Goal: Transaction & Acquisition: Subscribe to service/newsletter

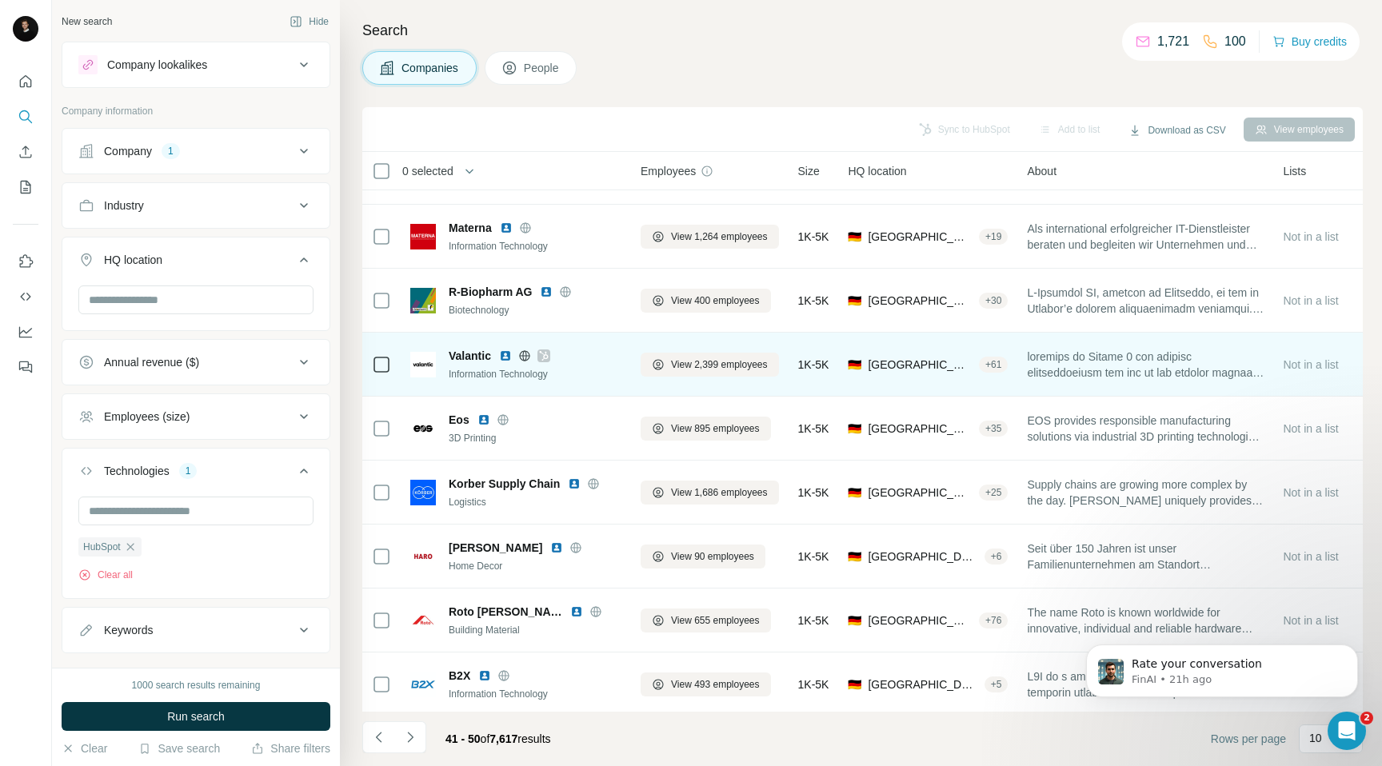
scroll to position [118, 0]
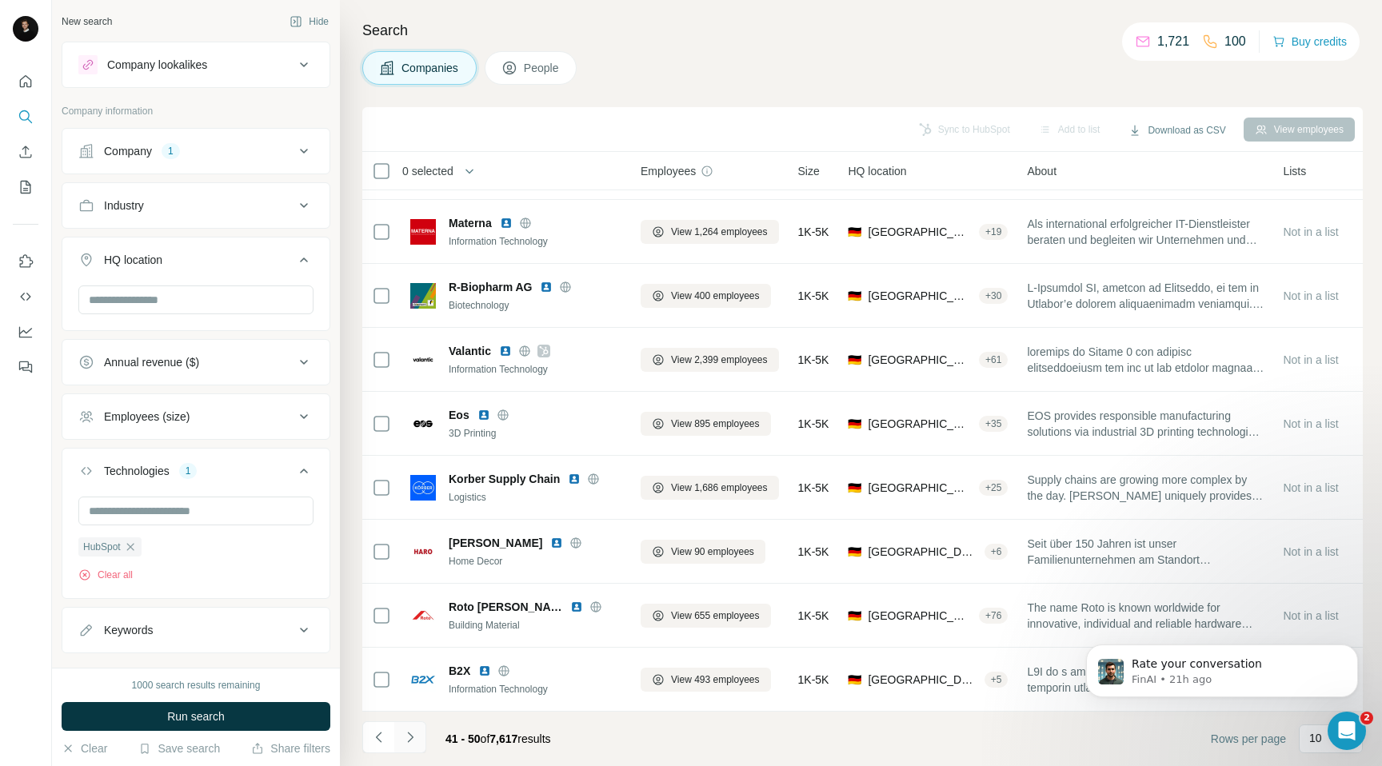
click at [407, 737] on icon "Navigate to next page" at bounding box center [410, 738] width 16 height 16
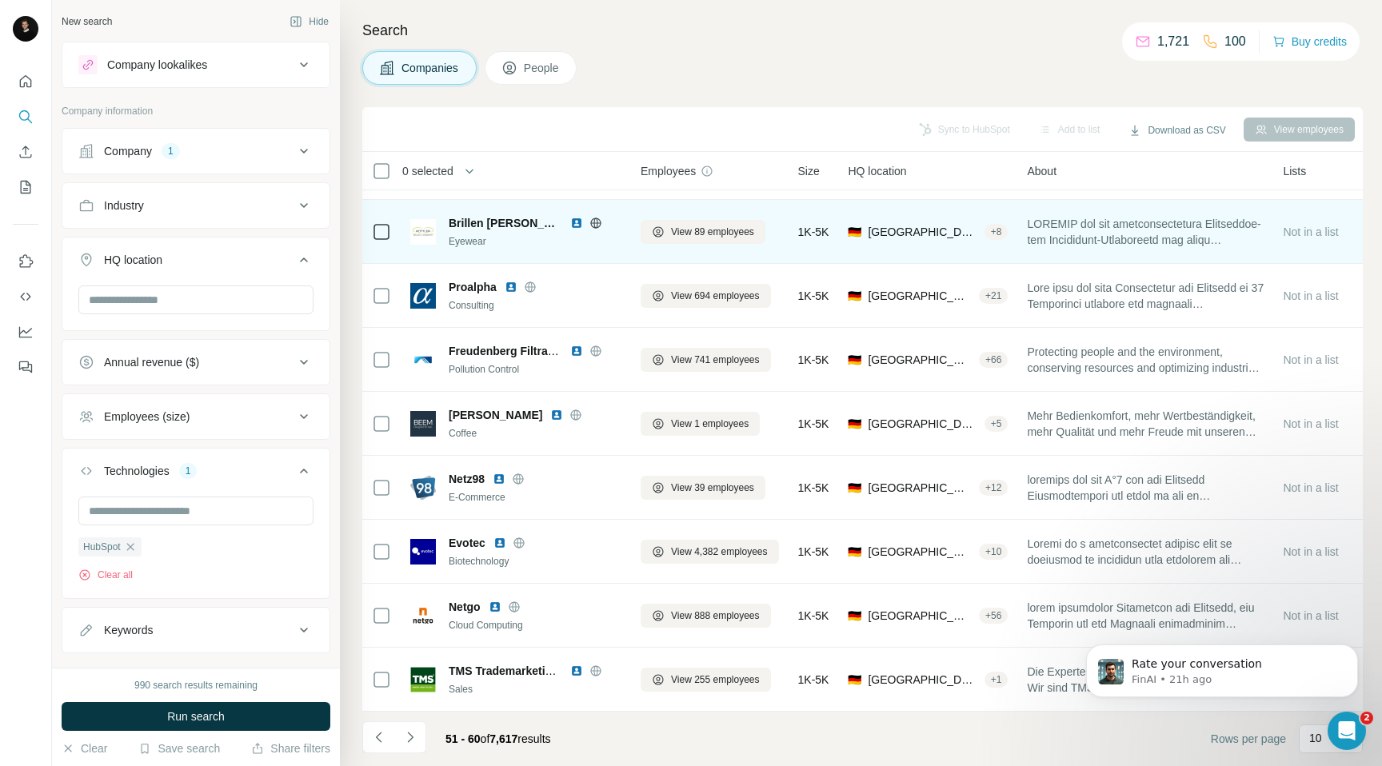
scroll to position [0, 0]
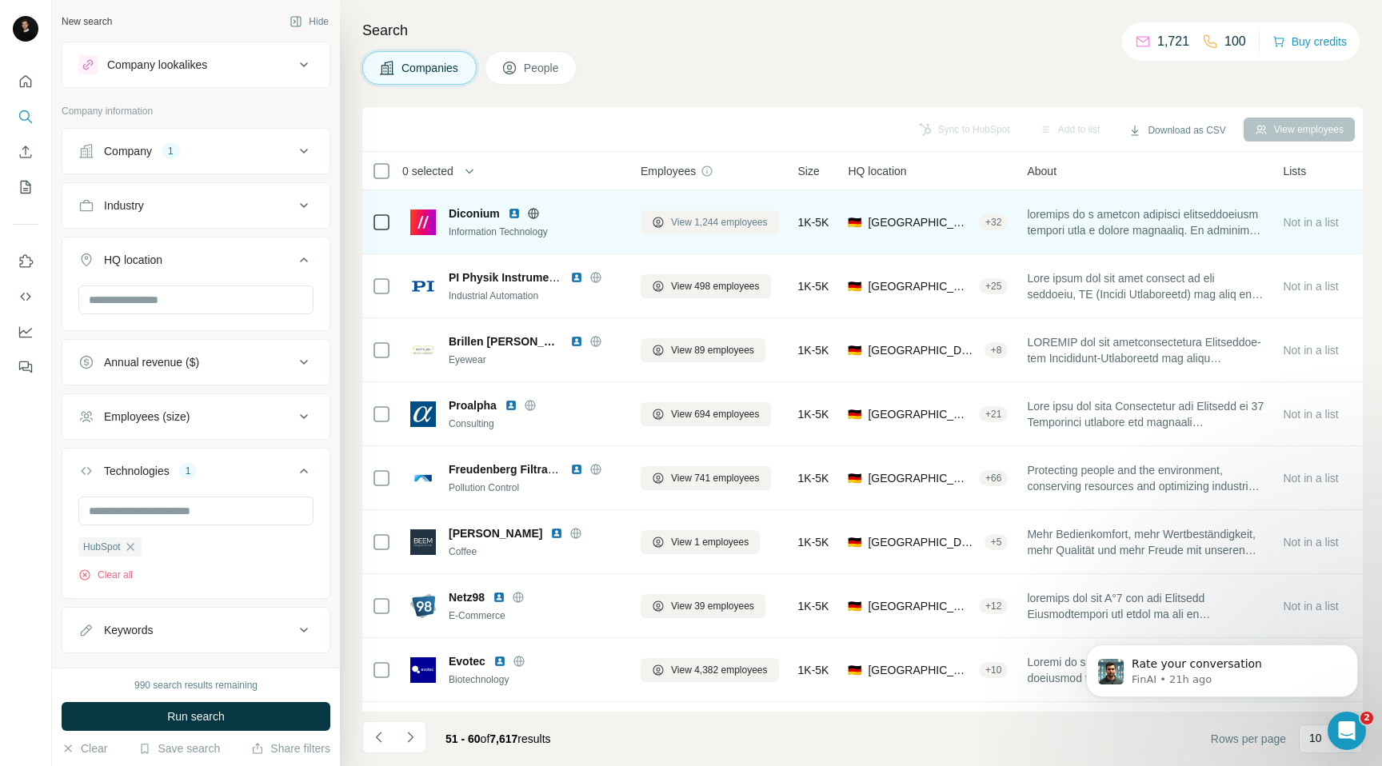
click at [714, 221] on span "View 1,244 employees" at bounding box center [719, 222] width 97 height 14
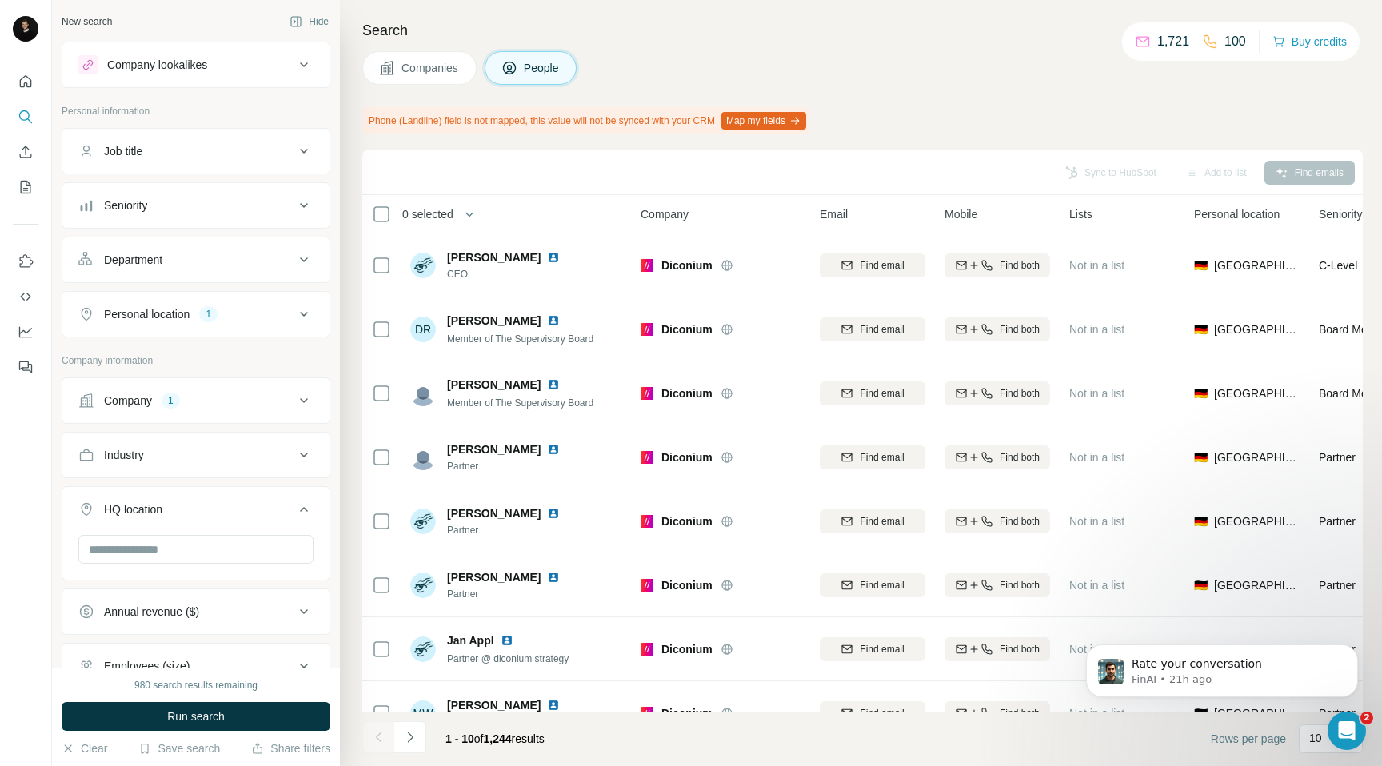
click at [223, 266] on div "Department" at bounding box center [186, 260] width 216 height 16
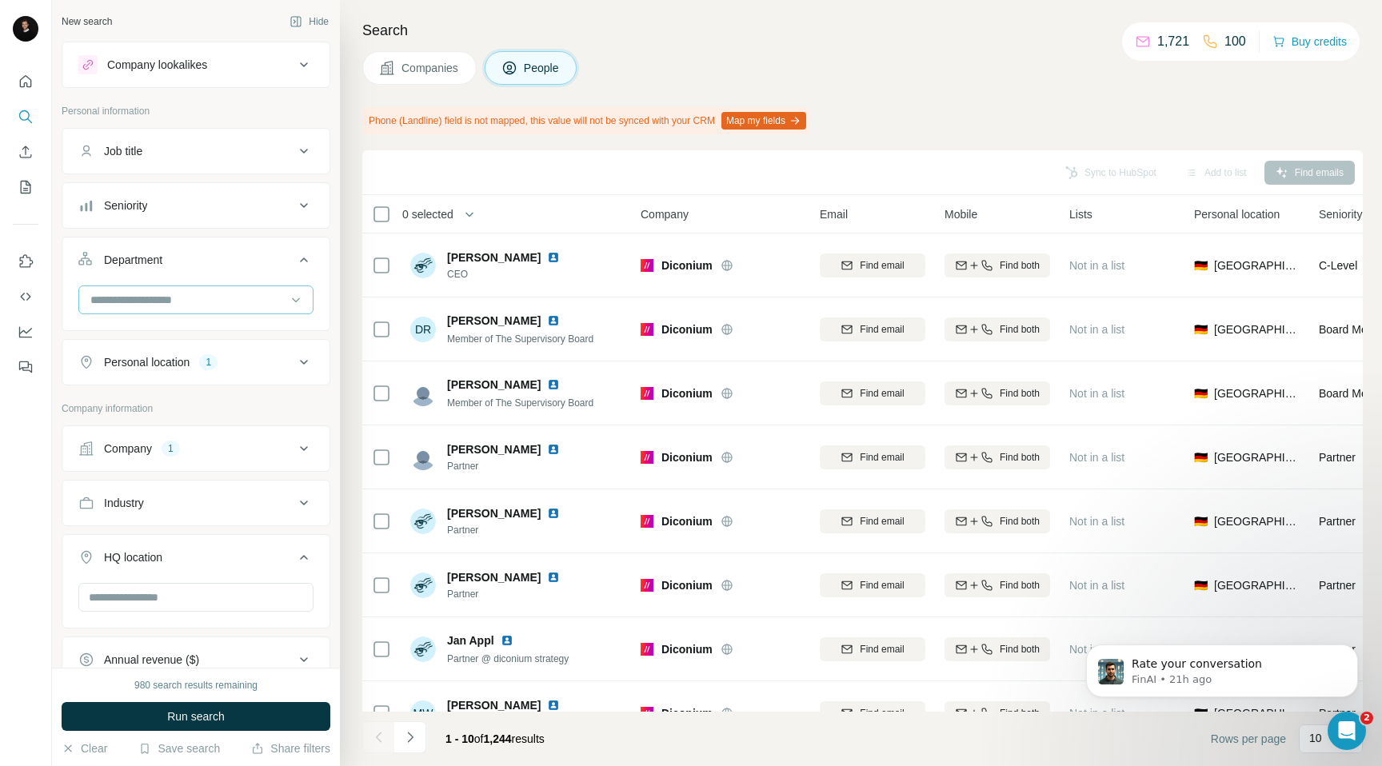
click at [122, 301] on input at bounding box center [188, 300] width 198 height 18
type input "*****"
click at [121, 337] on p "Marketing and Advertising" at bounding box center [156, 336] width 129 height 16
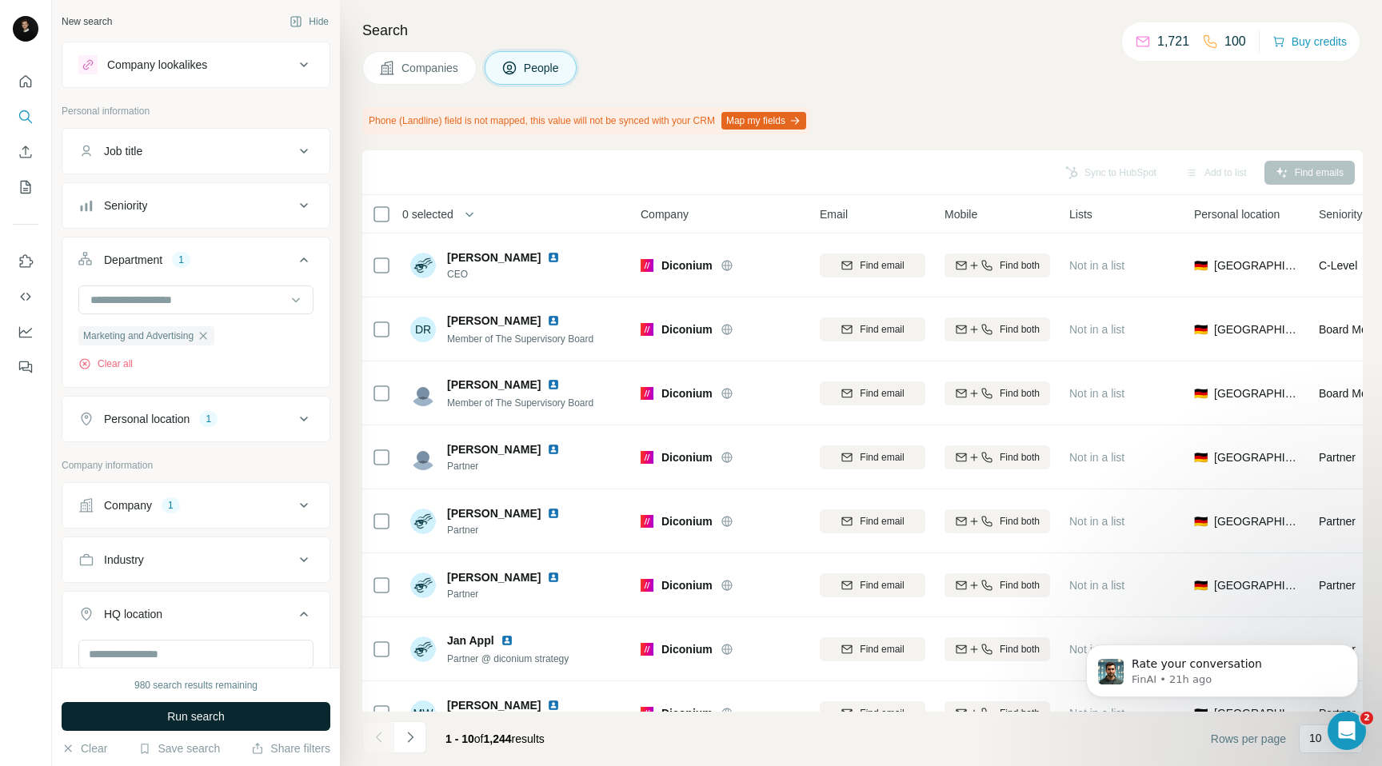
click at [138, 710] on button "Run search" at bounding box center [196, 716] width 269 height 29
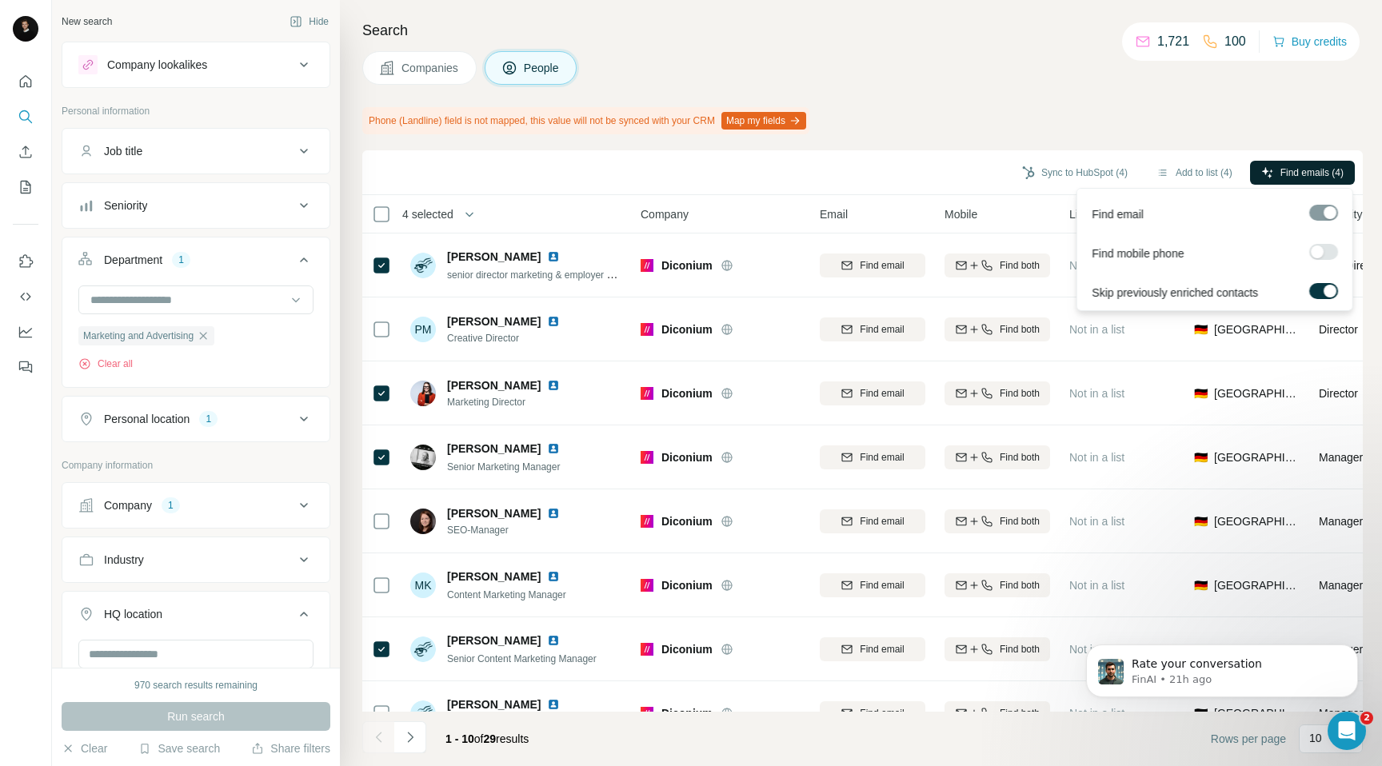
click at [1315, 170] on span "Find emails (4)" at bounding box center [1312, 173] width 63 height 14
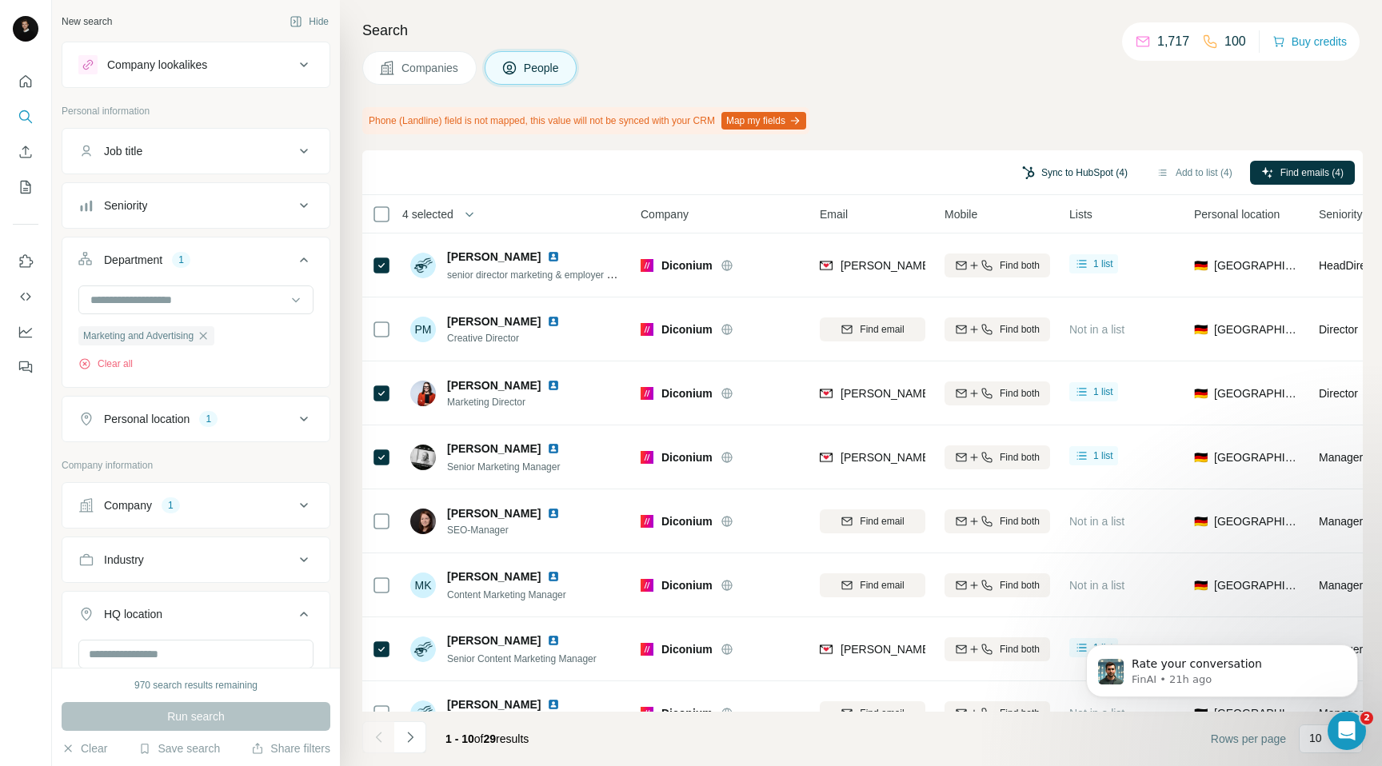
click at [1044, 171] on button "Sync to HubSpot (4)" at bounding box center [1075, 173] width 128 height 24
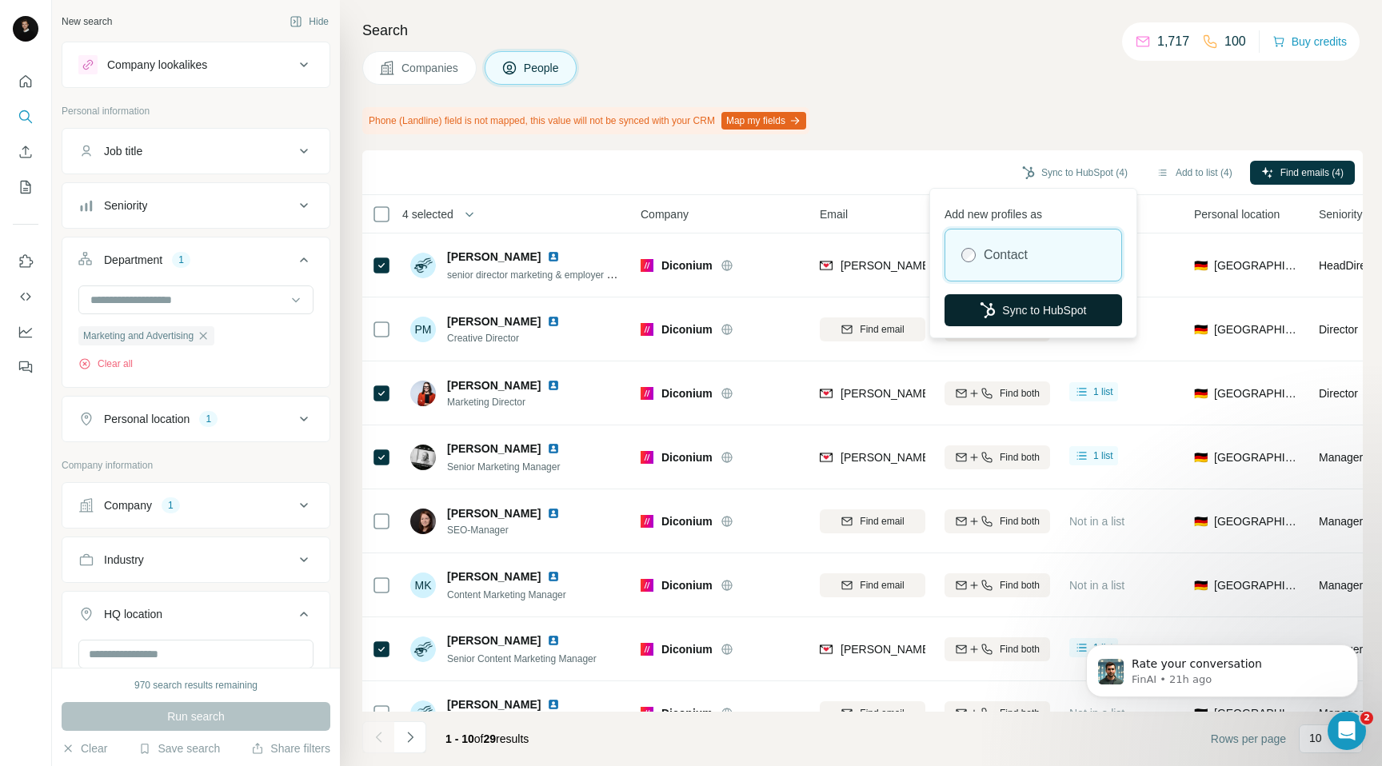
click at [1002, 300] on button "Sync to HubSpot" at bounding box center [1034, 310] width 178 height 32
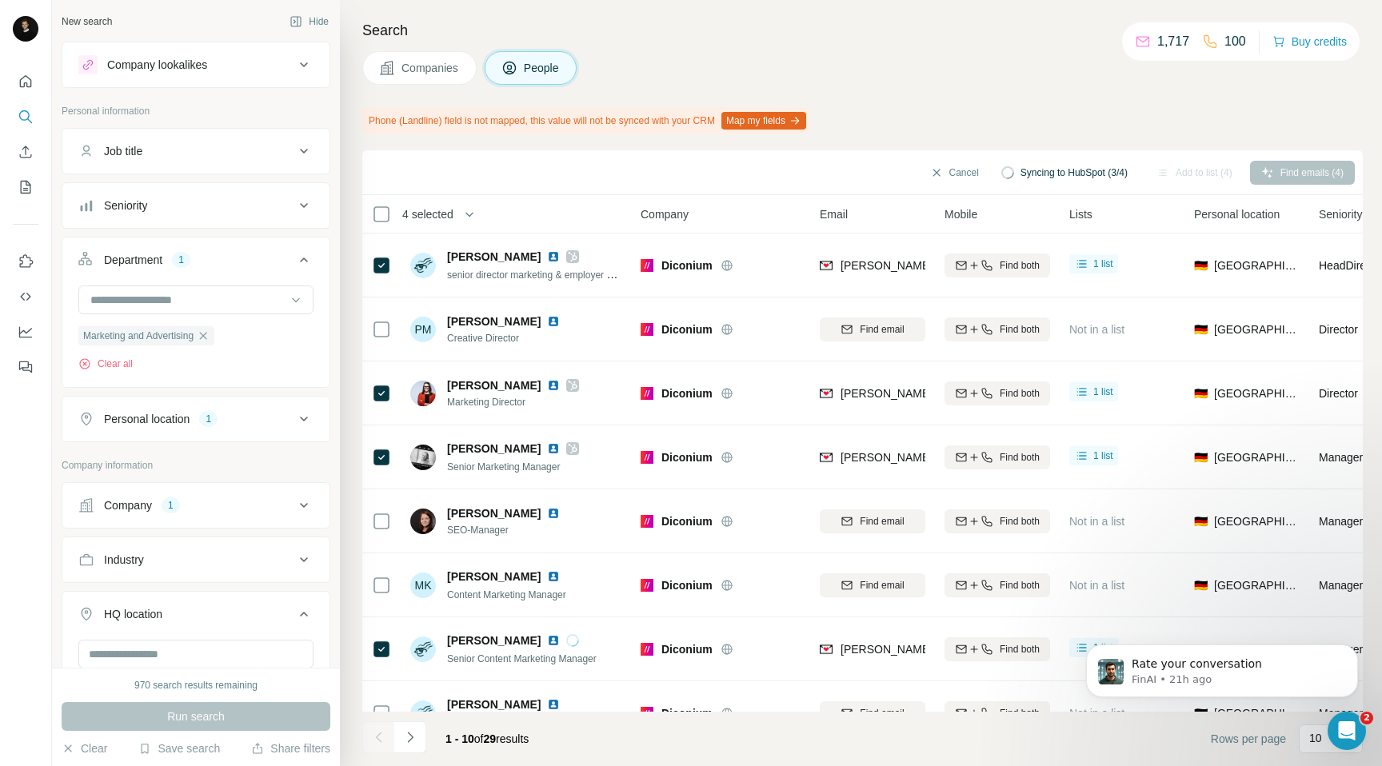
click at [421, 69] on span "Companies" at bounding box center [431, 68] width 58 height 16
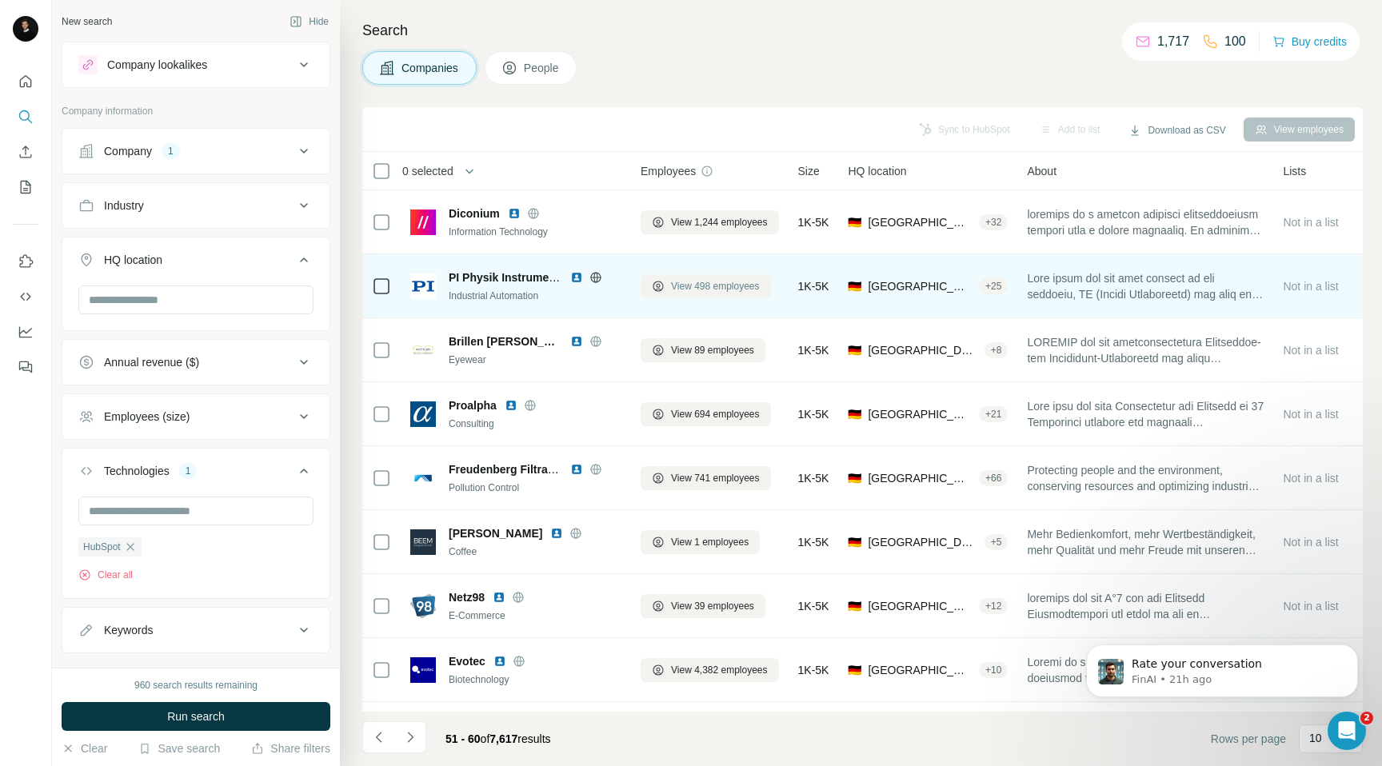
click at [666, 284] on button "View 498 employees" at bounding box center [706, 286] width 130 height 24
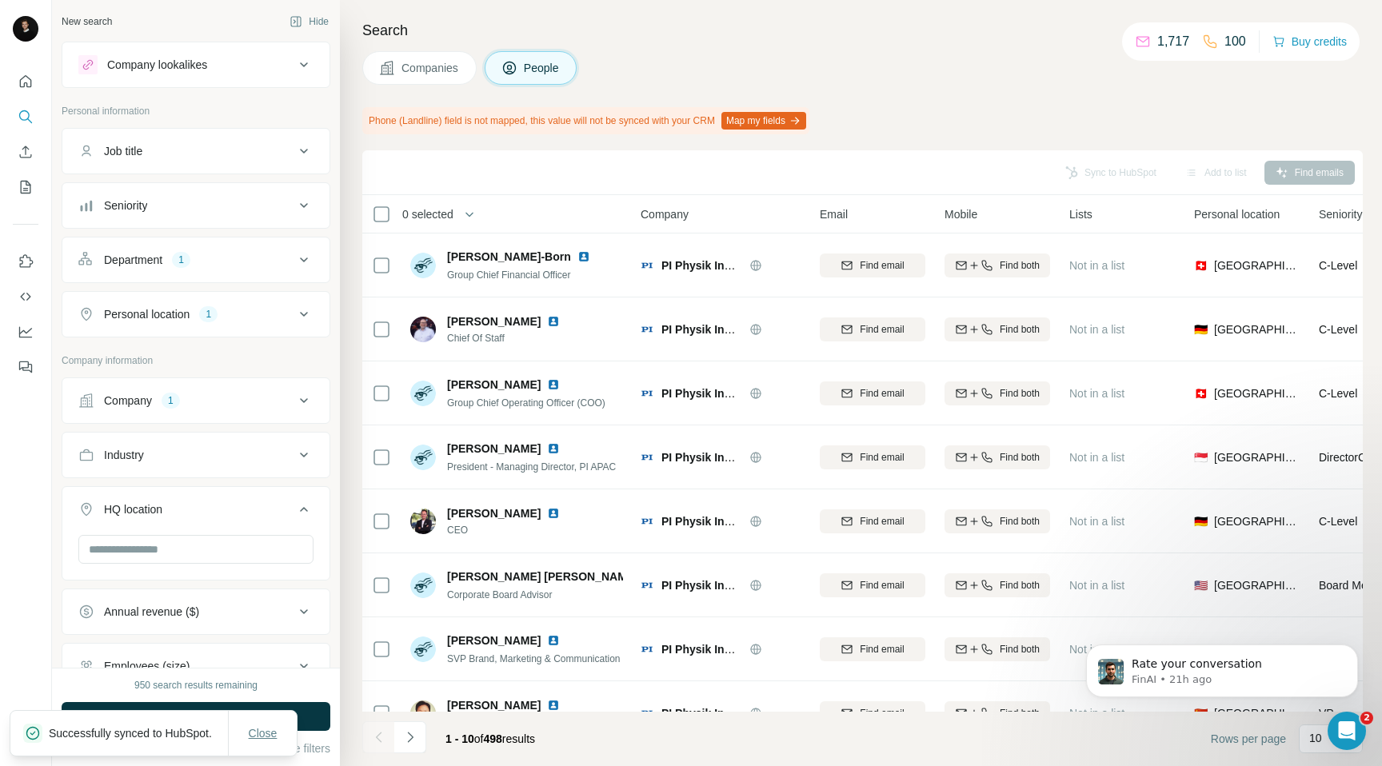
click at [274, 726] on span "Close" at bounding box center [263, 734] width 29 height 16
click at [211, 719] on span "Run search" at bounding box center [196, 717] width 58 height 16
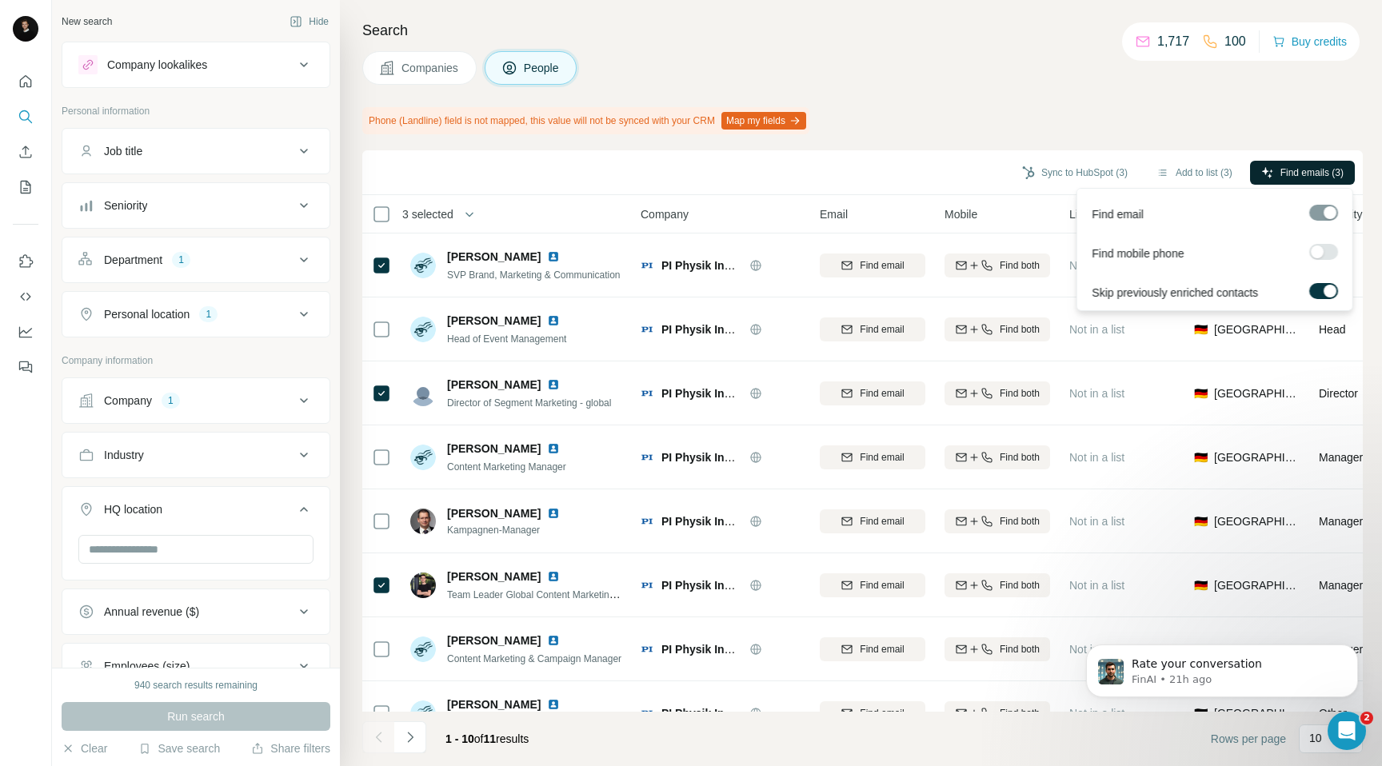
click at [1283, 173] on span "Find emails (3)" at bounding box center [1312, 173] width 63 height 14
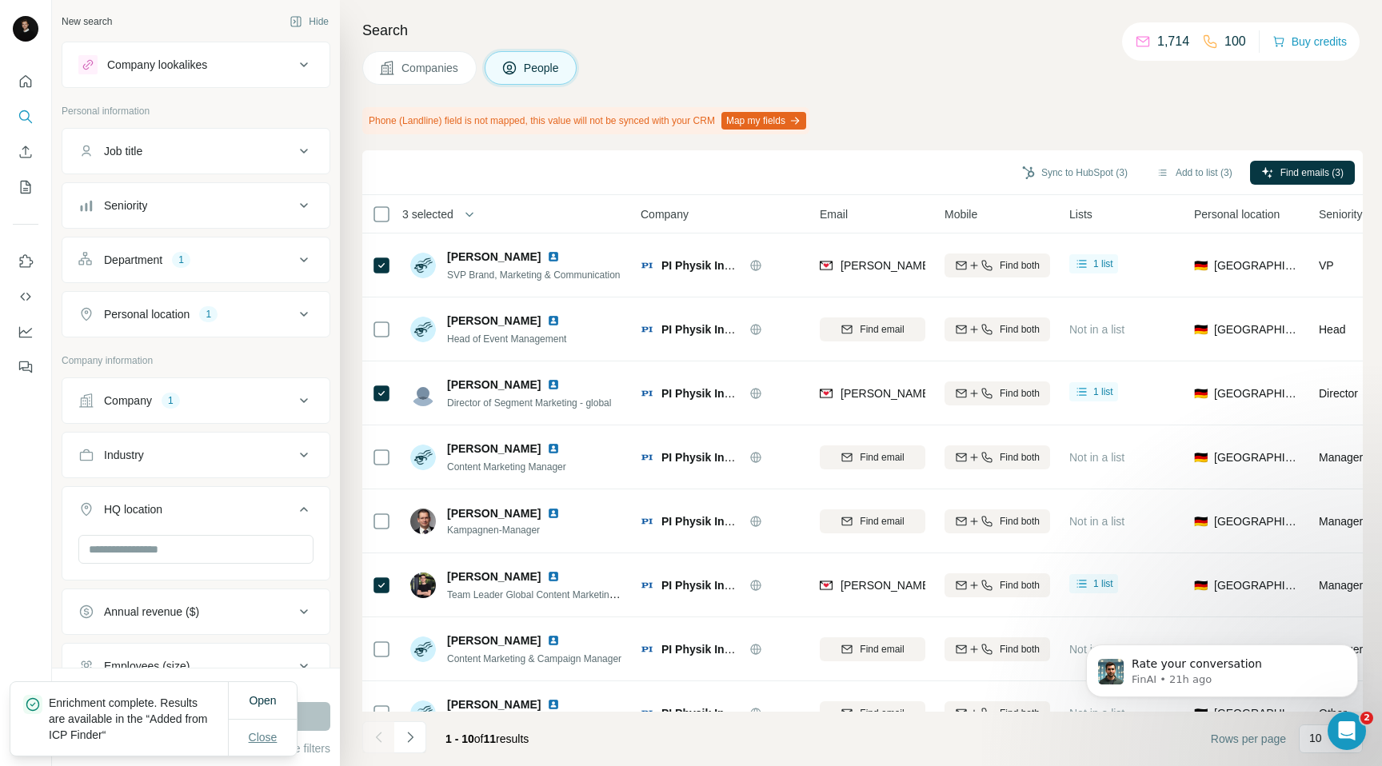
click at [262, 740] on span "Close" at bounding box center [263, 738] width 29 height 16
click at [1022, 171] on button "Sync to HubSpot (3)" at bounding box center [1075, 173] width 128 height 24
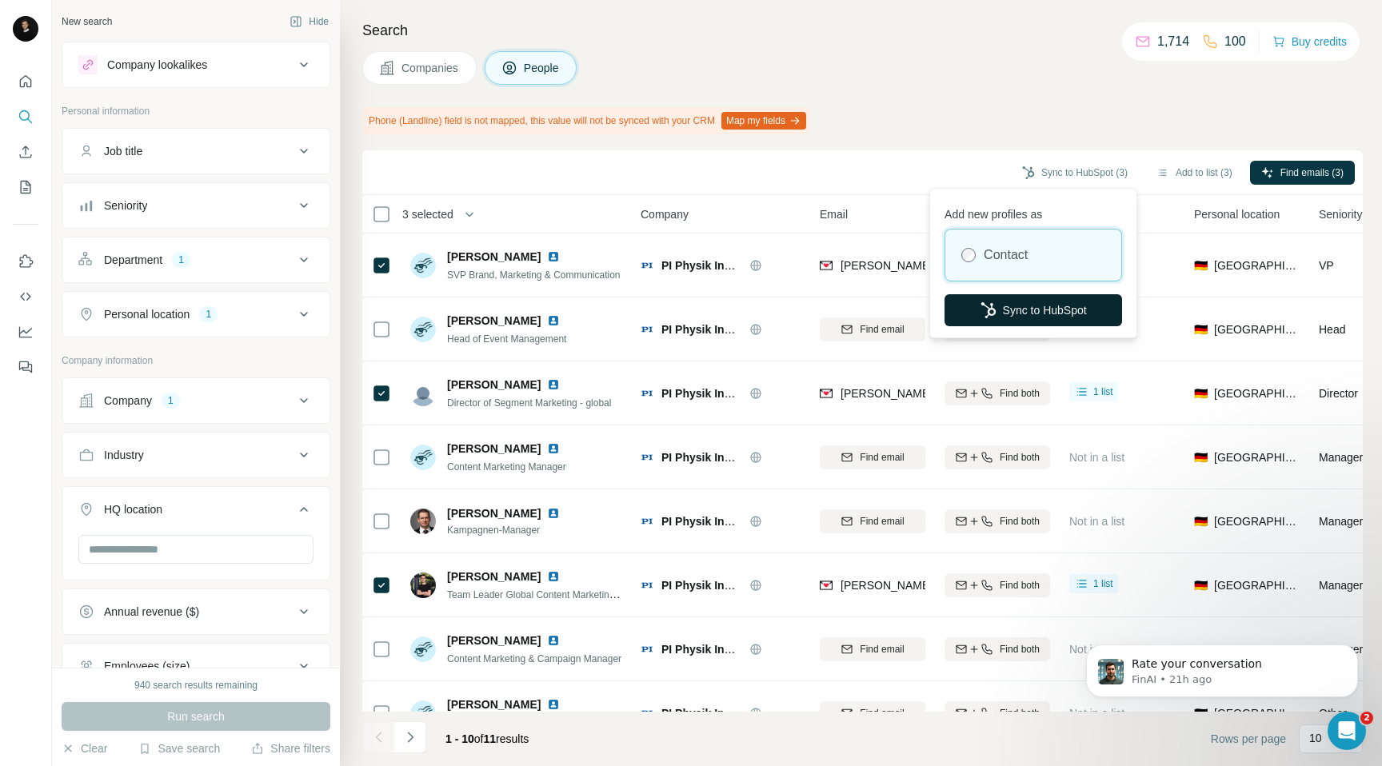
click at [998, 302] on button "Sync to HubSpot" at bounding box center [1034, 310] width 178 height 32
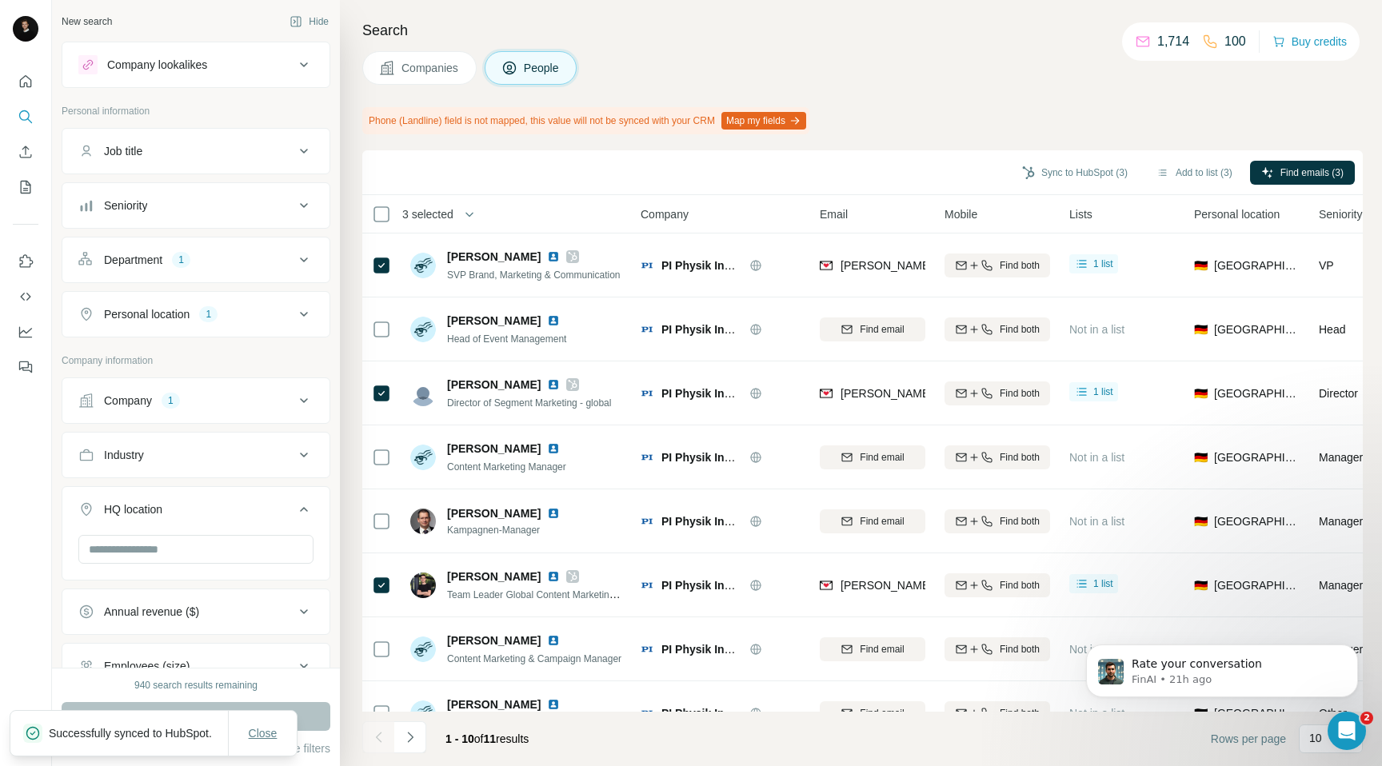
click at [273, 731] on span "Close" at bounding box center [263, 734] width 29 height 16
click at [430, 65] on span "Companies" at bounding box center [431, 68] width 58 height 16
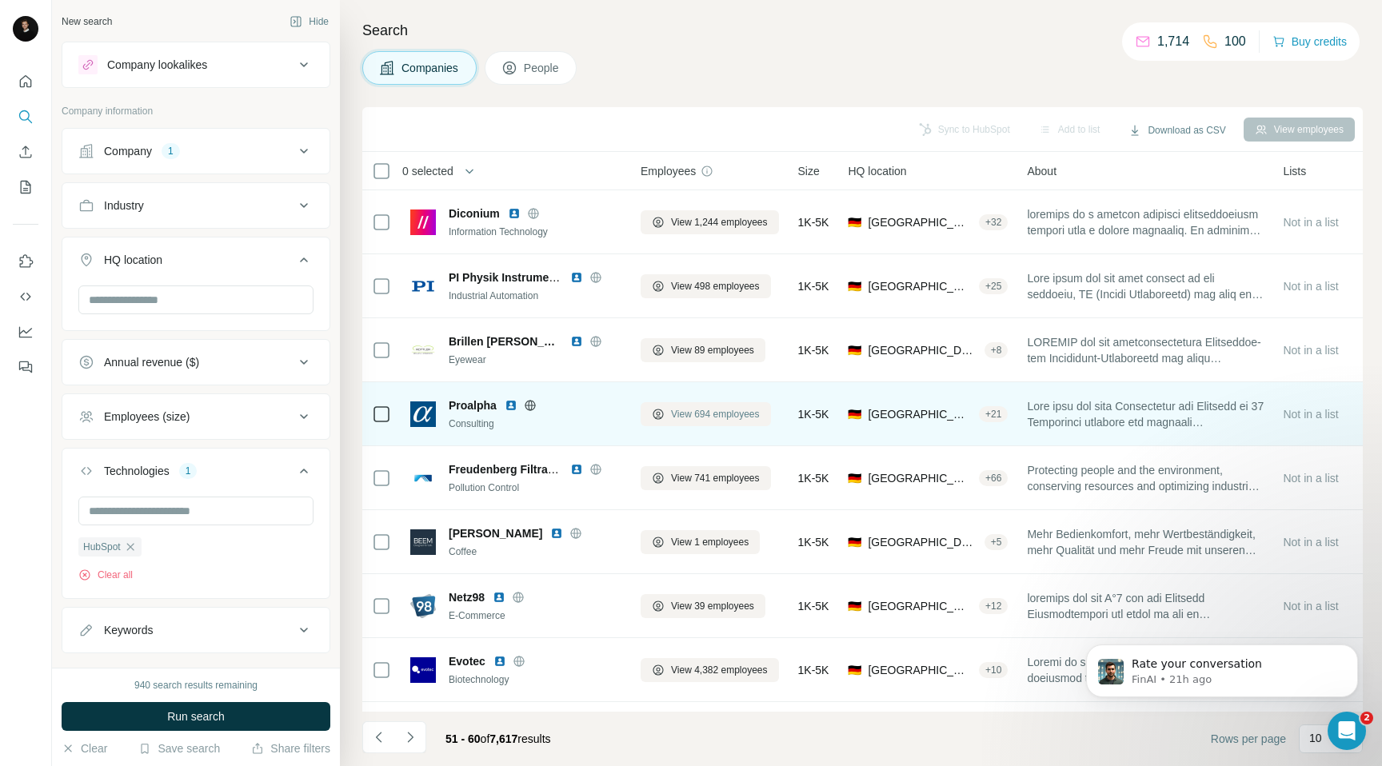
click at [677, 413] on span "View 694 employees" at bounding box center [715, 414] width 89 height 14
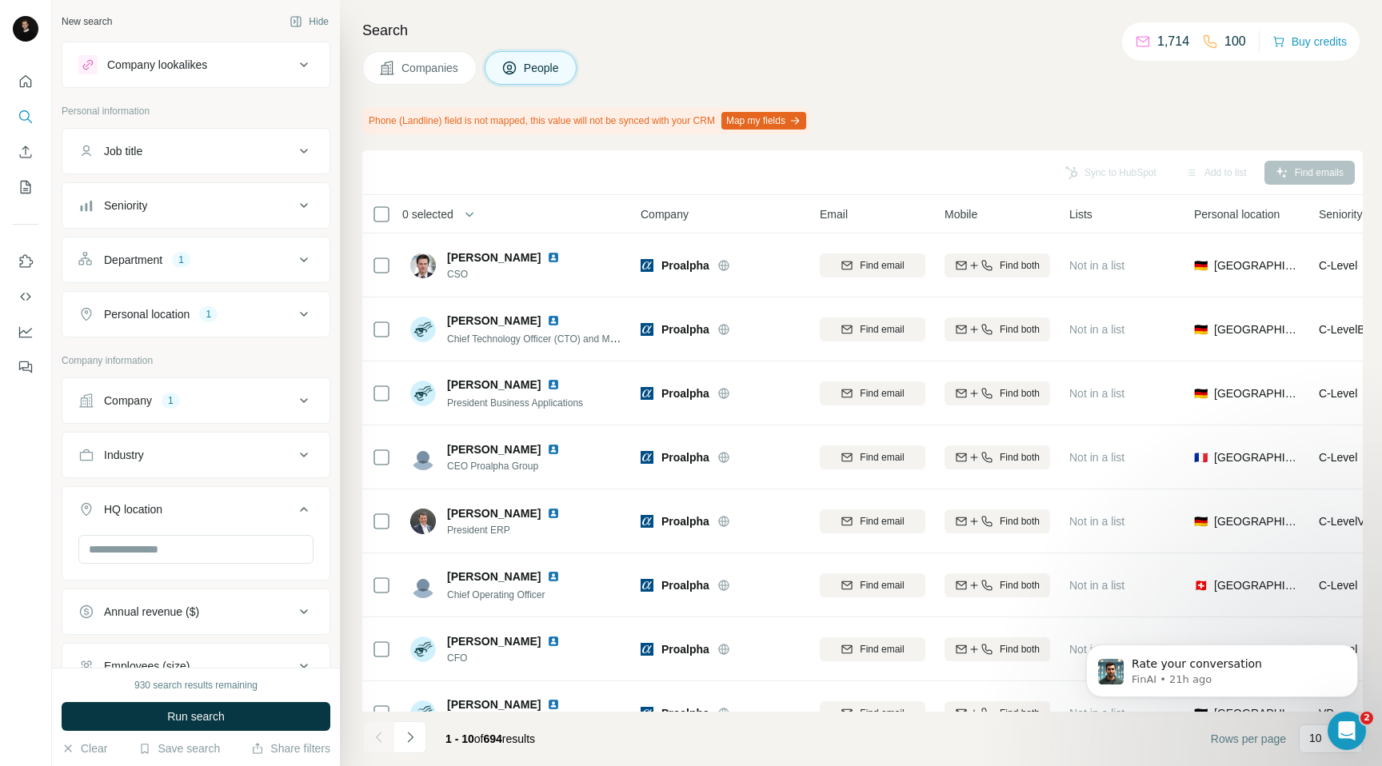
click at [184, 714] on span "Run search" at bounding box center [196, 717] width 58 height 16
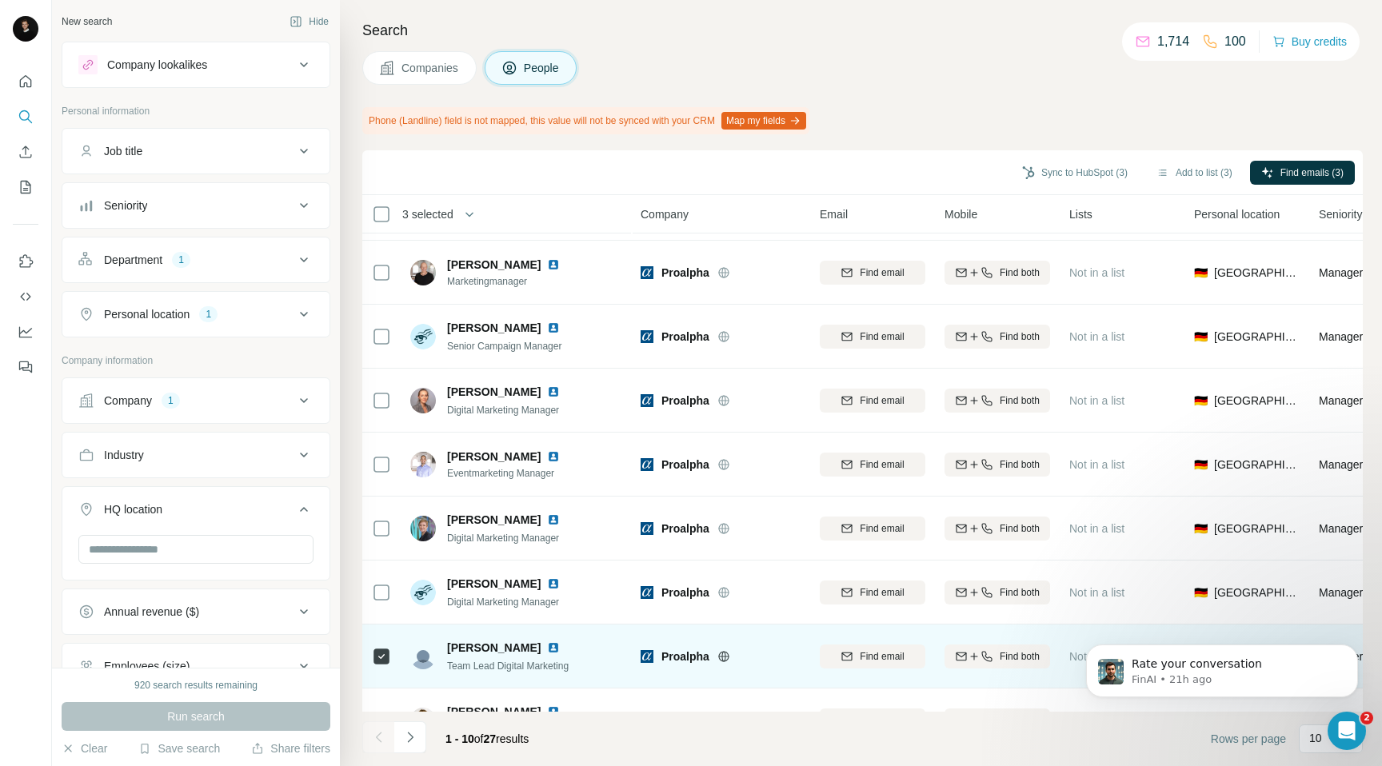
scroll to position [162, 0]
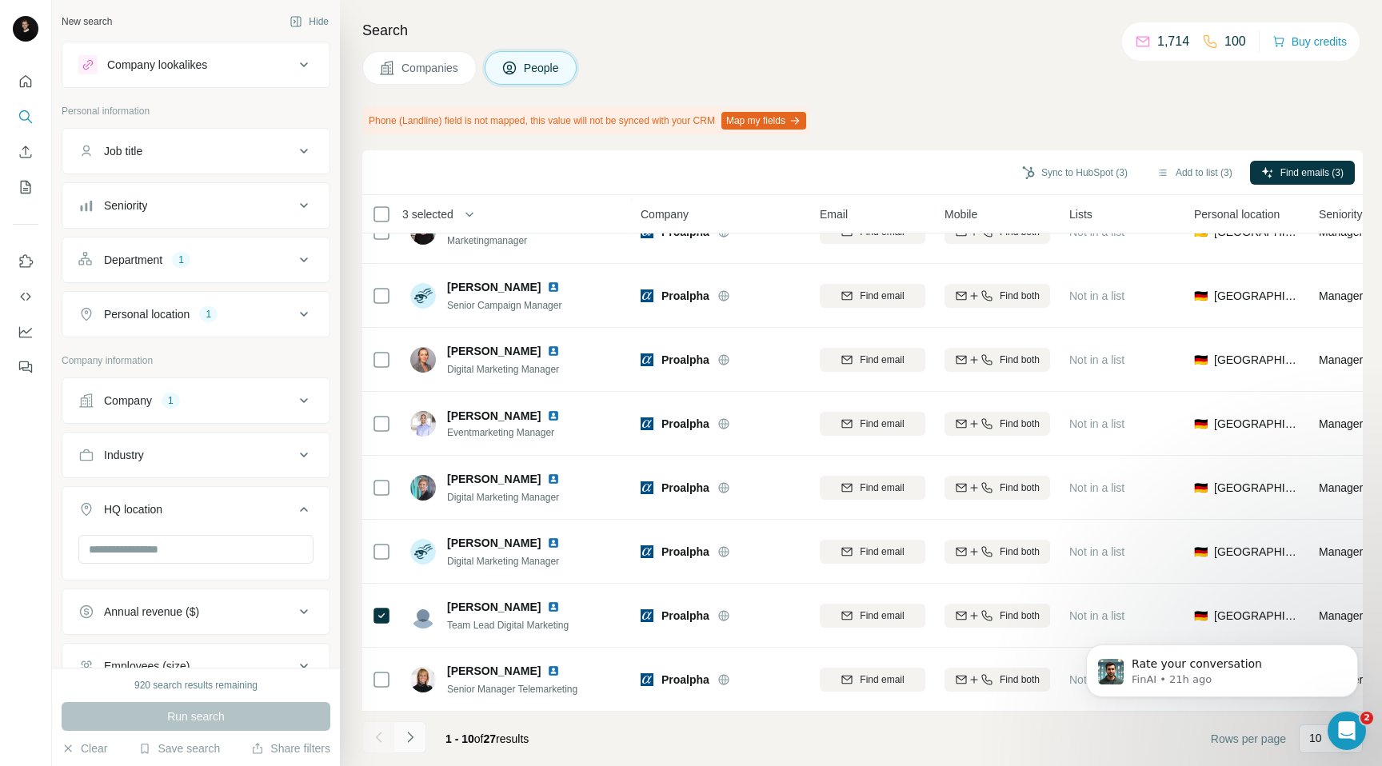
click at [414, 731] on icon "Navigate to next page" at bounding box center [410, 738] width 16 height 16
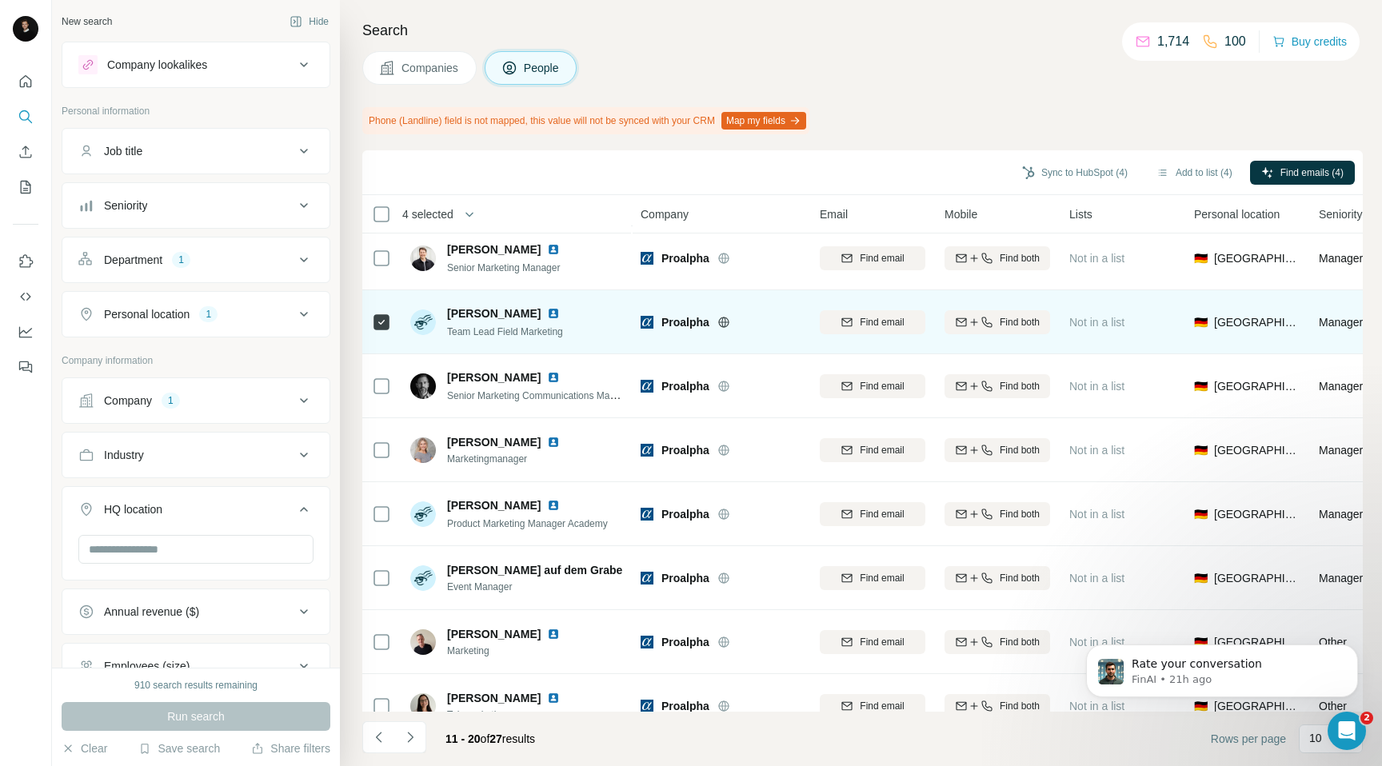
scroll to position [0, 0]
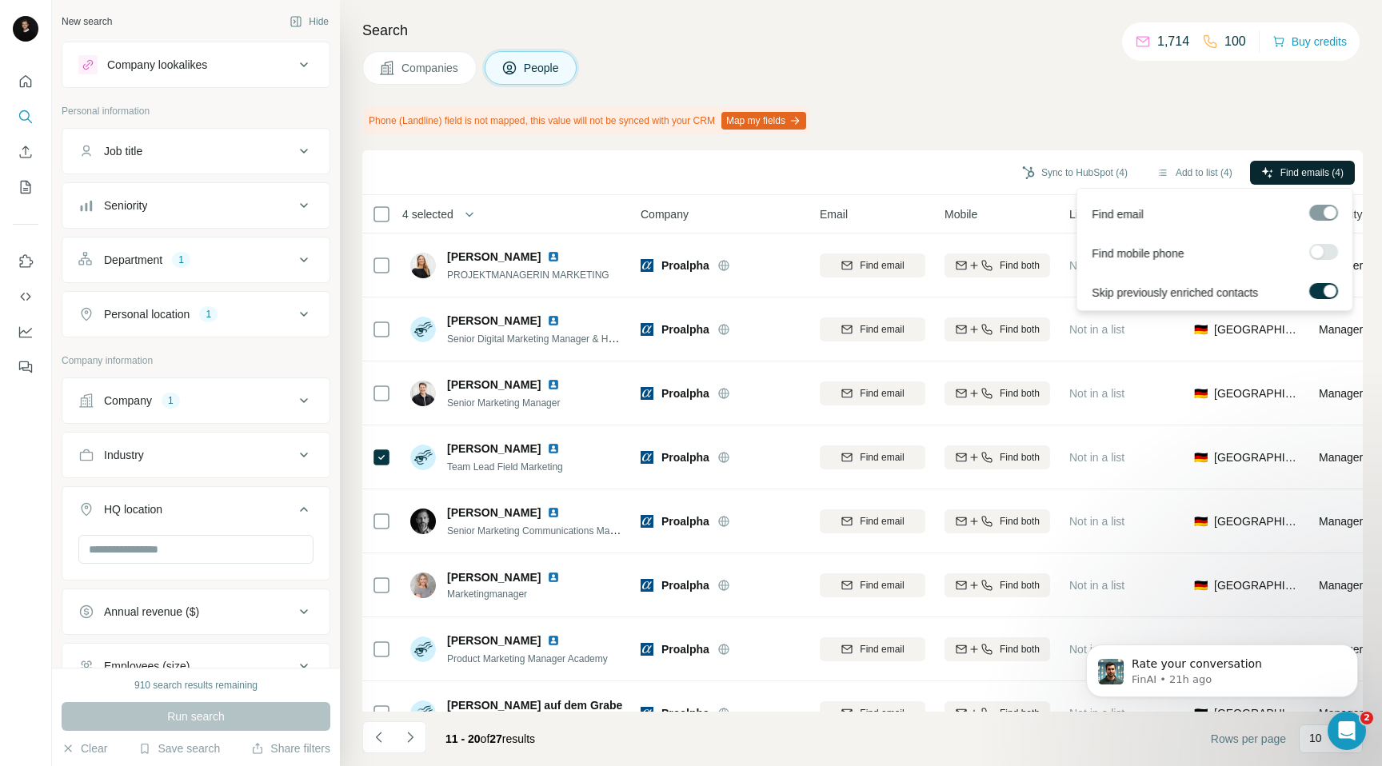
click at [1295, 168] on span "Find emails (4)" at bounding box center [1312, 173] width 63 height 14
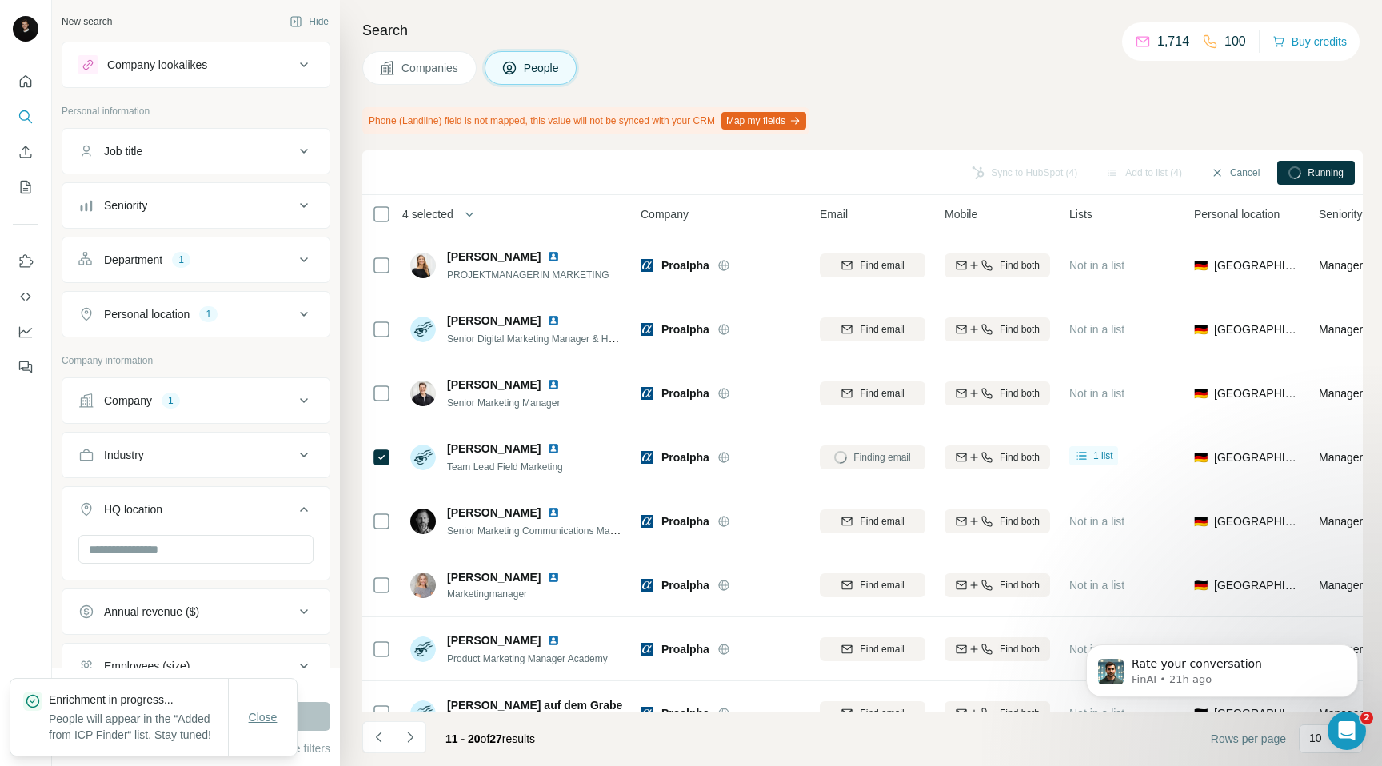
click at [261, 710] on span "Close" at bounding box center [263, 718] width 29 height 16
click at [382, 737] on icon "Navigate to previous page" at bounding box center [379, 738] width 16 height 16
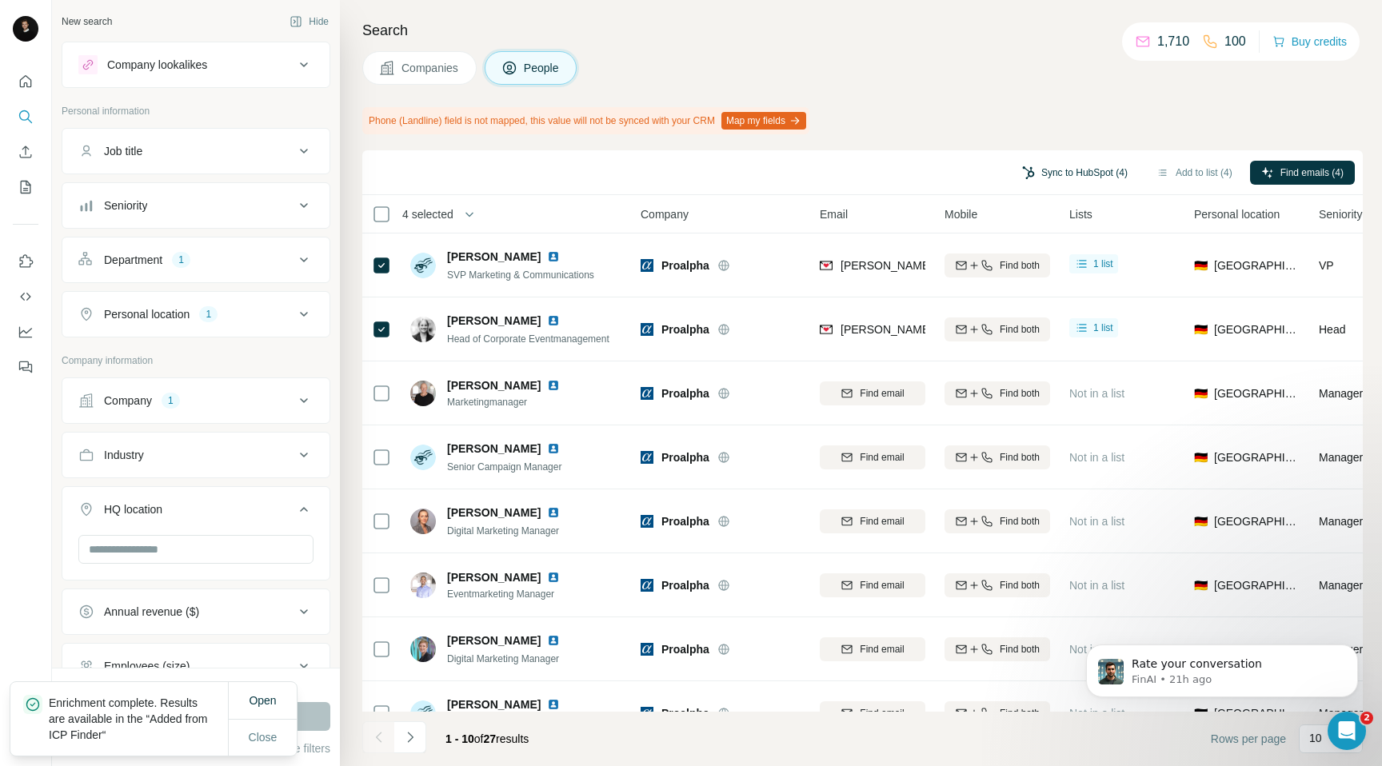
click at [1046, 168] on button "Sync to HubSpot (4)" at bounding box center [1075, 173] width 128 height 24
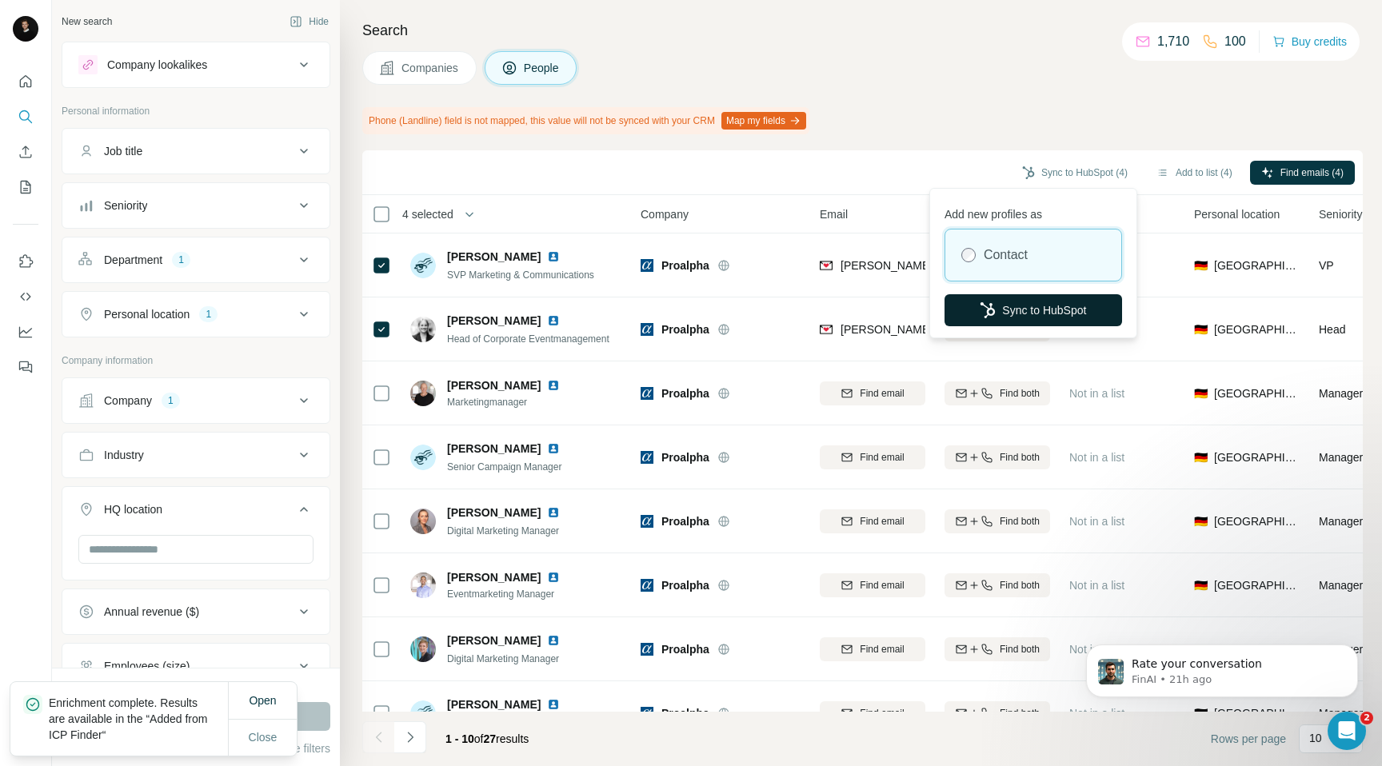
click at [1018, 307] on button "Sync to HubSpot" at bounding box center [1034, 310] width 178 height 32
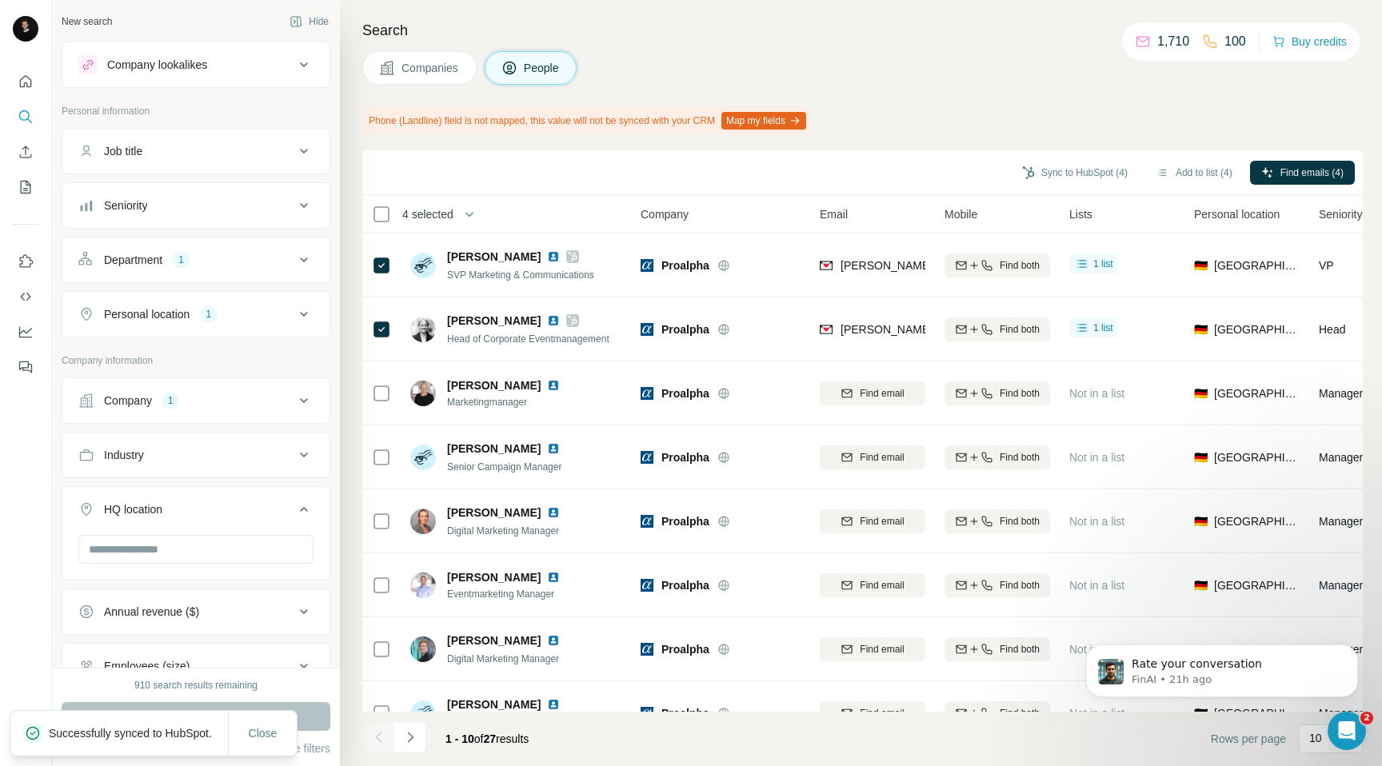
click at [427, 64] on span "Companies" at bounding box center [431, 68] width 58 height 16
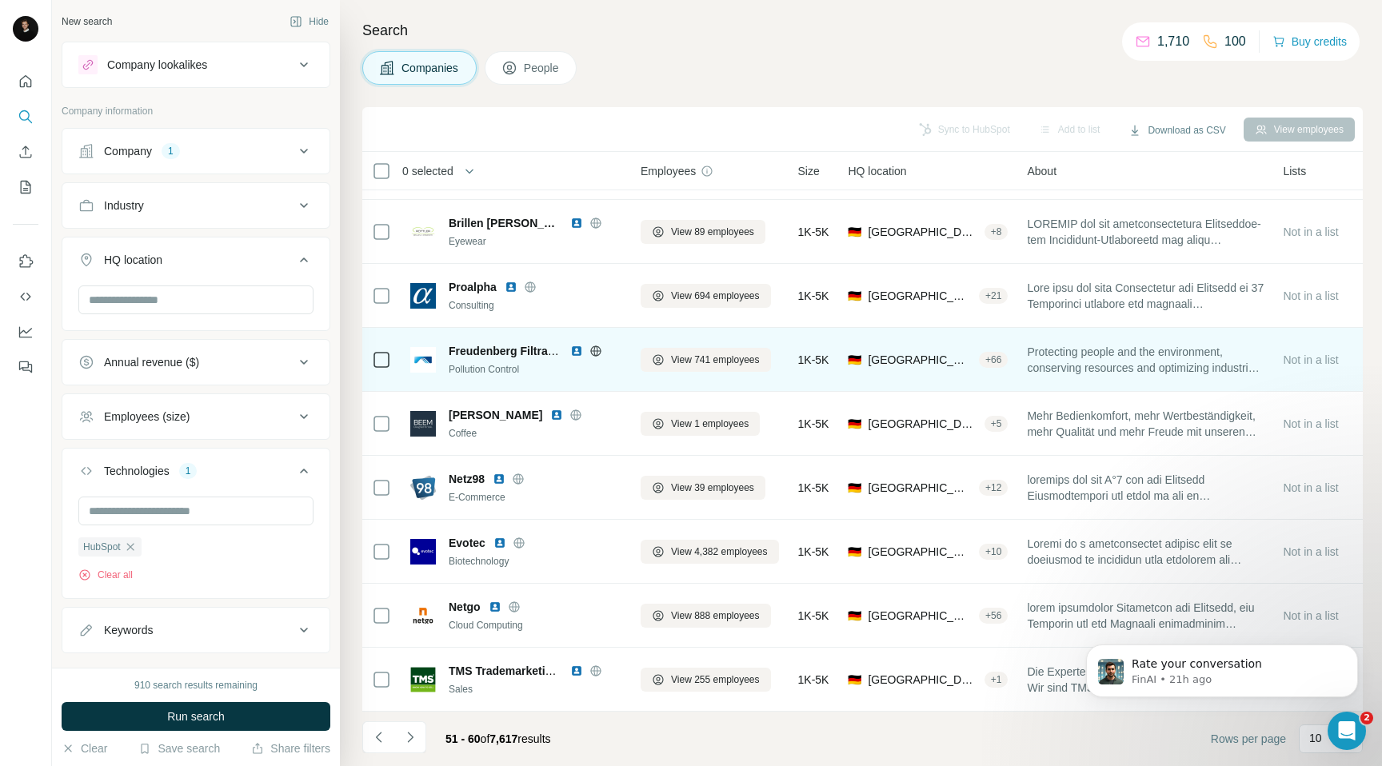
scroll to position [118, 2]
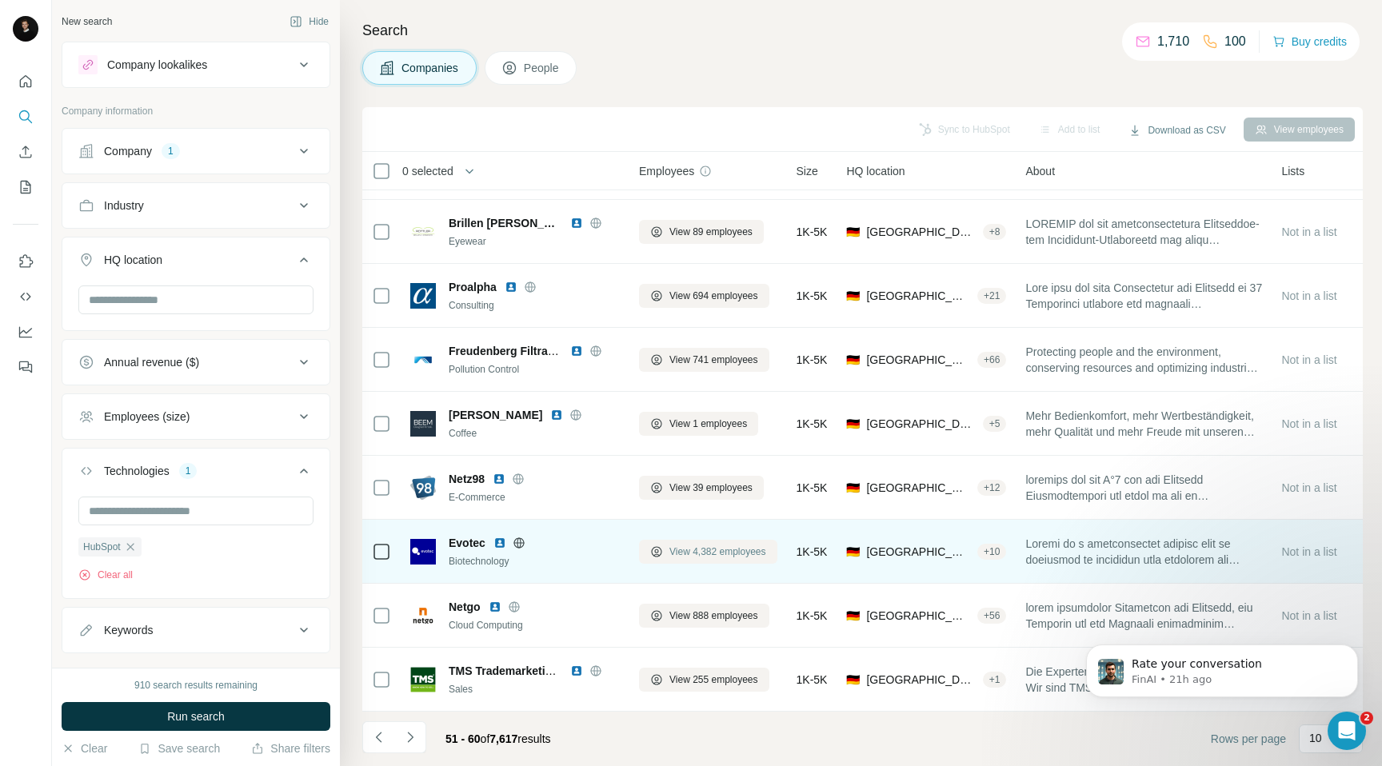
click at [686, 554] on span "View 4,382 employees" at bounding box center [718, 552] width 97 height 14
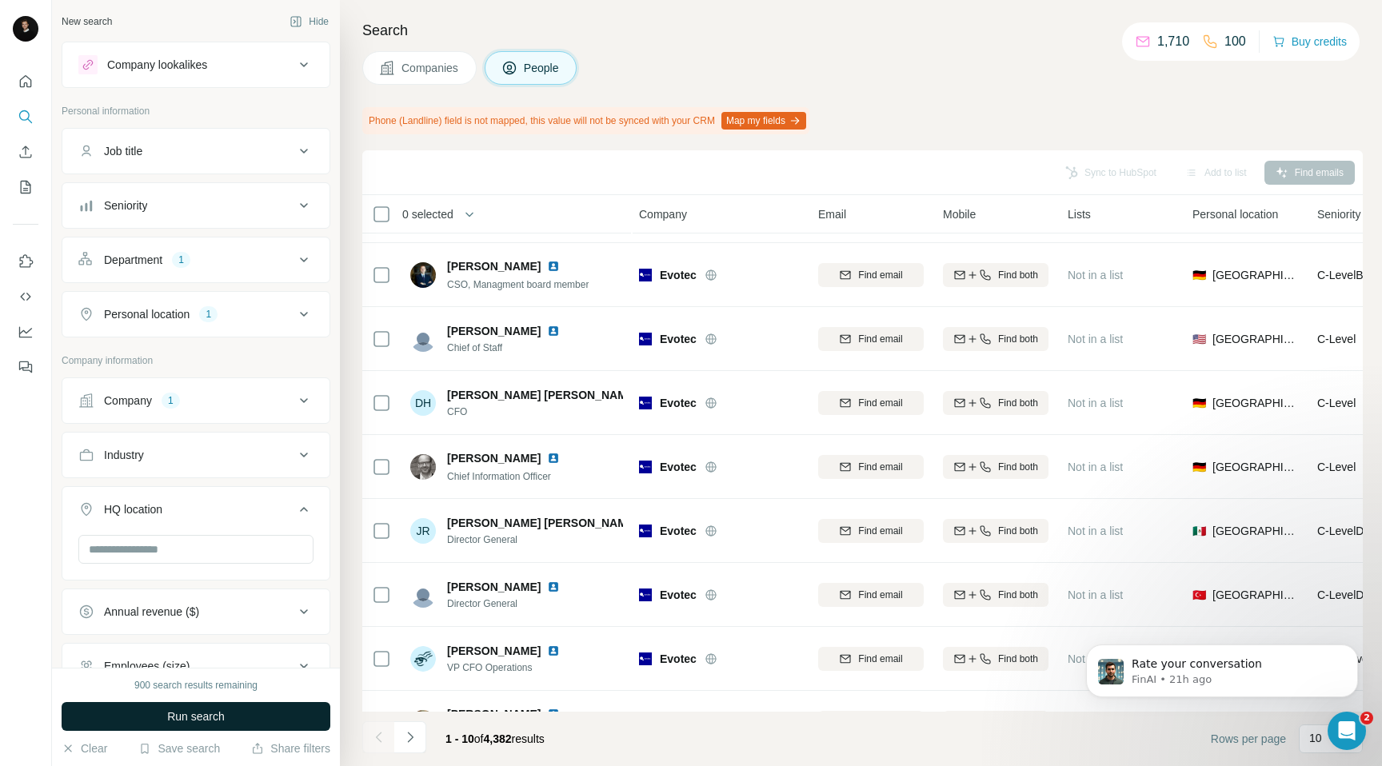
click at [167, 714] on span "Run search" at bounding box center [196, 717] width 58 height 16
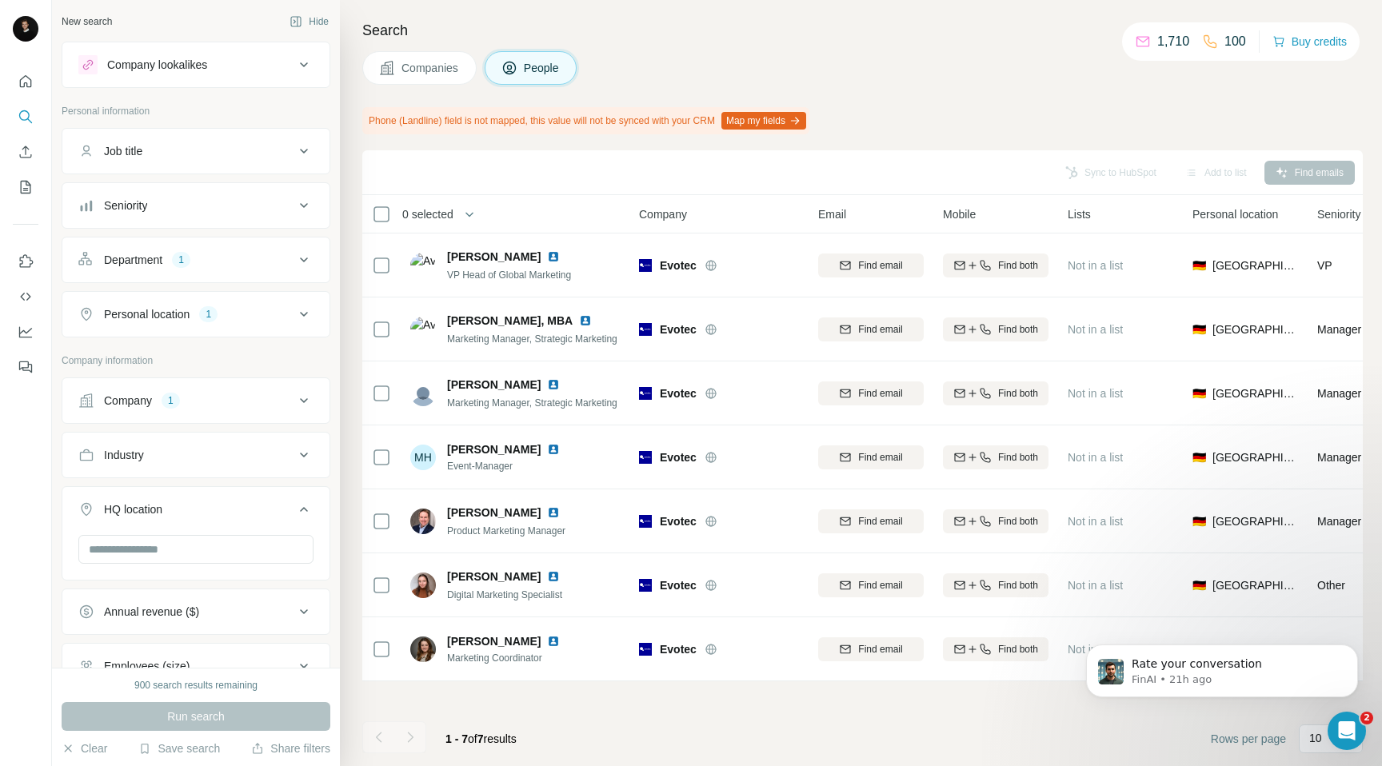
scroll to position [0, 2]
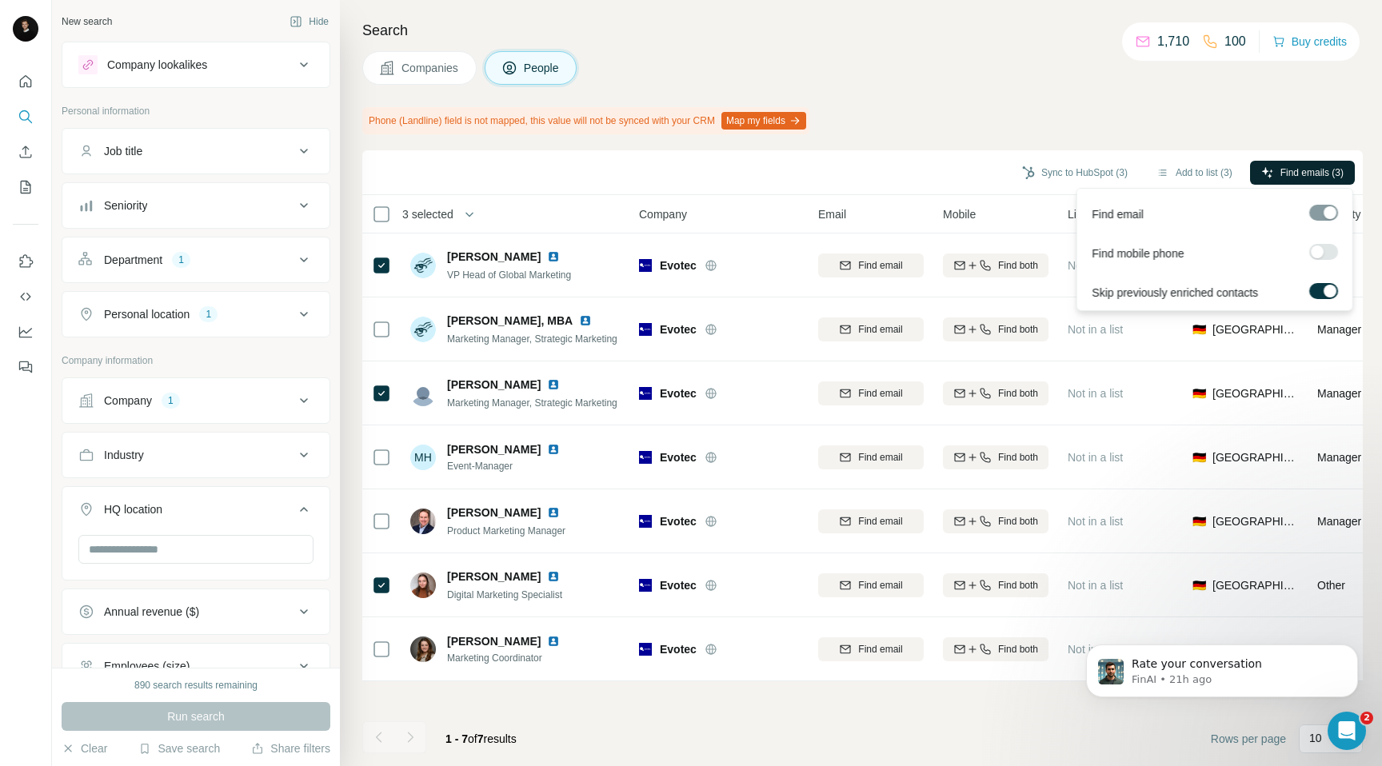
click at [1281, 174] on span "Find emails (3)" at bounding box center [1312, 173] width 63 height 14
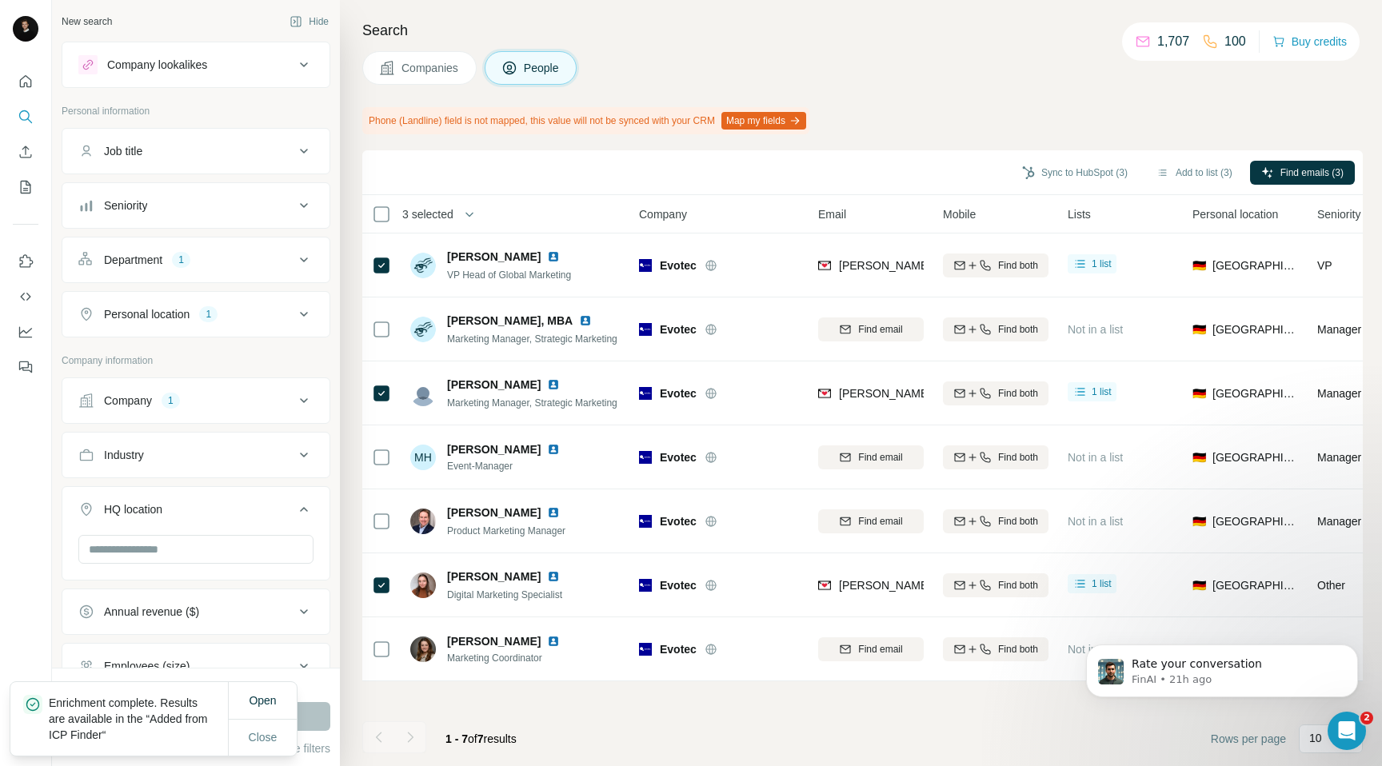
click at [1019, 170] on button "Sync to HubSpot (3)" at bounding box center [1075, 173] width 128 height 24
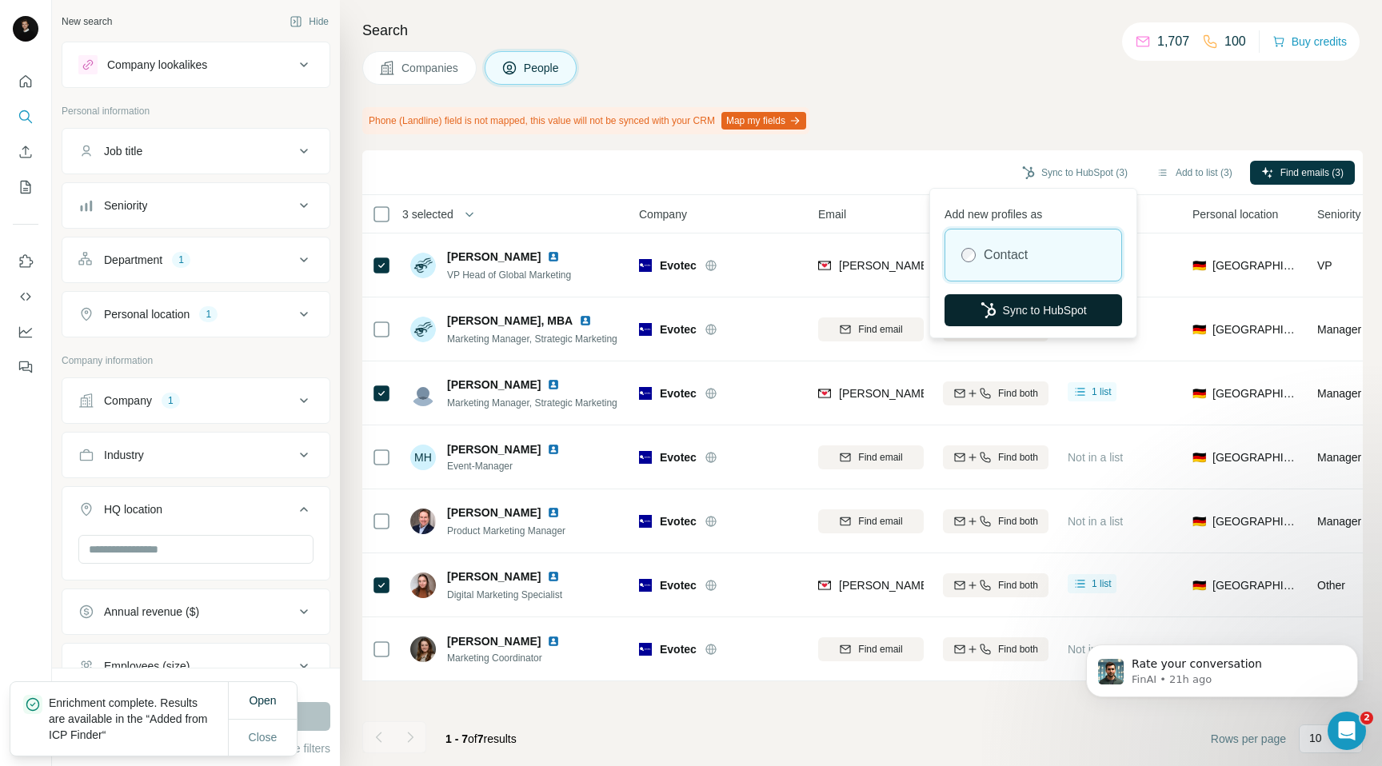
click at [989, 309] on icon "button" at bounding box center [988, 310] width 14 height 16
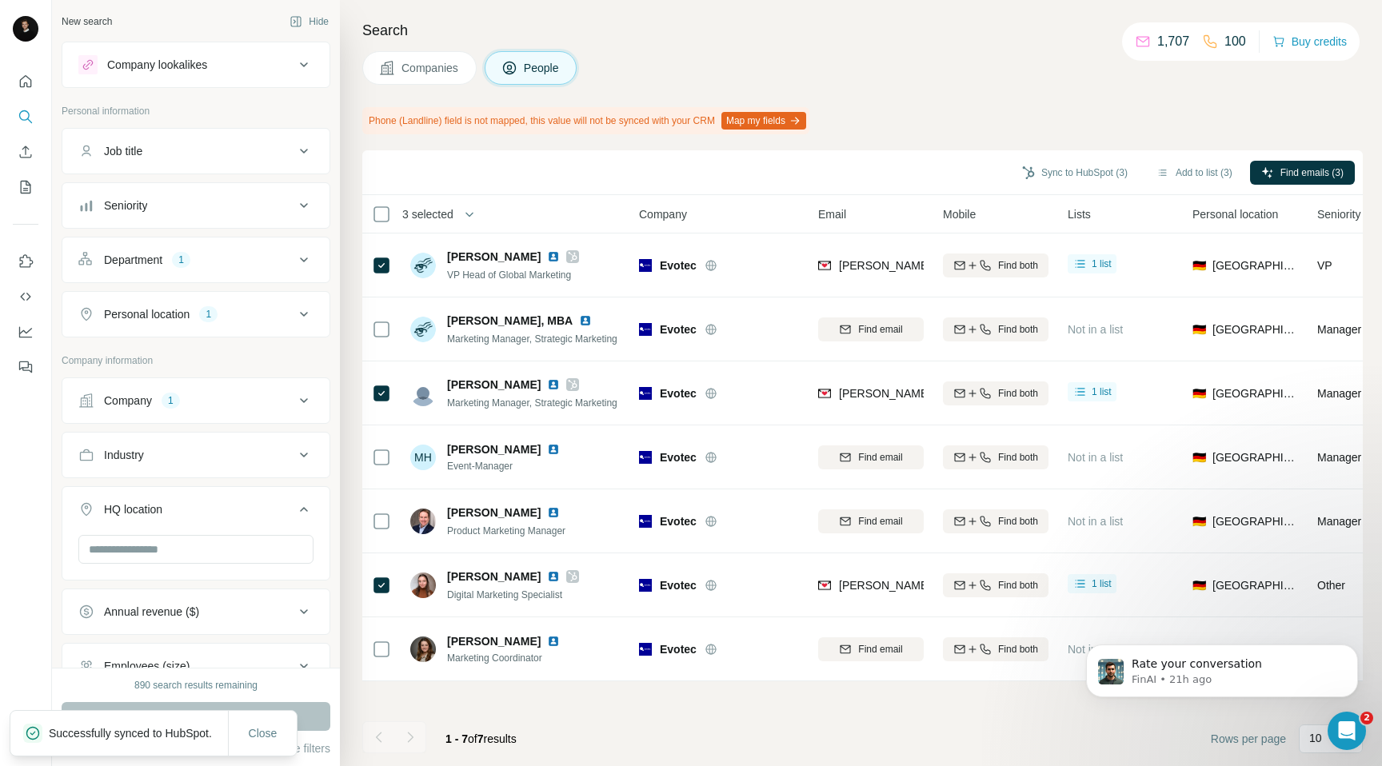
click at [410, 70] on span "Companies" at bounding box center [431, 68] width 58 height 16
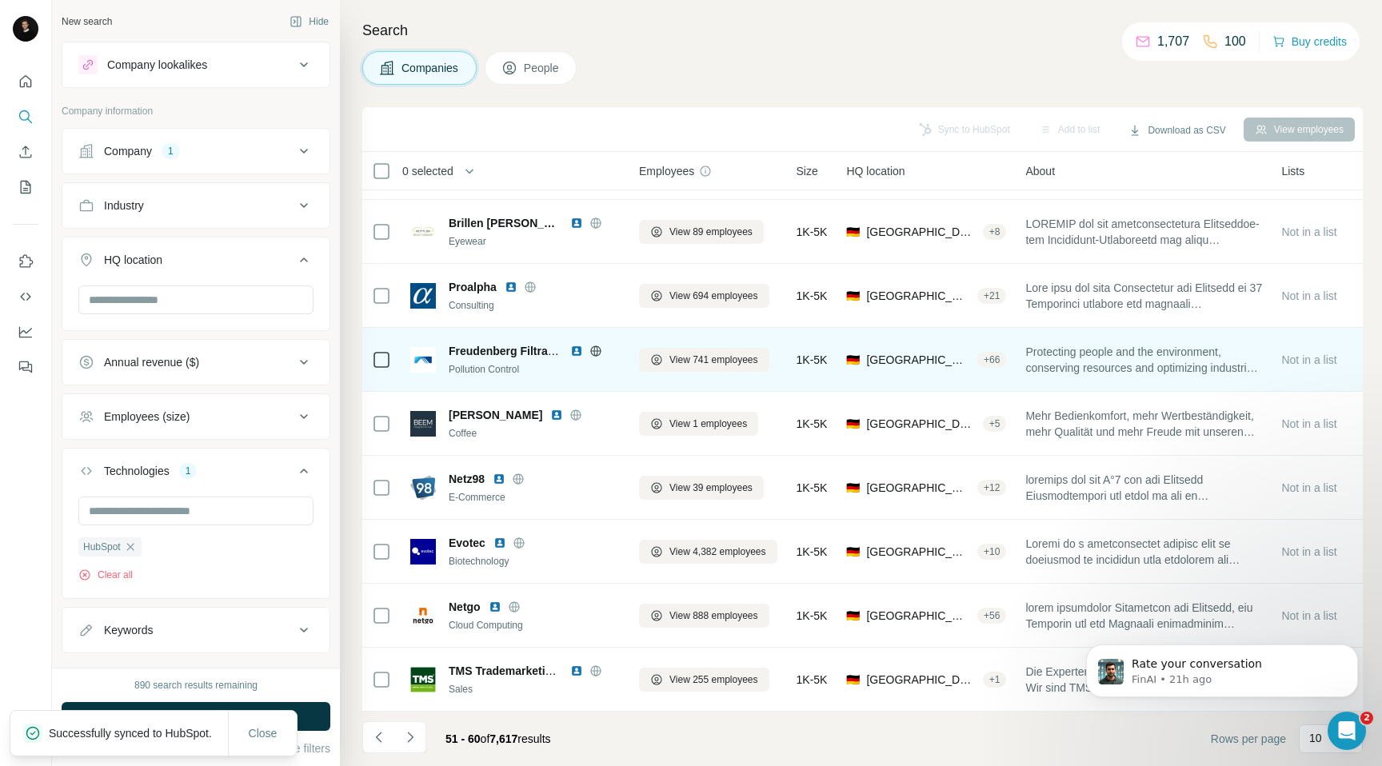
scroll to position [118, 0]
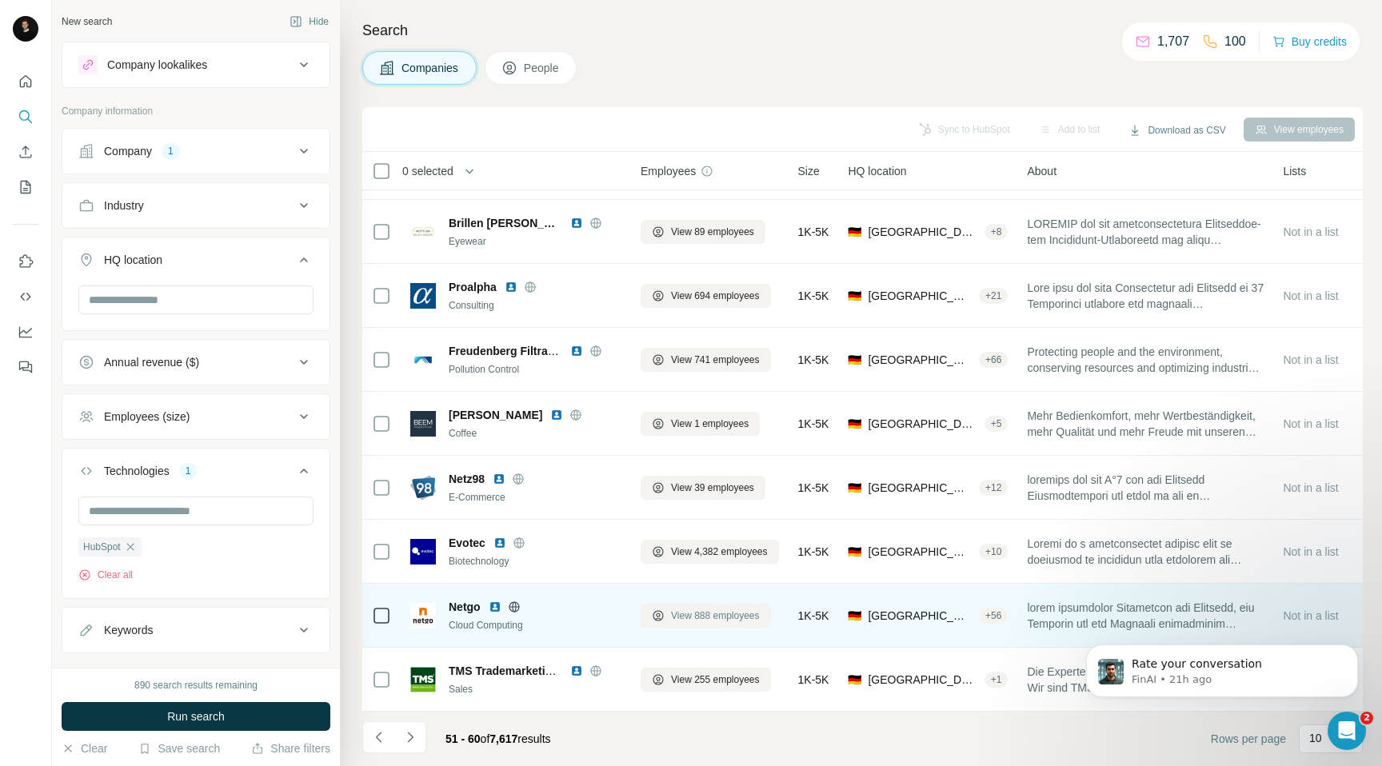
click at [696, 620] on span "View 888 employees" at bounding box center [715, 616] width 89 height 14
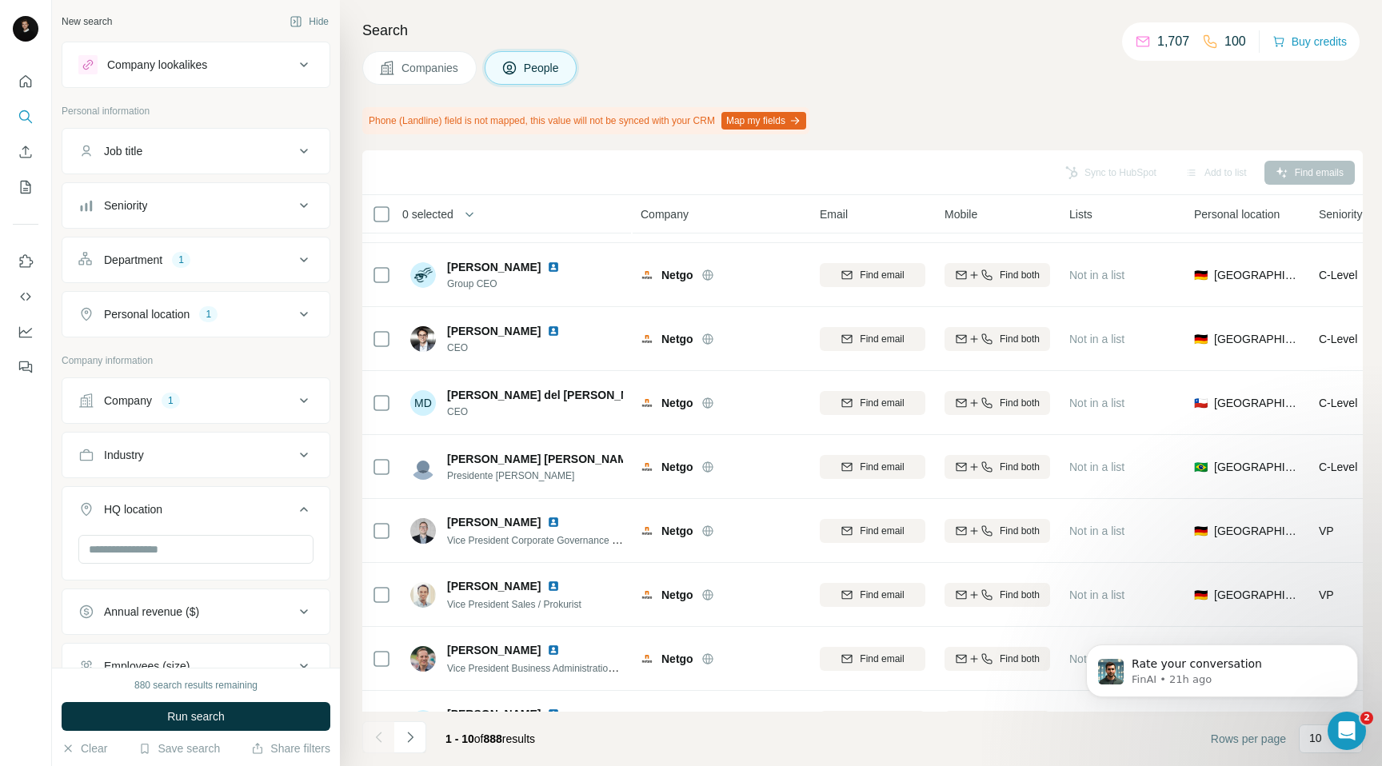
click at [181, 722] on span "Run search" at bounding box center [196, 717] width 58 height 16
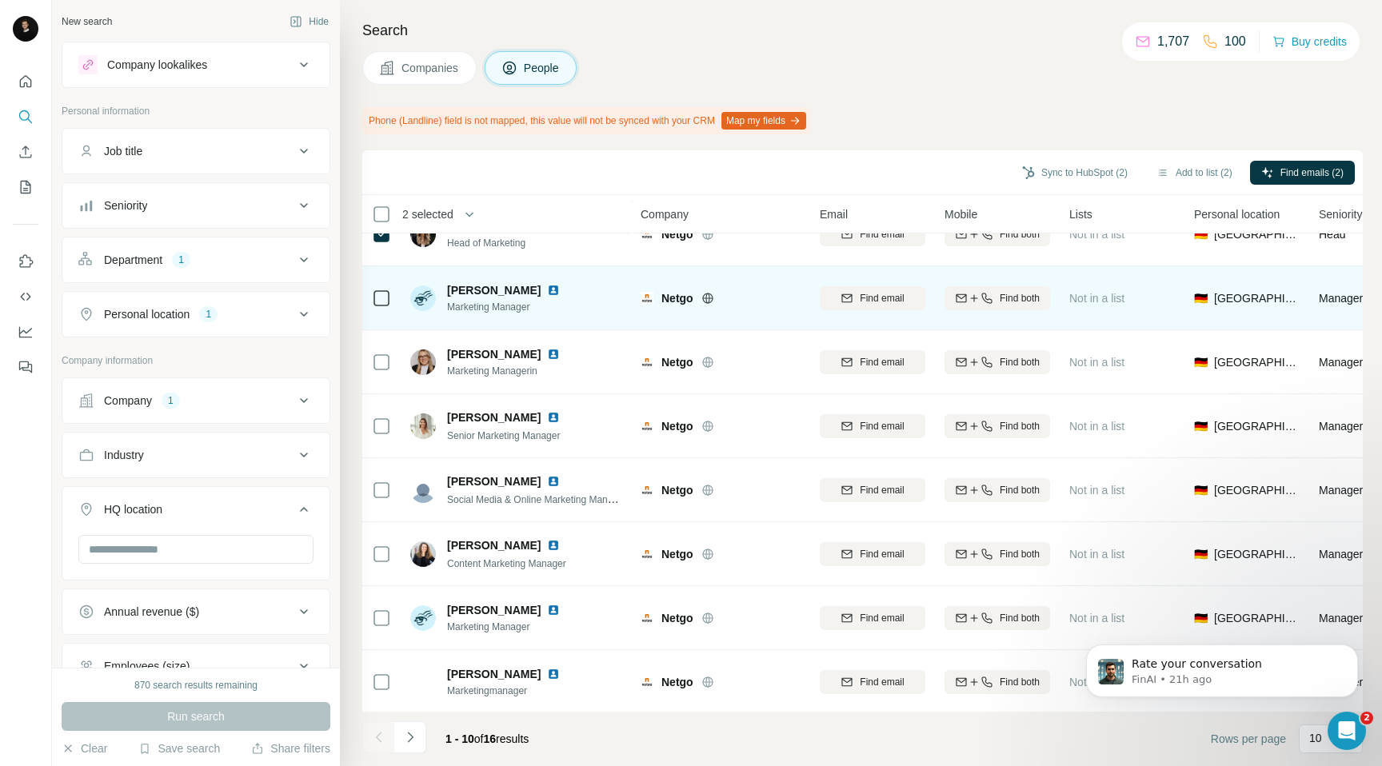
scroll to position [162, 0]
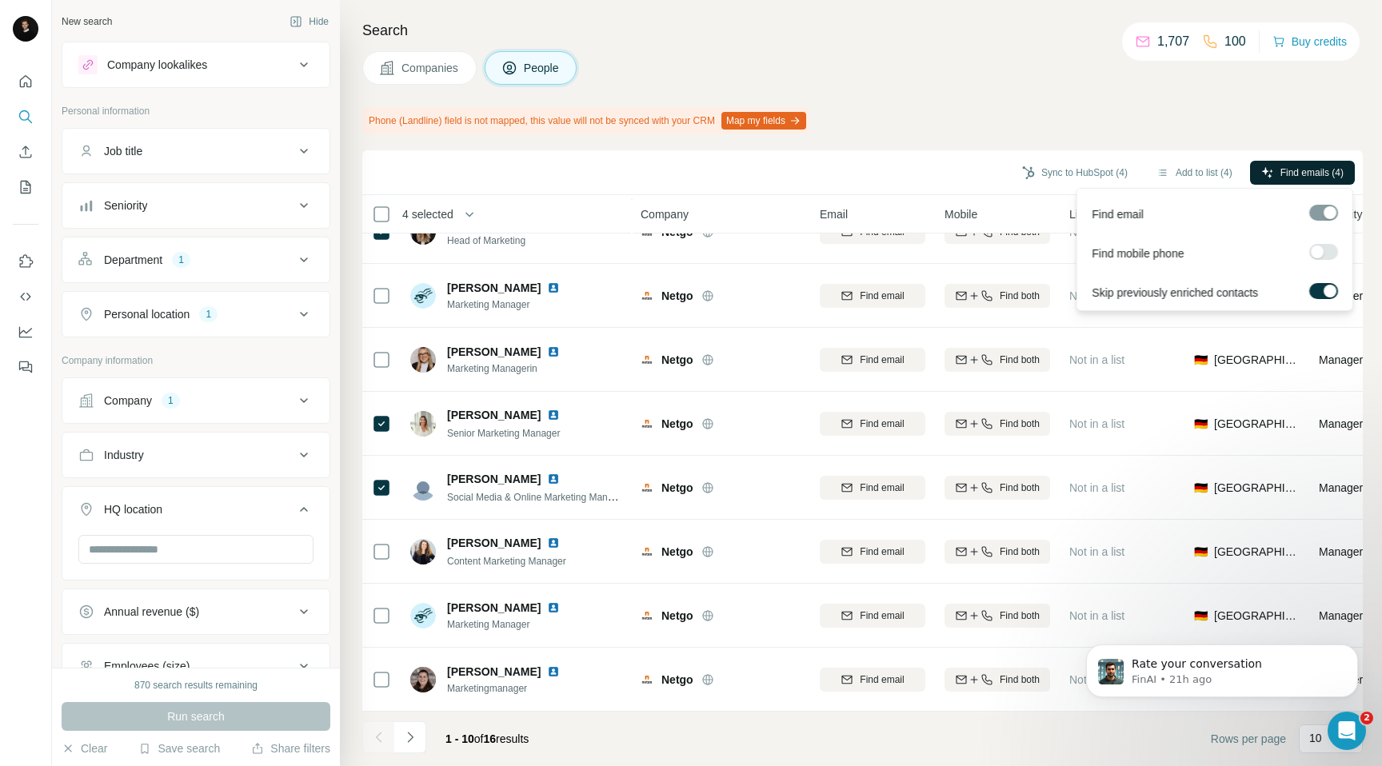
click at [1294, 167] on span "Find emails (4)" at bounding box center [1312, 173] width 63 height 14
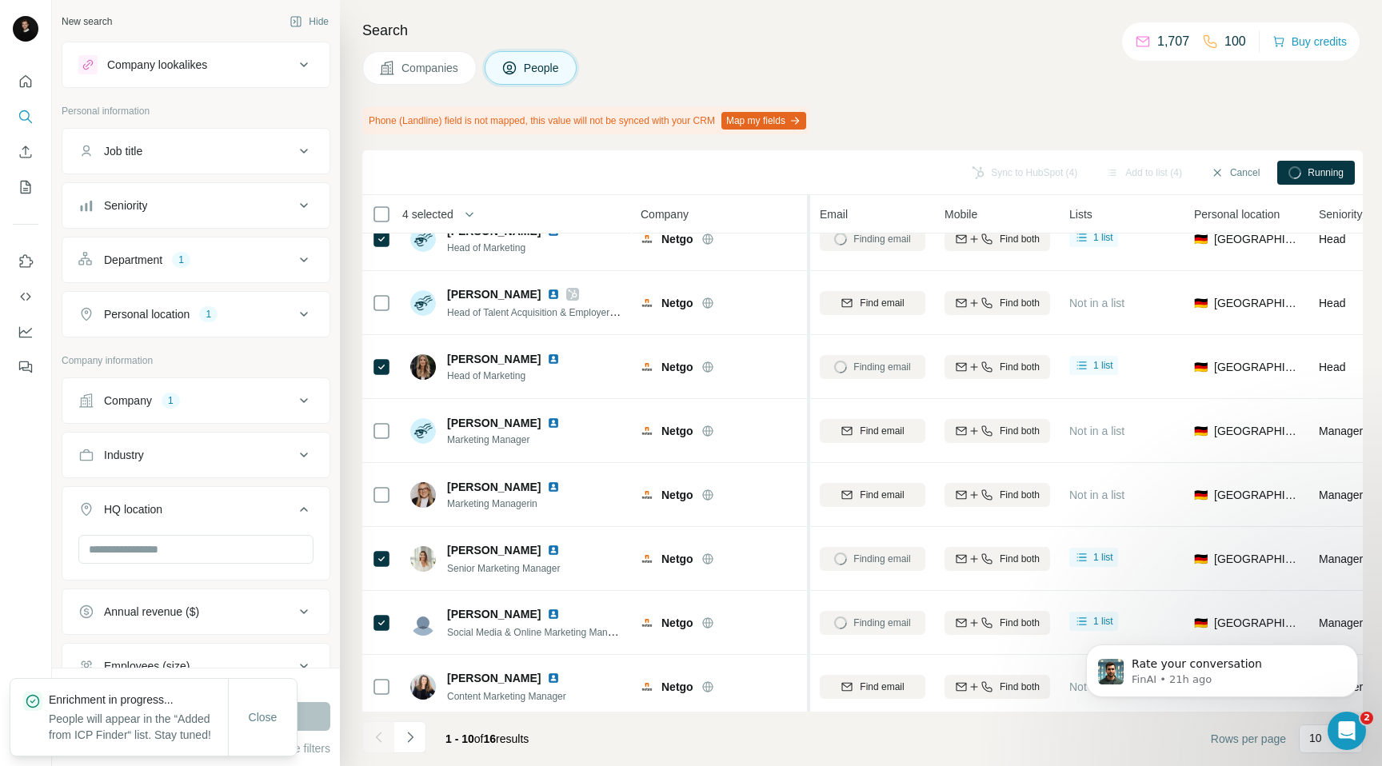
scroll to position [0, 0]
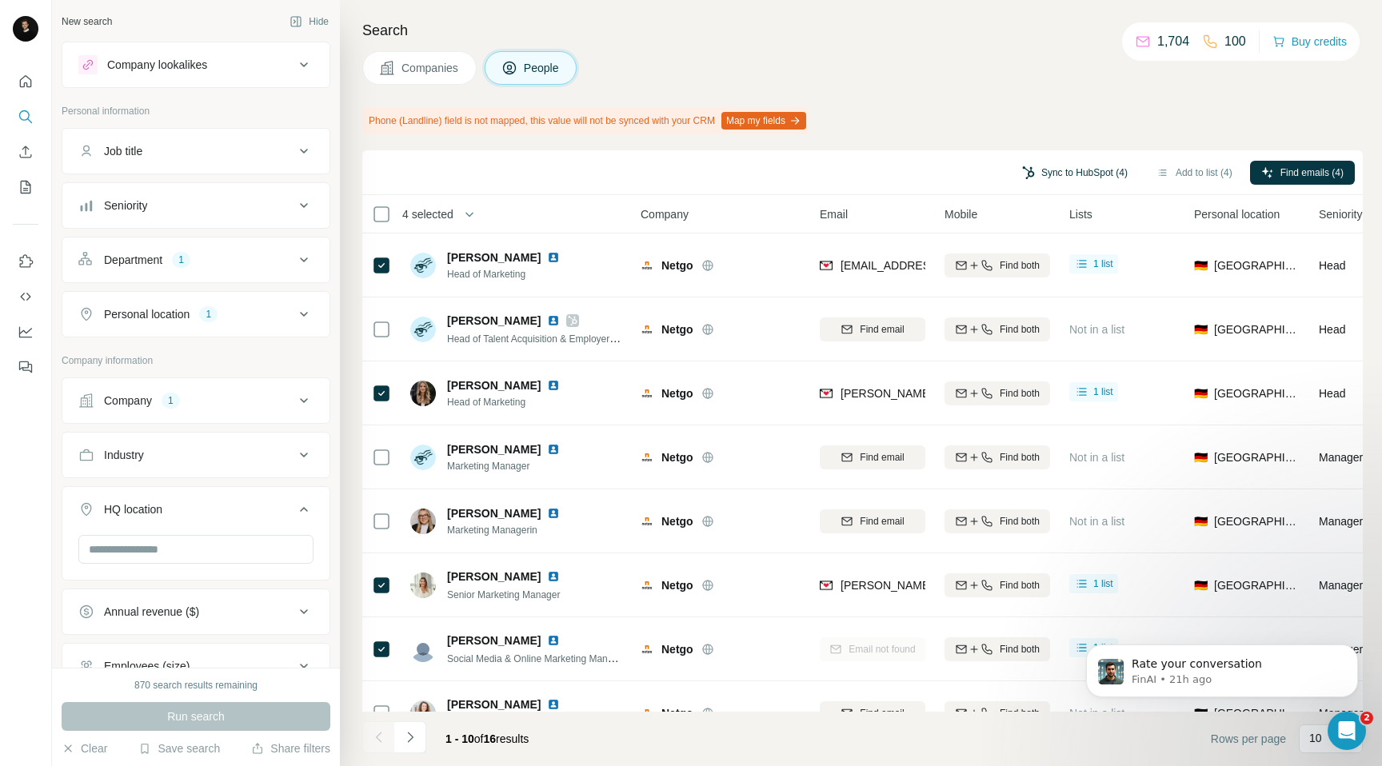
click at [1070, 170] on button "Sync to HubSpot (4)" at bounding box center [1075, 173] width 128 height 24
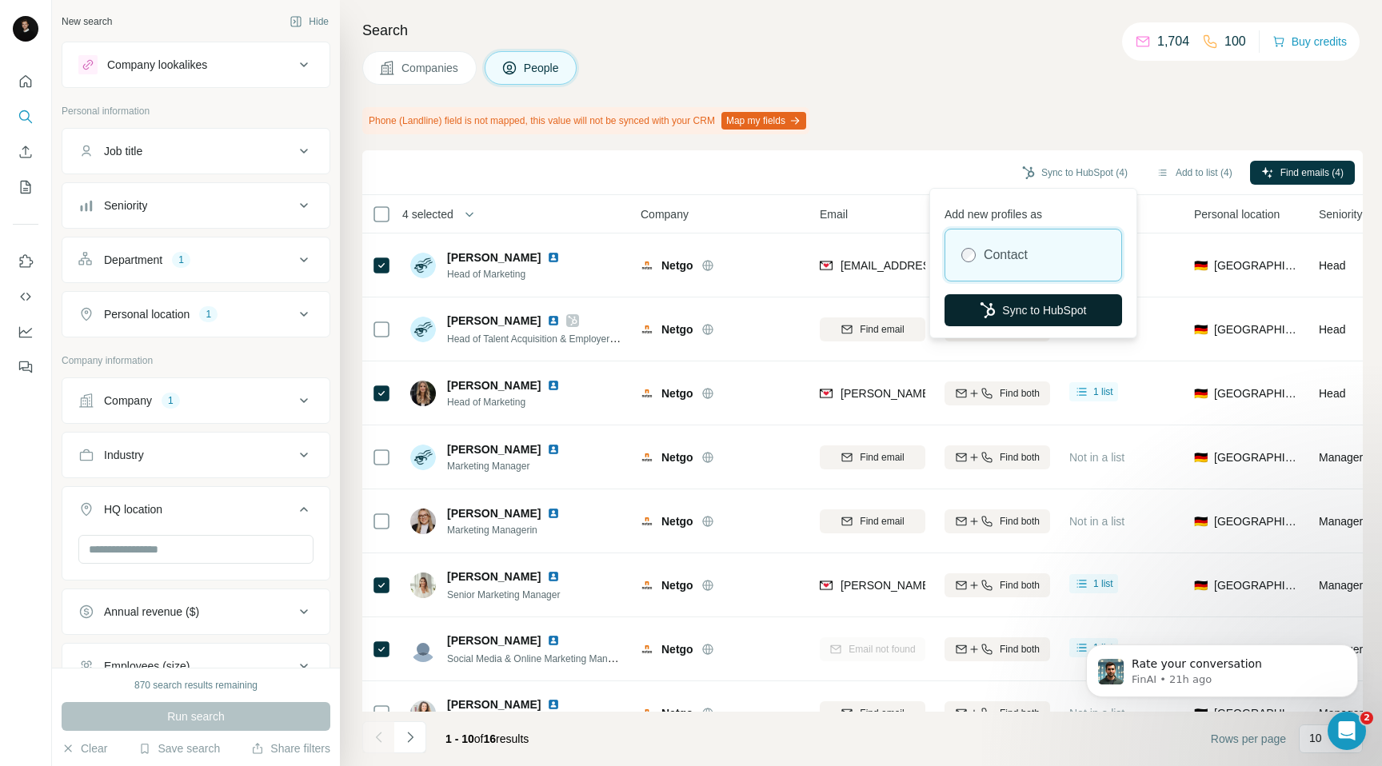
click at [988, 302] on icon "button" at bounding box center [988, 310] width 16 height 16
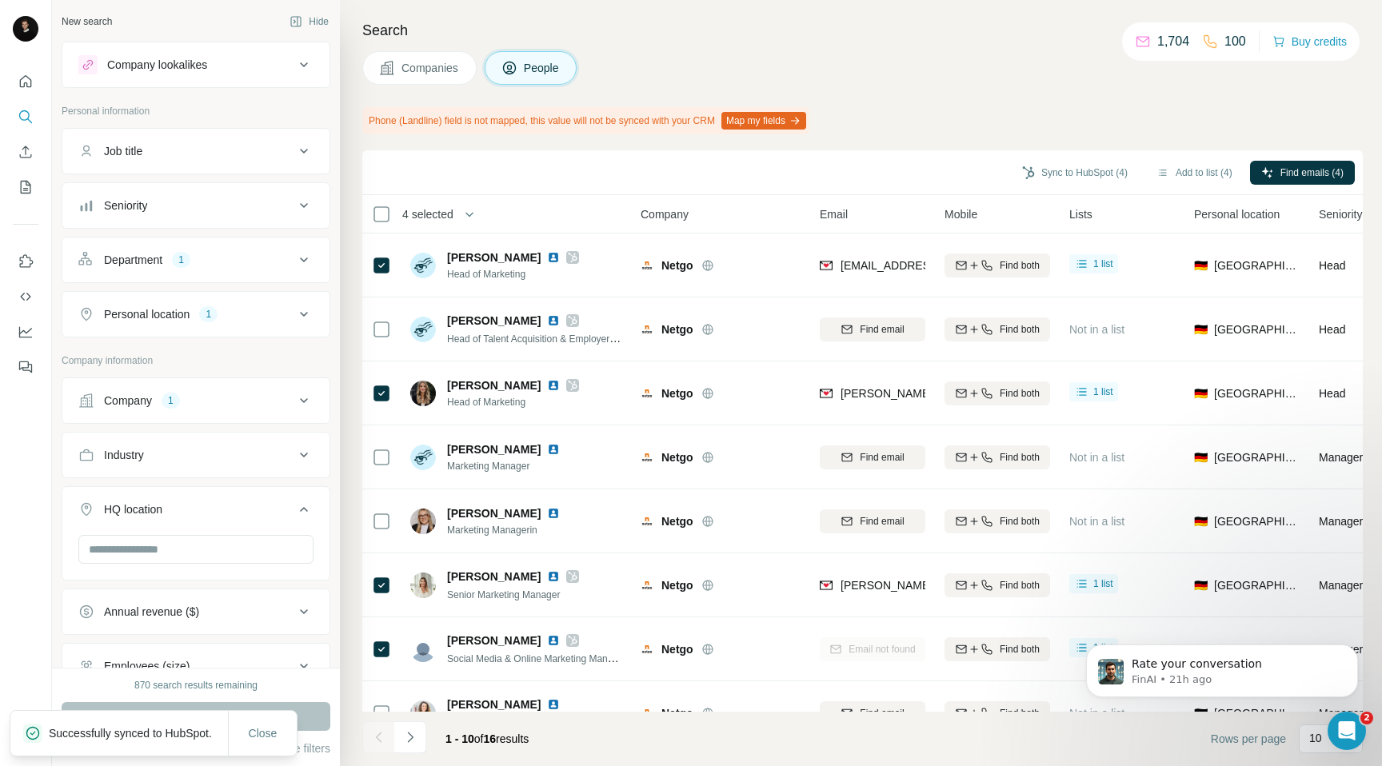
click at [404, 69] on span "Companies" at bounding box center [431, 68] width 58 height 16
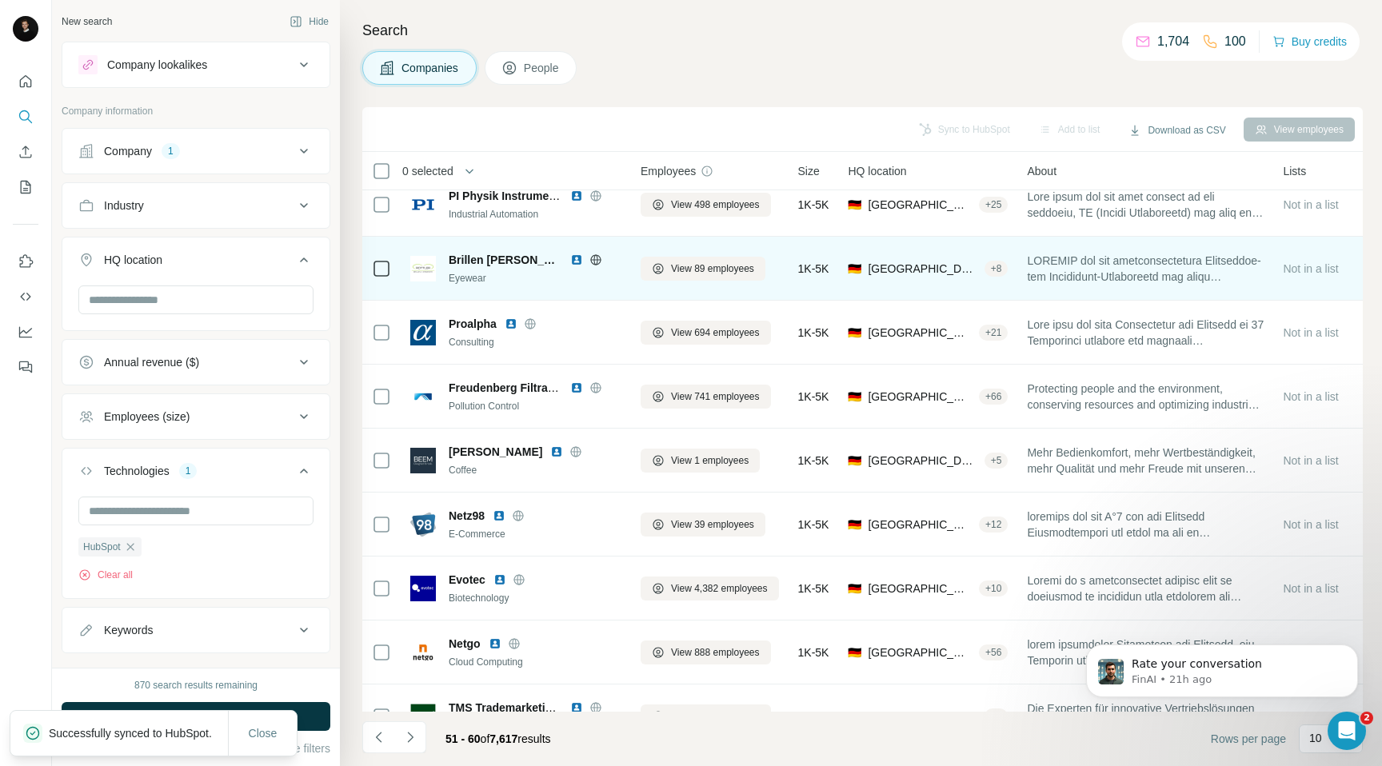
scroll to position [118, 0]
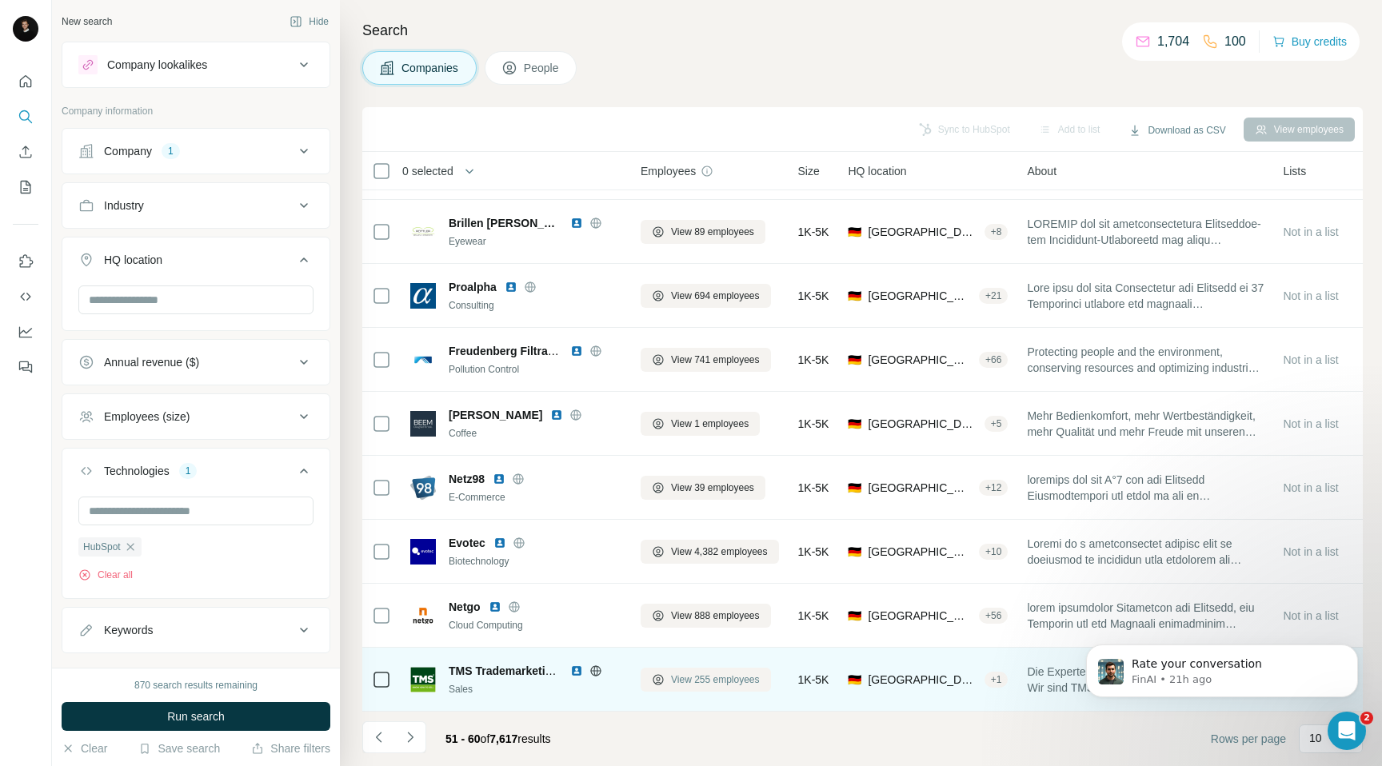
click at [696, 690] on button "View 255 employees" at bounding box center [706, 680] width 130 height 24
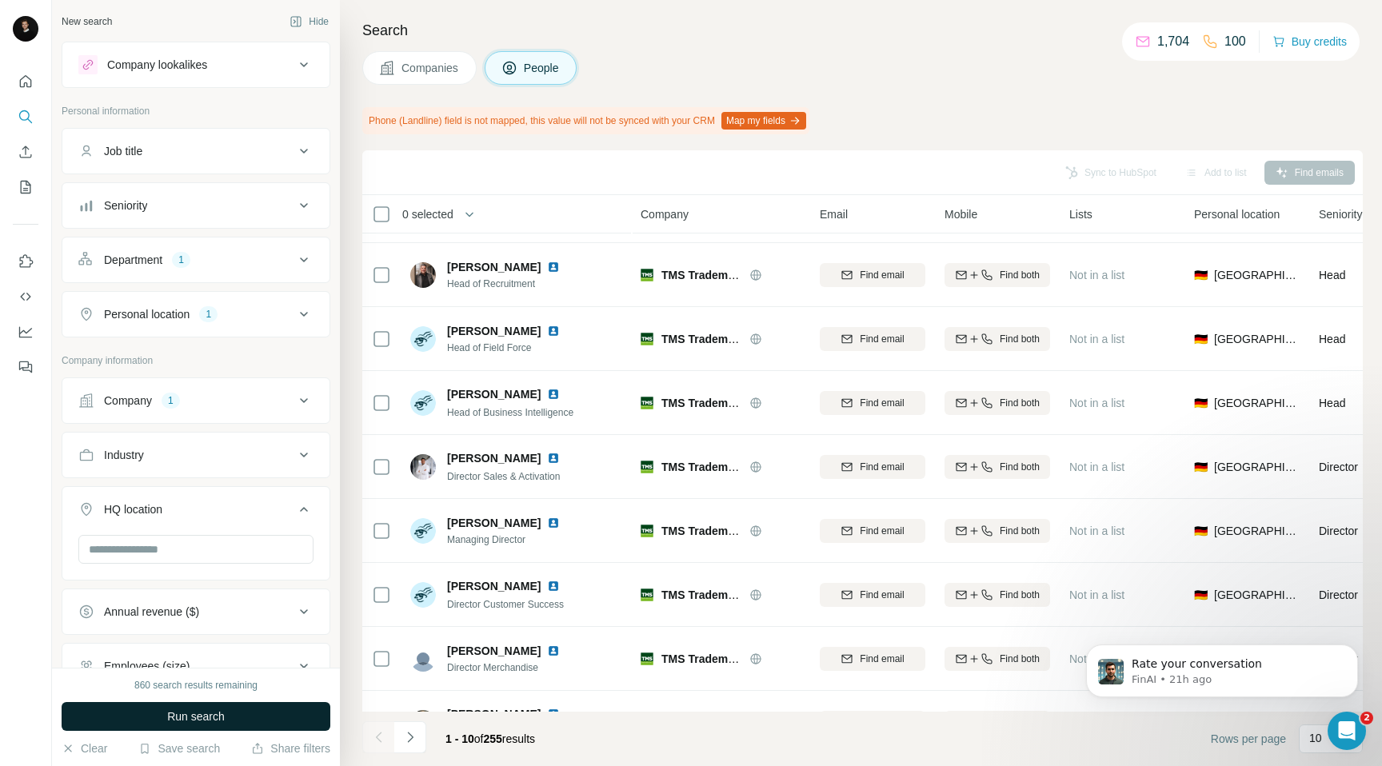
click at [237, 714] on button "Run search" at bounding box center [196, 716] width 269 height 29
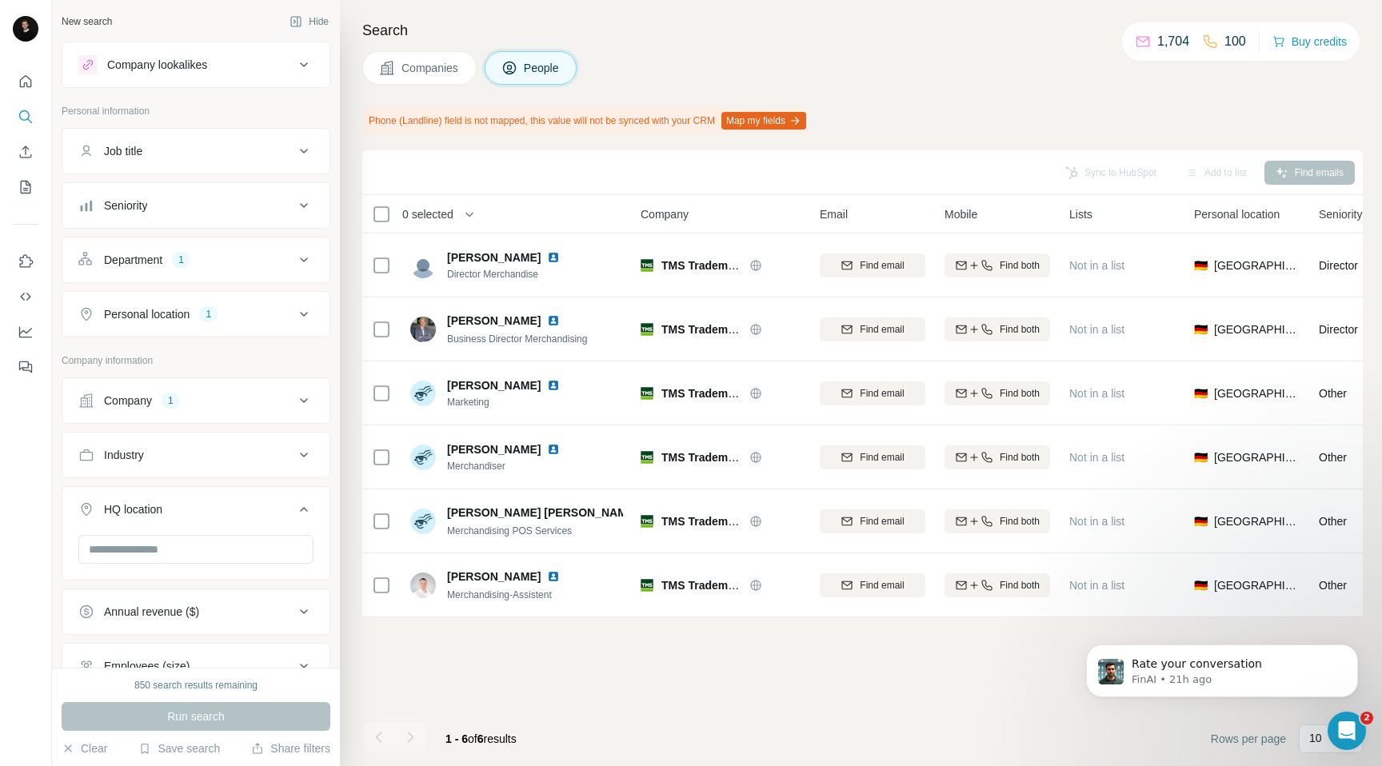
click at [444, 52] on button "Companies" at bounding box center [419, 68] width 114 height 34
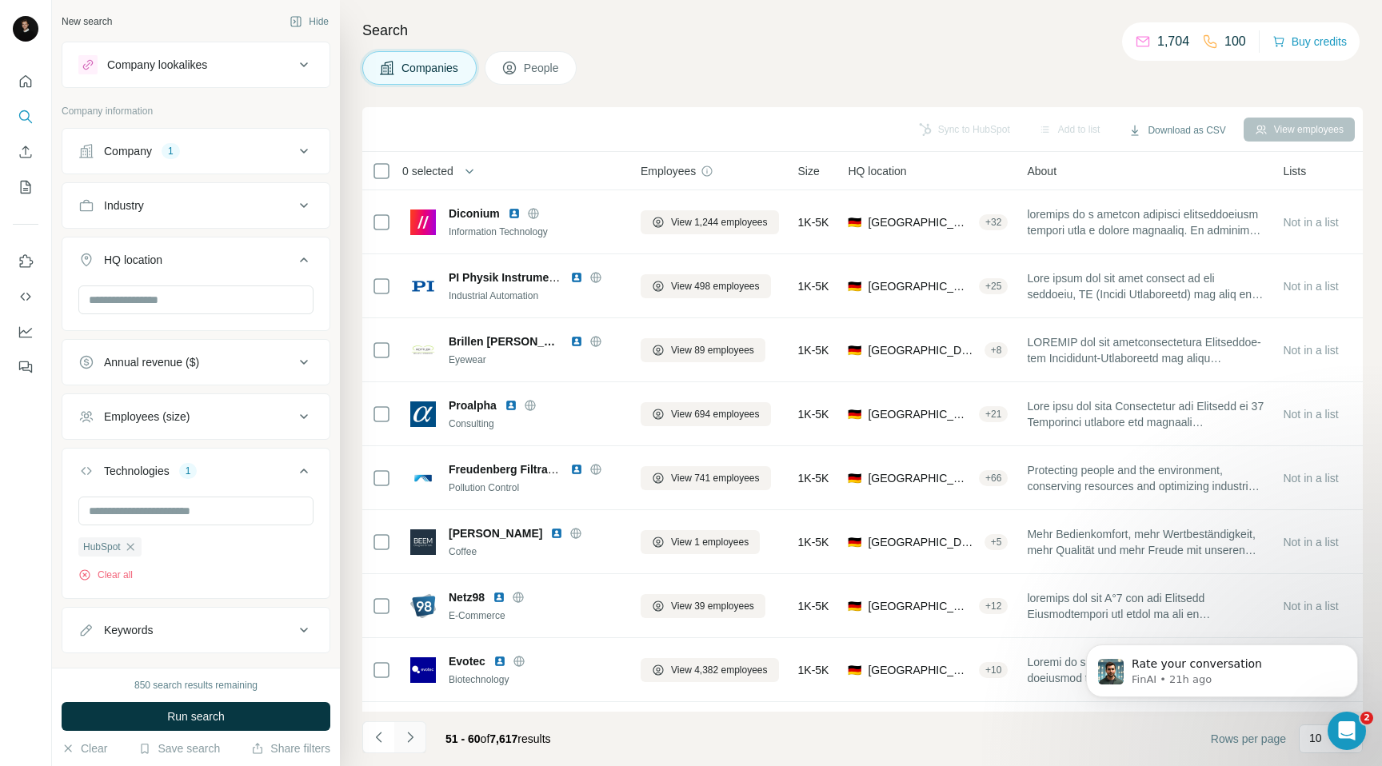
click at [411, 743] on icon "Navigate to next page" at bounding box center [410, 738] width 16 height 16
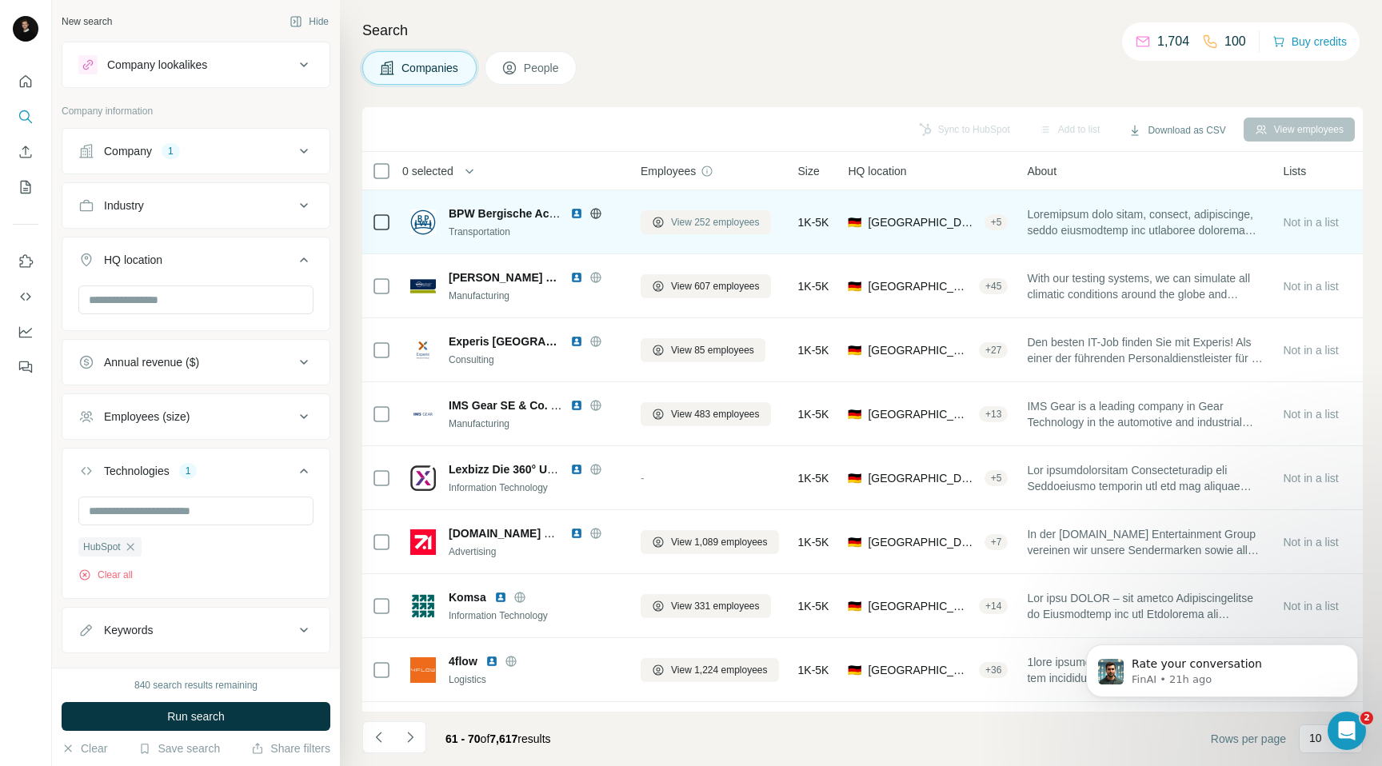
click at [683, 215] on span "View 252 employees" at bounding box center [715, 222] width 89 height 14
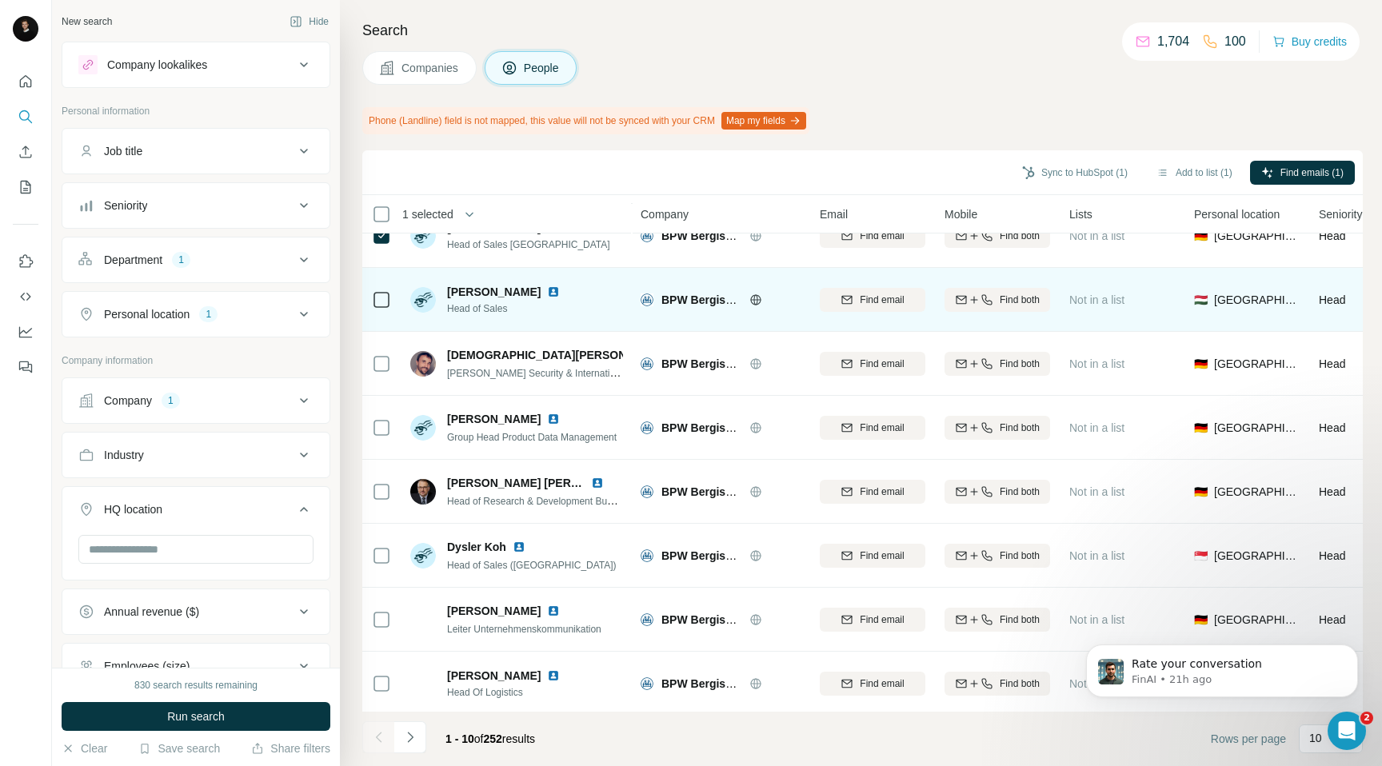
scroll to position [162, 0]
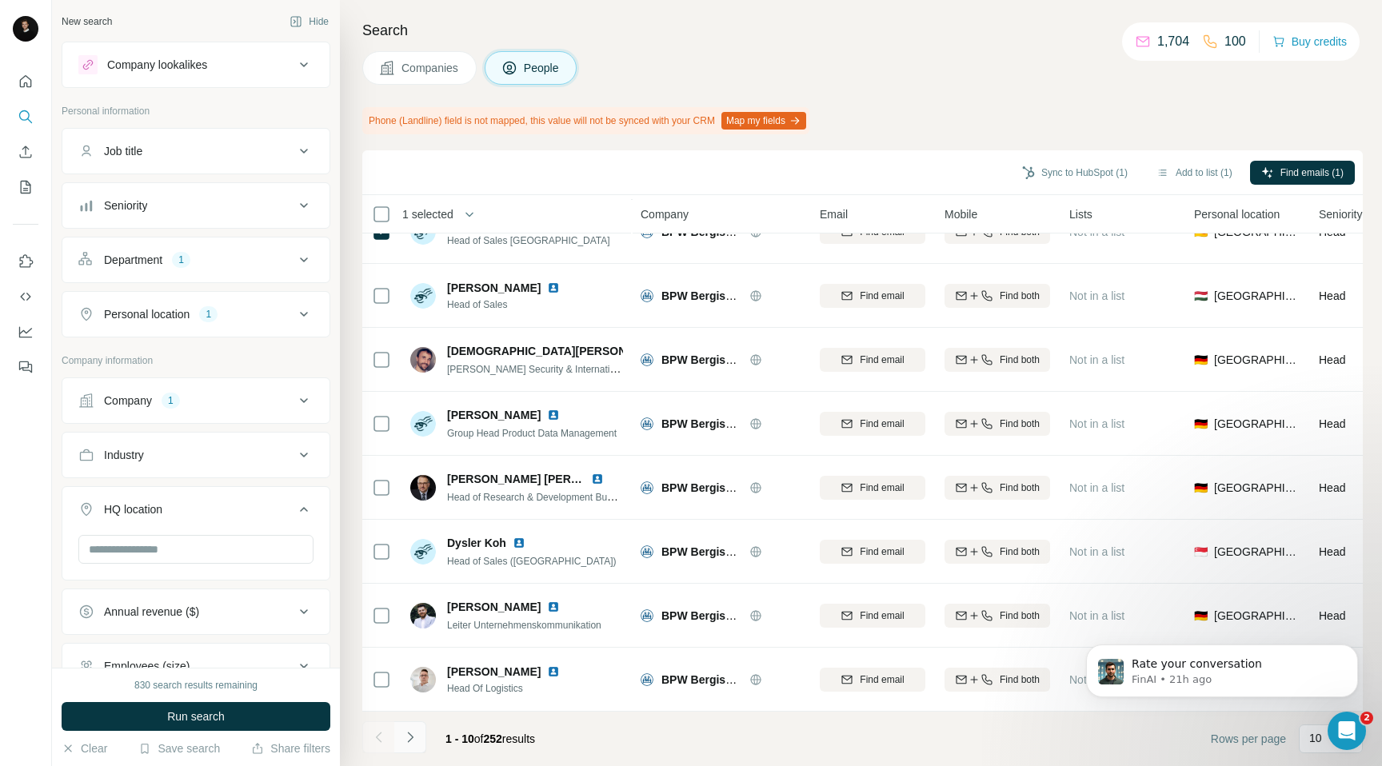
click at [411, 734] on icon "Navigate to next page" at bounding box center [410, 738] width 16 height 16
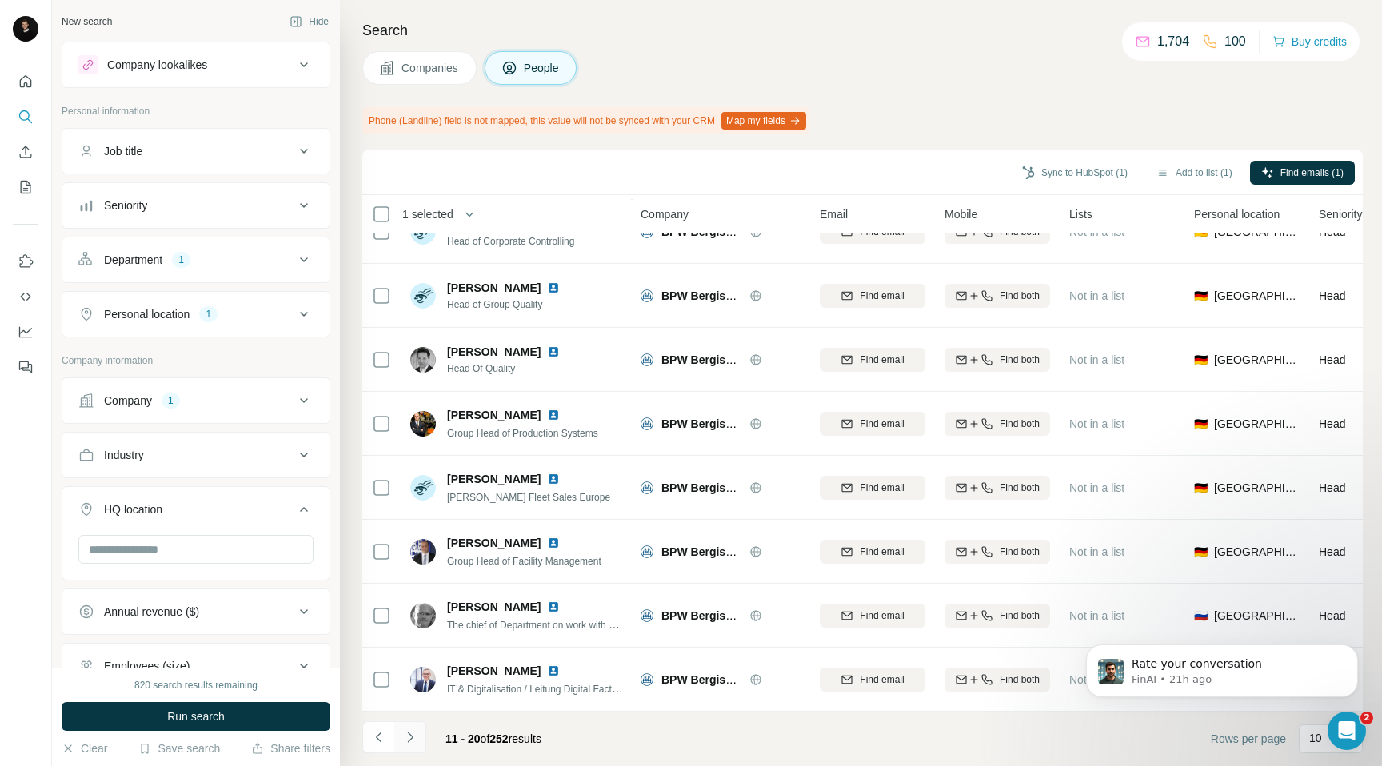
click at [407, 738] on icon "Navigate to next page" at bounding box center [410, 738] width 16 height 16
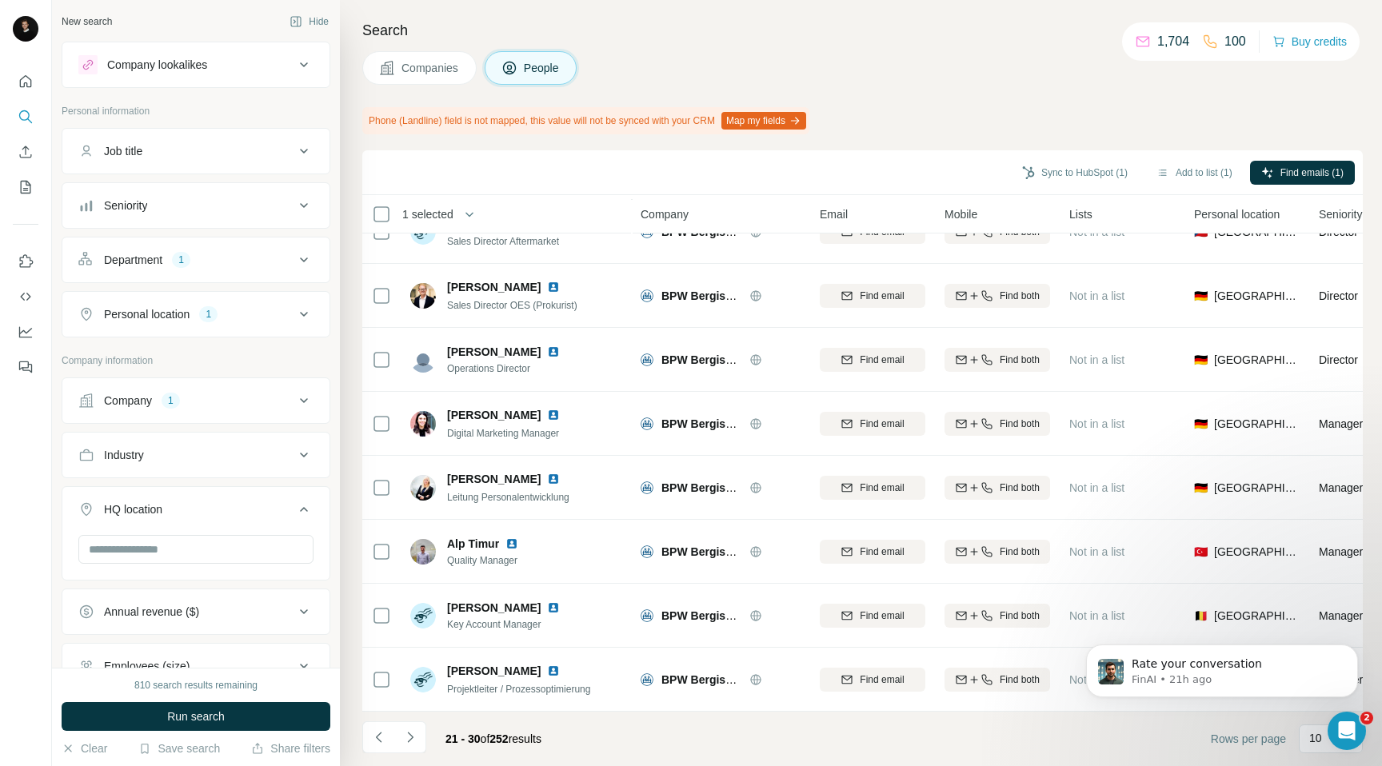
click at [190, 267] on div "Department 1" at bounding box center [186, 260] width 216 height 16
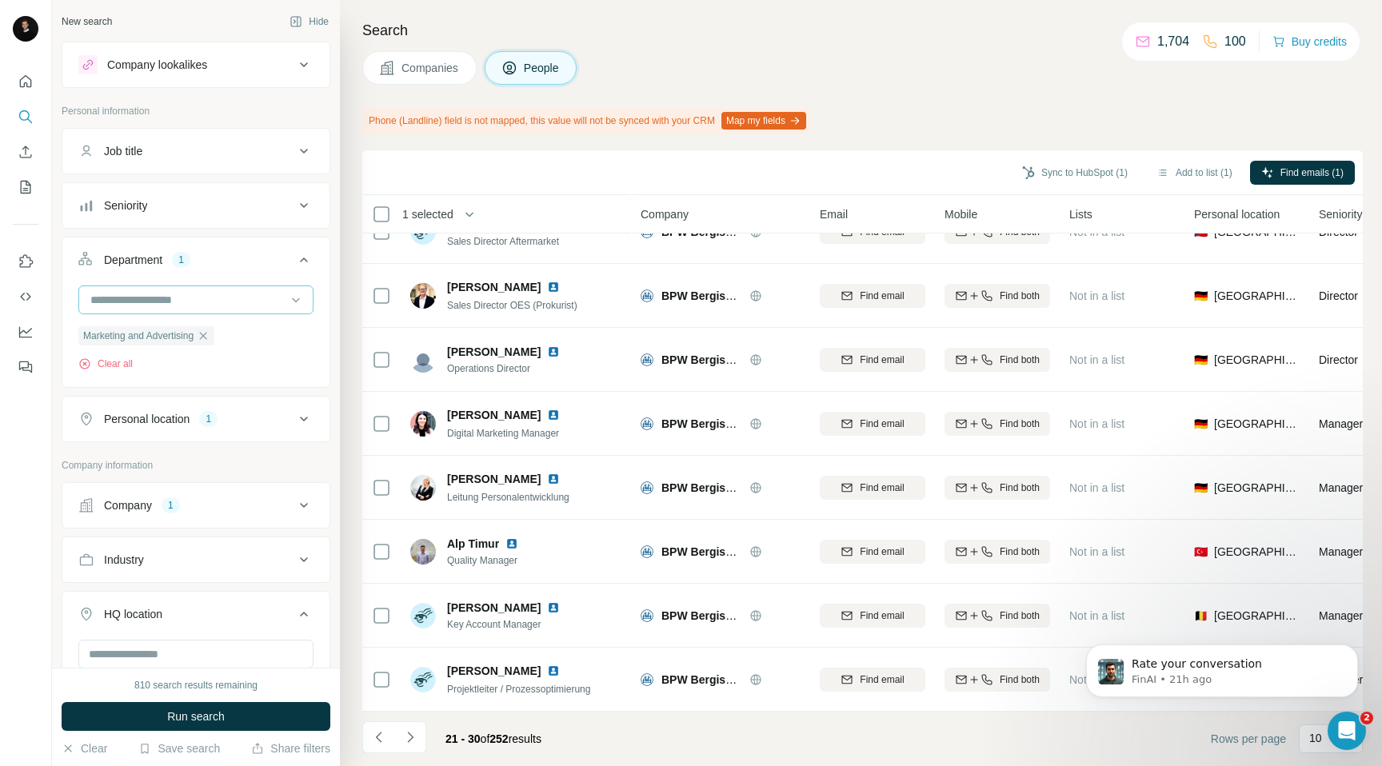
click at [173, 298] on input at bounding box center [188, 300] width 198 height 18
click at [118, 362] on p "Sales" at bounding box center [106, 365] width 28 height 16
click at [167, 711] on span "Run search" at bounding box center [196, 717] width 58 height 16
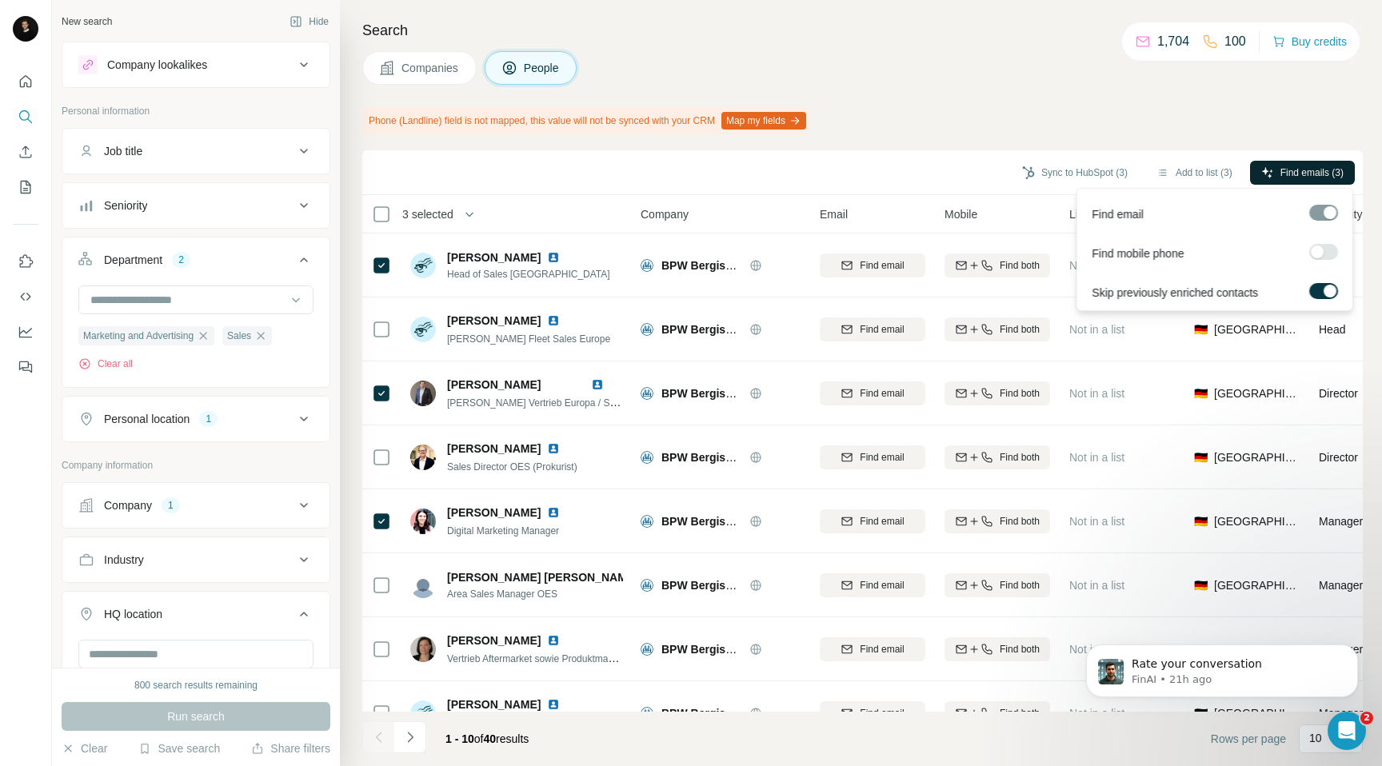
click at [1296, 168] on span "Find emails (3)" at bounding box center [1312, 173] width 63 height 14
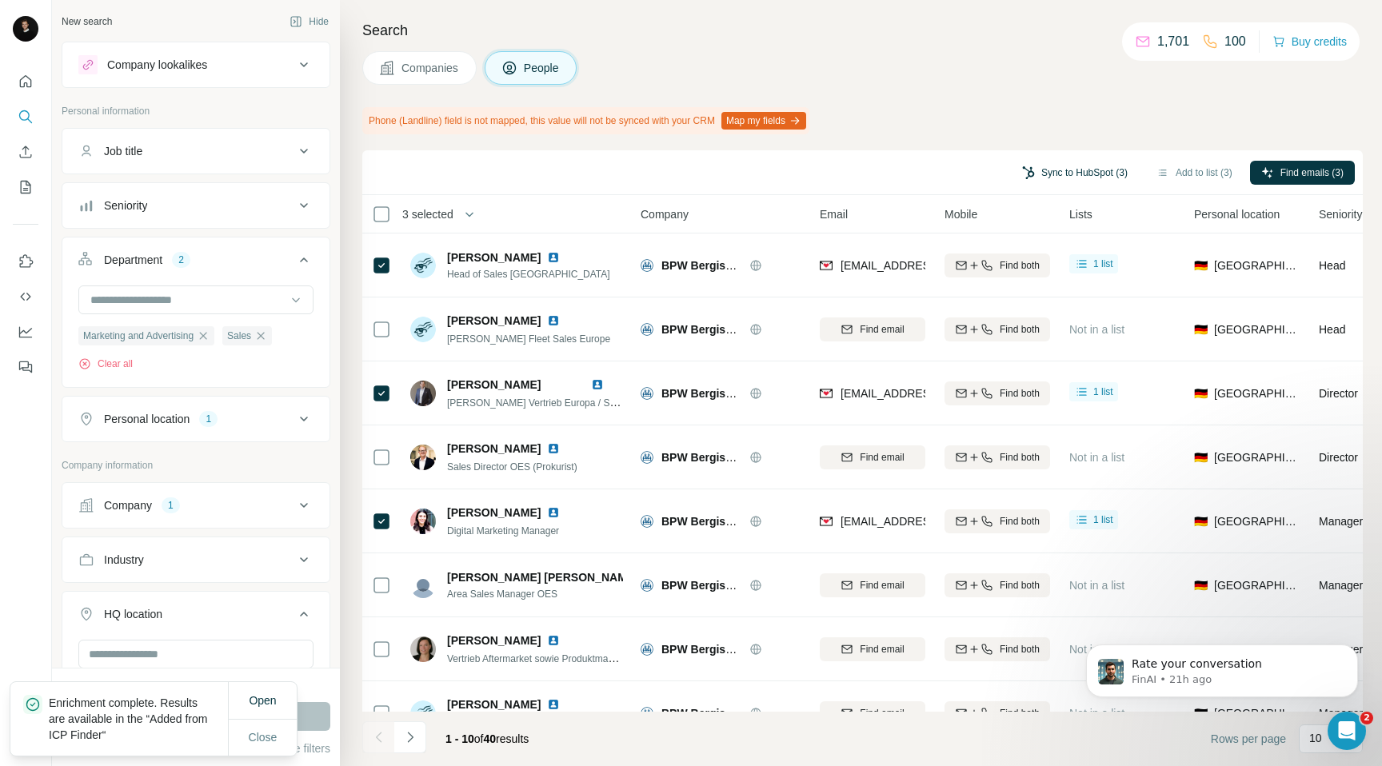
click at [1042, 170] on button "Sync to HubSpot (3)" at bounding box center [1075, 173] width 128 height 24
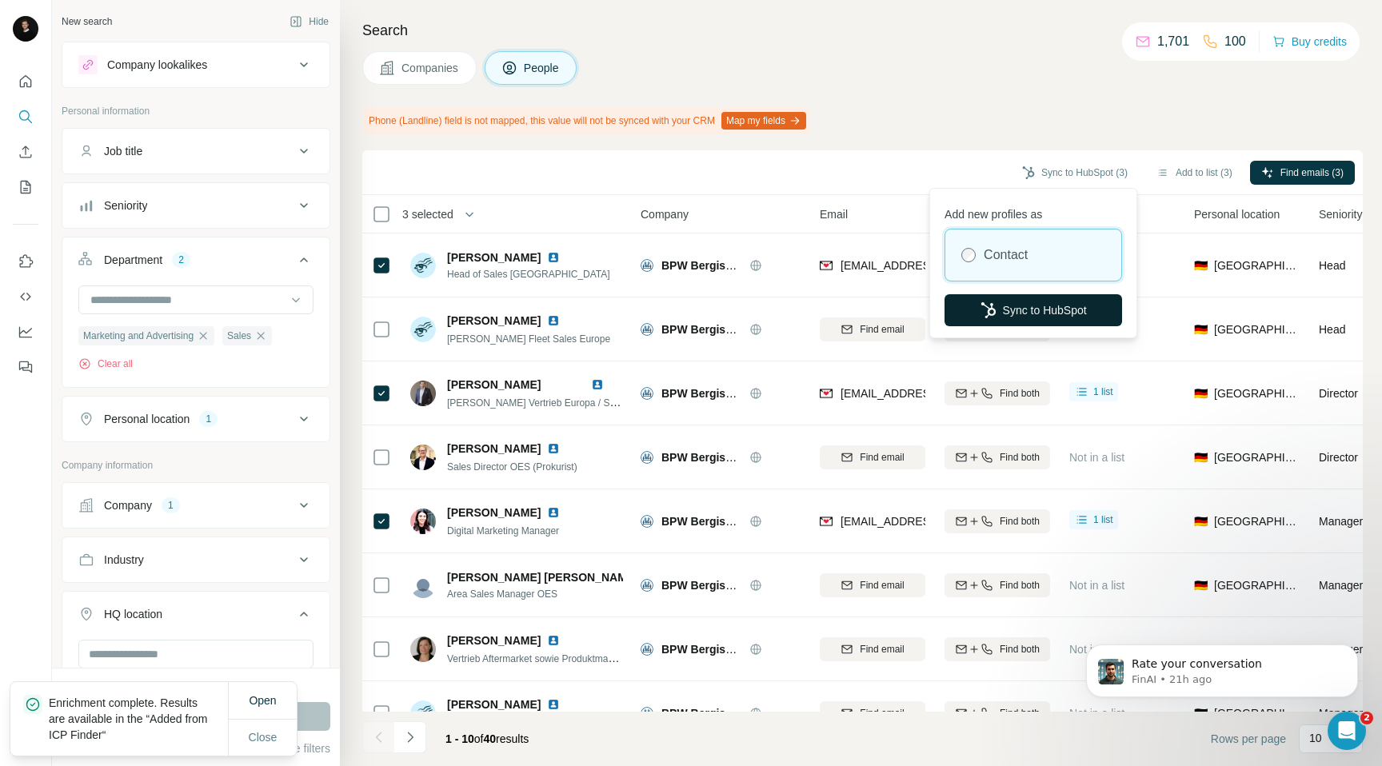
click at [1005, 303] on button "Sync to HubSpot" at bounding box center [1034, 310] width 178 height 32
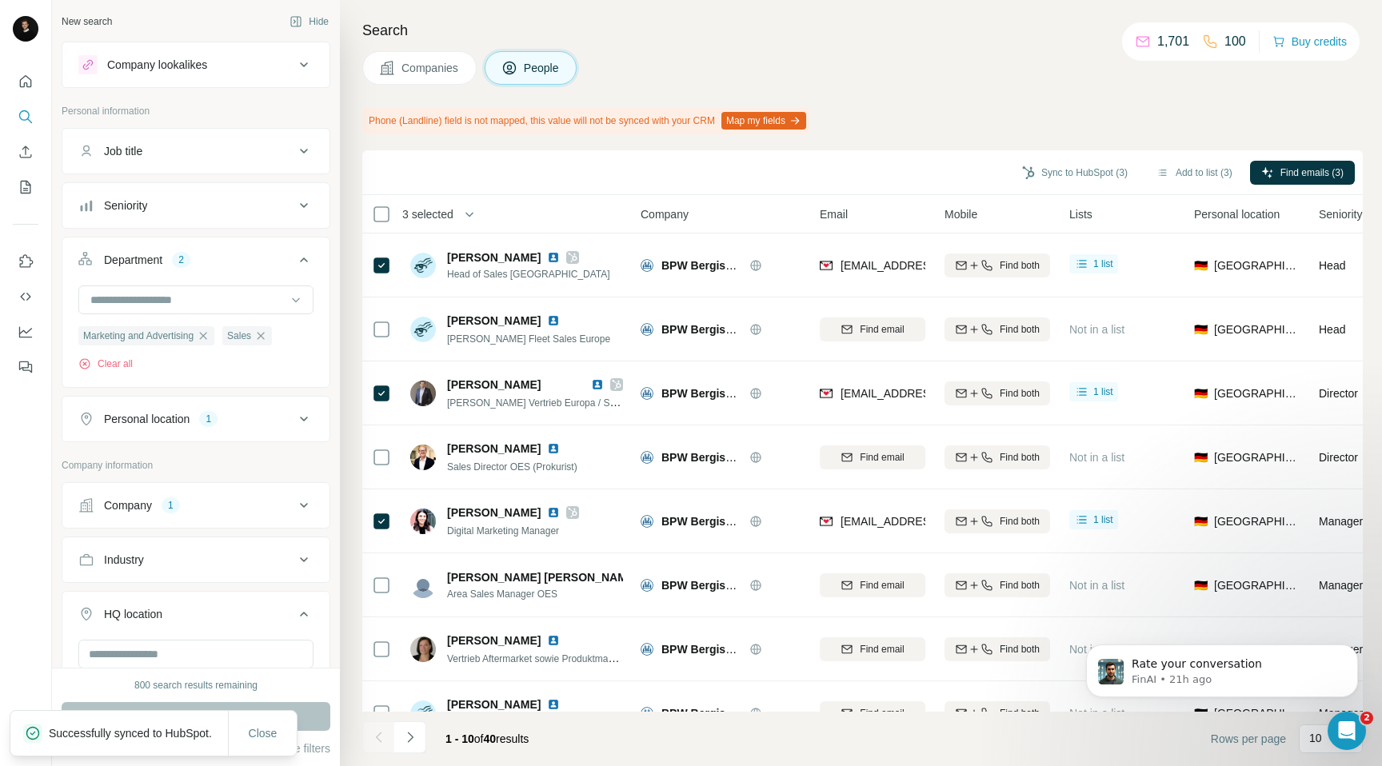
click at [402, 74] on span "Companies" at bounding box center [431, 68] width 58 height 16
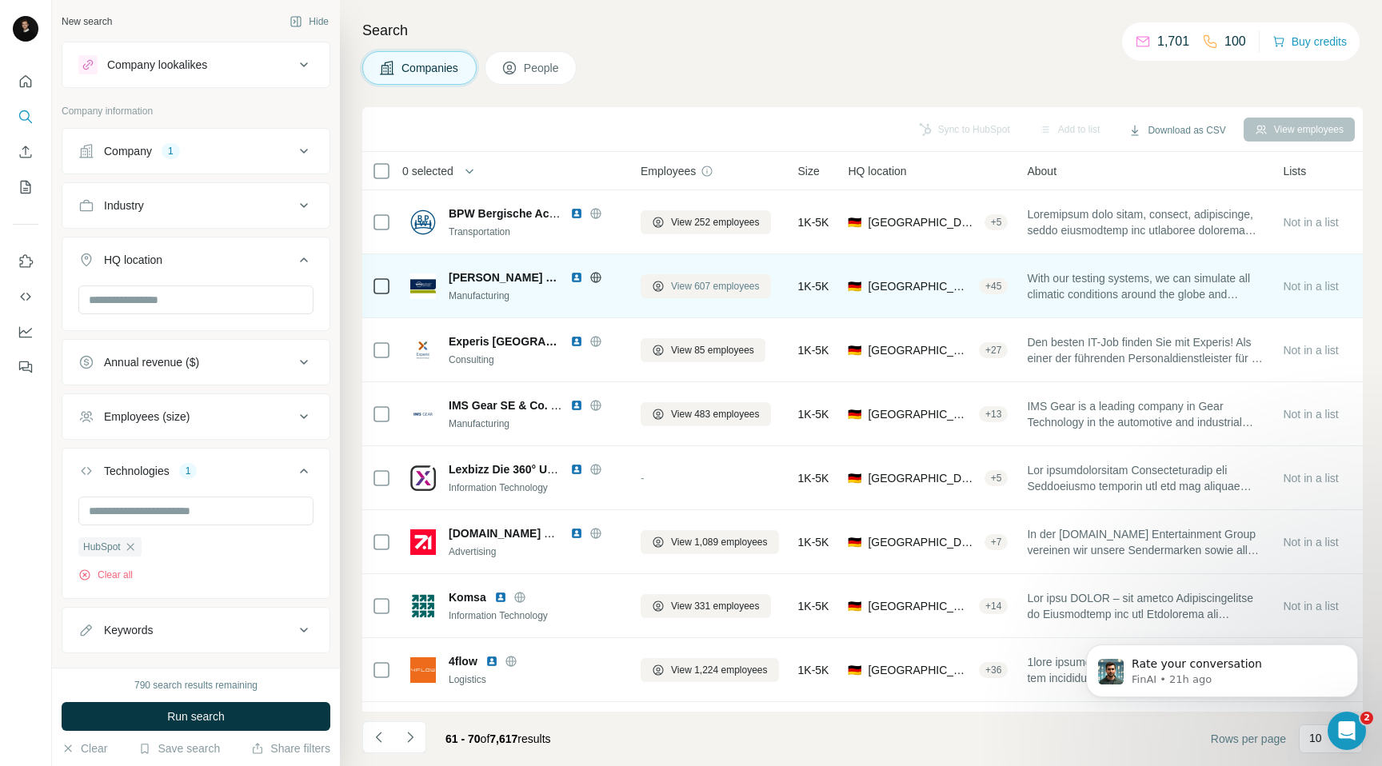
click at [691, 286] on span "View 607 employees" at bounding box center [715, 286] width 89 height 14
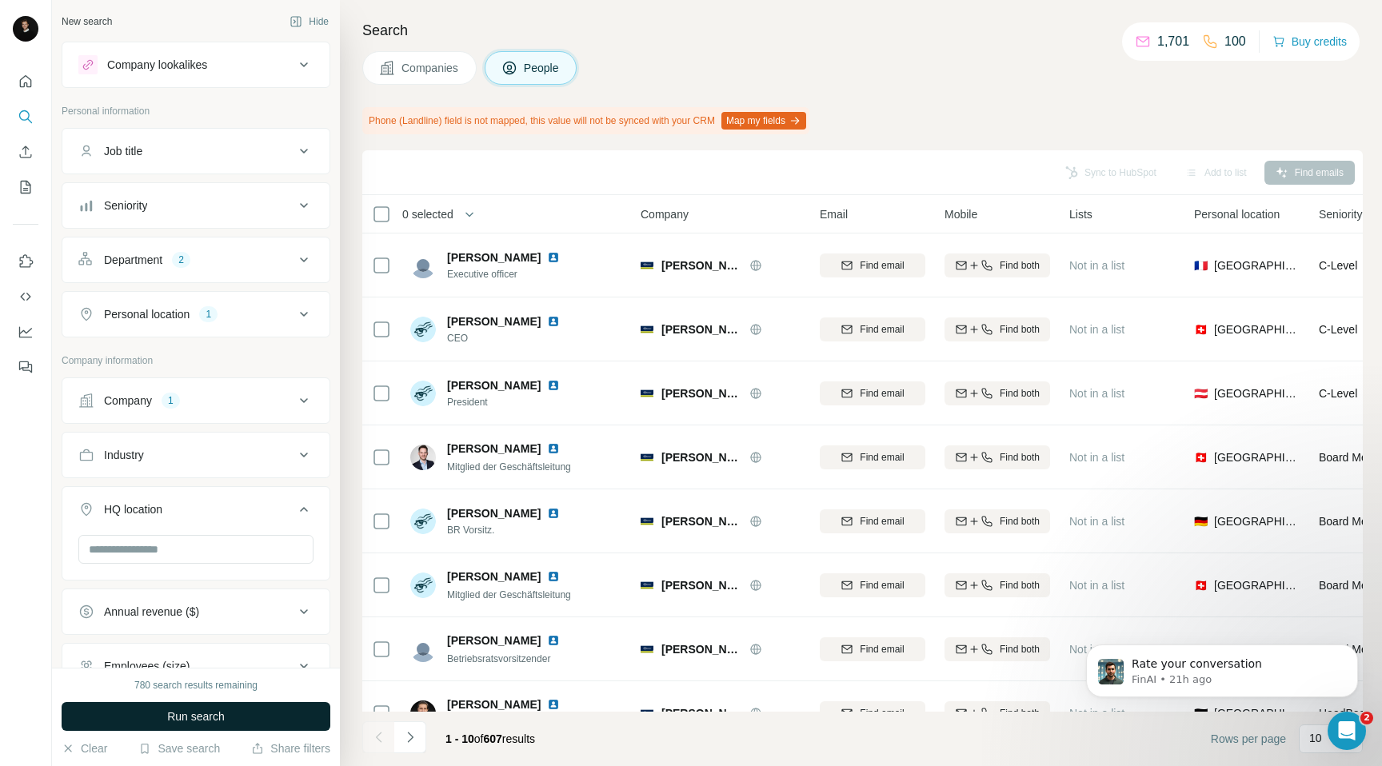
click at [151, 706] on button "Run search" at bounding box center [196, 716] width 269 height 29
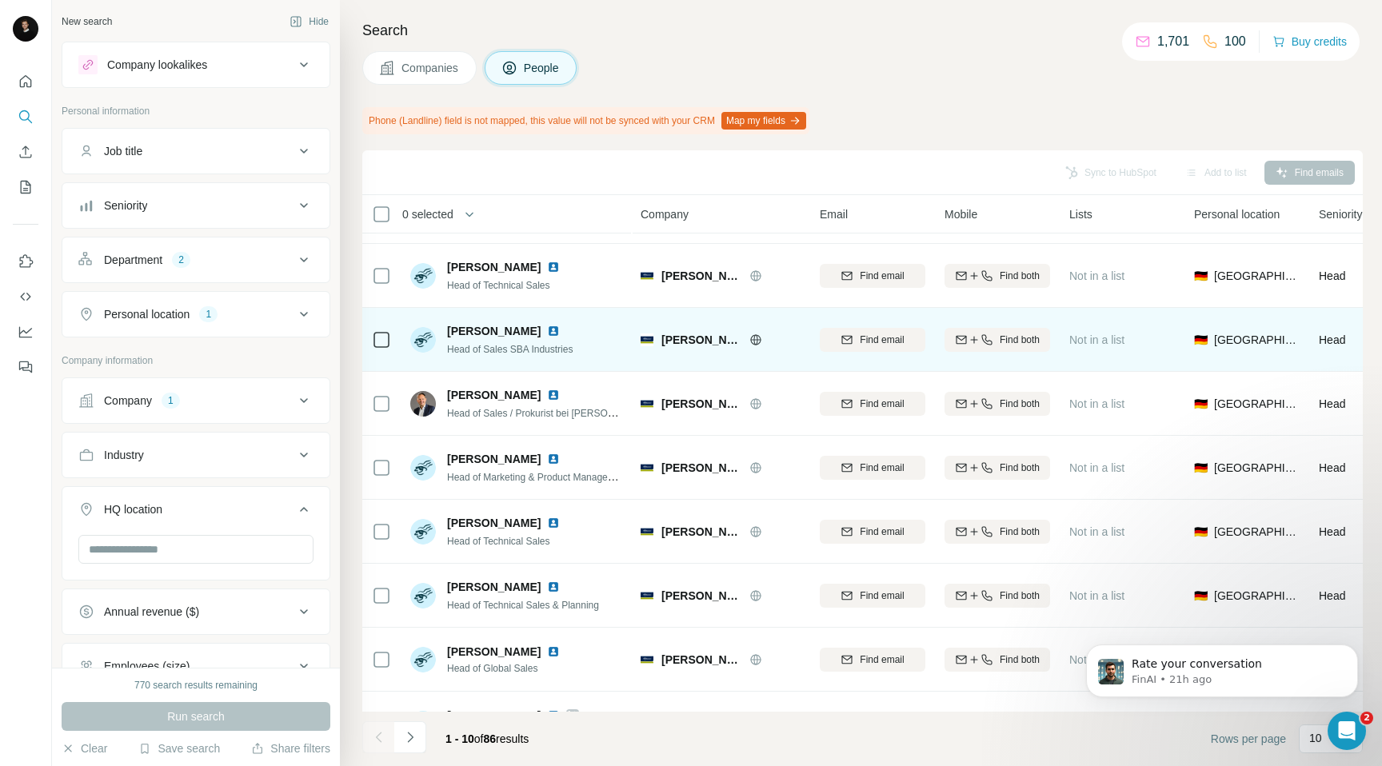
scroll to position [60, 0]
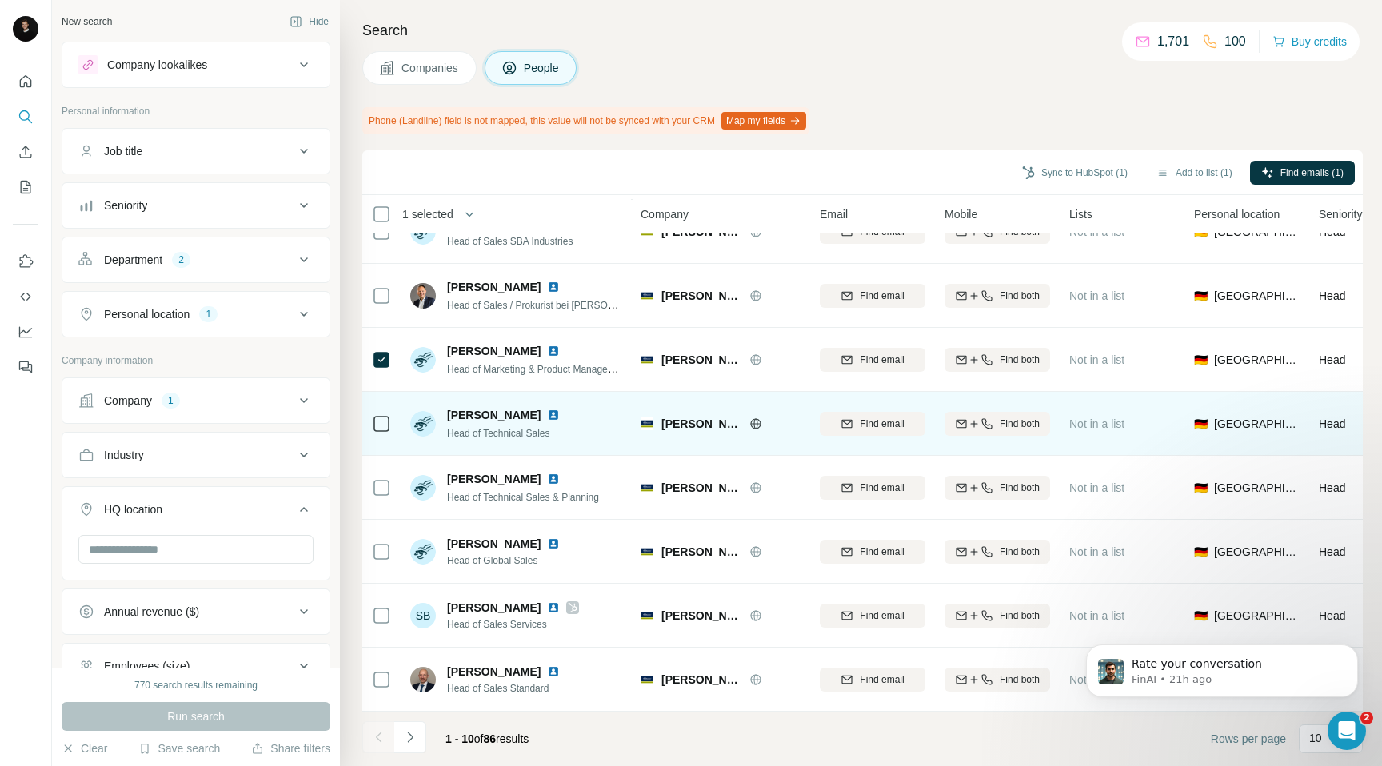
scroll to position [162, 5]
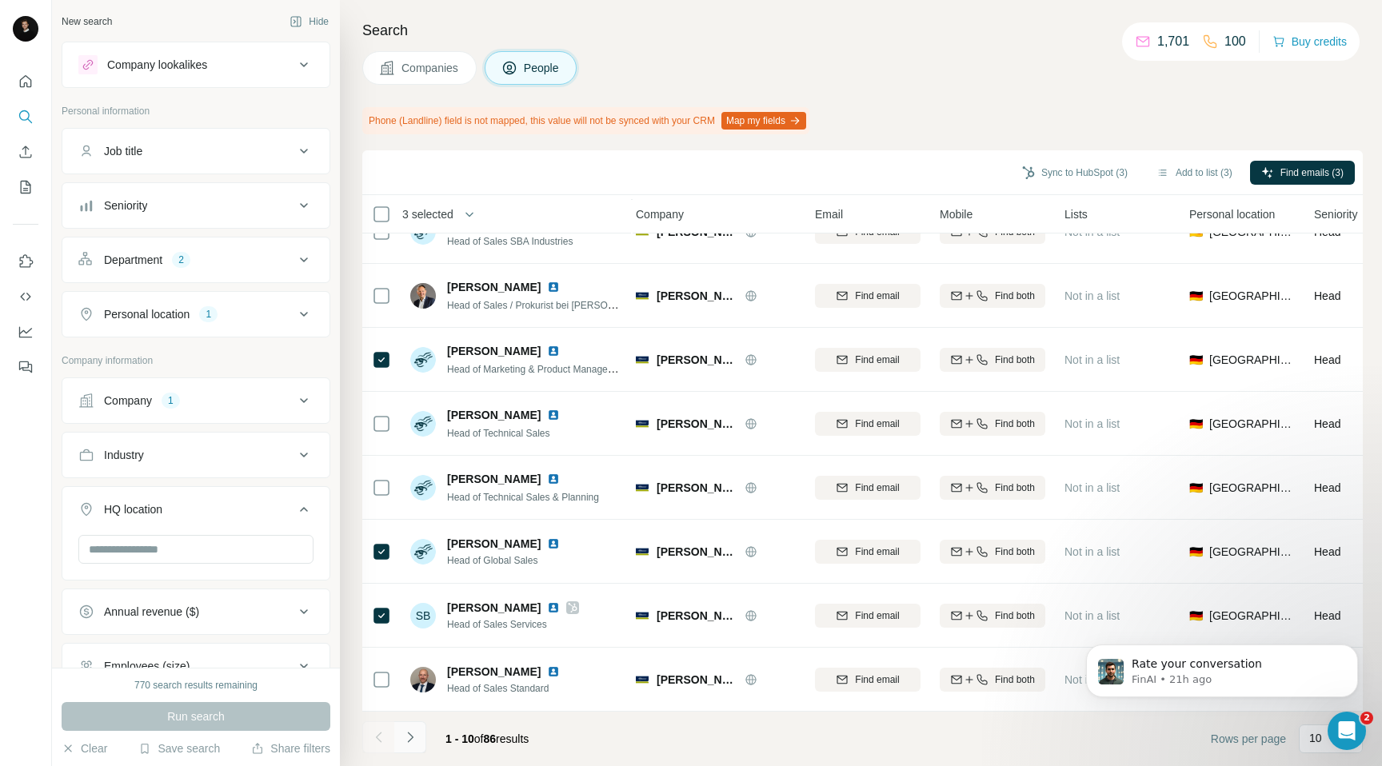
click at [418, 746] on button "Navigate to next page" at bounding box center [410, 738] width 32 height 32
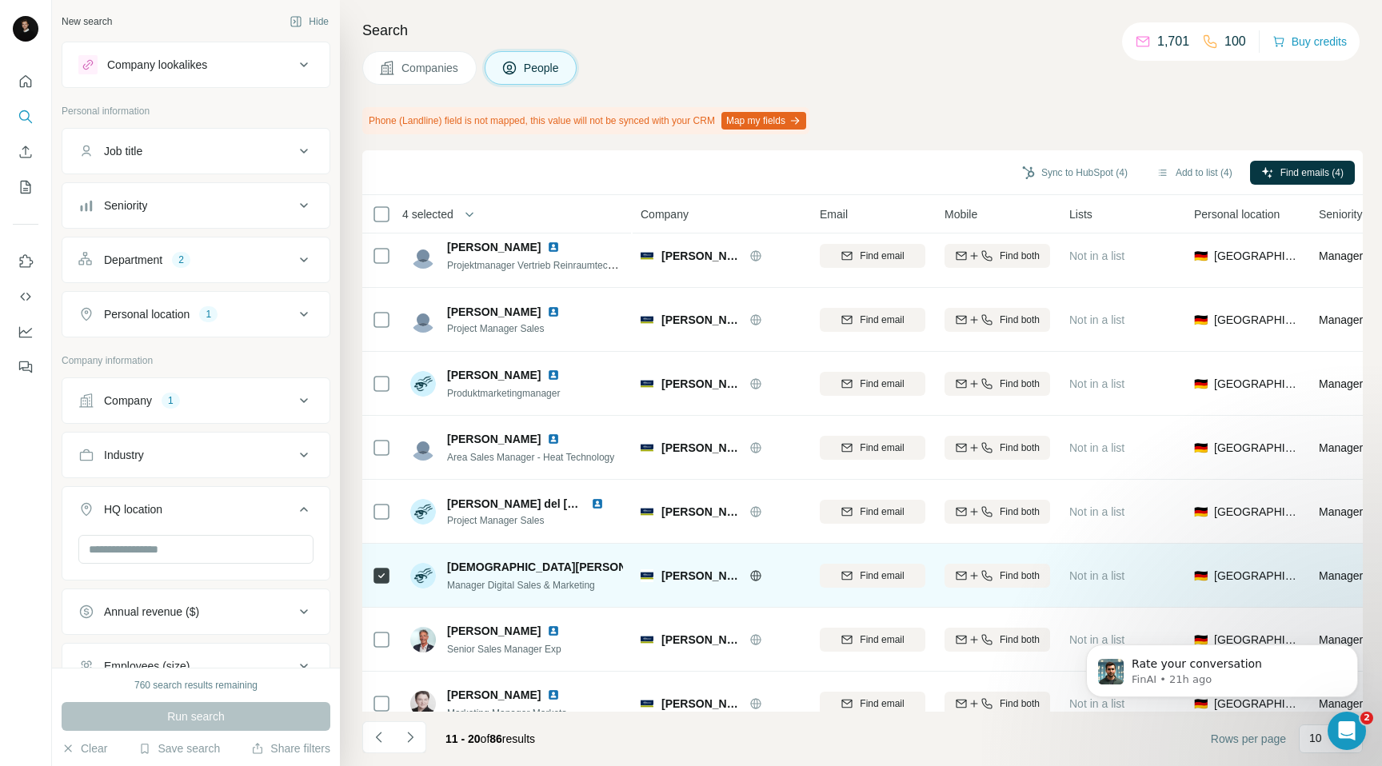
scroll to position [0, 0]
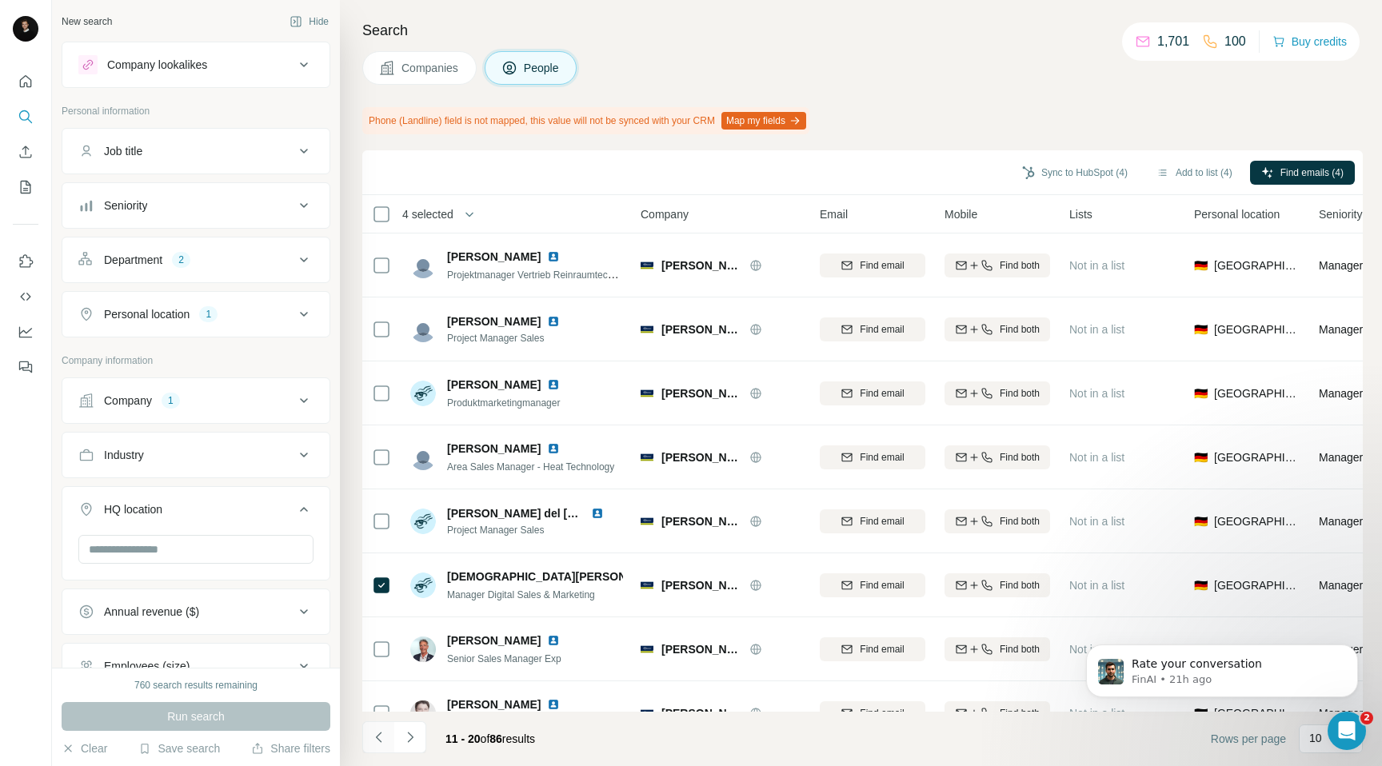
click at [376, 742] on icon "Navigate to previous page" at bounding box center [379, 738] width 16 height 16
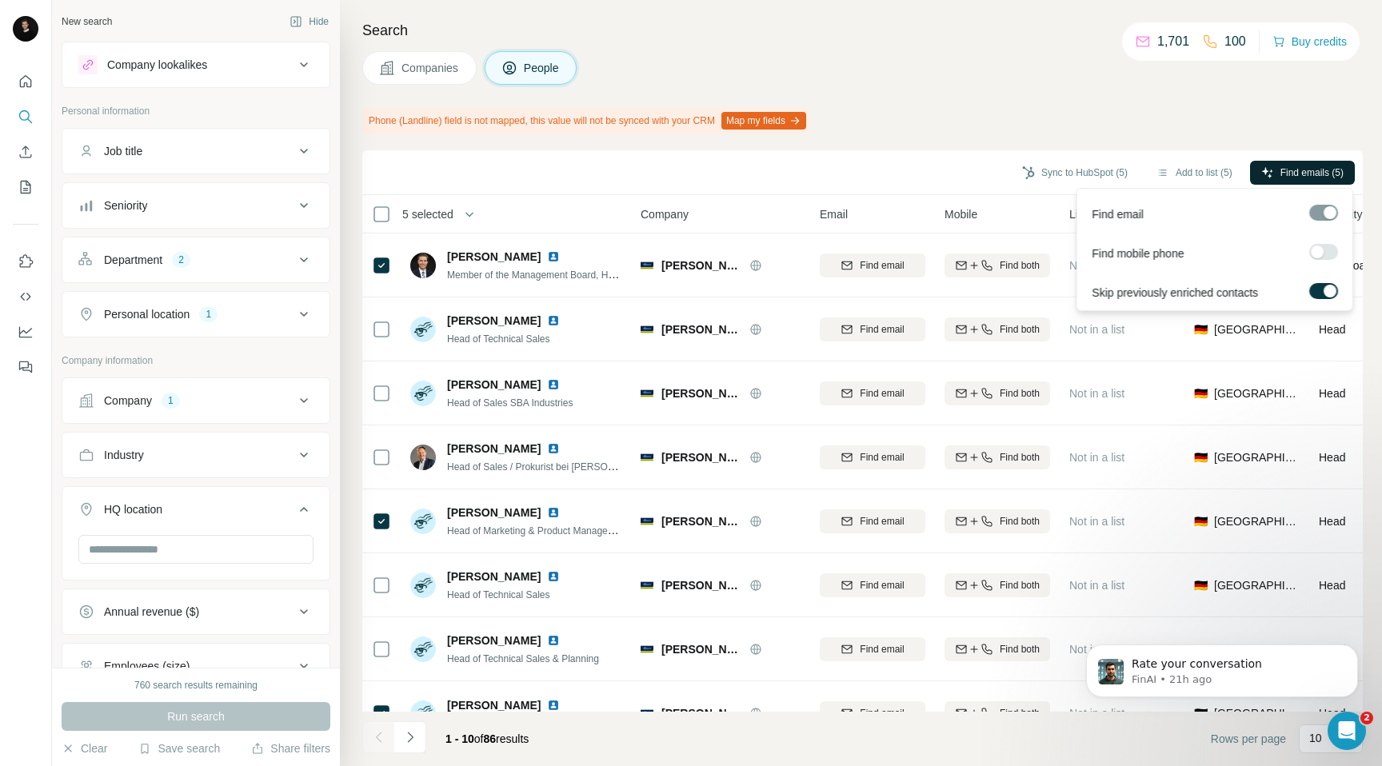
click at [1302, 178] on span "Find emails (5)" at bounding box center [1312, 173] width 63 height 14
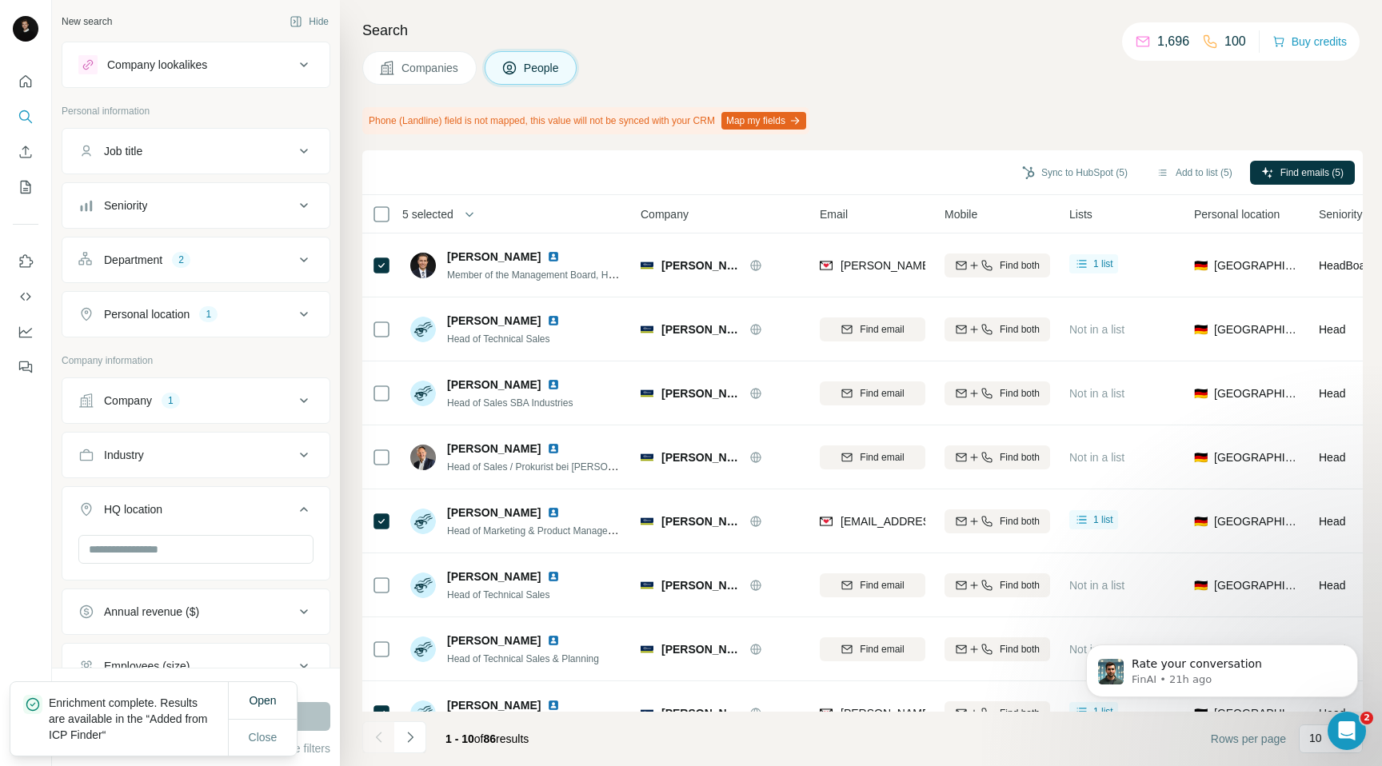
click at [1048, 185] on div "Sync to HubSpot (5)" at bounding box center [1075, 174] width 128 height 27
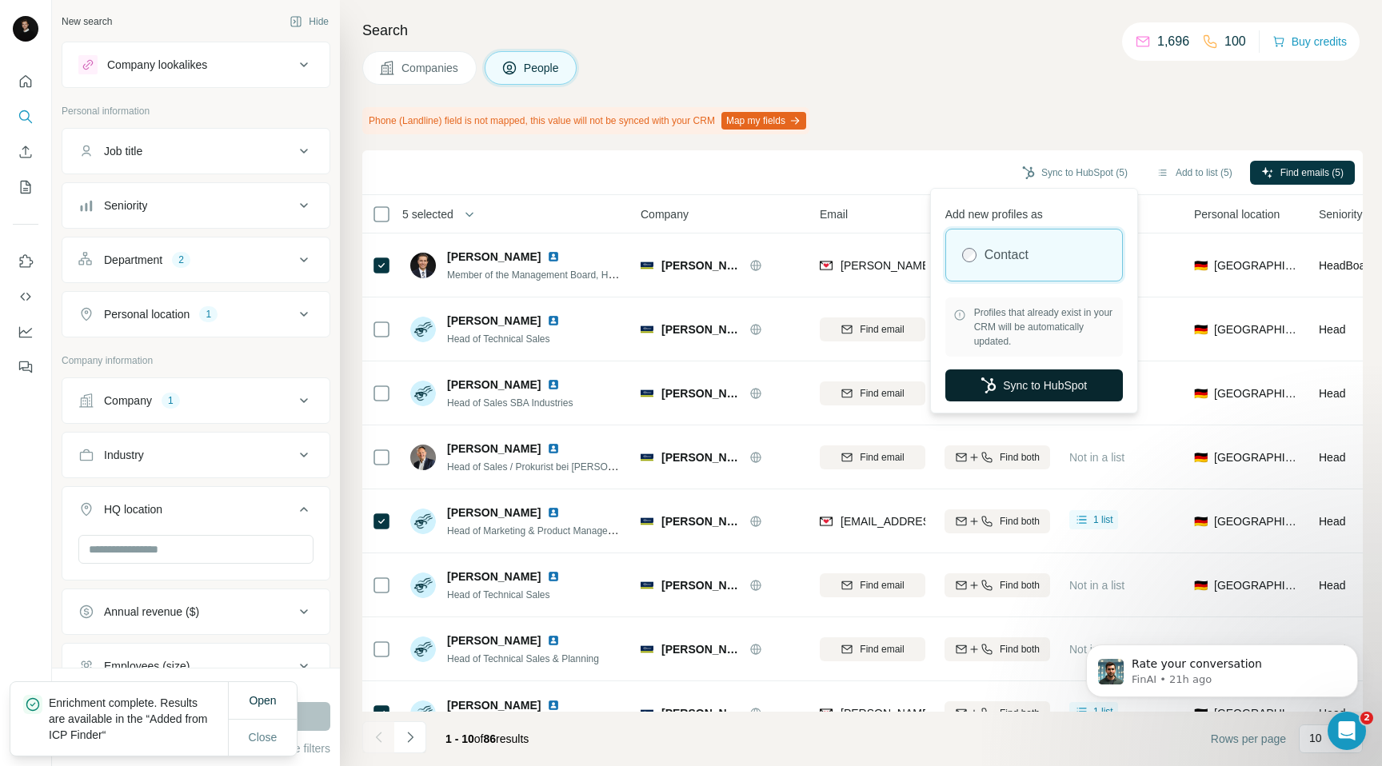
click at [996, 379] on button "Sync to HubSpot" at bounding box center [1035, 386] width 178 height 32
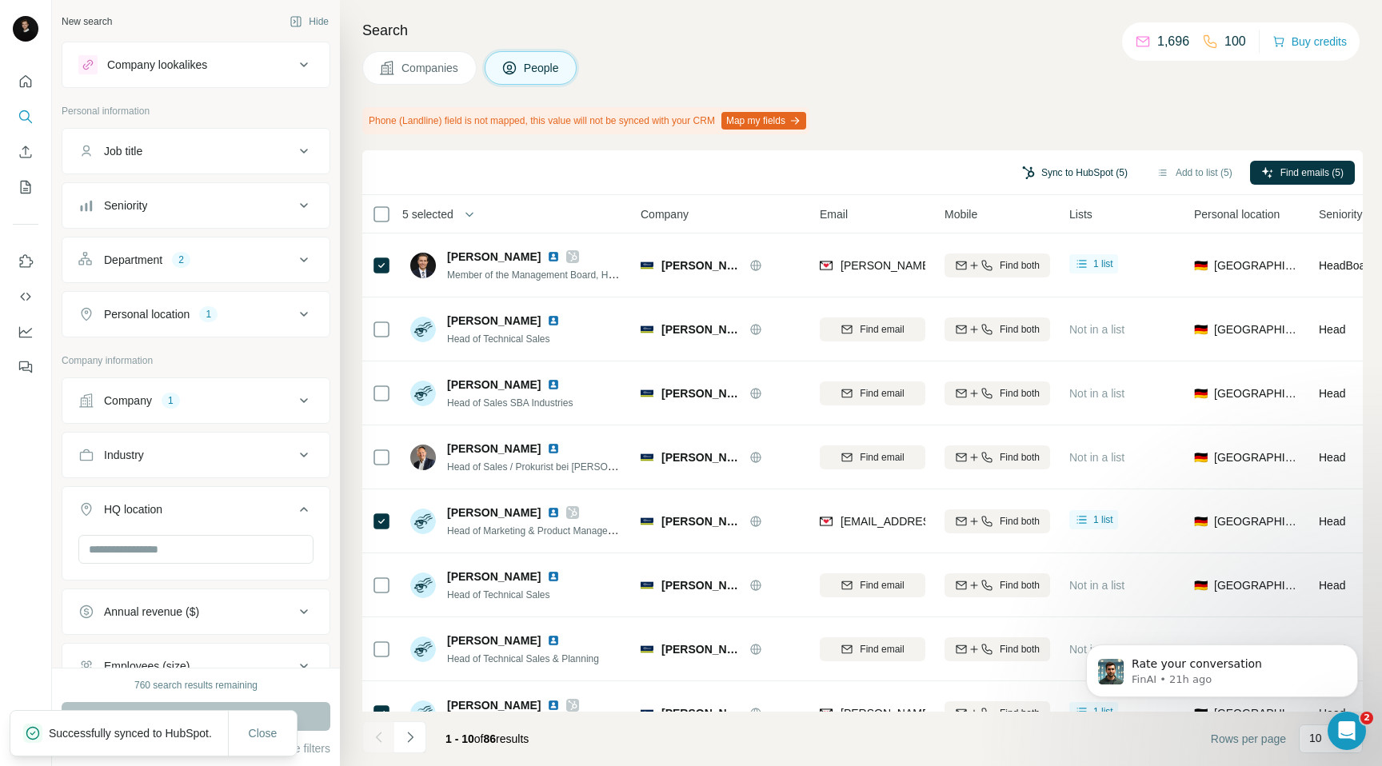
click at [1045, 182] on button "Sync to HubSpot (5)" at bounding box center [1075, 173] width 128 height 24
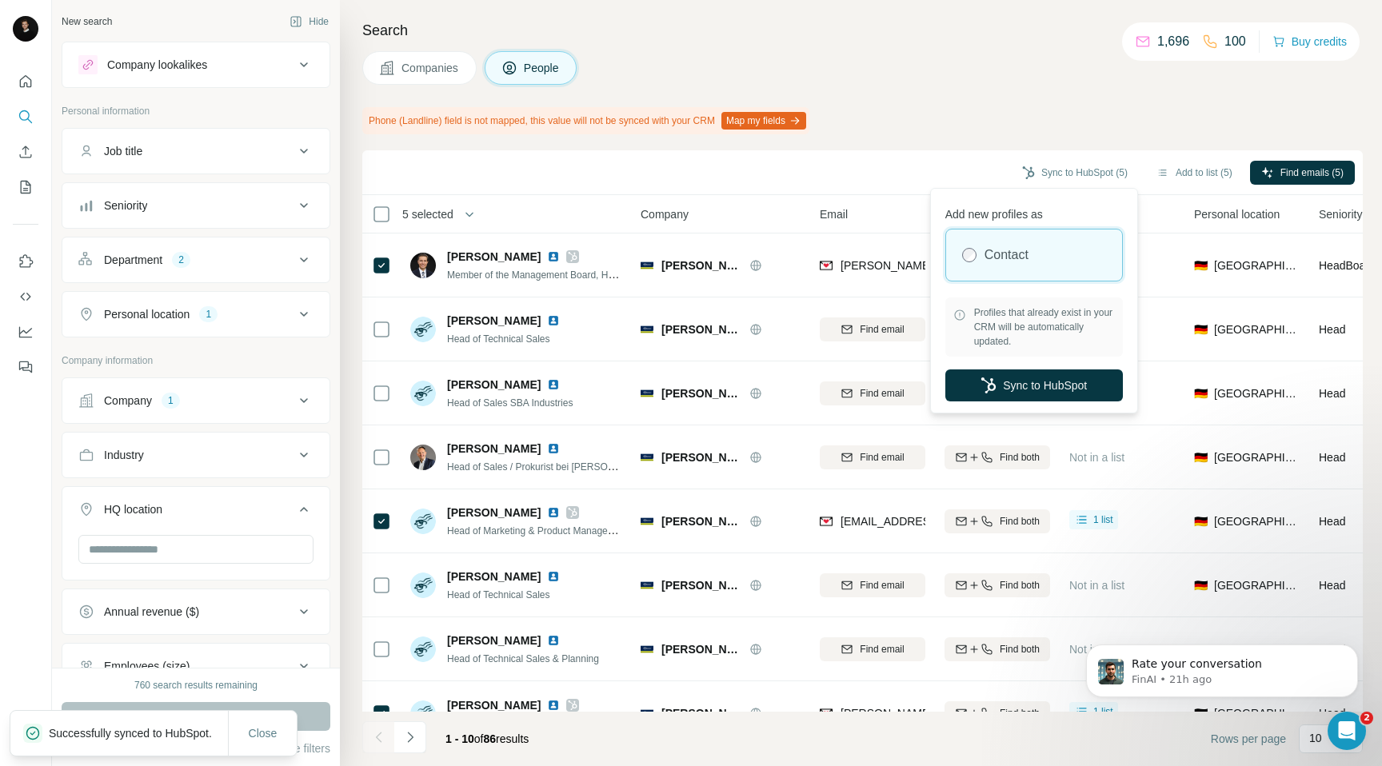
click at [434, 69] on span "Companies" at bounding box center [431, 68] width 58 height 16
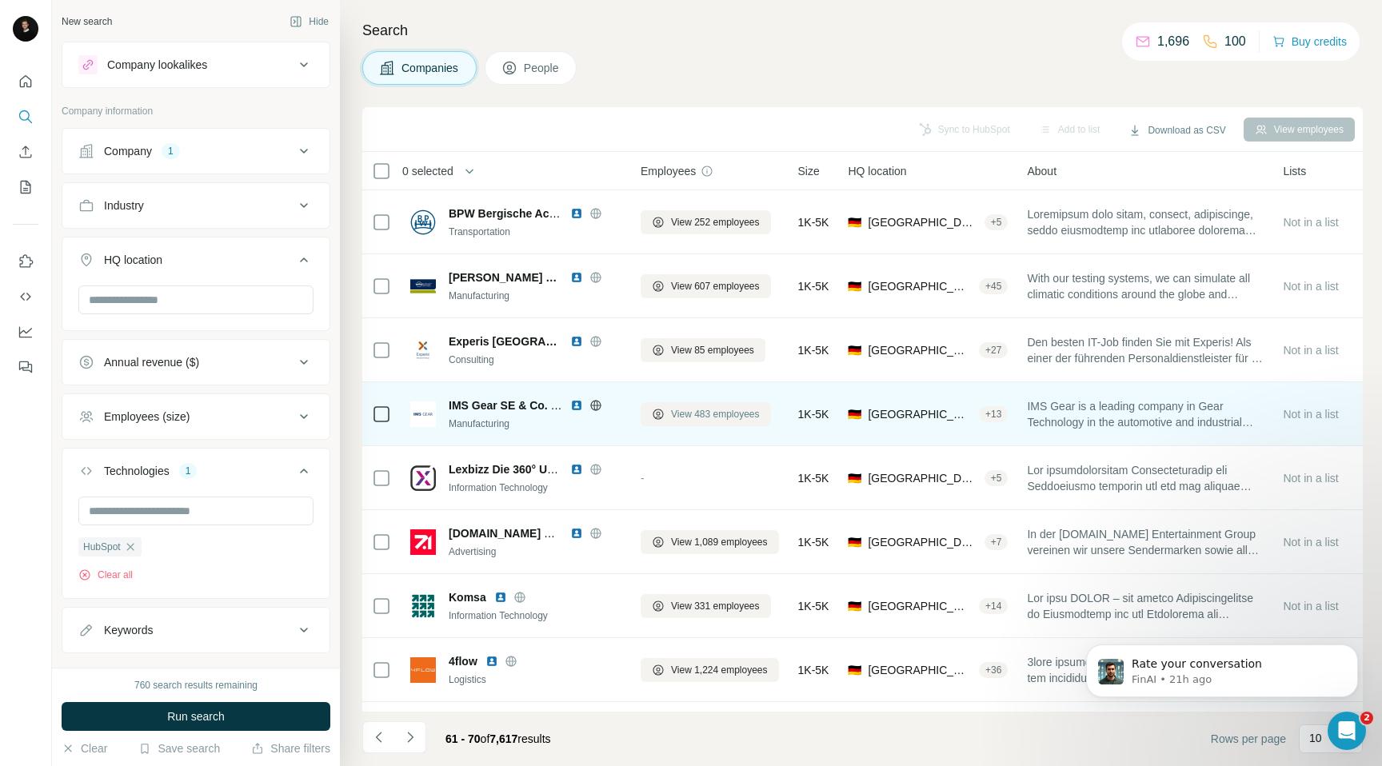
click at [670, 406] on button "View 483 employees" at bounding box center [706, 414] width 130 height 24
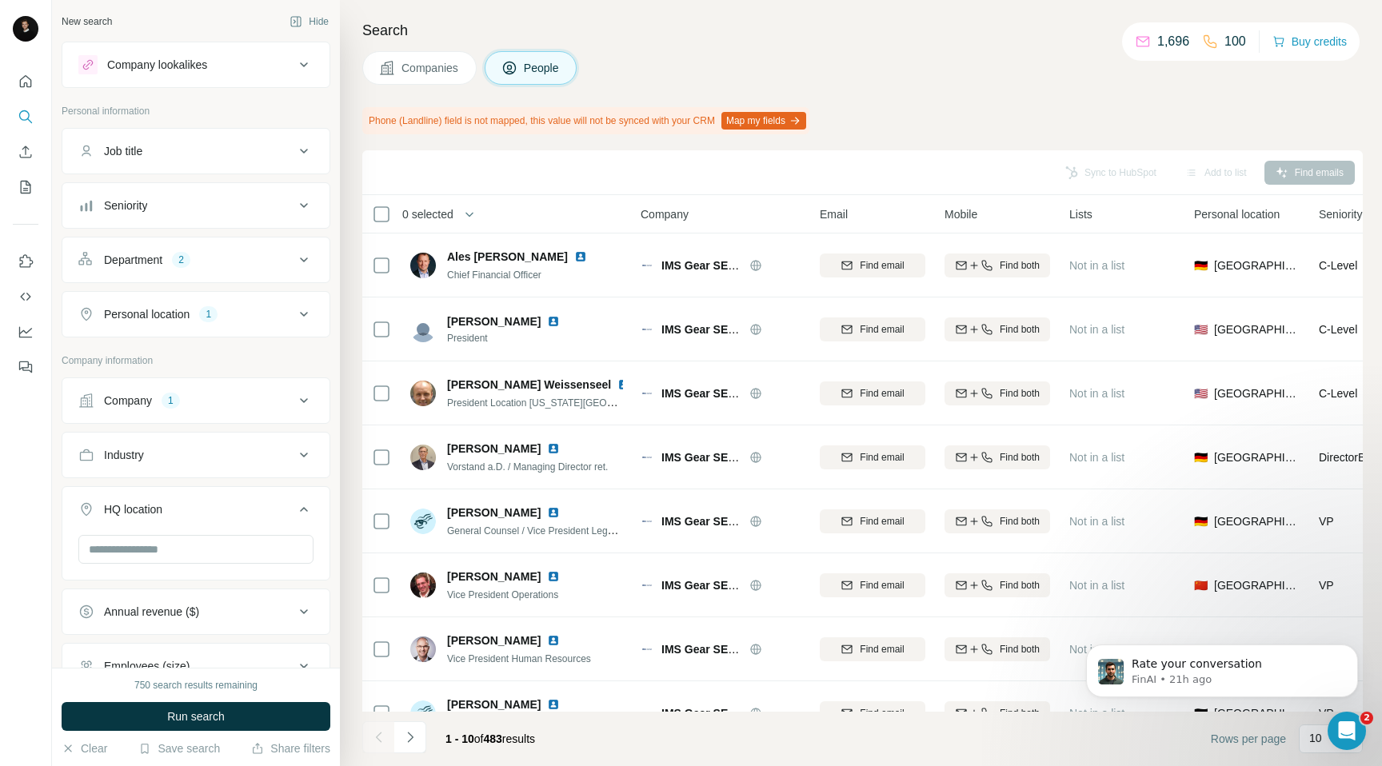
click at [179, 718] on span "Run search" at bounding box center [196, 717] width 58 height 16
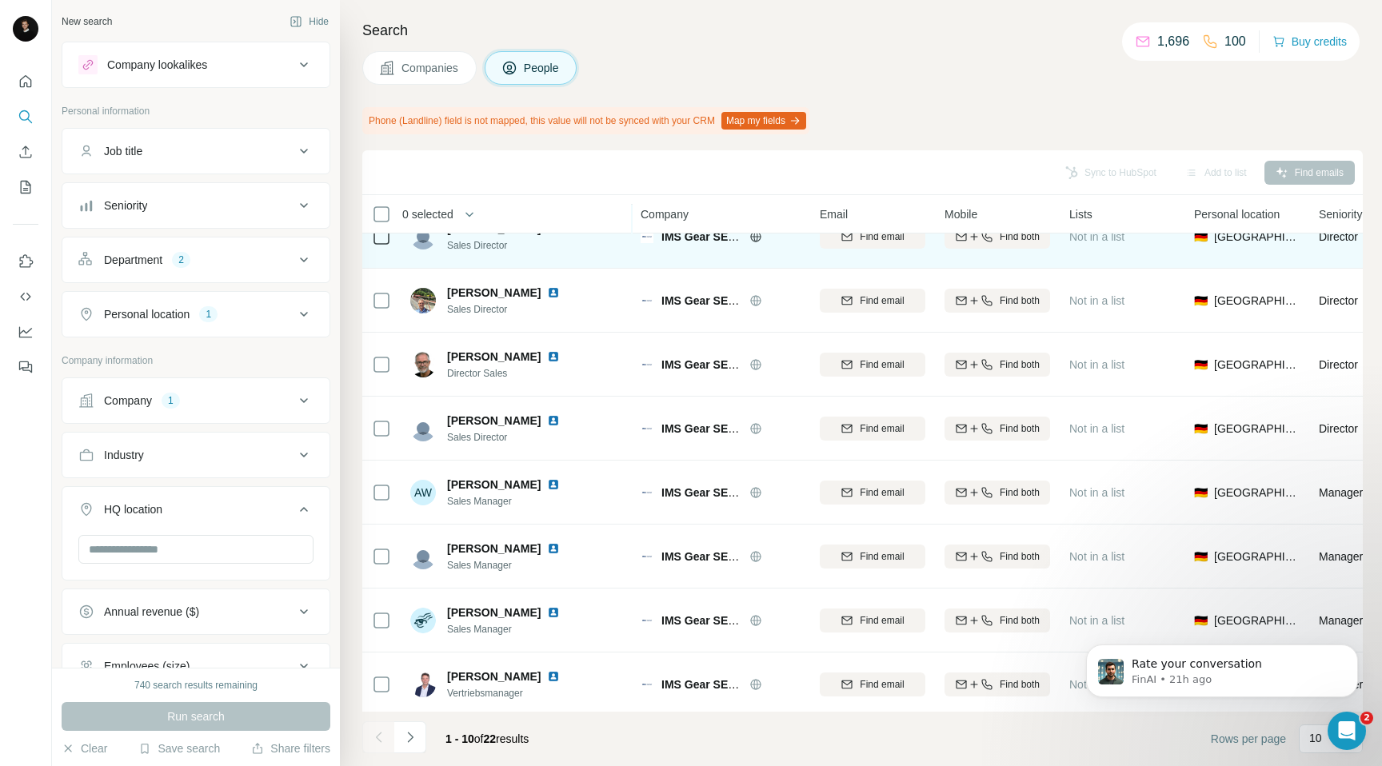
scroll to position [162, 0]
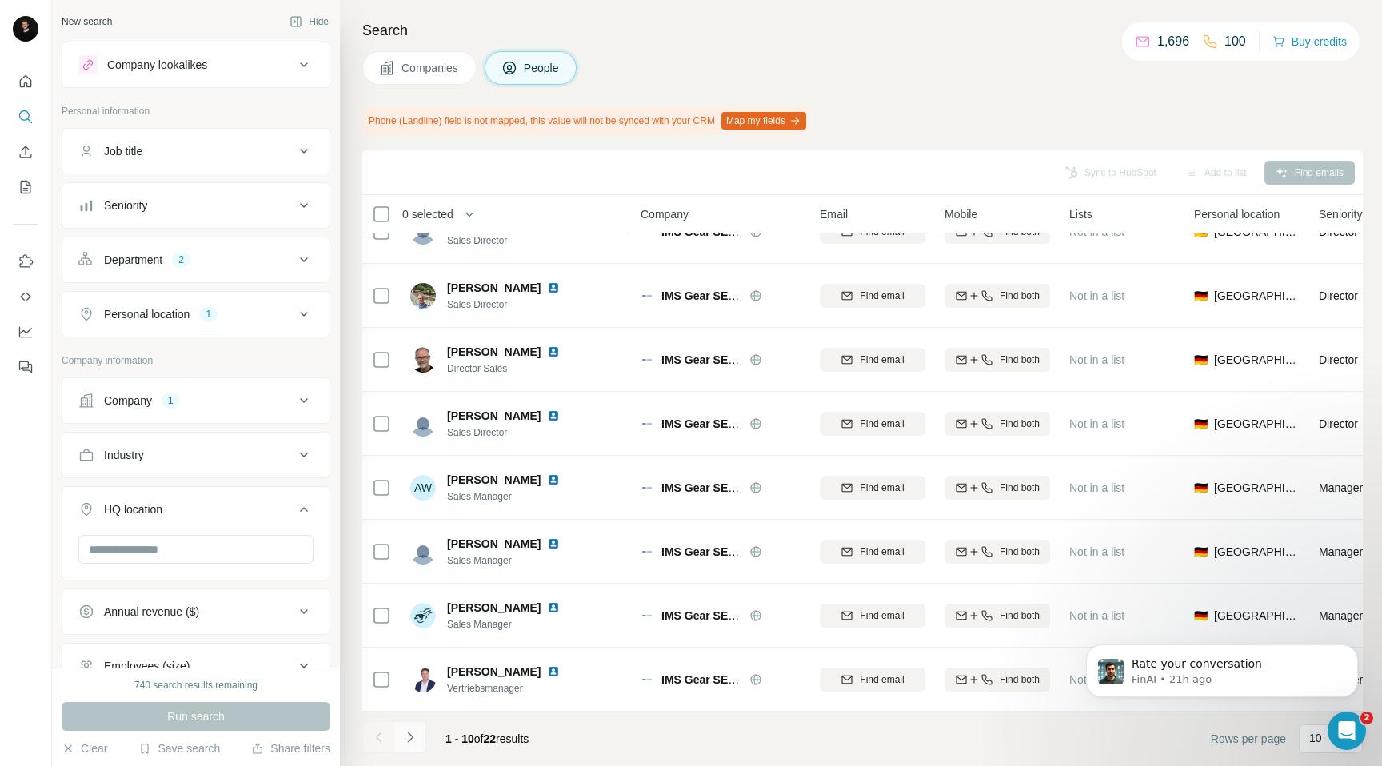
click at [406, 723] on button "Navigate to next page" at bounding box center [410, 738] width 32 height 32
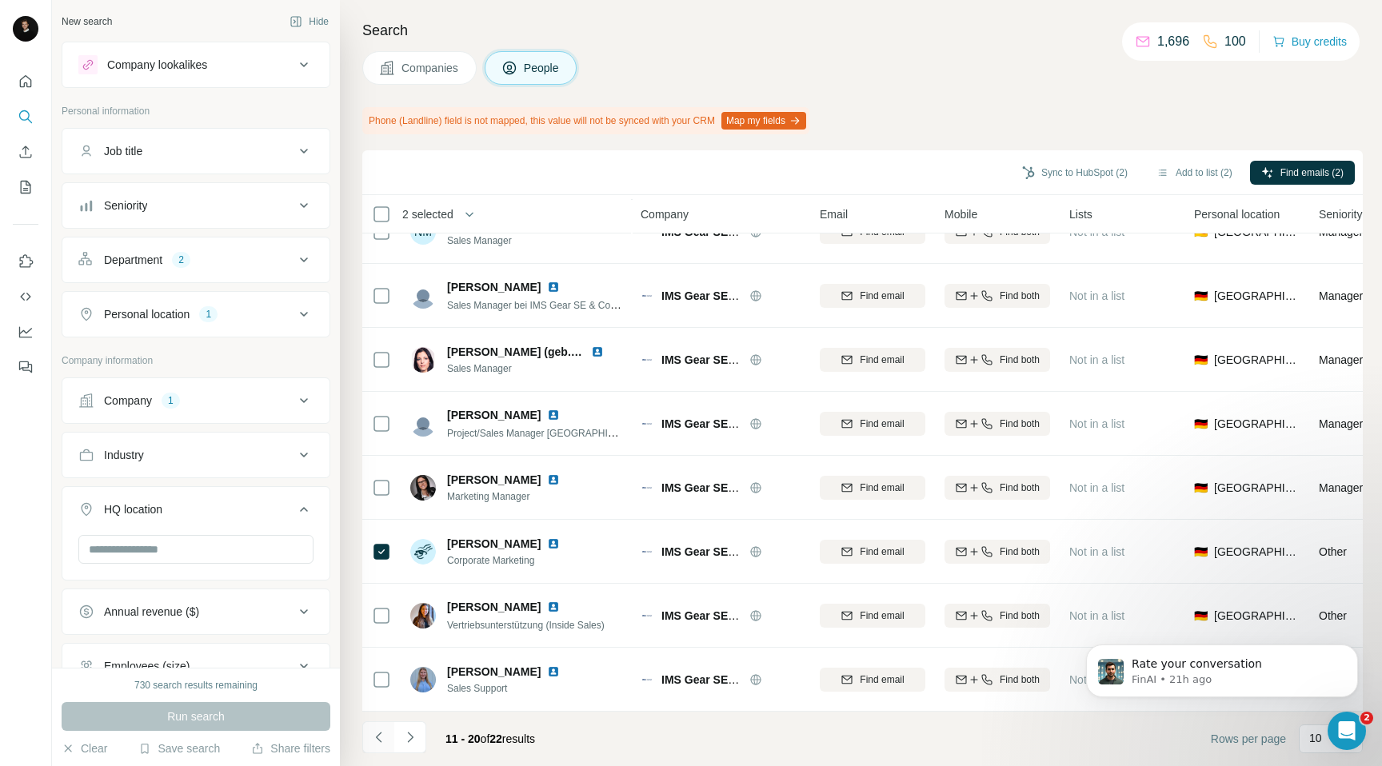
click at [386, 737] on icon "Navigate to previous page" at bounding box center [379, 738] width 16 height 16
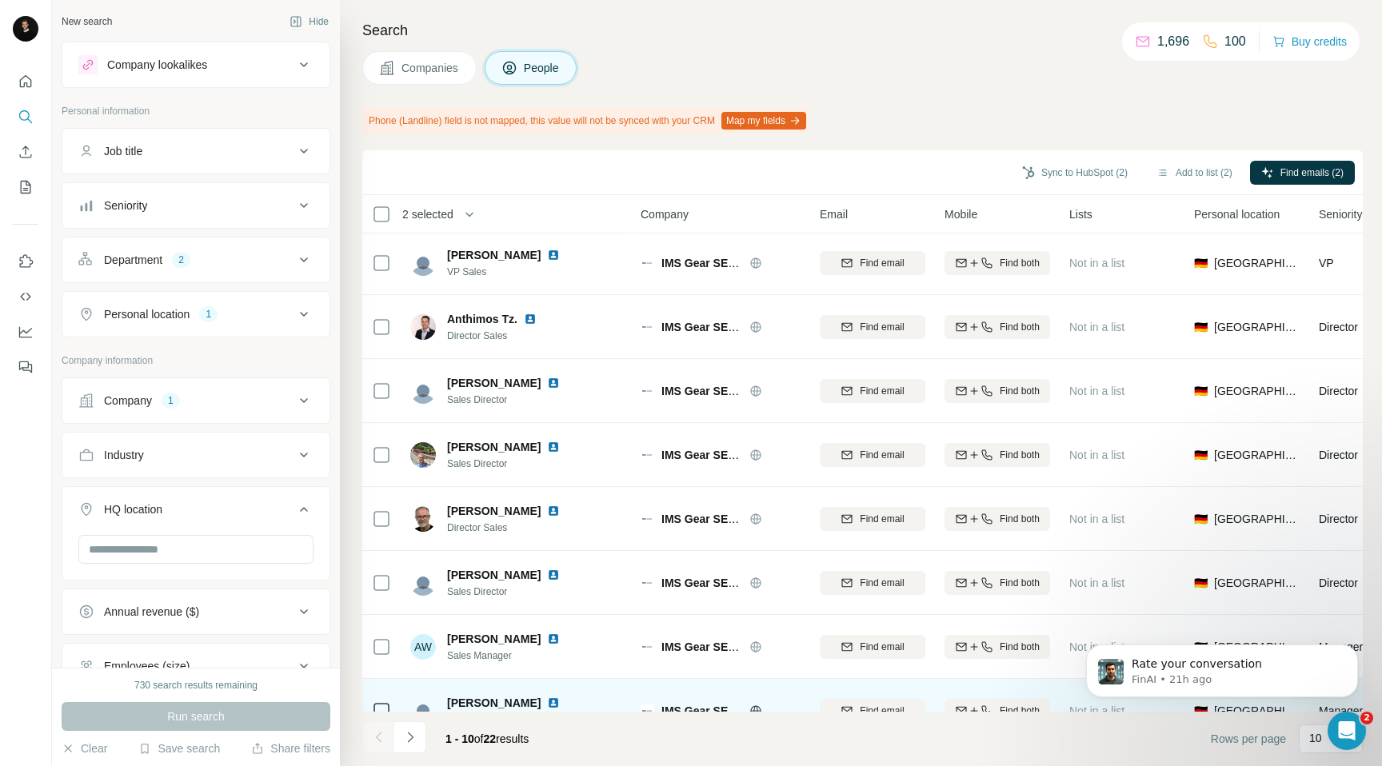
scroll to position [0, 0]
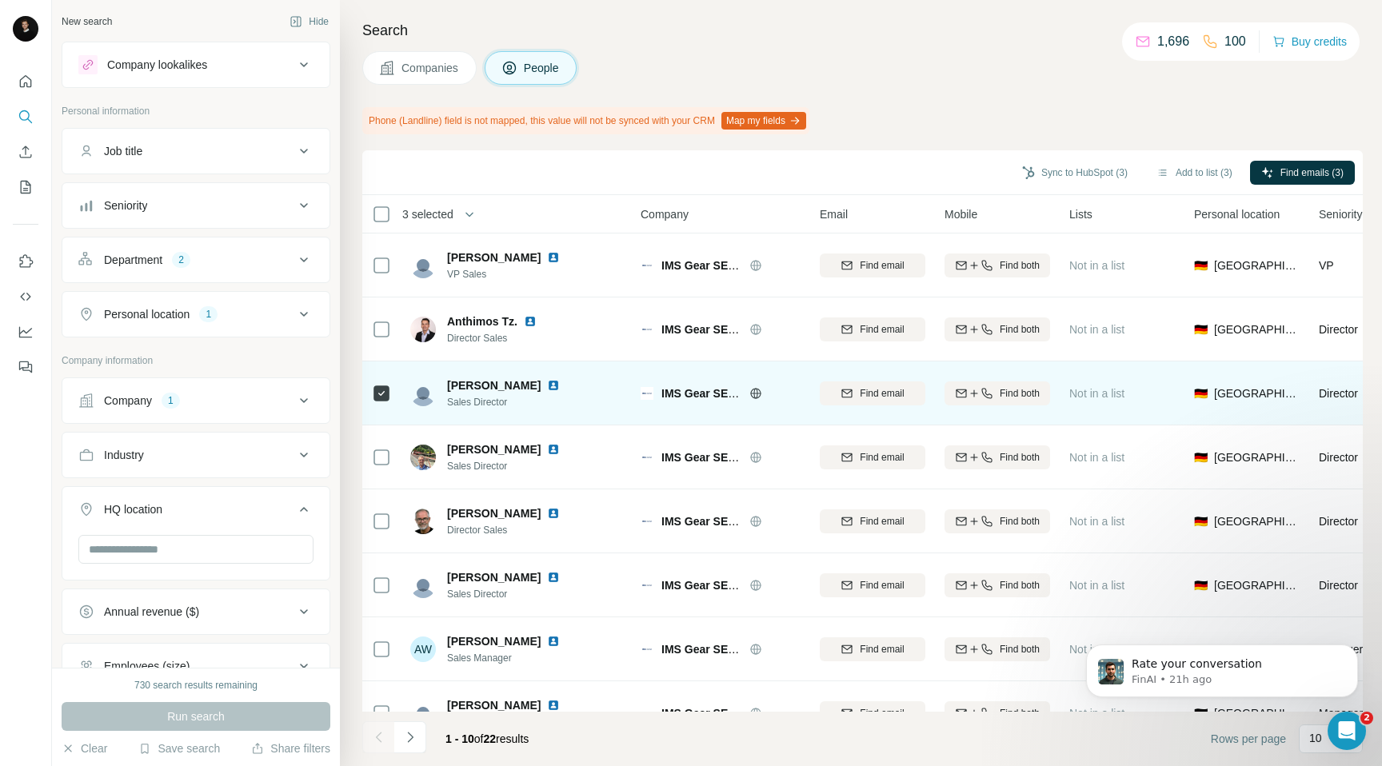
click at [391, 390] on td at bounding box center [381, 394] width 38 height 64
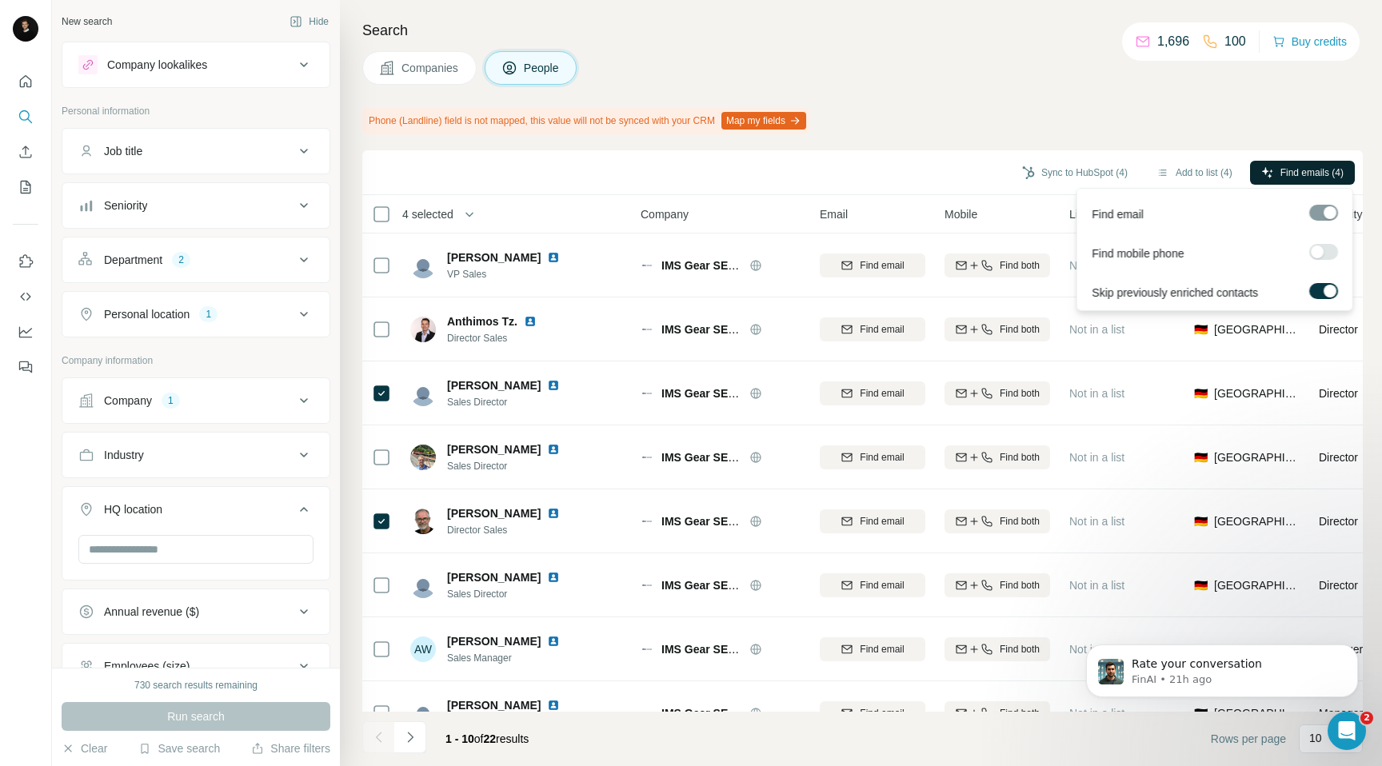
click at [1293, 170] on span "Find emails (4)" at bounding box center [1312, 173] width 63 height 14
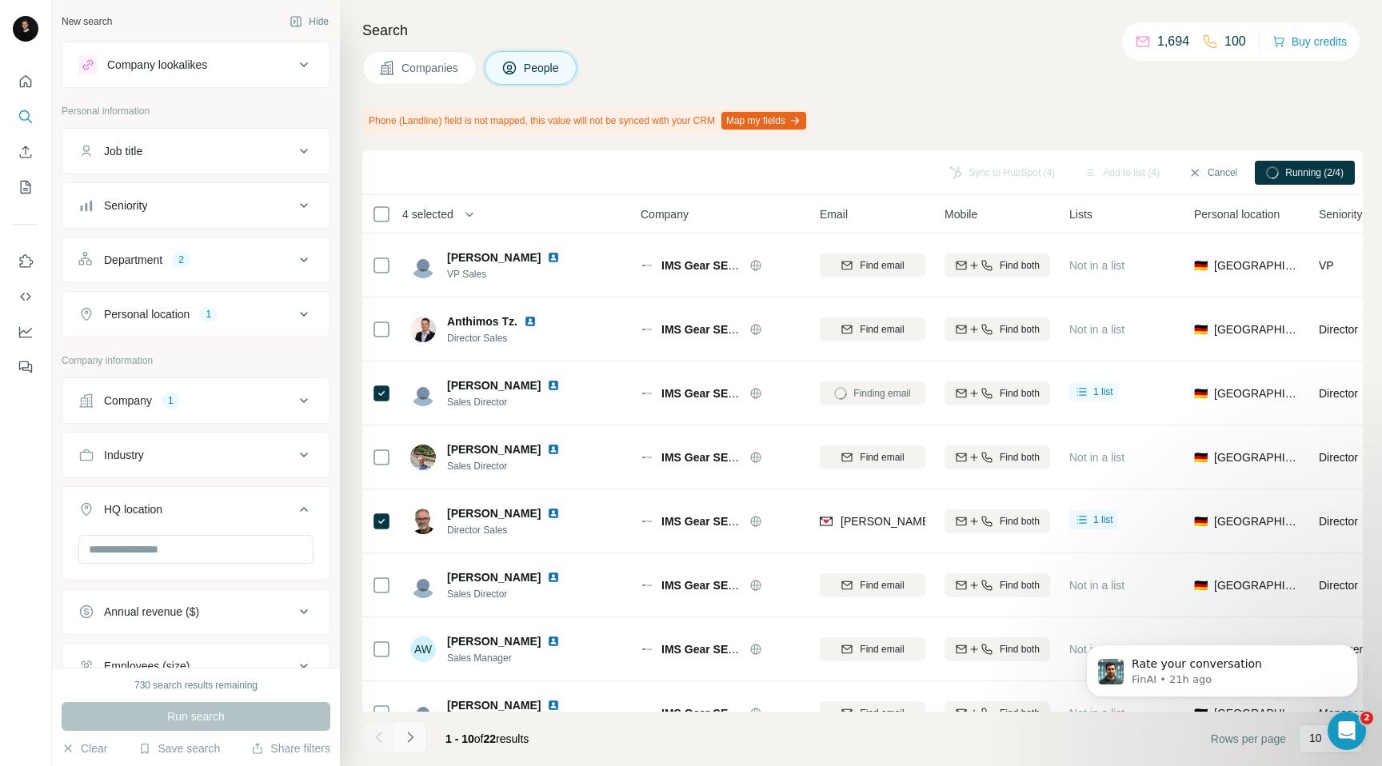
click at [420, 740] on button "Navigate to next page" at bounding box center [410, 738] width 32 height 32
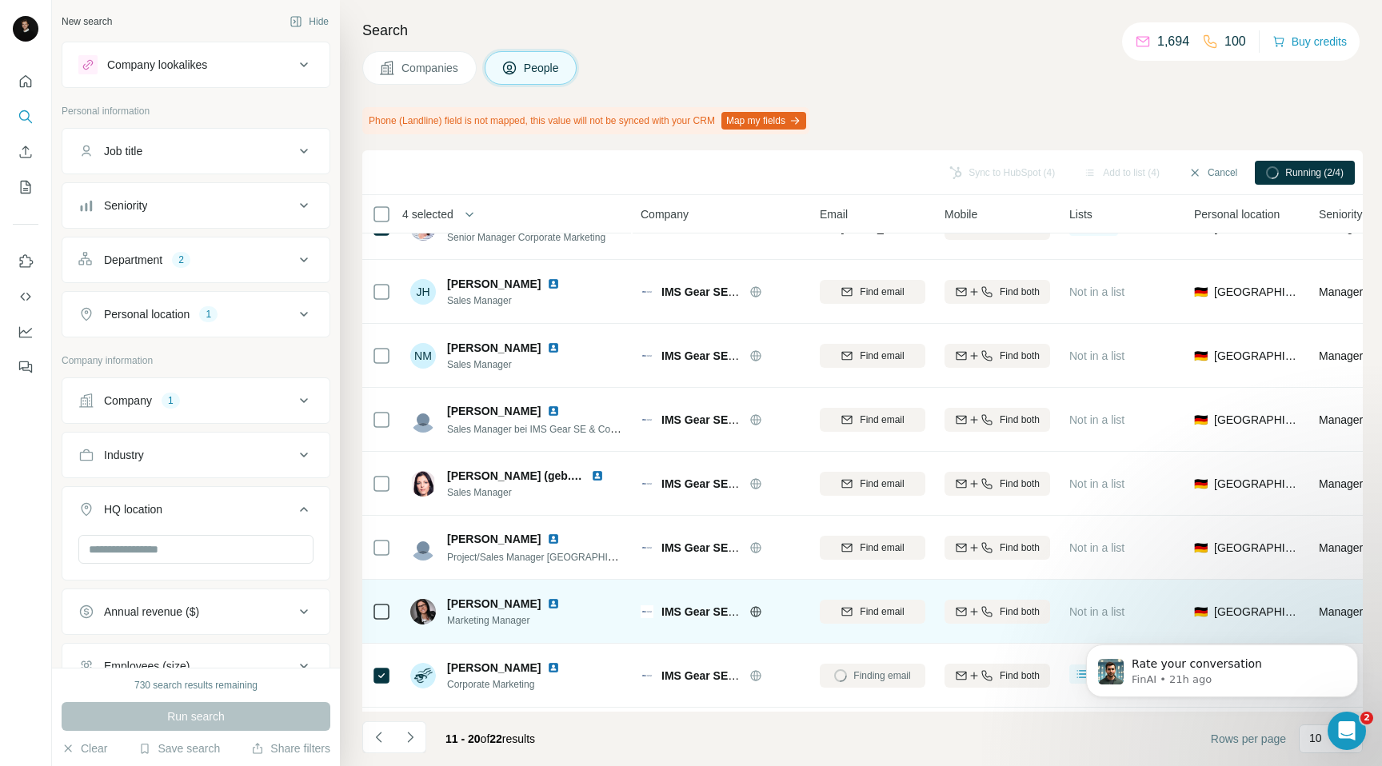
scroll to position [51, 0]
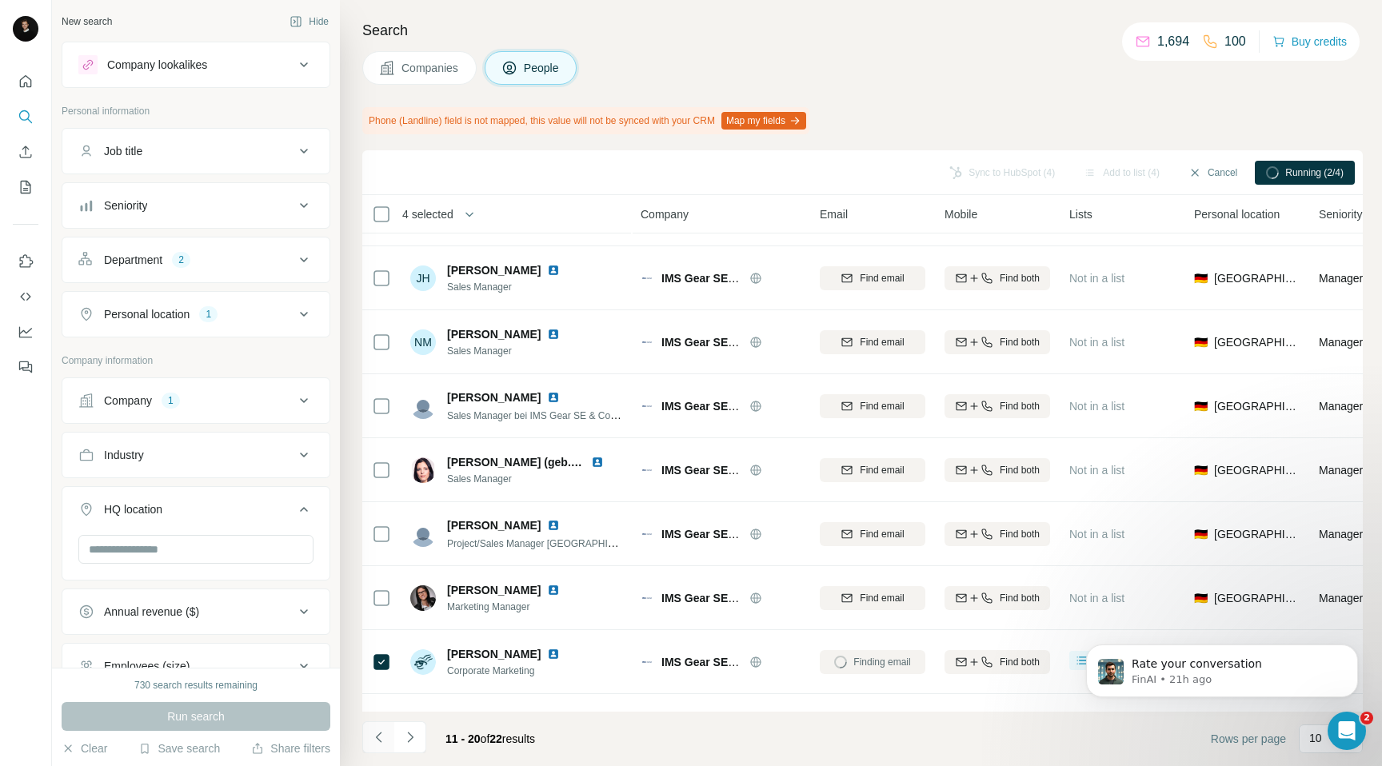
click at [386, 740] on icon "Navigate to previous page" at bounding box center [379, 738] width 16 height 16
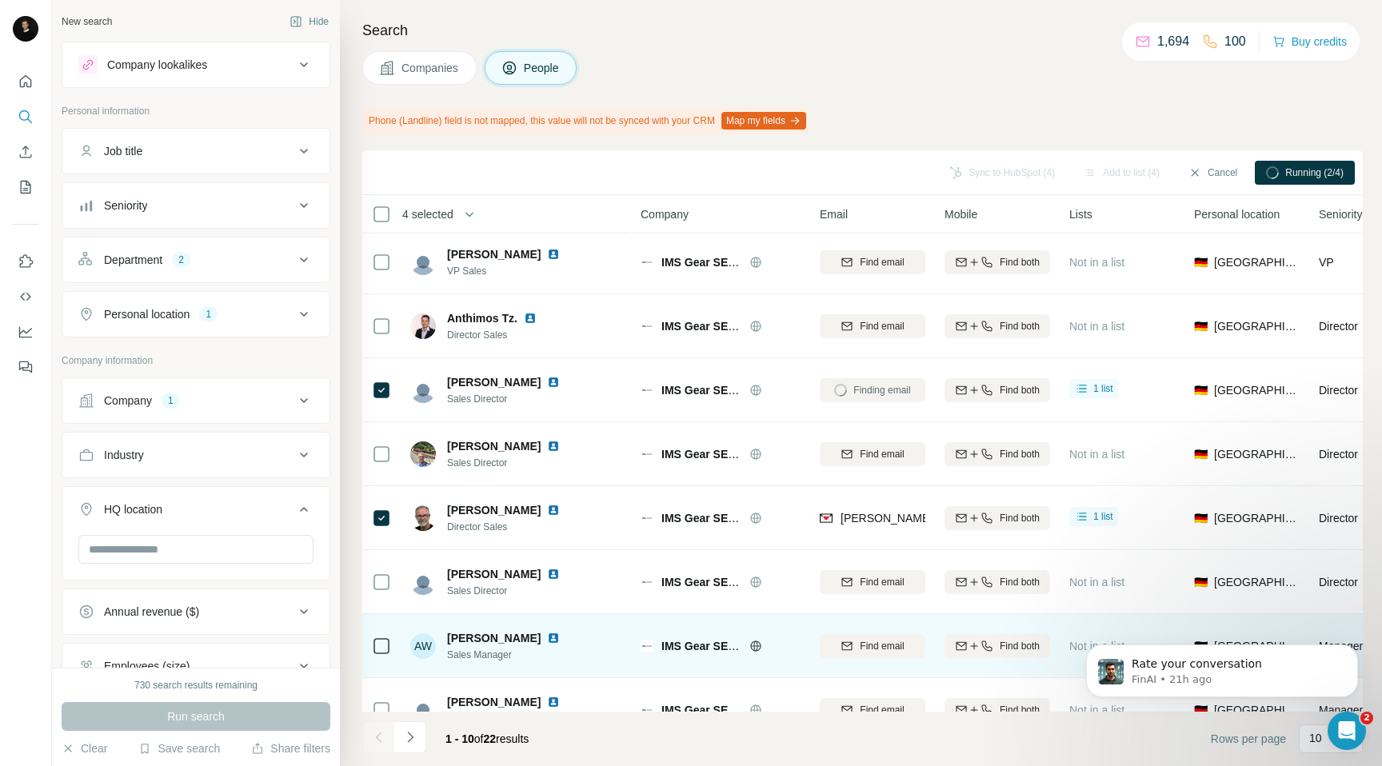
scroll to position [0, 0]
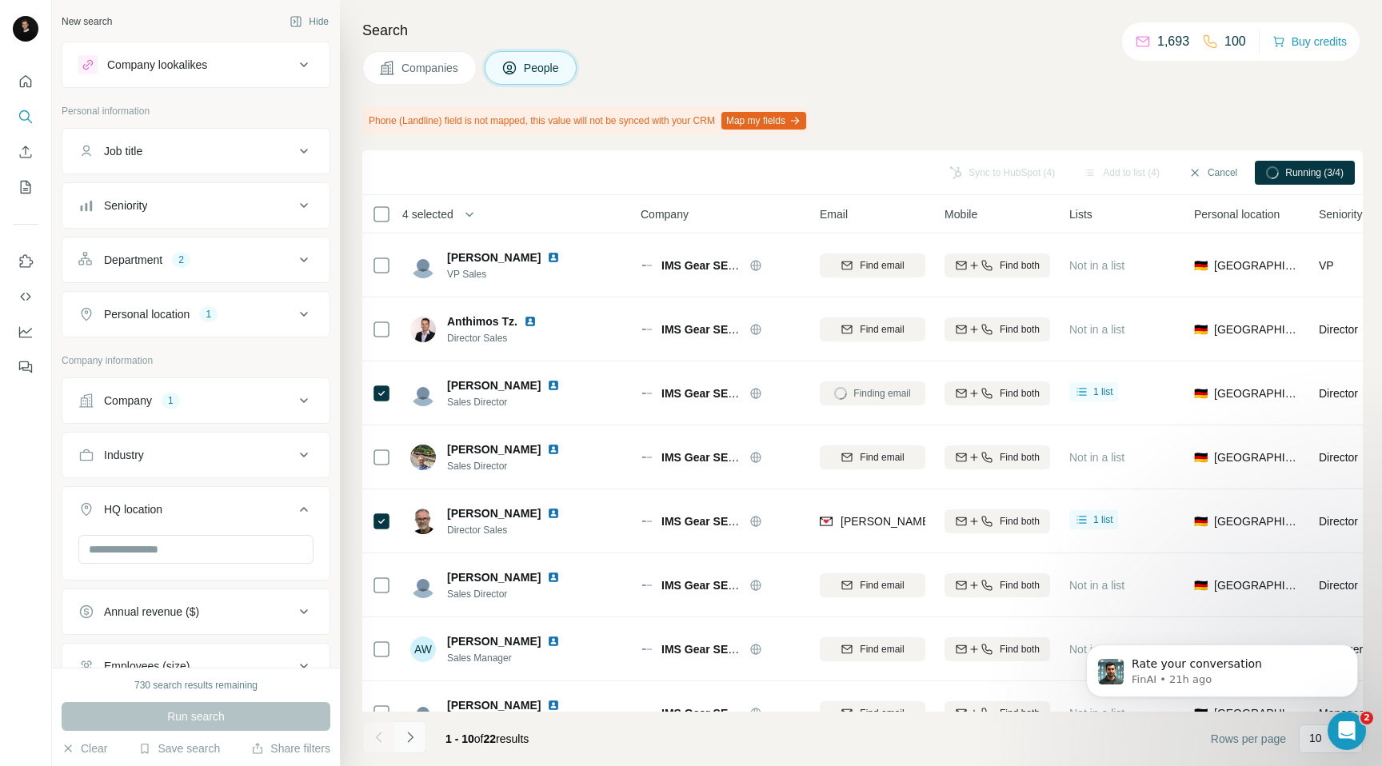
click at [402, 739] on icon "Navigate to next page" at bounding box center [410, 738] width 16 height 16
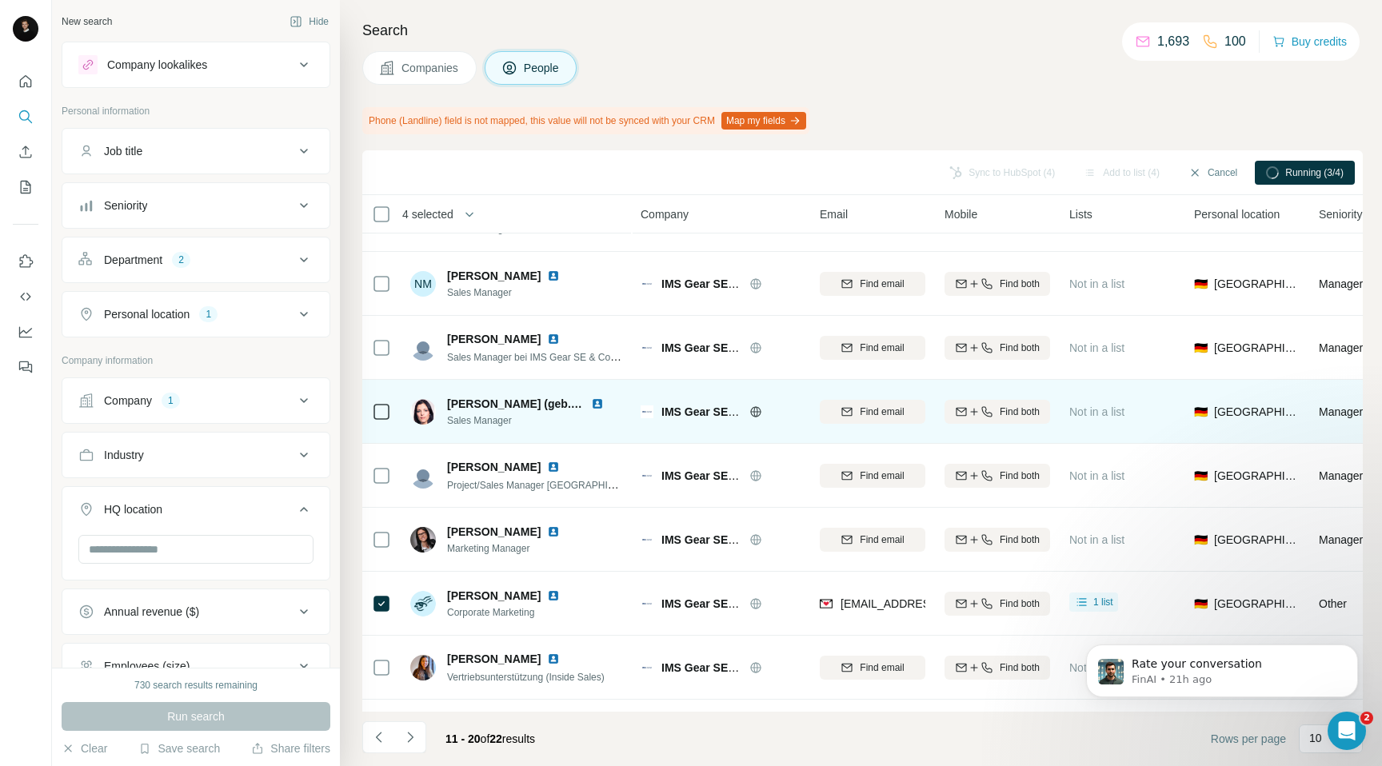
scroll to position [116, 0]
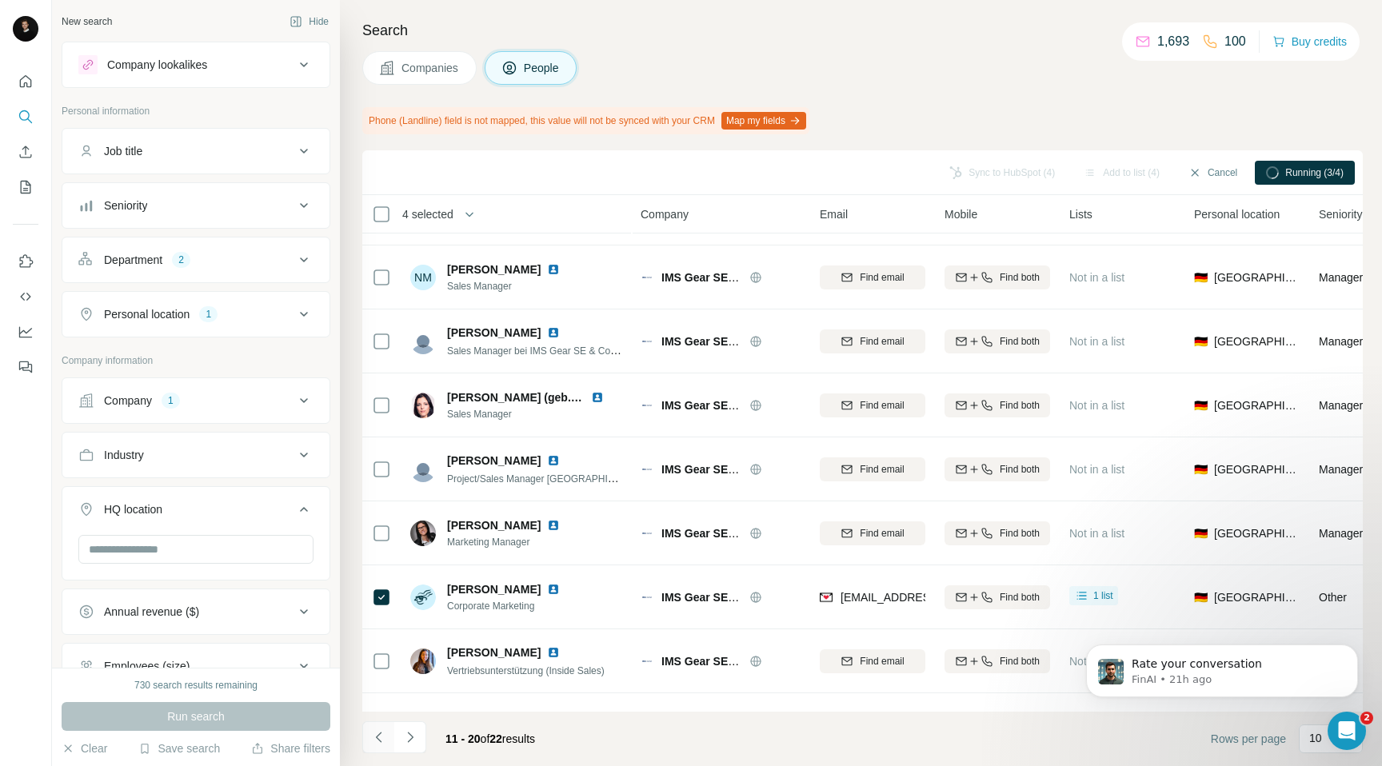
click at [378, 749] on button "Navigate to previous page" at bounding box center [378, 738] width 32 height 32
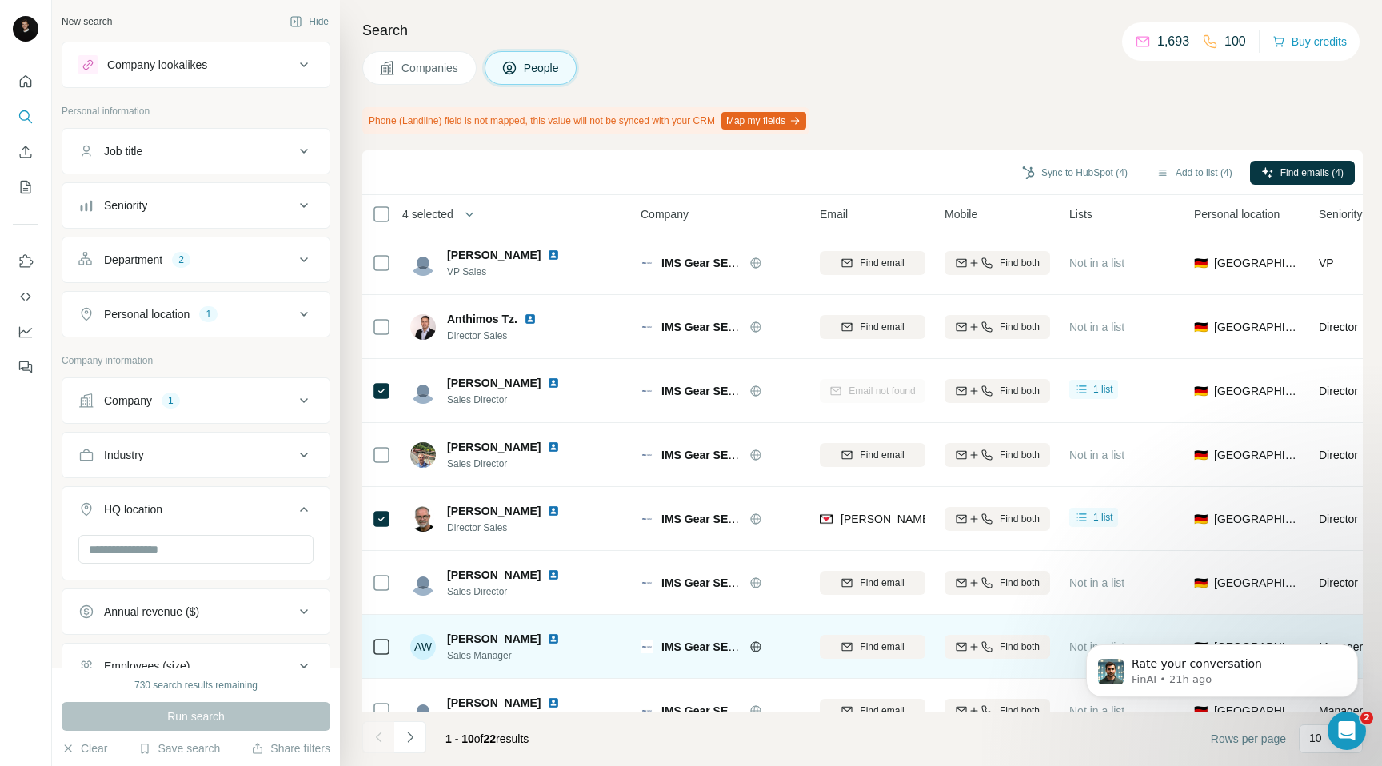
scroll to position [0, 0]
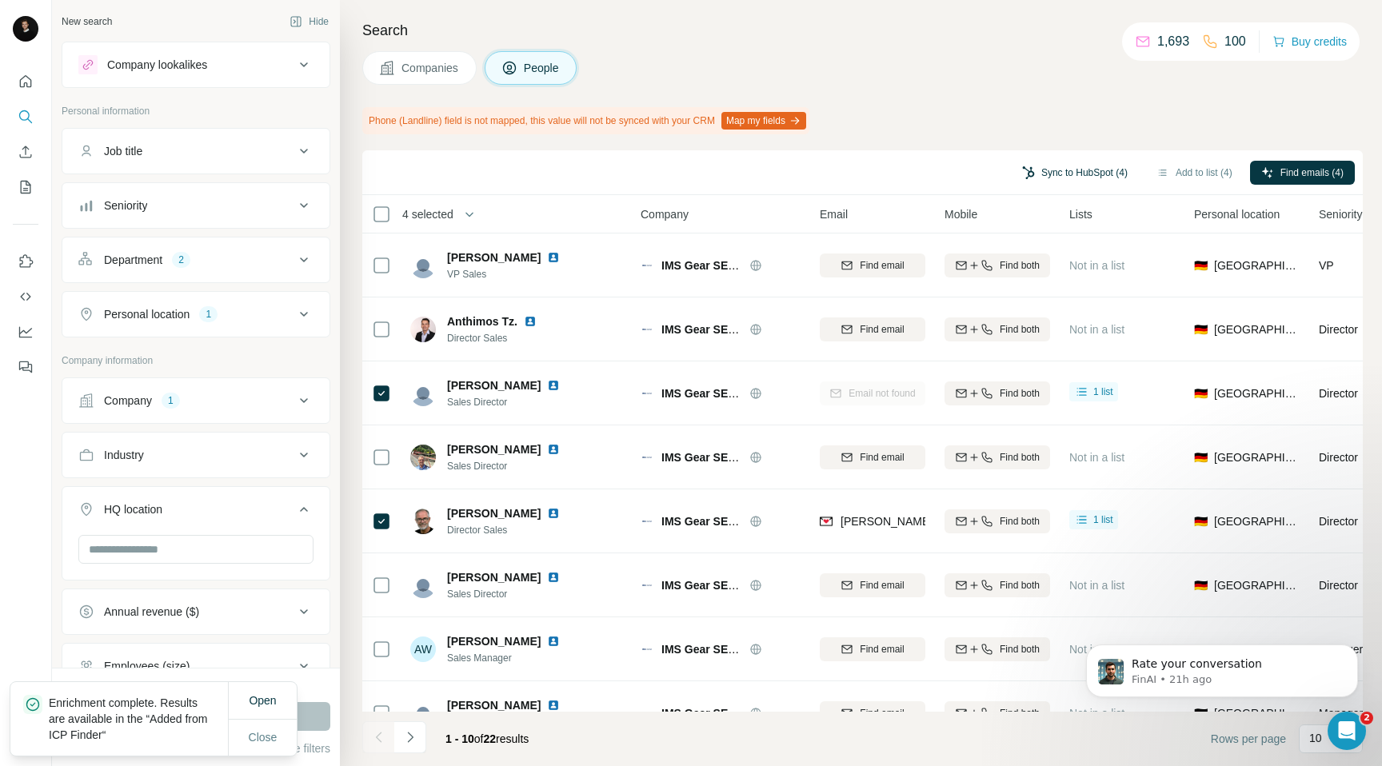
click at [1058, 170] on button "Sync to HubSpot (4)" at bounding box center [1075, 173] width 128 height 24
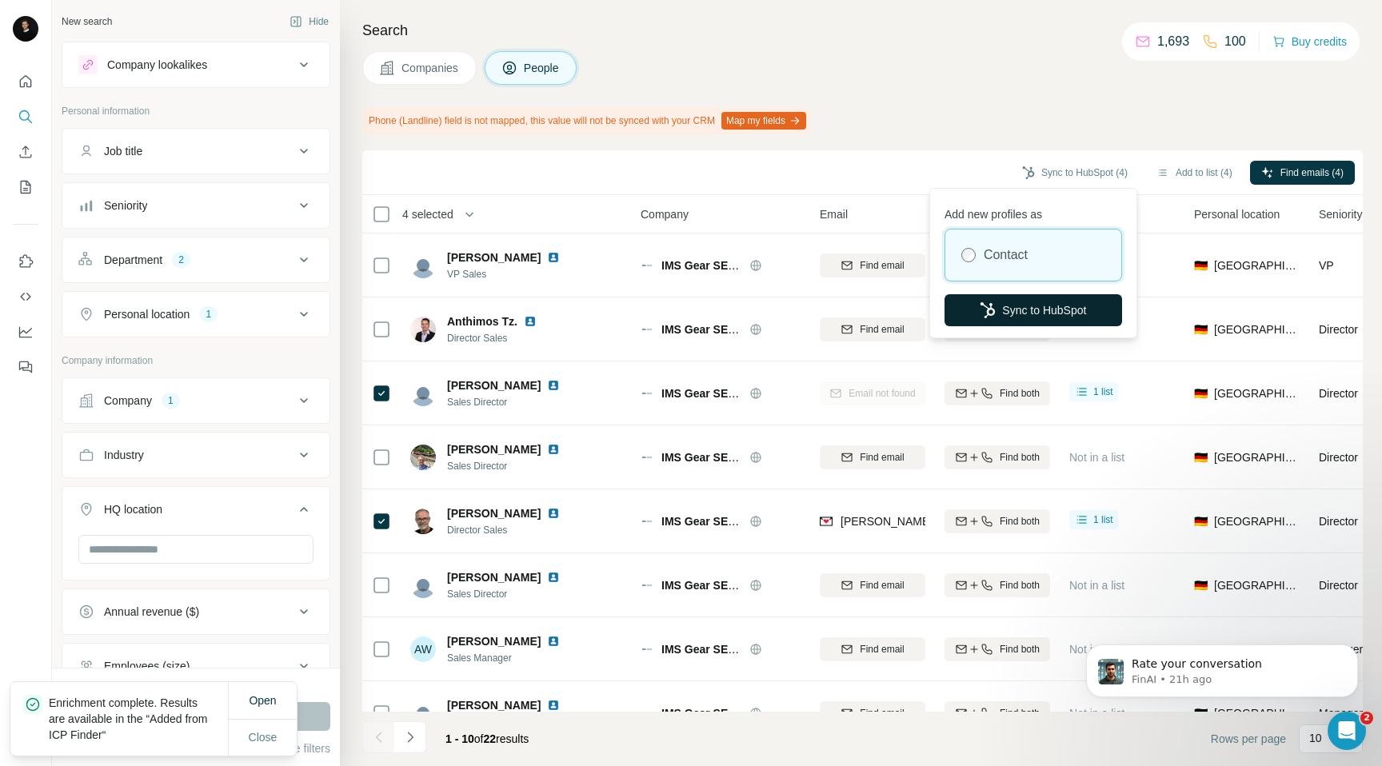
click at [1000, 312] on button "Sync to HubSpot" at bounding box center [1034, 310] width 178 height 32
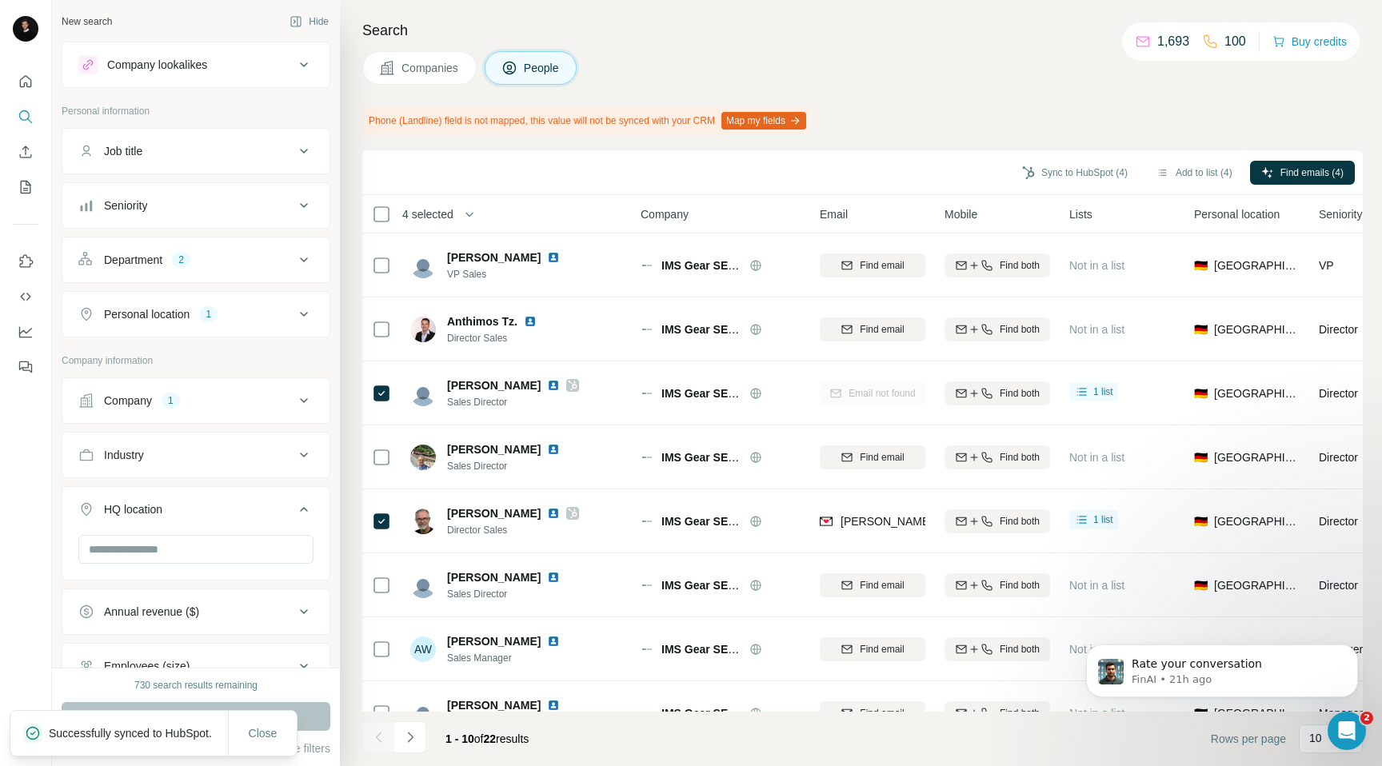
click at [419, 73] on span "Companies" at bounding box center [431, 68] width 58 height 16
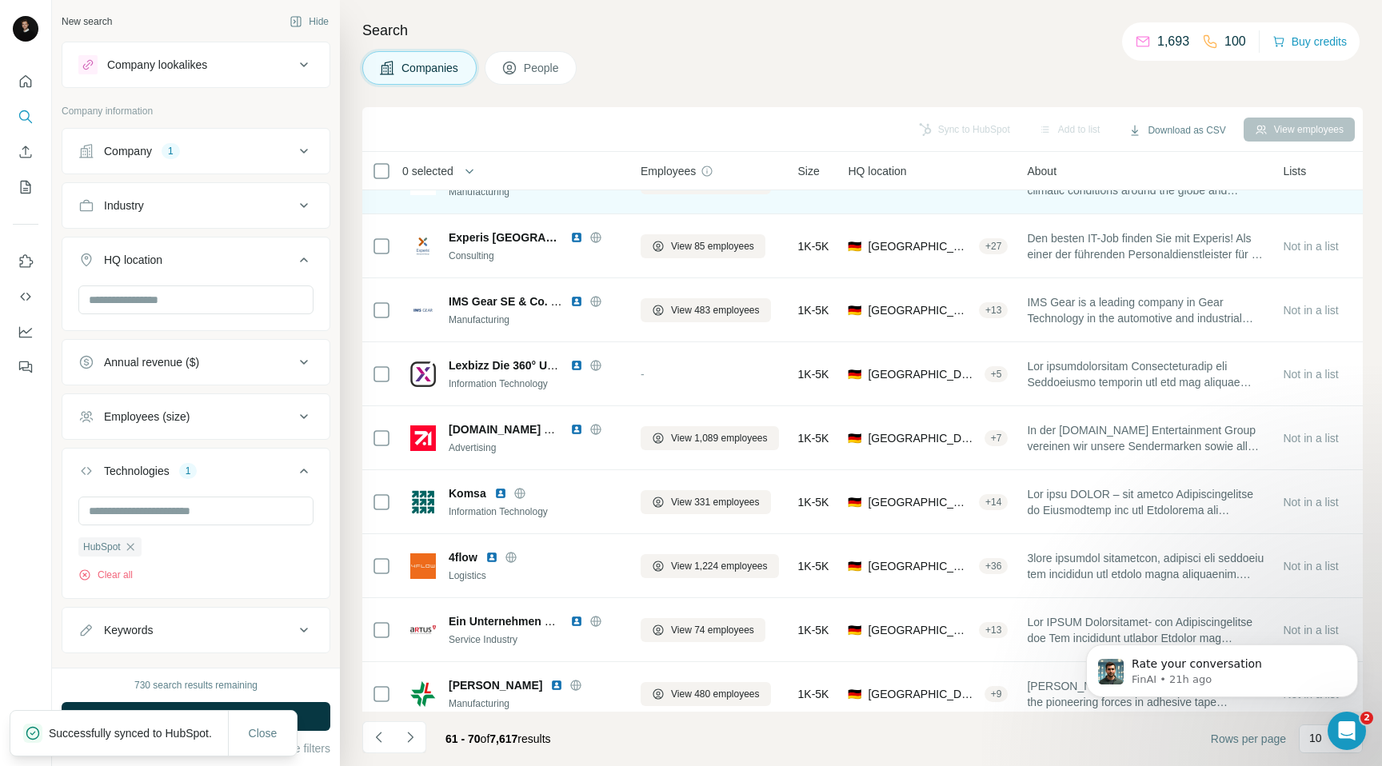
scroll to position [118, 0]
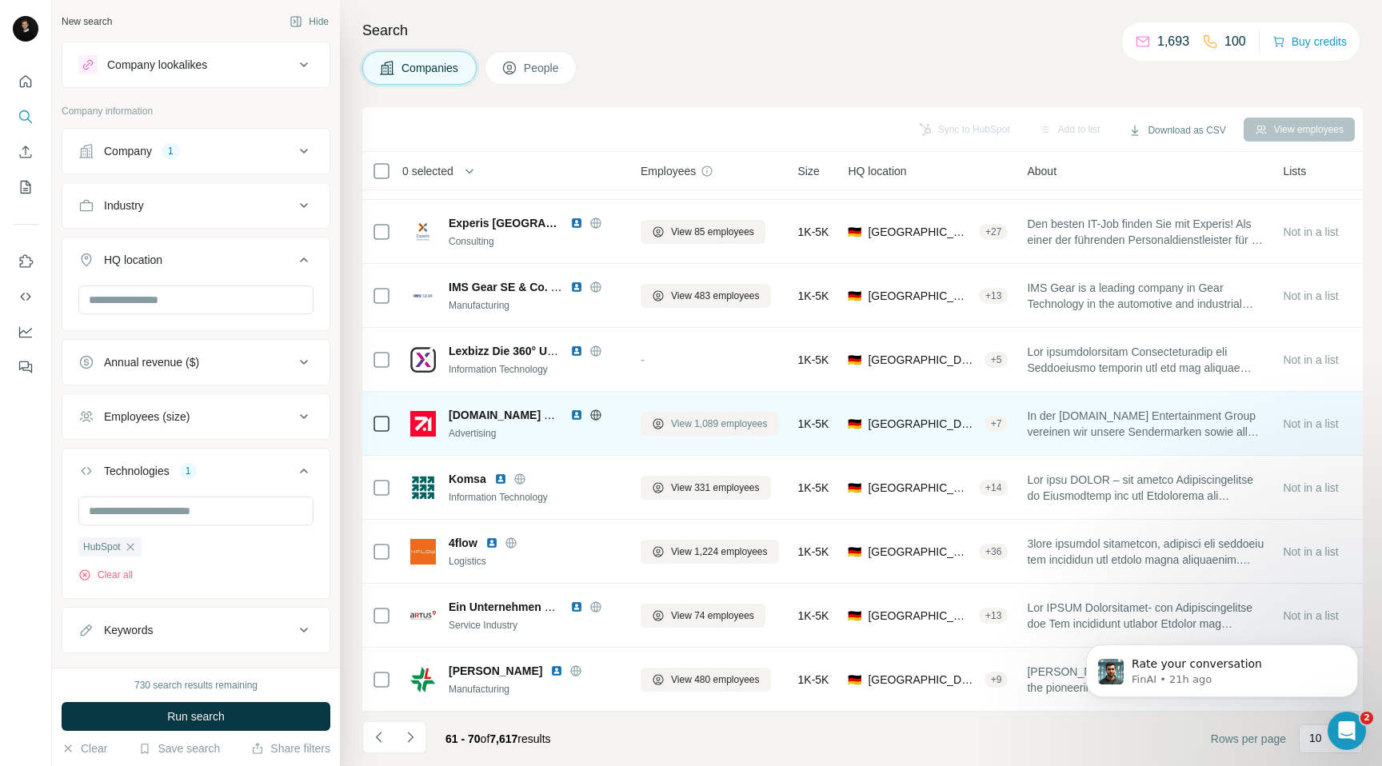
click at [698, 420] on span "View 1,089 employees" at bounding box center [719, 424] width 97 height 14
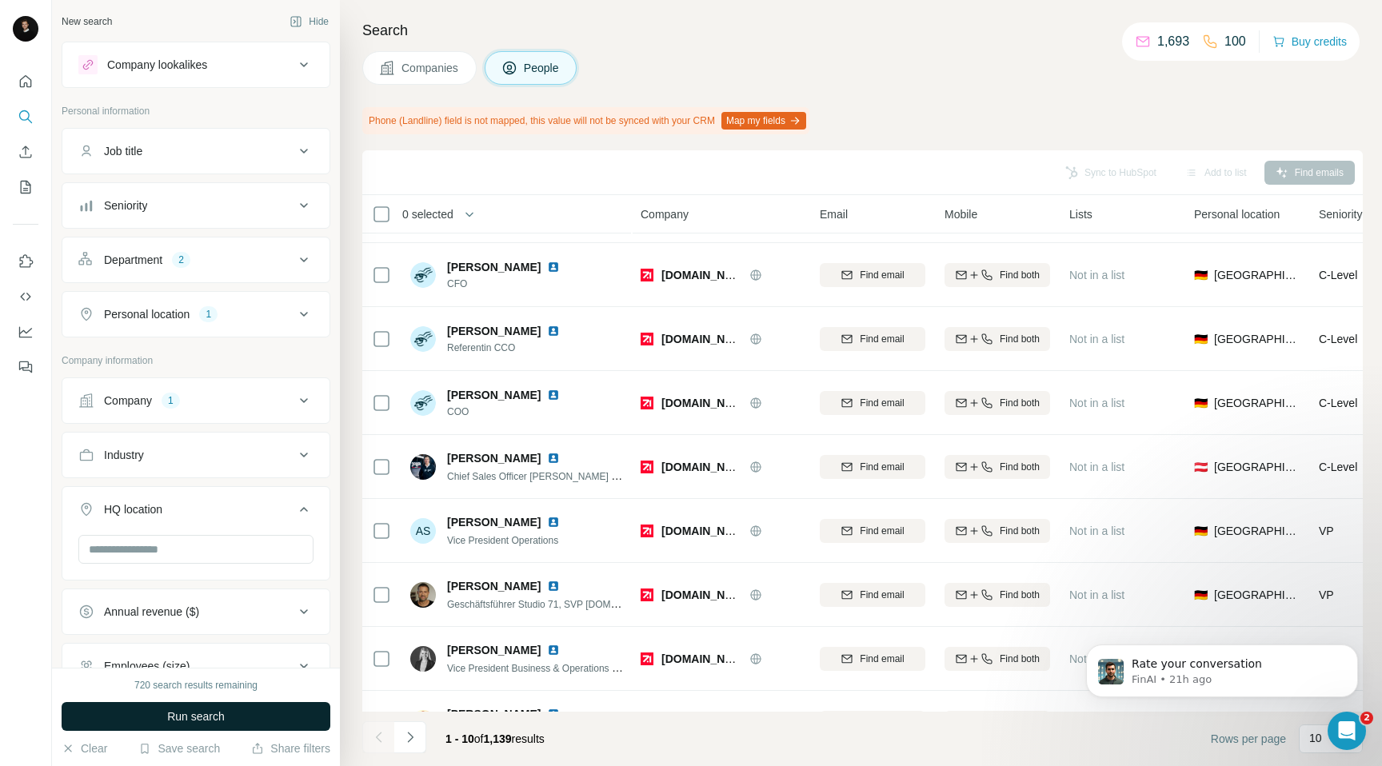
click at [198, 718] on span "Run search" at bounding box center [196, 717] width 58 height 16
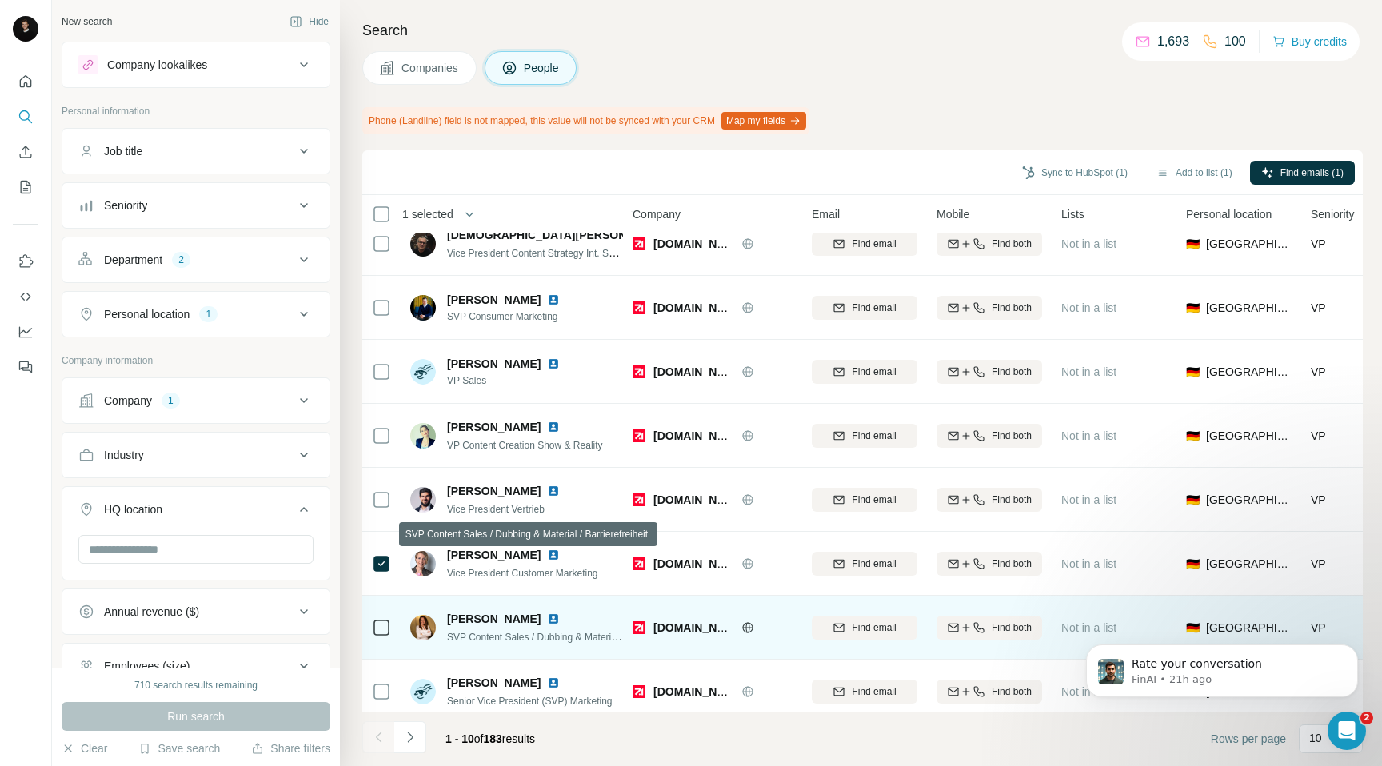
scroll to position [0, 8]
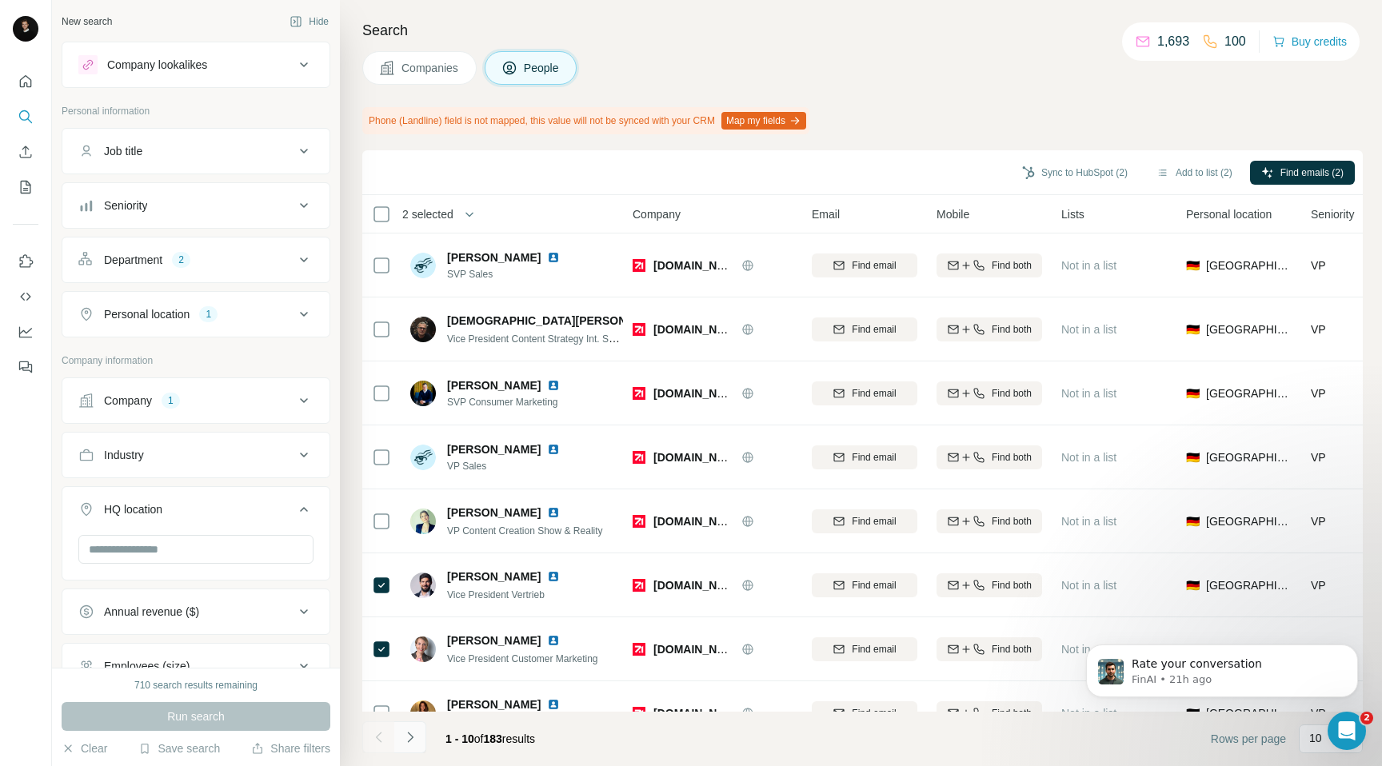
click at [409, 747] on button "Navigate to next page" at bounding box center [410, 738] width 32 height 32
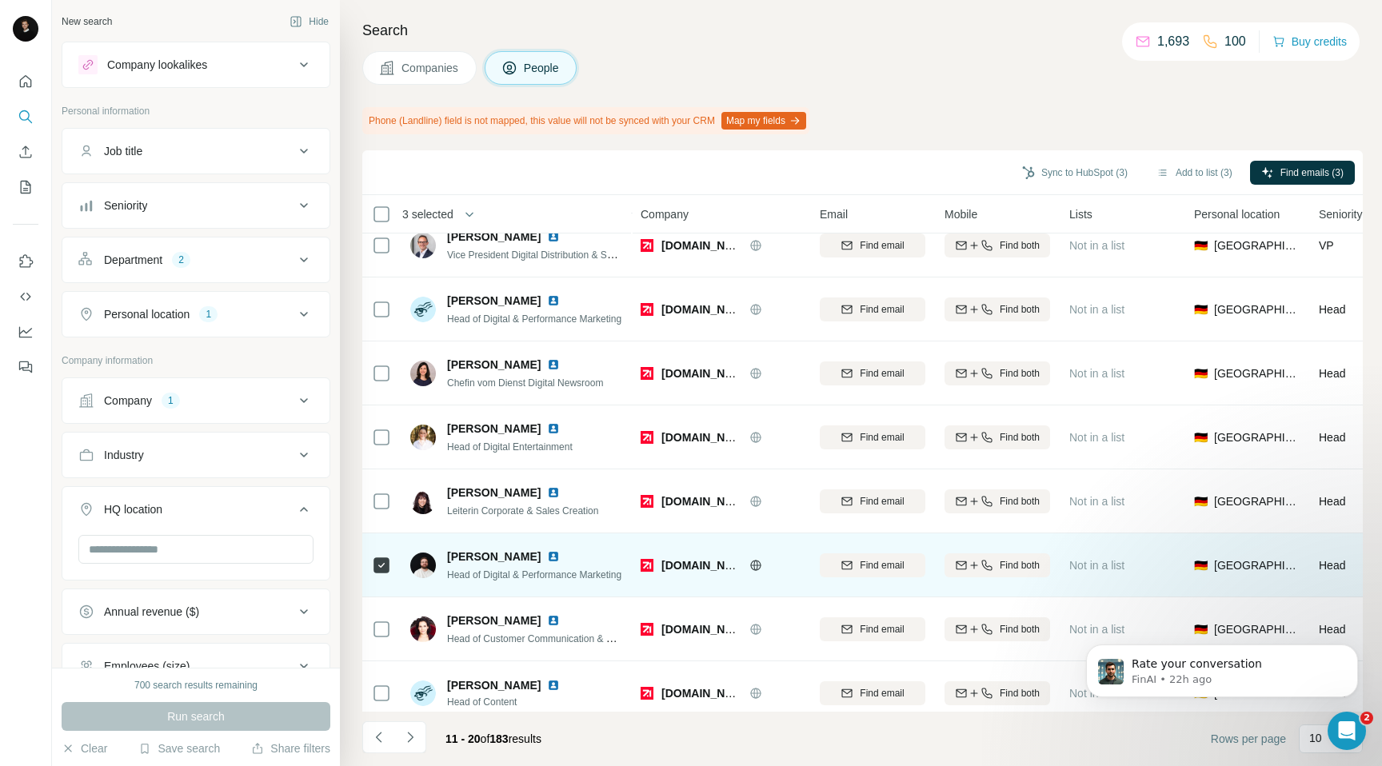
scroll to position [162, 0]
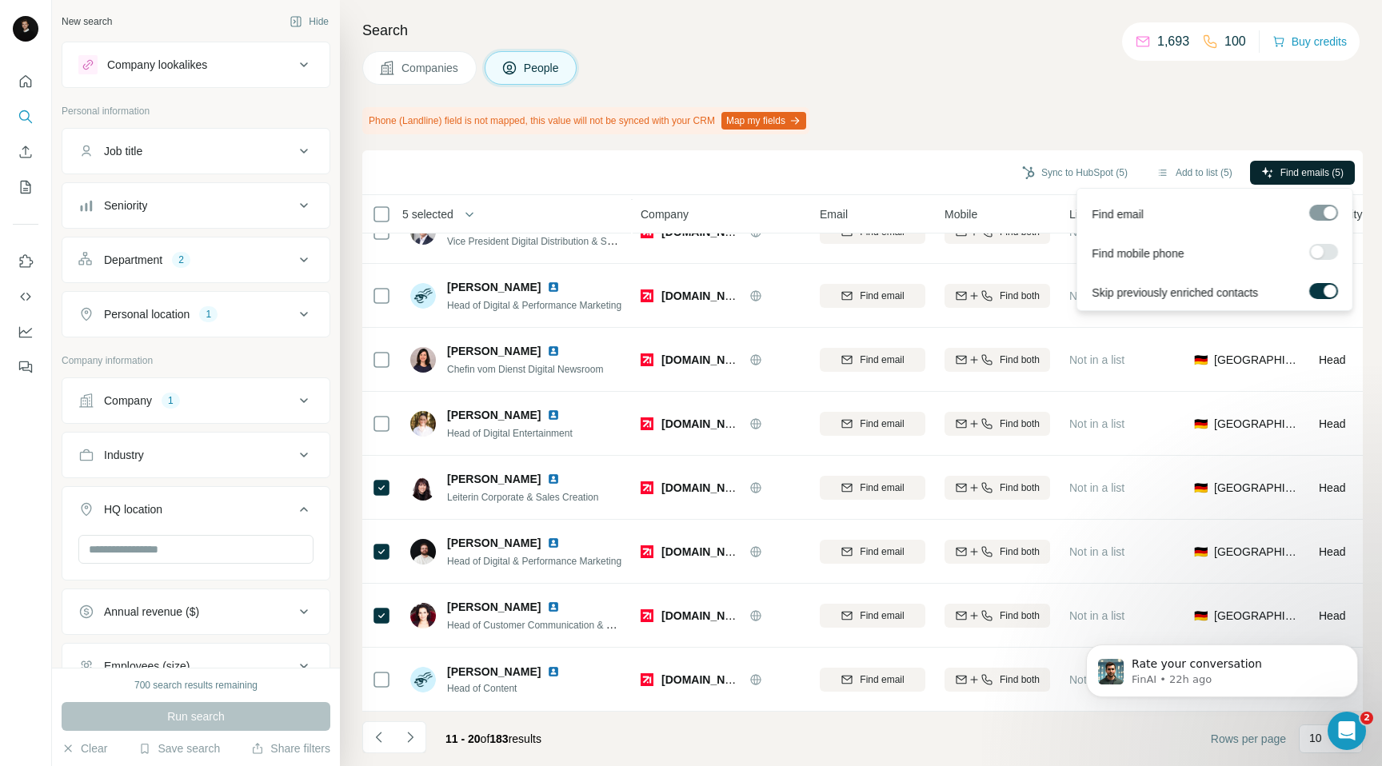
click at [1286, 179] on button "Find emails (5)" at bounding box center [1302, 173] width 105 height 24
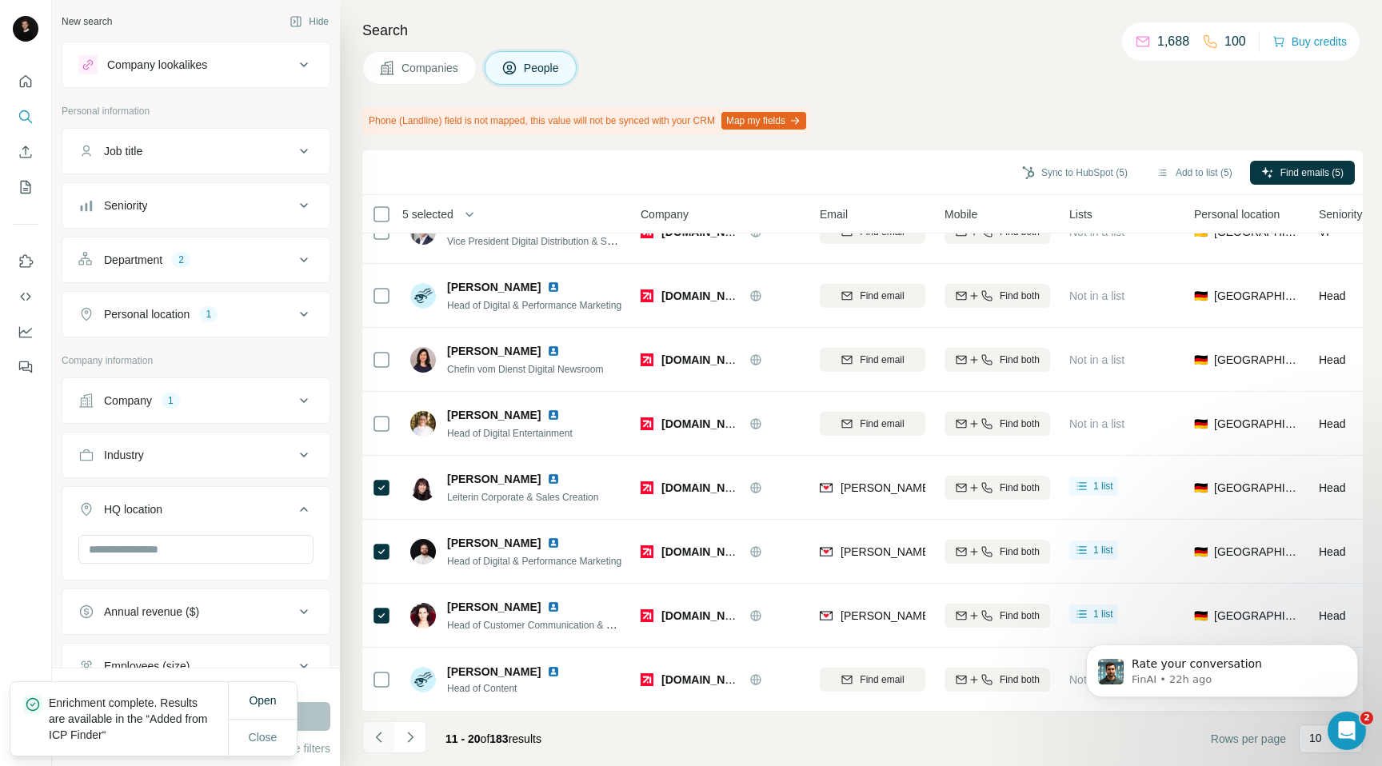
click at [377, 742] on icon "Navigate to previous page" at bounding box center [379, 738] width 16 height 16
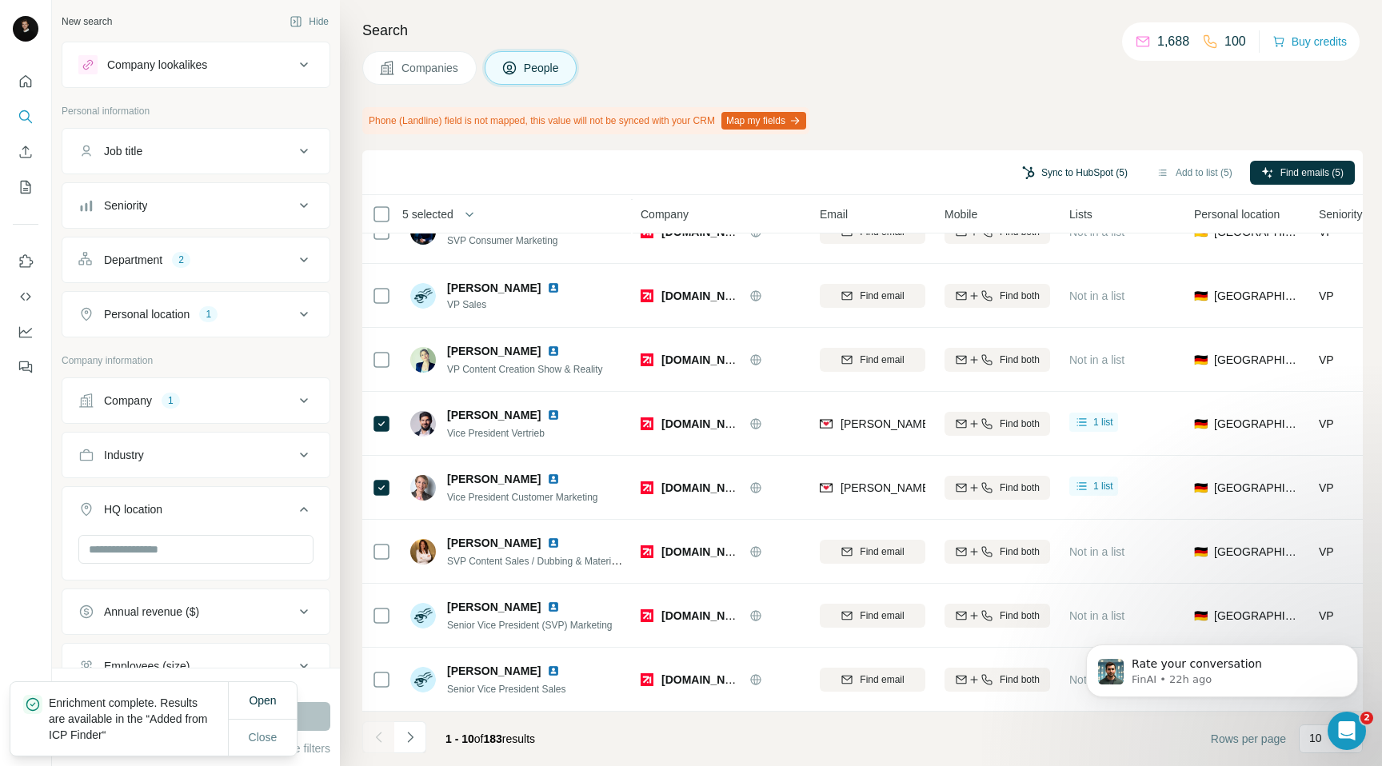
click at [1064, 170] on button "Sync to HubSpot (5)" at bounding box center [1075, 173] width 128 height 24
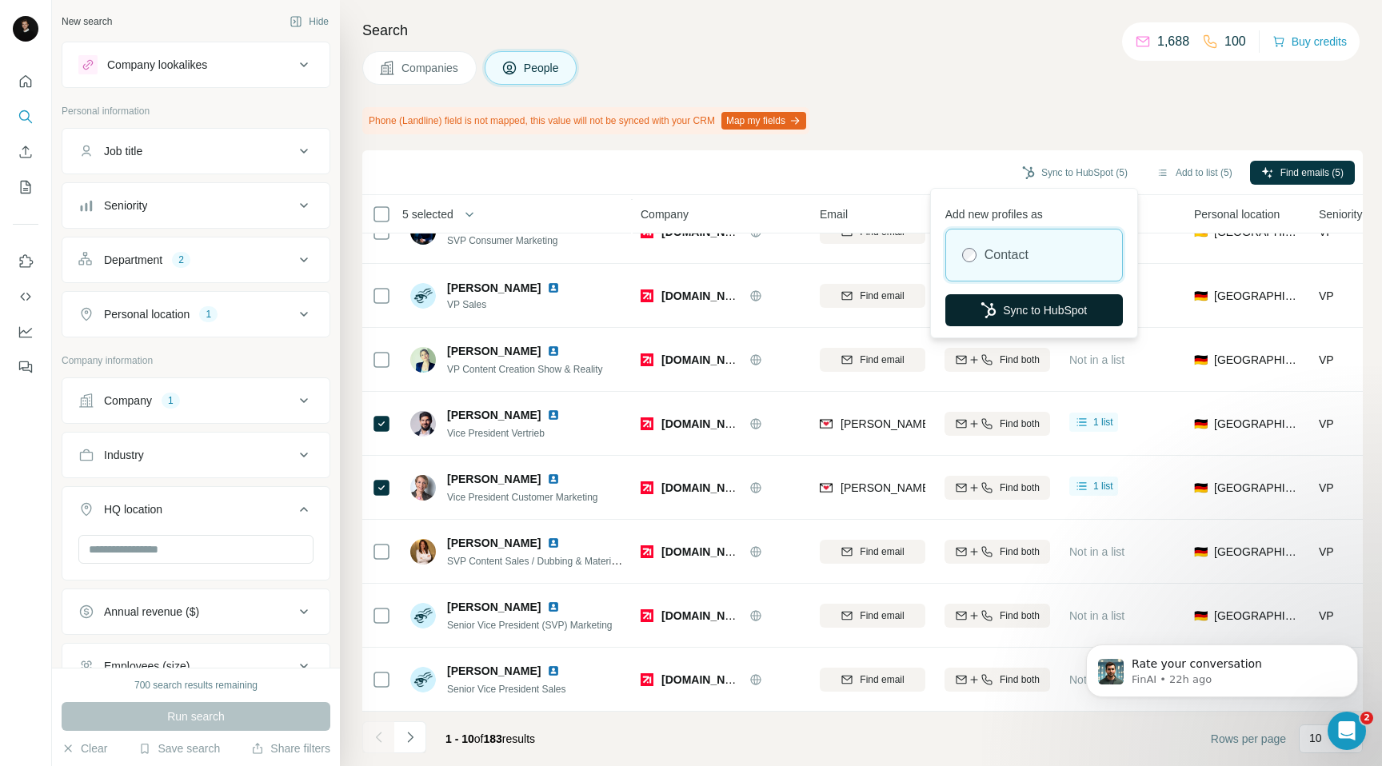
click at [1006, 304] on button "Sync to HubSpot" at bounding box center [1035, 310] width 178 height 32
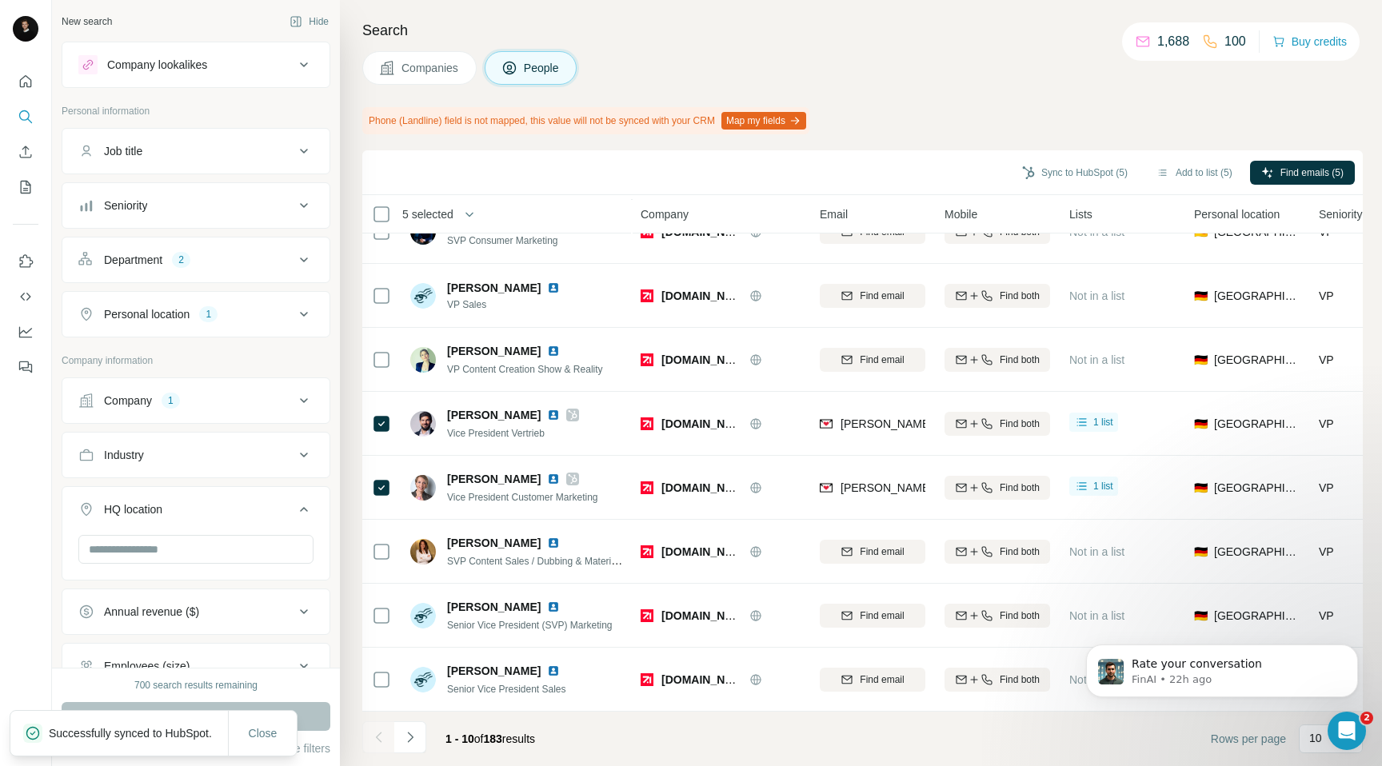
click at [420, 67] on span "Companies" at bounding box center [431, 68] width 58 height 16
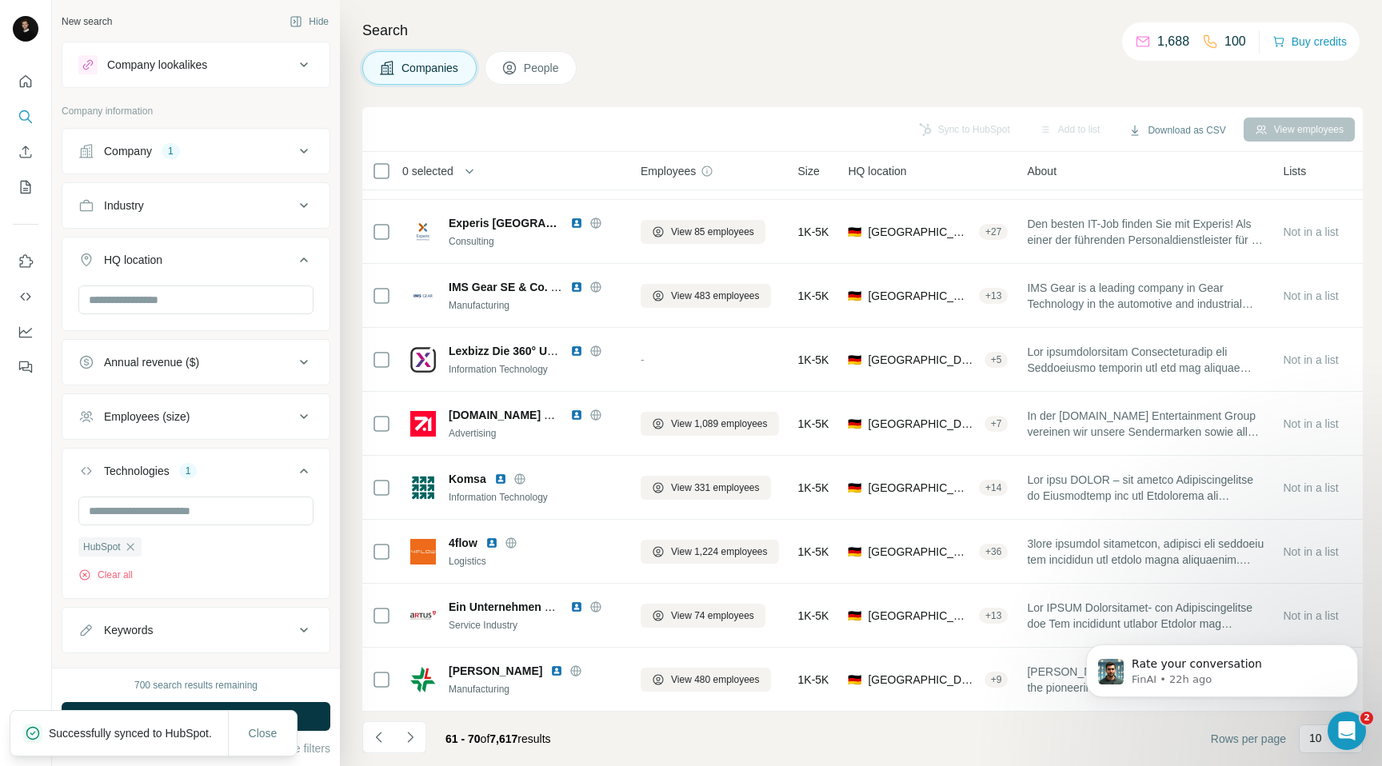
scroll to position [118, 0]
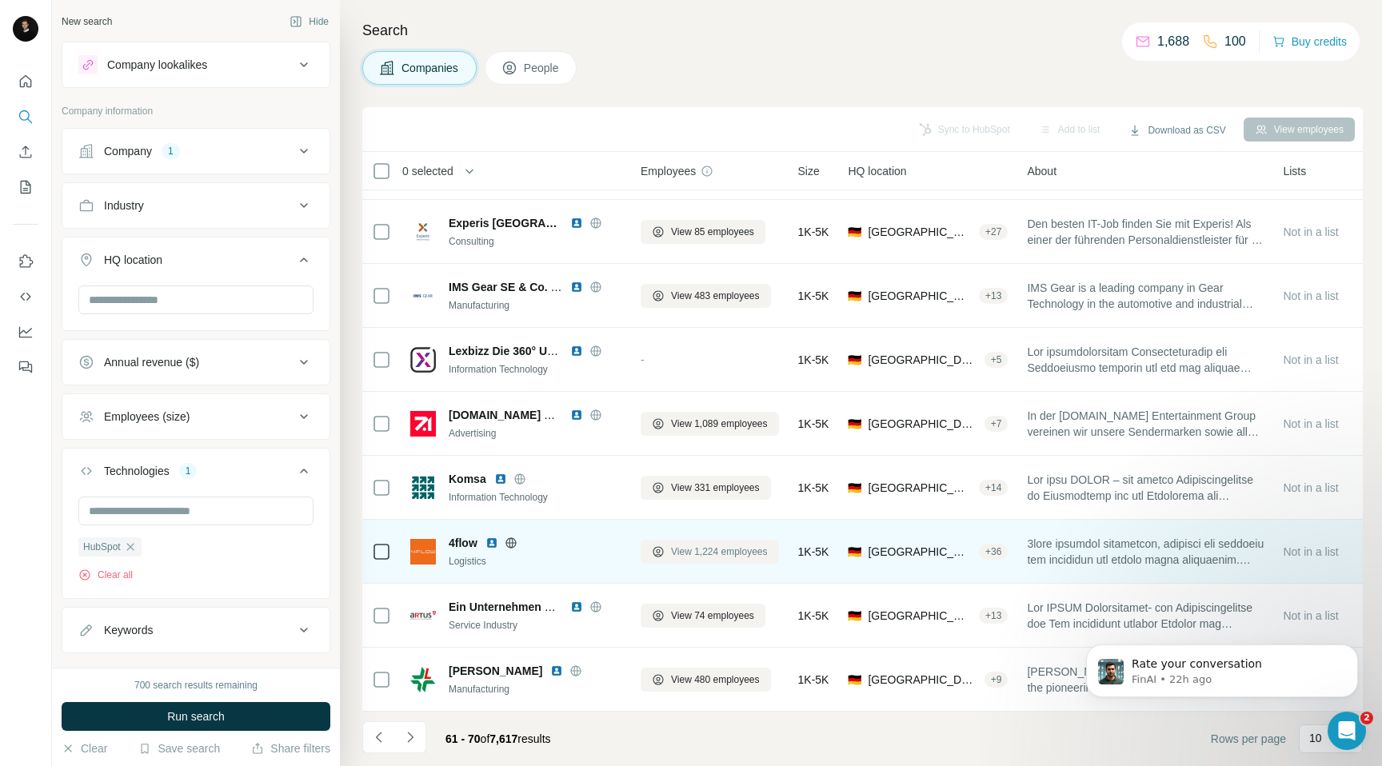
click at [666, 550] on button "View 1,224 employees" at bounding box center [710, 552] width 138 height 24
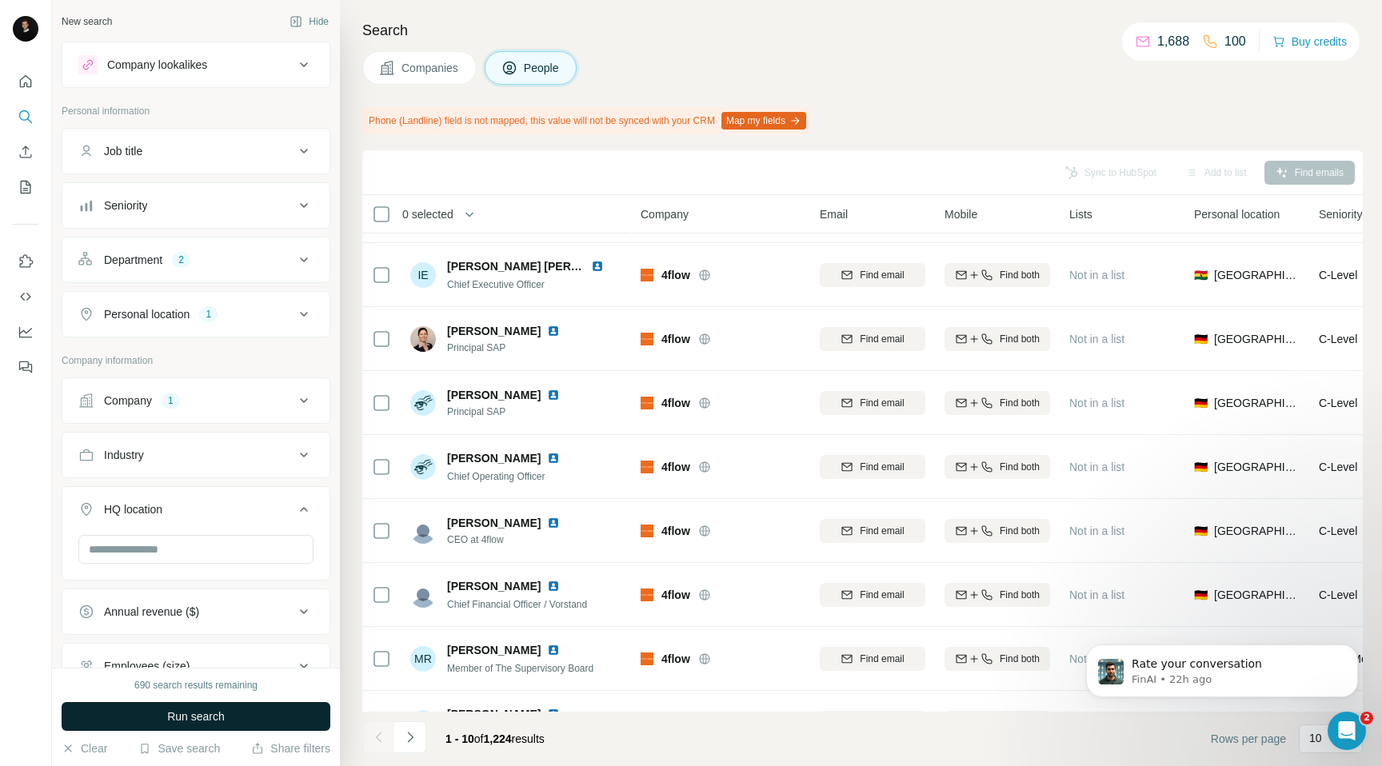
click at [162, 718] on button "Run search" at bounding box center [196, 716] width 269 height 29
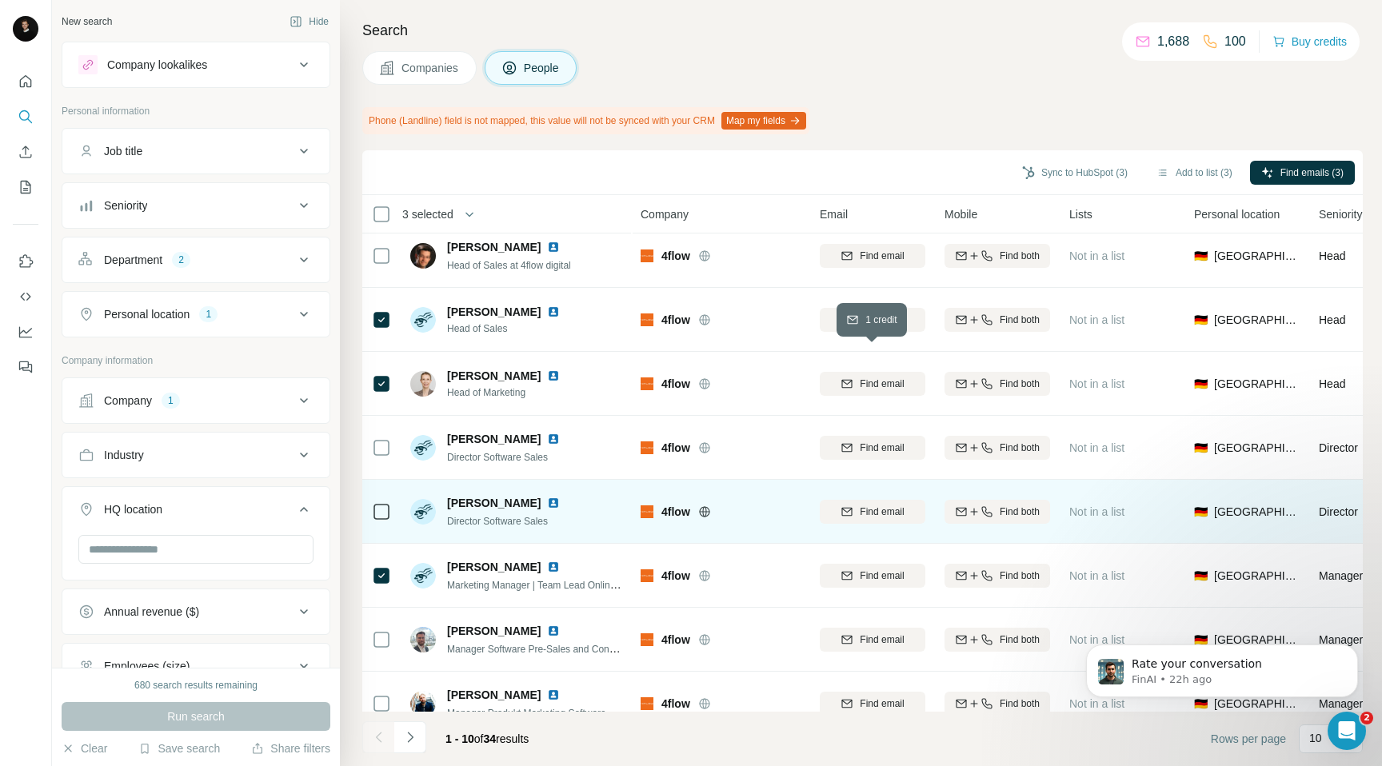
scroll to position [10, 2]
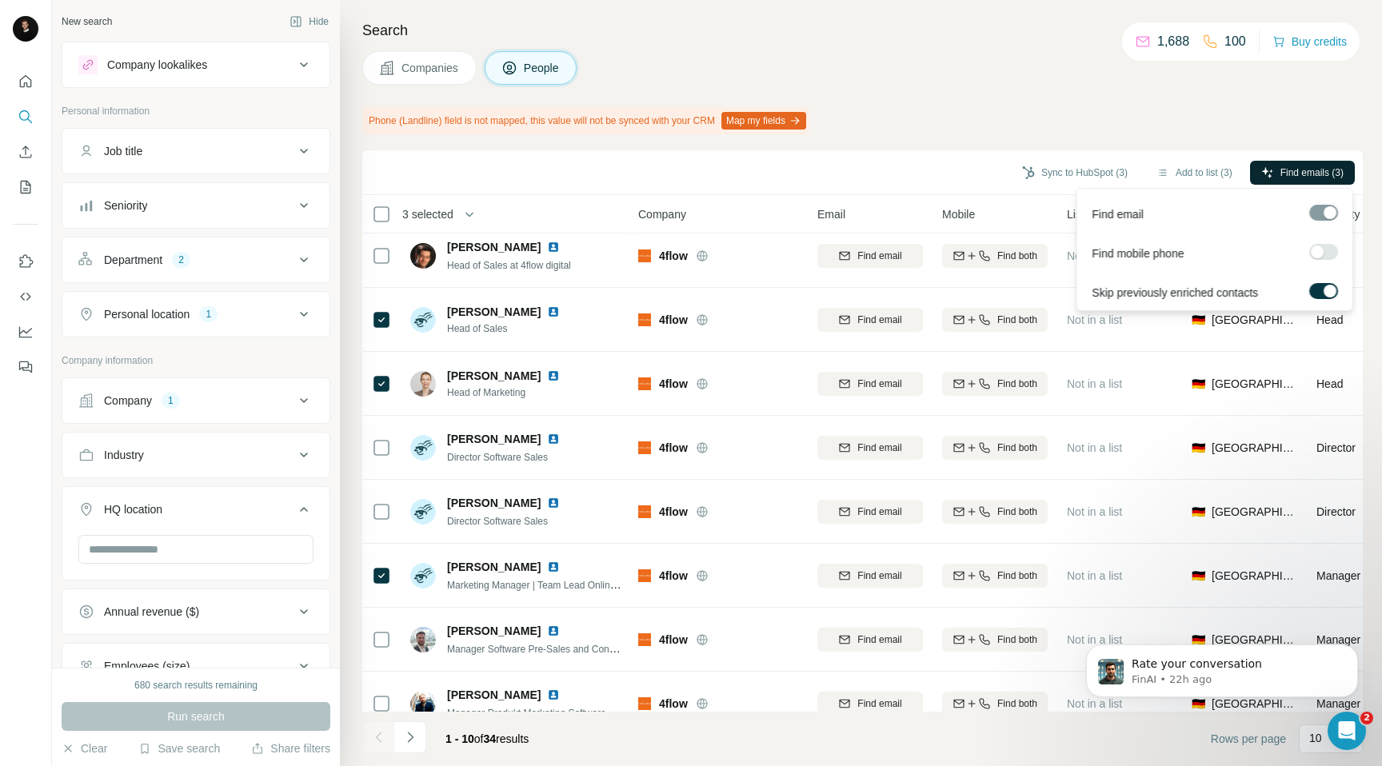
click at [1294, 171] on span "Find emails (3)" at bounding box center [1312, 173] width 63 height 14
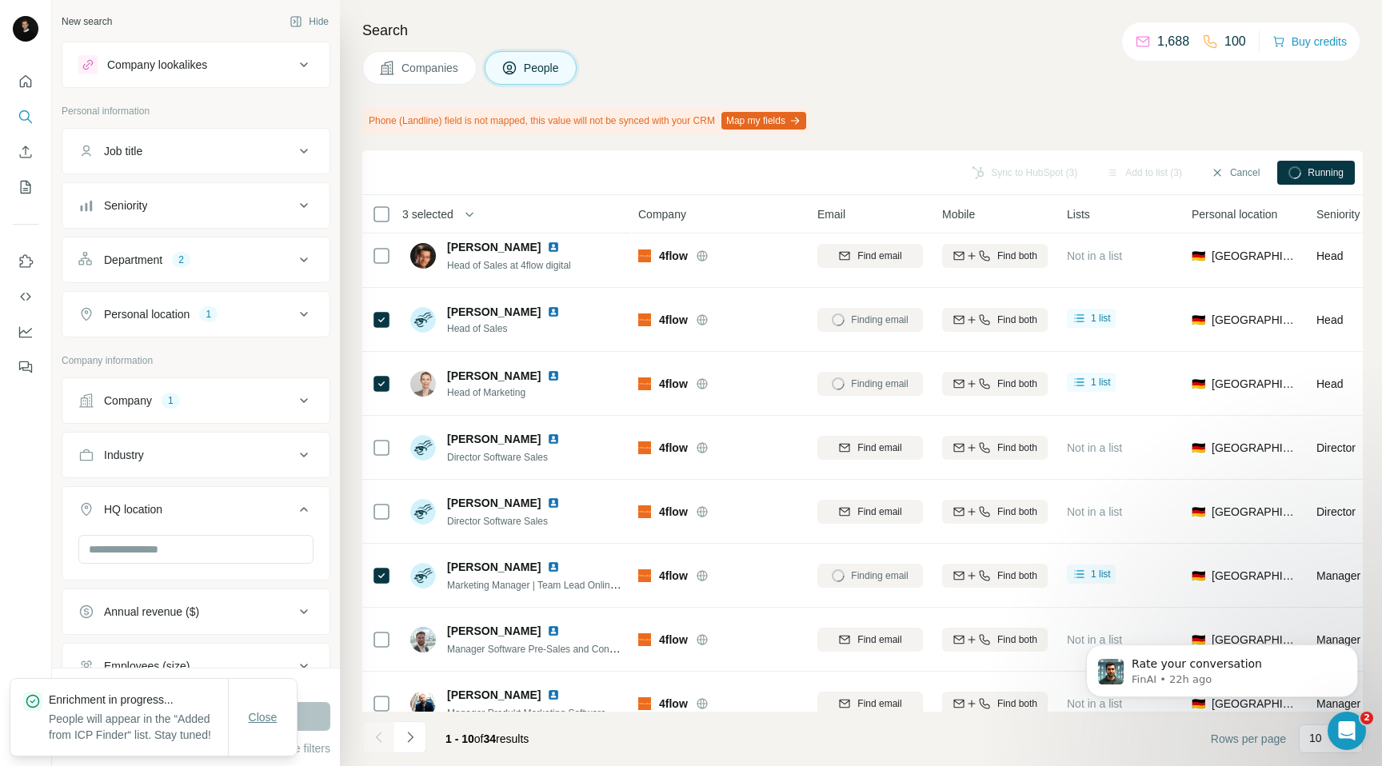
click at [257, 710] on span "Close" at bounding box center [263, 718] width 29 height 16
click at [1034, 171] on button "Sync to HubSpot (3)" at bounding box center [1075, 173] width 128 height 24
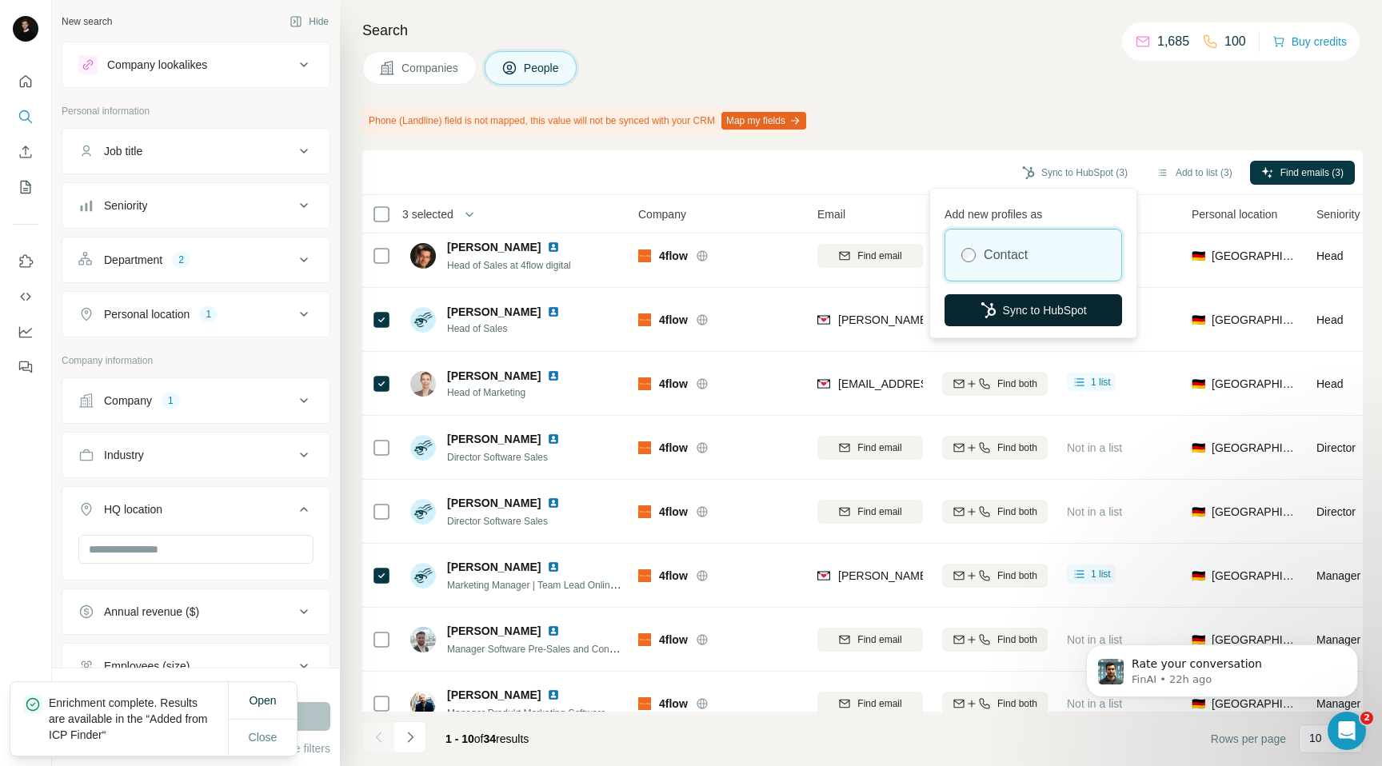
click at [988, 316] on icon "button" at bounding box center [989, 310] width 16 height 16
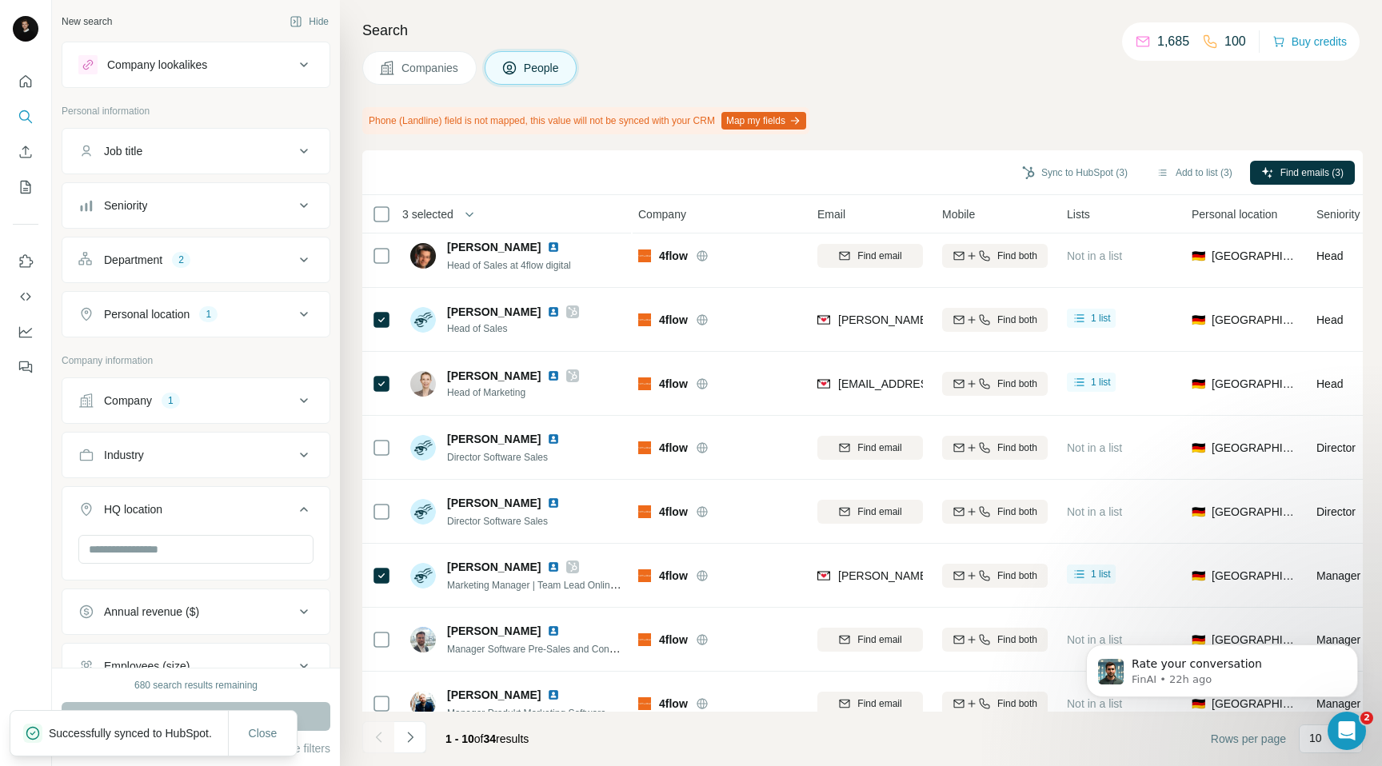
click at [433, 68] on span "Companies" at bounding box center [431, 68] width 58 height 16
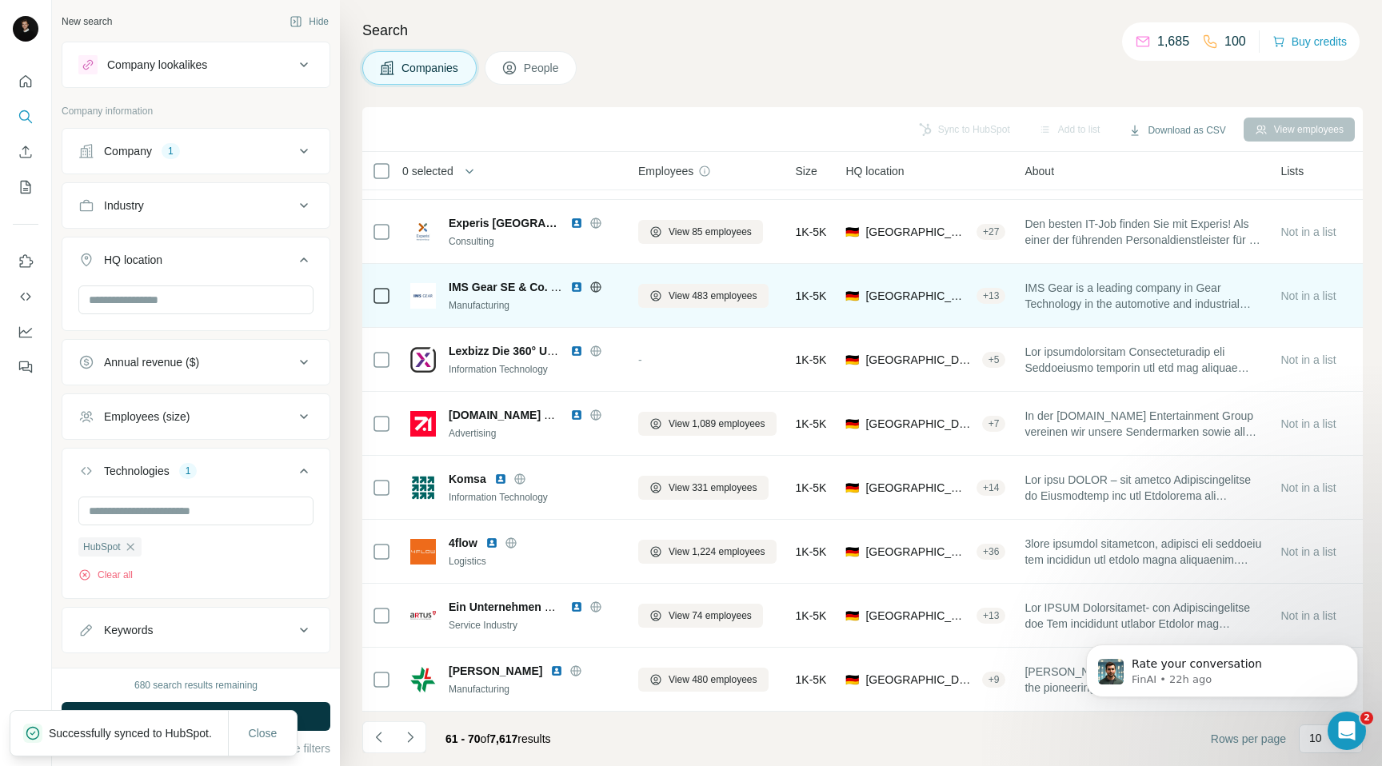
scroll to position [118, 2]
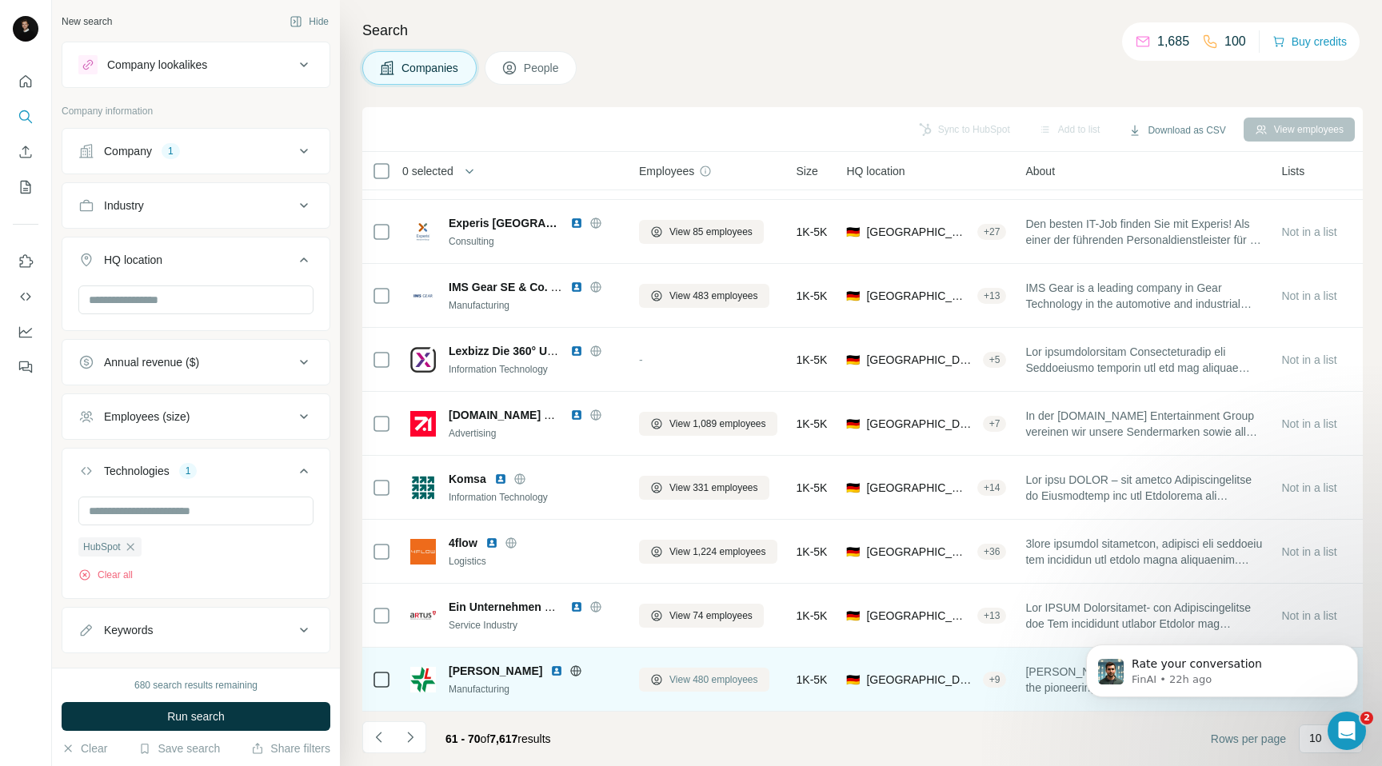
click at [694, 673] on span "View 480 employees" at bounding box center [714, 680] width 89 height 14
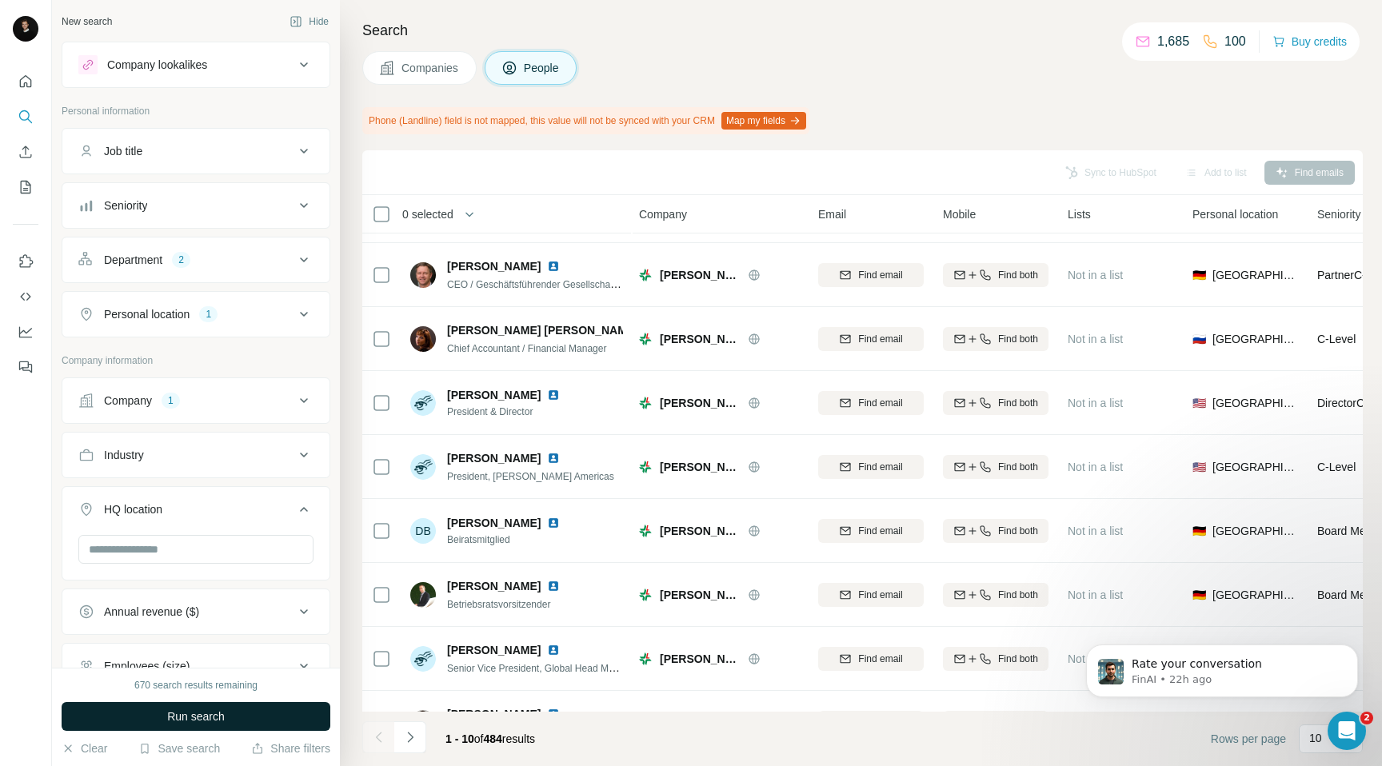
click at [197, 717] on span "Run search" at bounding box center [196, 717] width 58 height 16
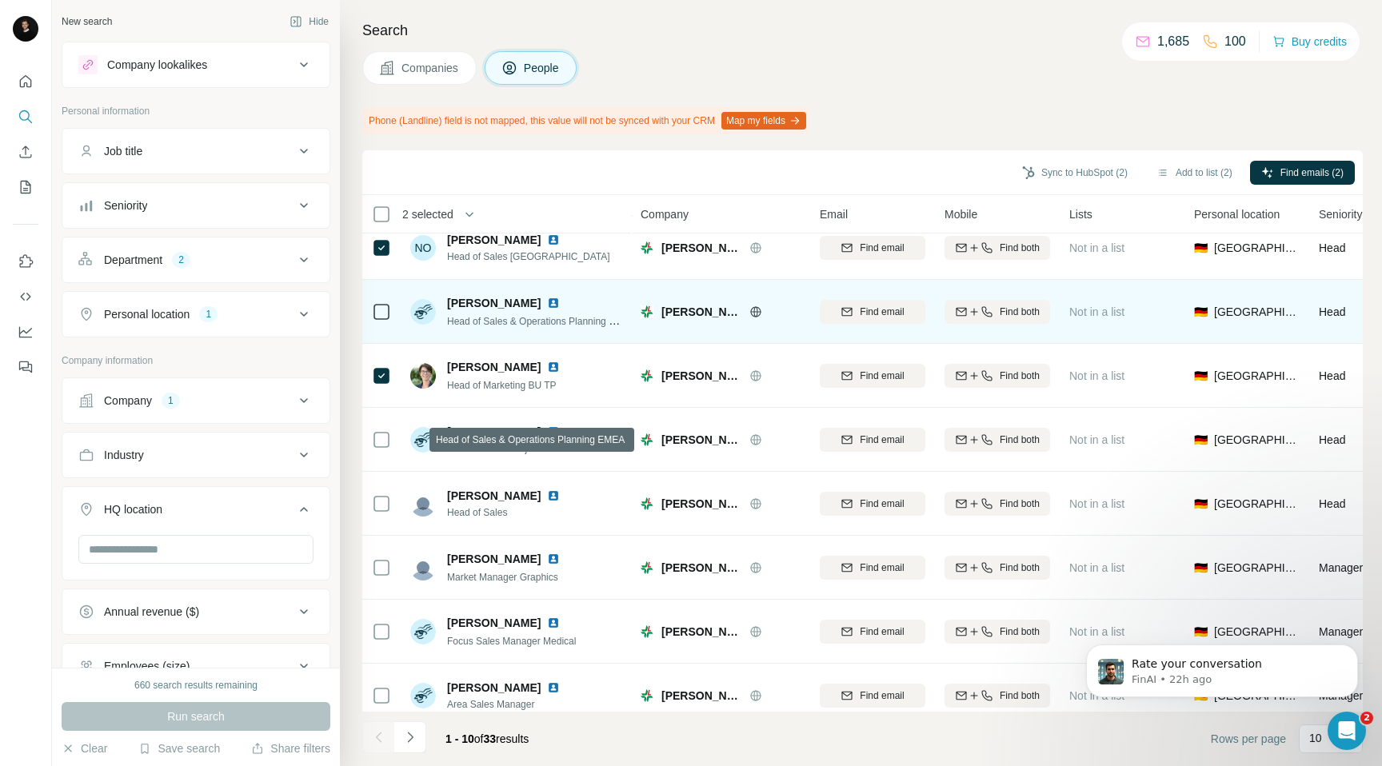
scroll to position [162, 0]
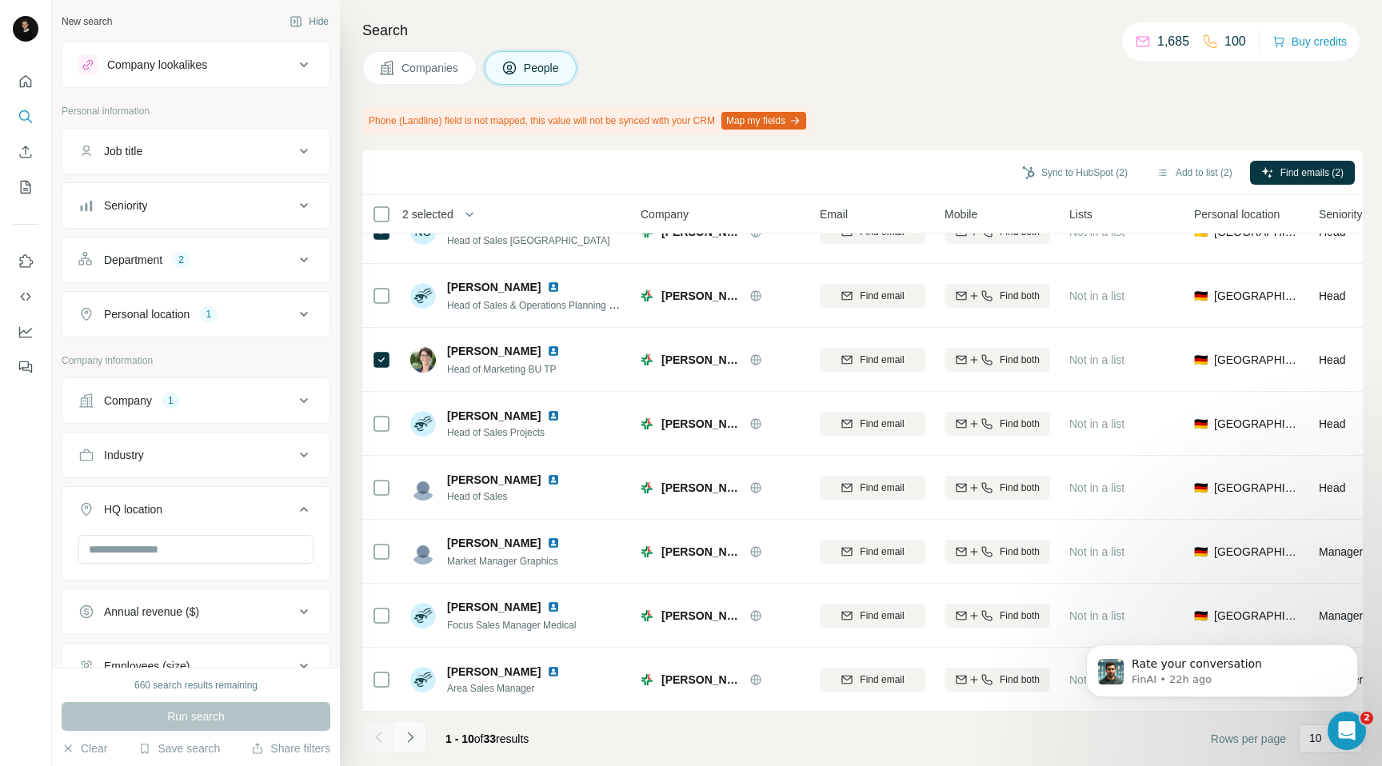
click at [407, 731] on icon "Navigate to next page" at bounding box center [410, 738] width 16 height 16
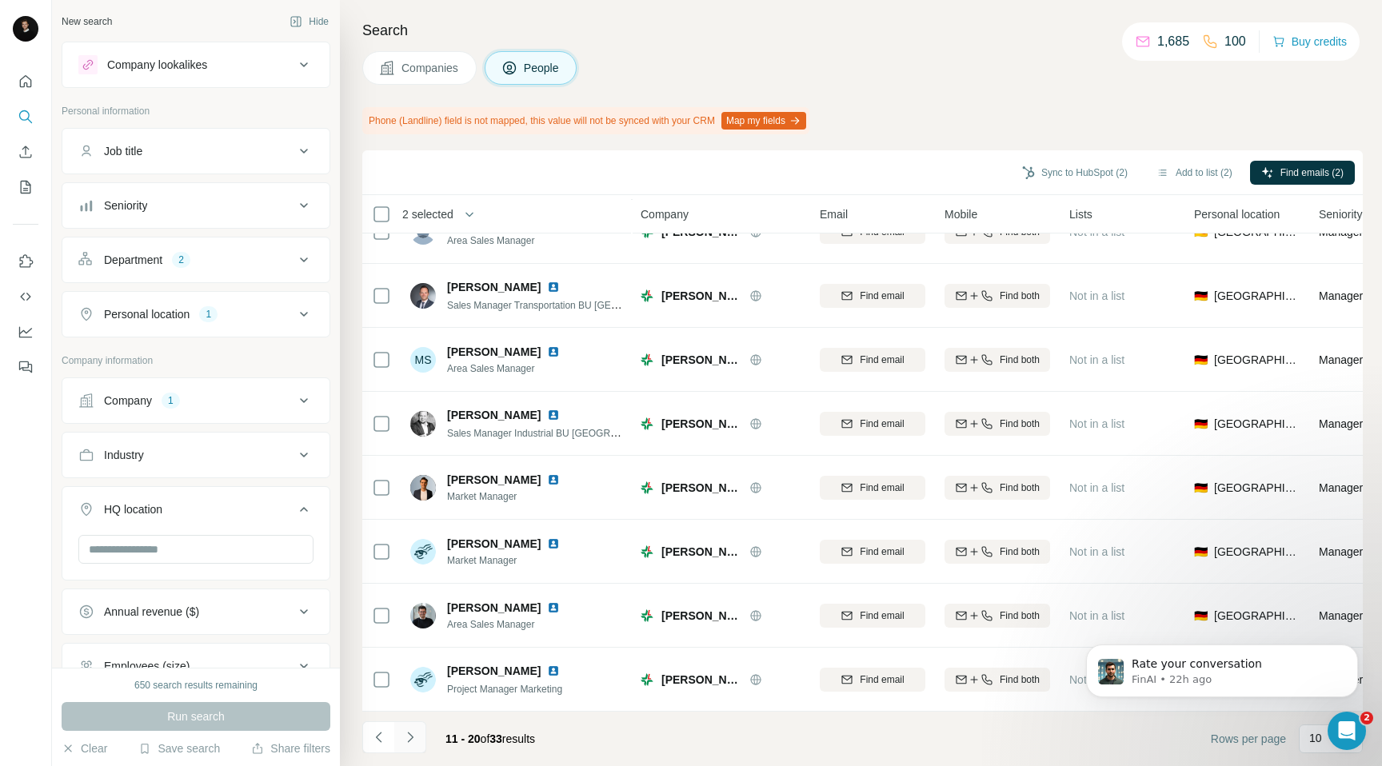
click at [421, 737] on button "Navigate to next page" at bounding box center [410, 738] width 32 height 32
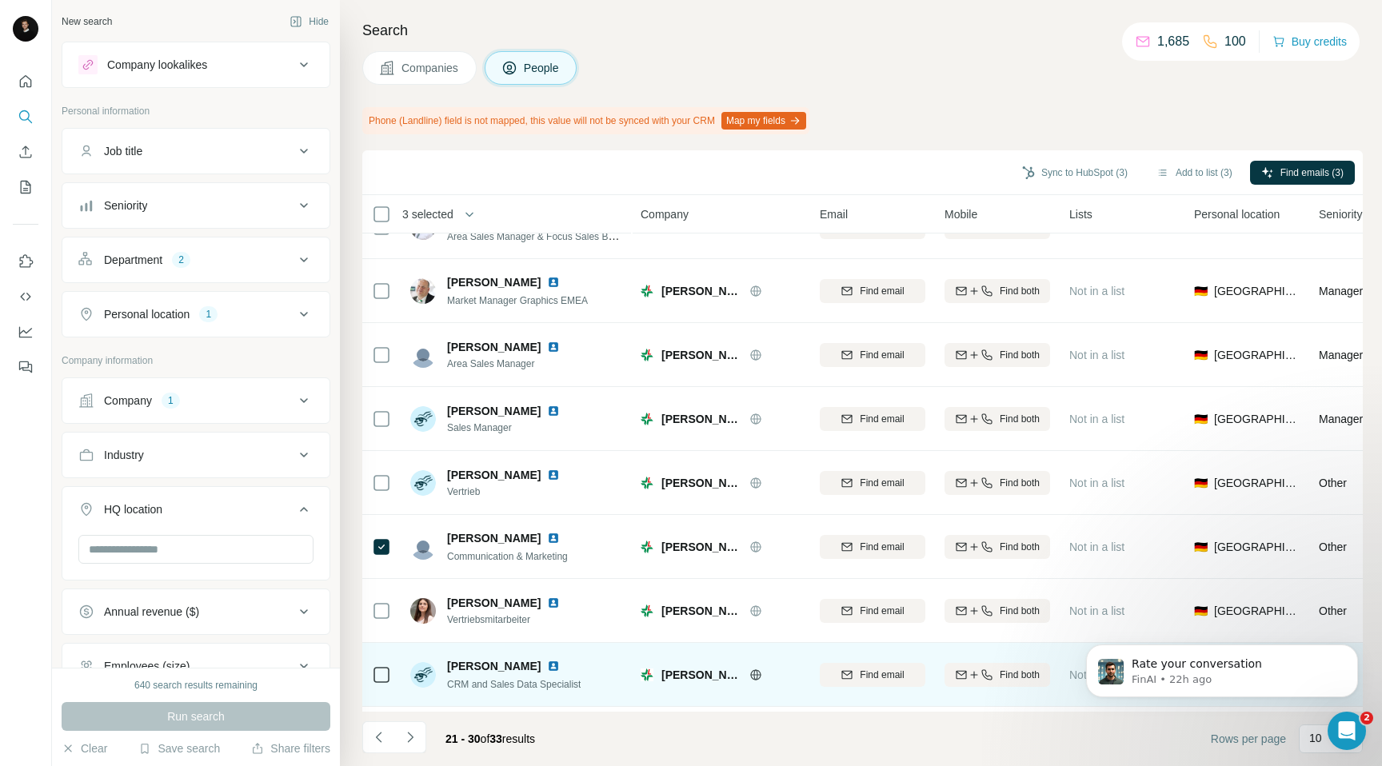
scroll to position [0, 0]
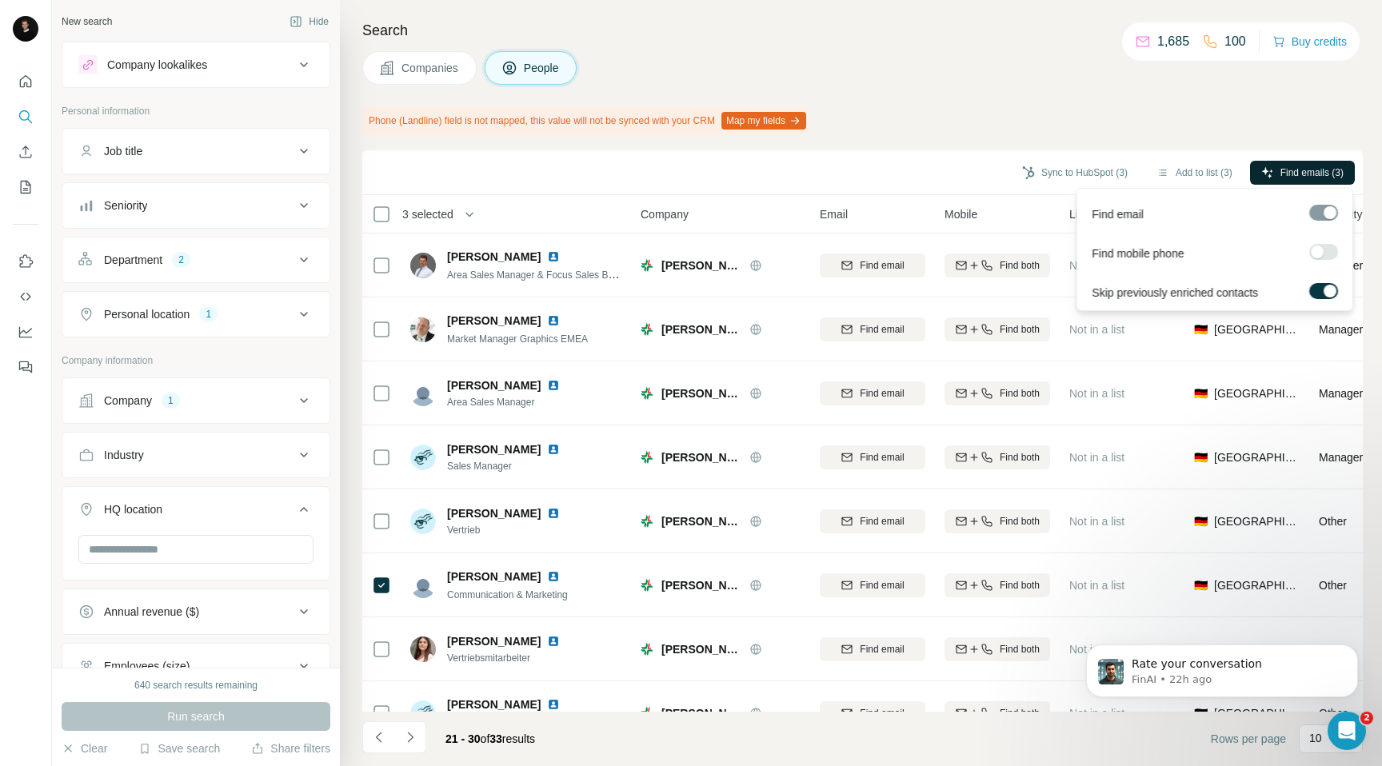
click at [1307, 170] on span "Find emails (3)" at bounding box center [1312, 173] width 63 height 14
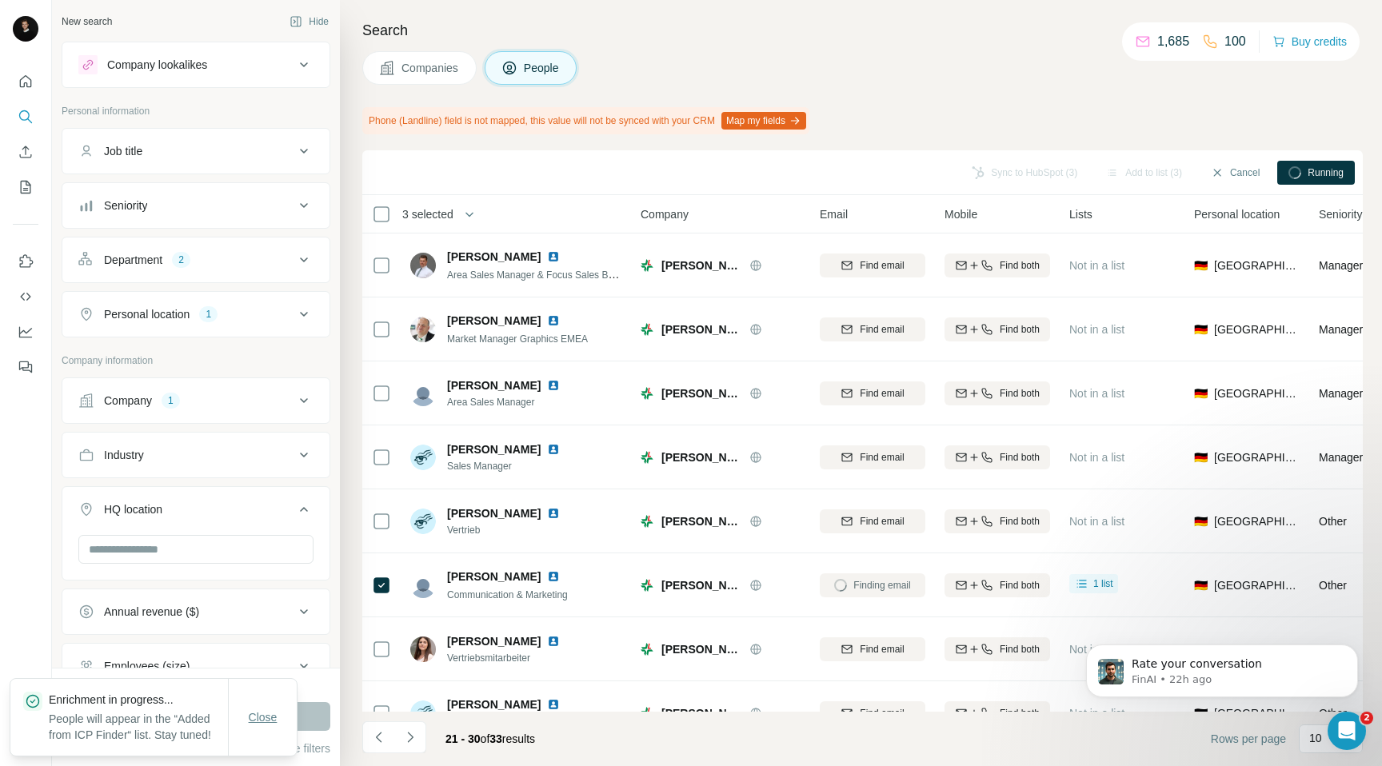
click at [259, 713] on span "Close" at bounding box center [263, 718] width 29 height 16
click at [378, 738] on icon "Navigate to previous page" at bounding box center [379, 738] width 16 height 16
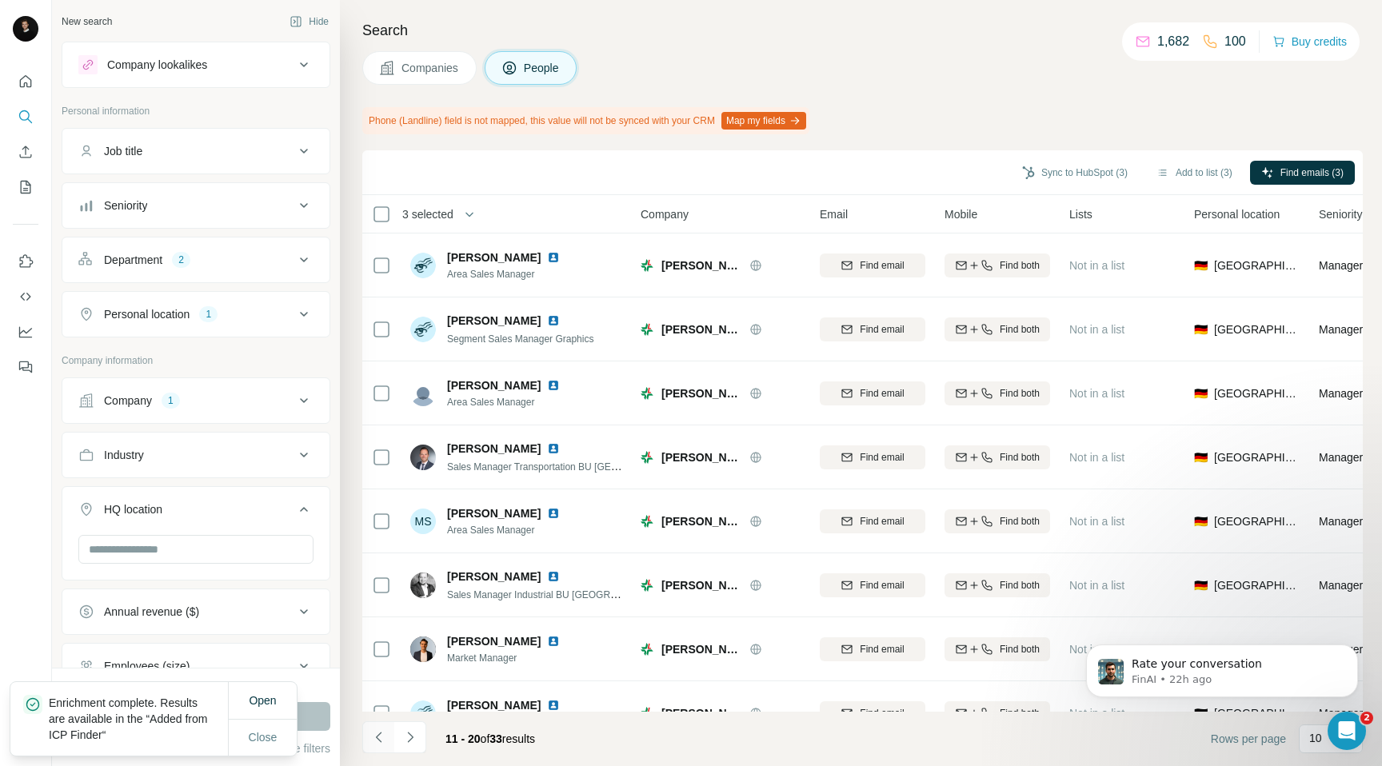
click at [378, 738] on icon "Navigate to previous page" at bounding box center [379, 738] width 16 height 16
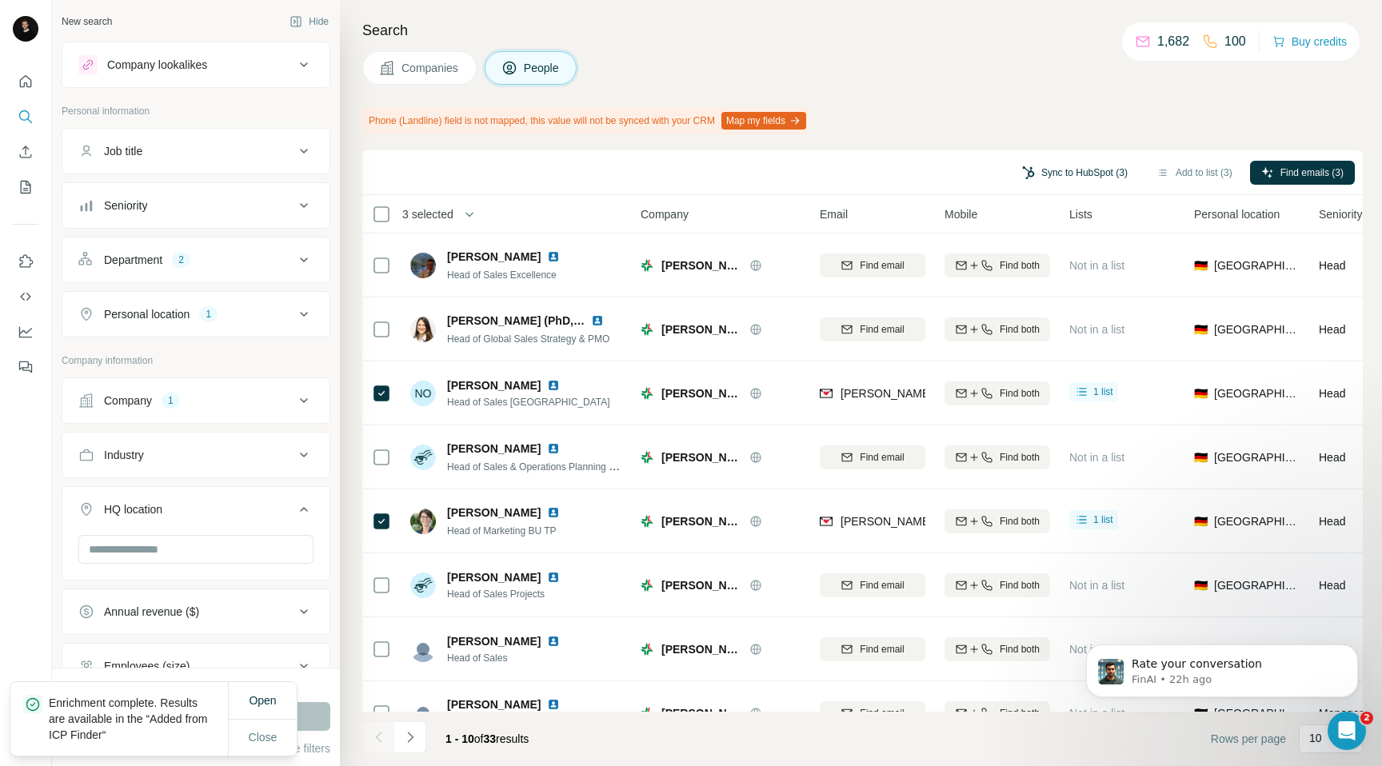
click at [1082, 182] on button "Sync to HubSpot (3)" at bounding box center [1075, 173] width 128 height 24
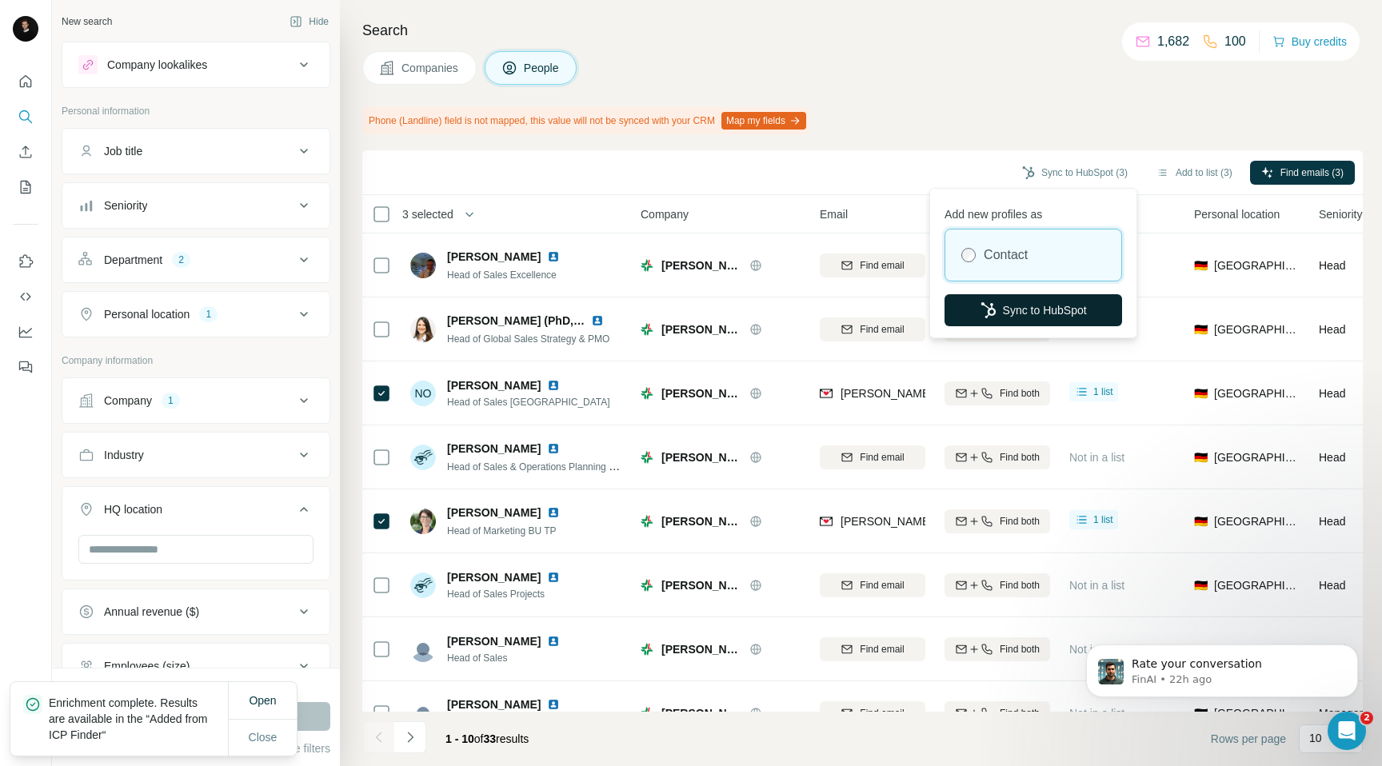
click at [1018, 307] on button "Sync to HubSpot" at bounding box center [1034, 310] width 178 height 32
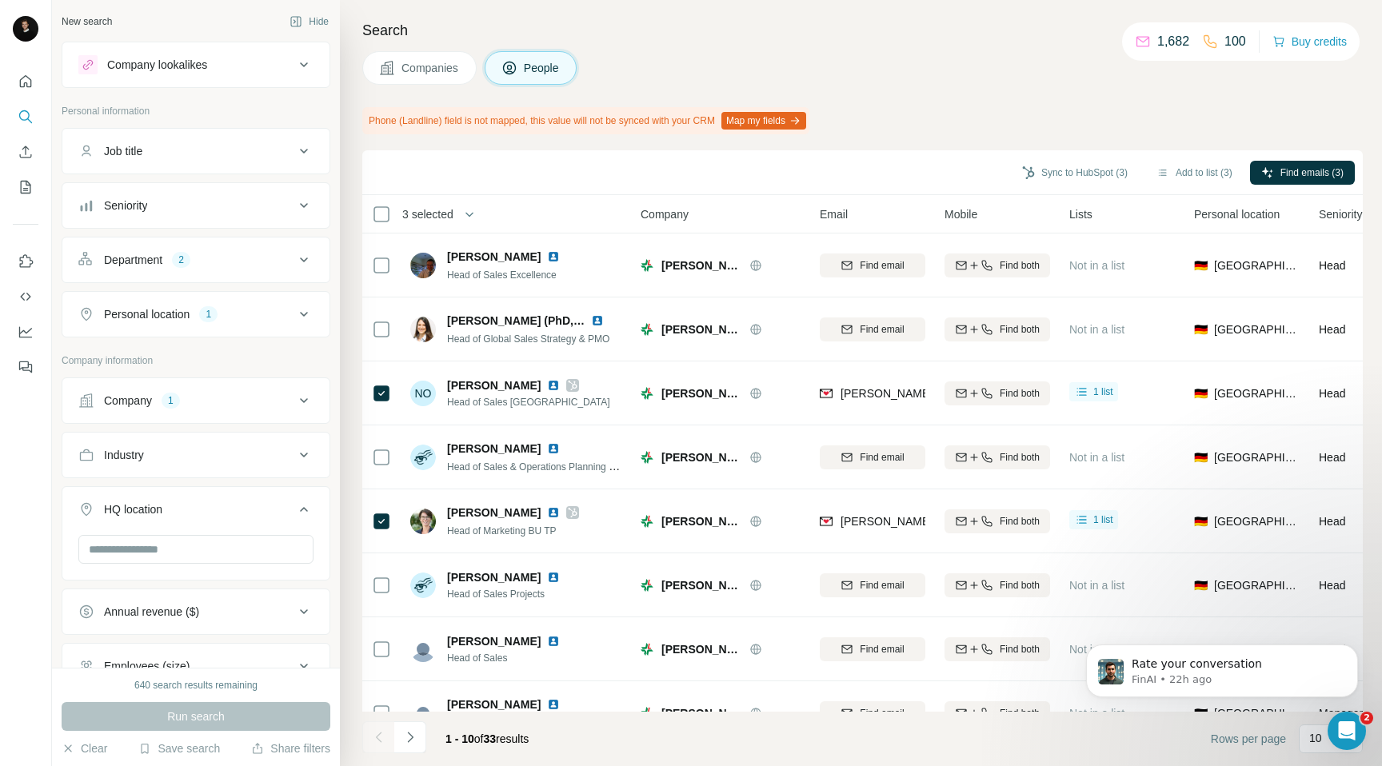
click at [424, 58] on button "Companies" at bounding box center [419, 68] width 114 height 34
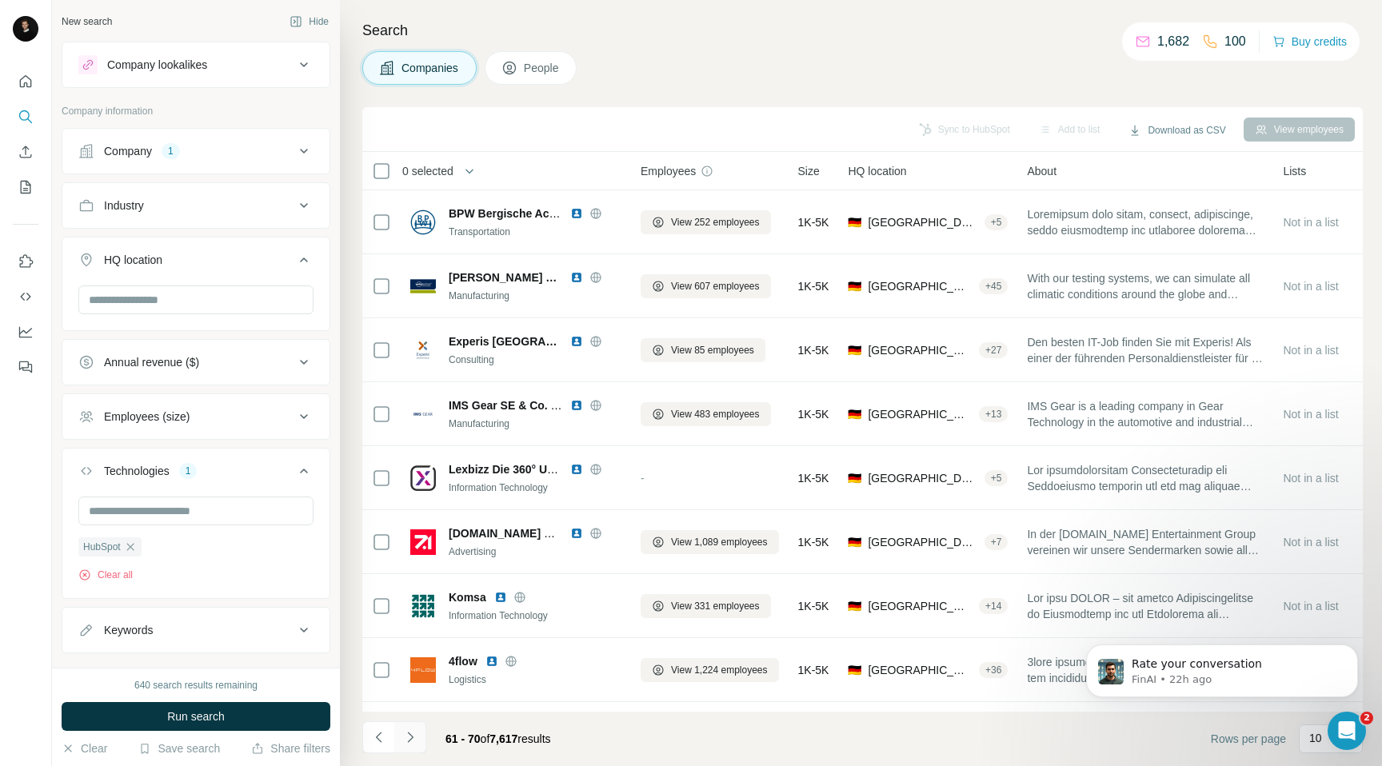
click at [408, 743] on icon "Navigate to next page" at bounding box center [410, 738] width 16 height 16
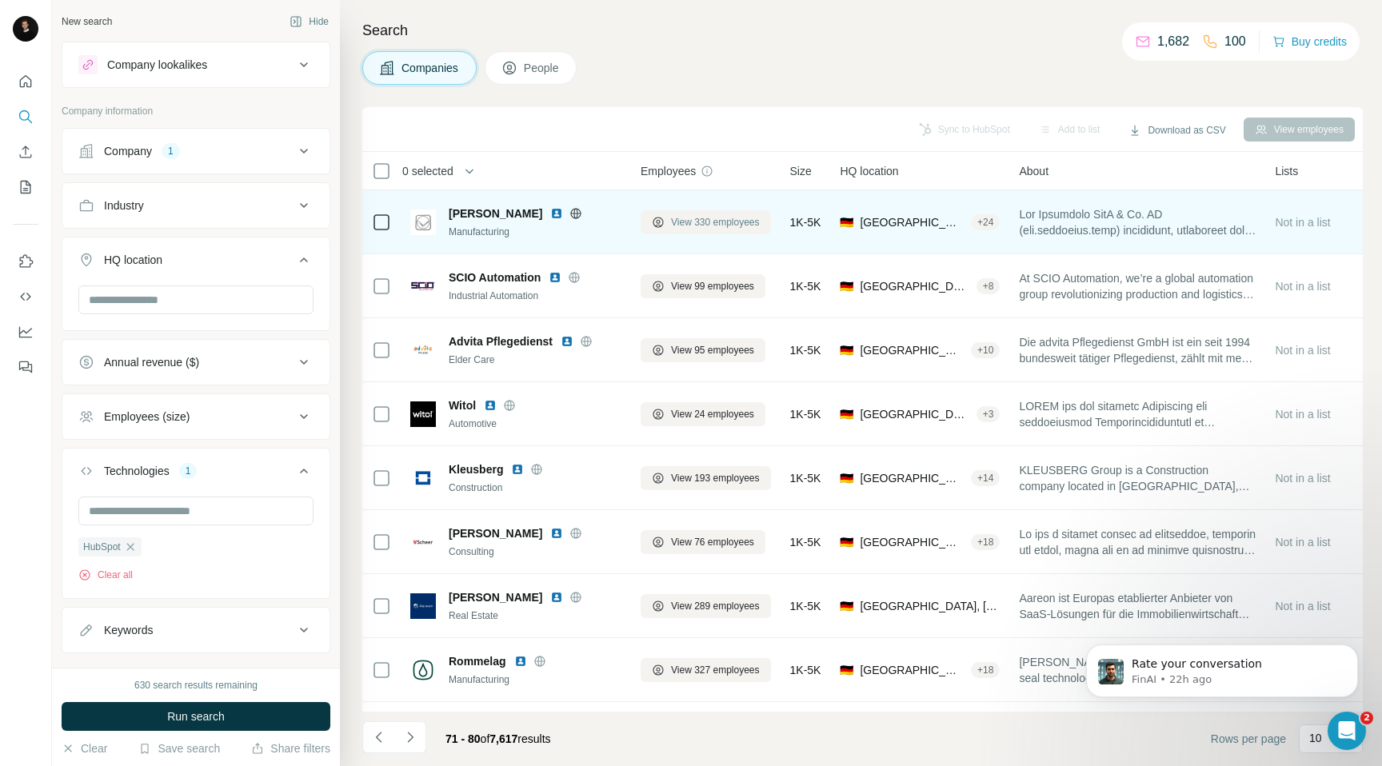
click at [670, 214] on button "View 330 employees" at bounding box center [706, 222] width 130 height 24
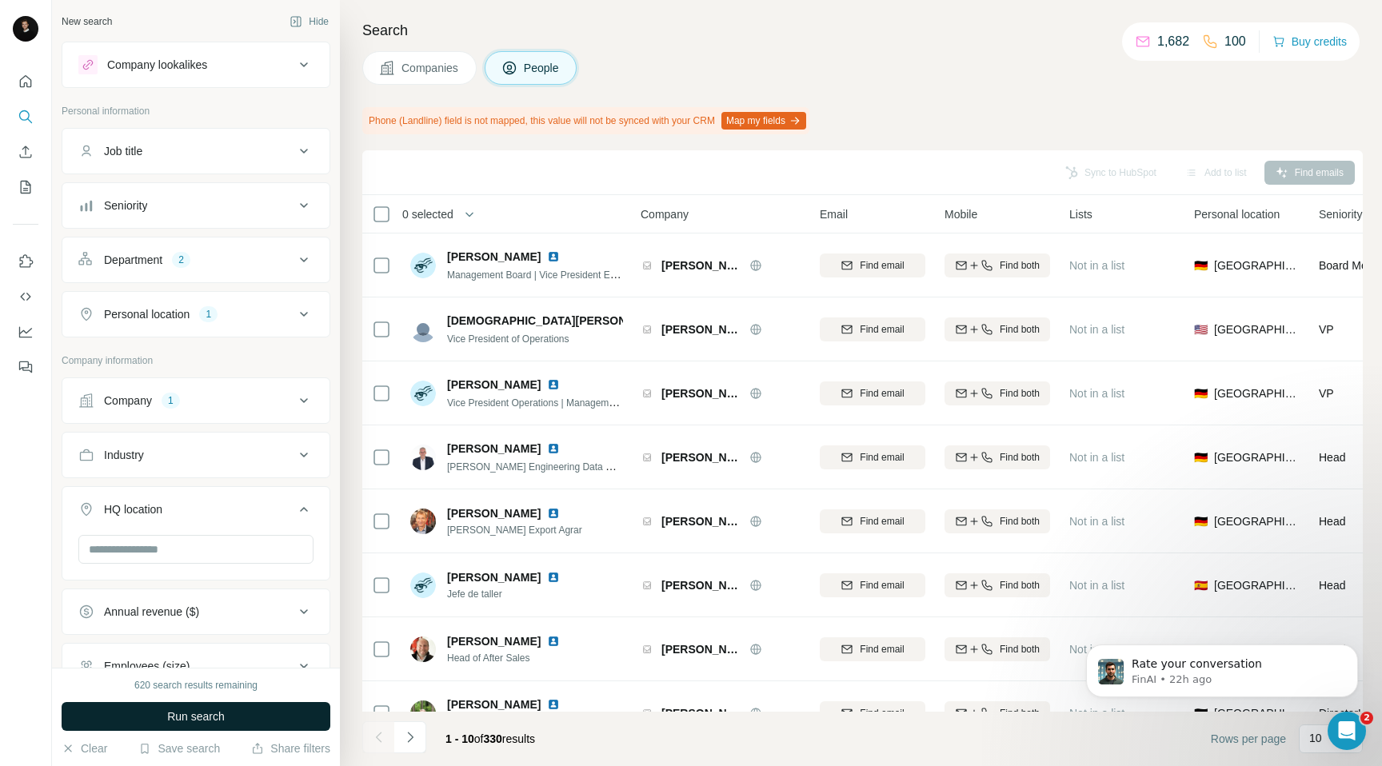
click at [194, 713] on span "Run search" at bounding box center [196, 717] width 58 height 16
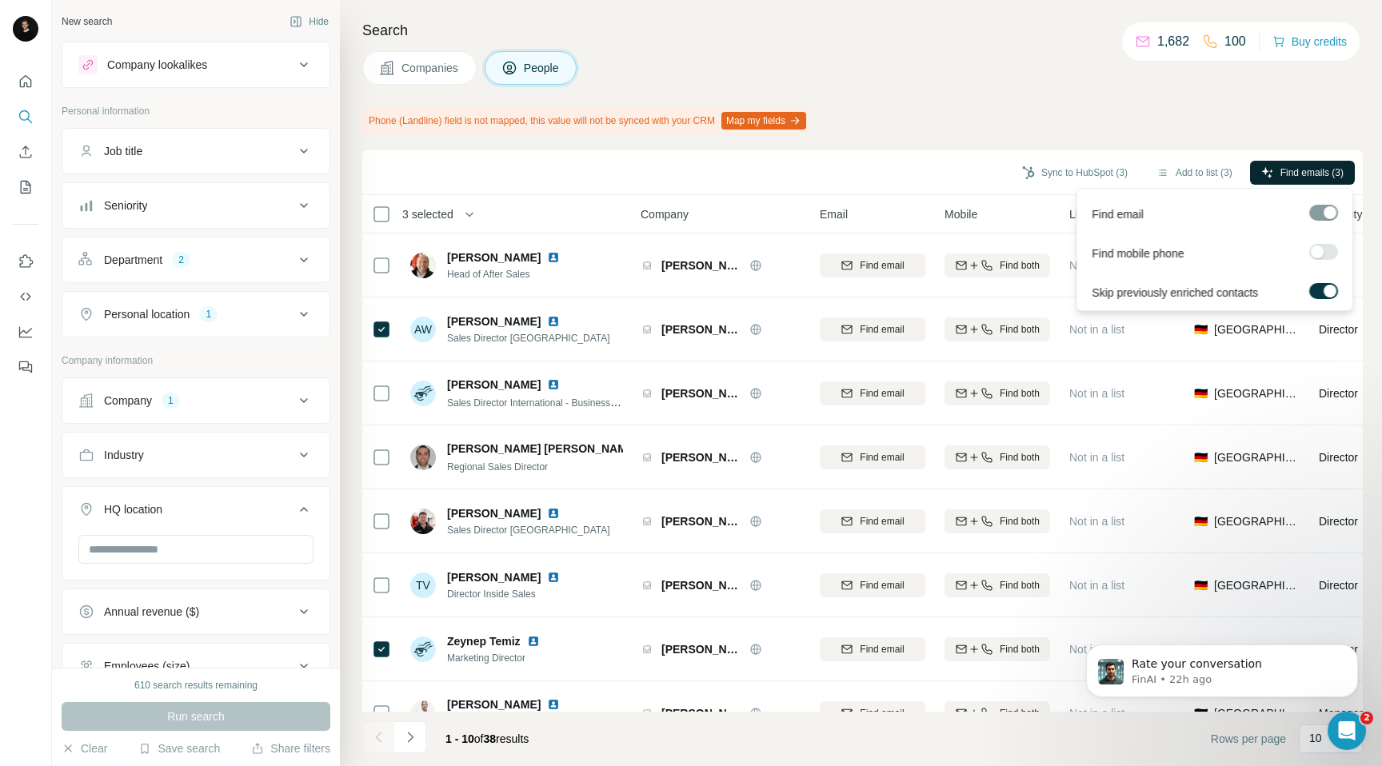
click at [1283, 168] on span "Find emails (3)" at bounding box center [1312, 173] width 63 height 14
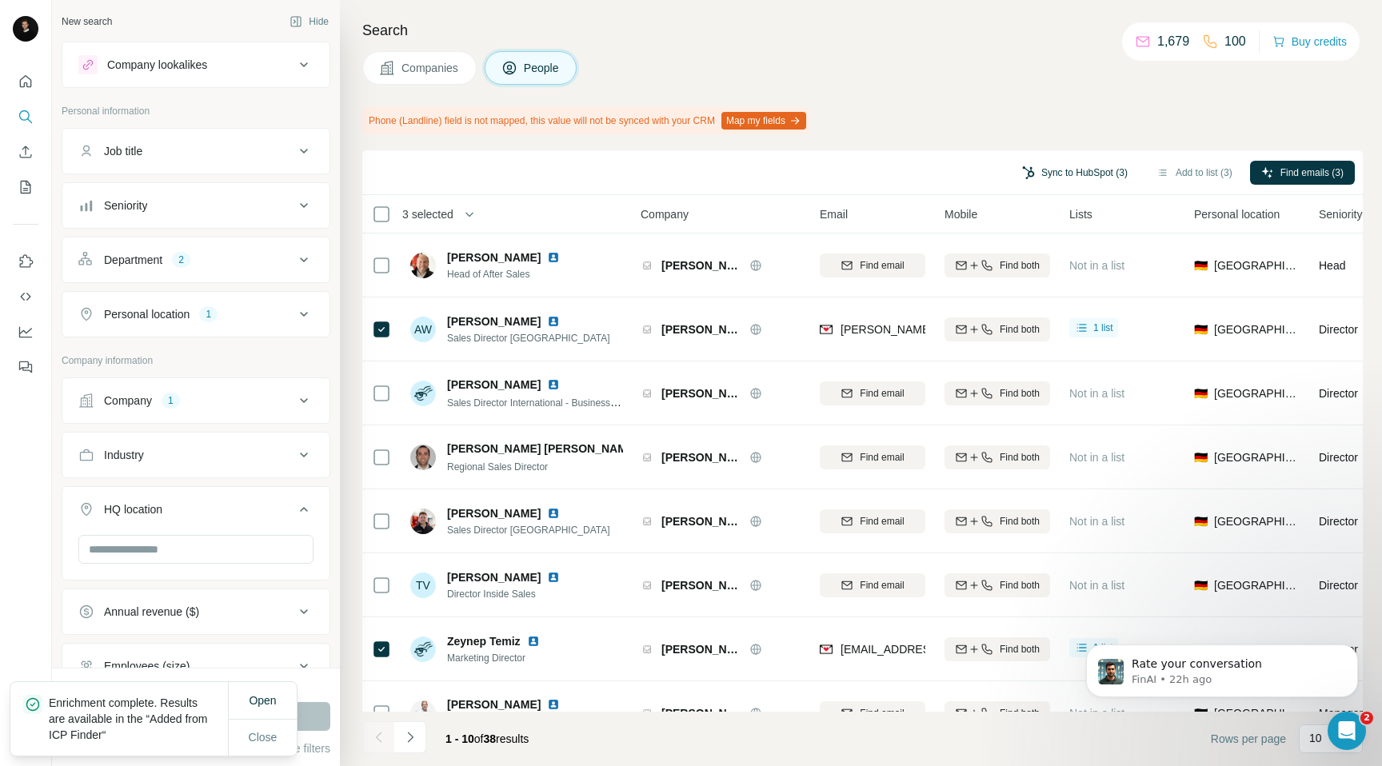
click at [1061, 174] on button "Sync to HubSpot (3)" at bounding box center [1075, 173] width 128 height 24
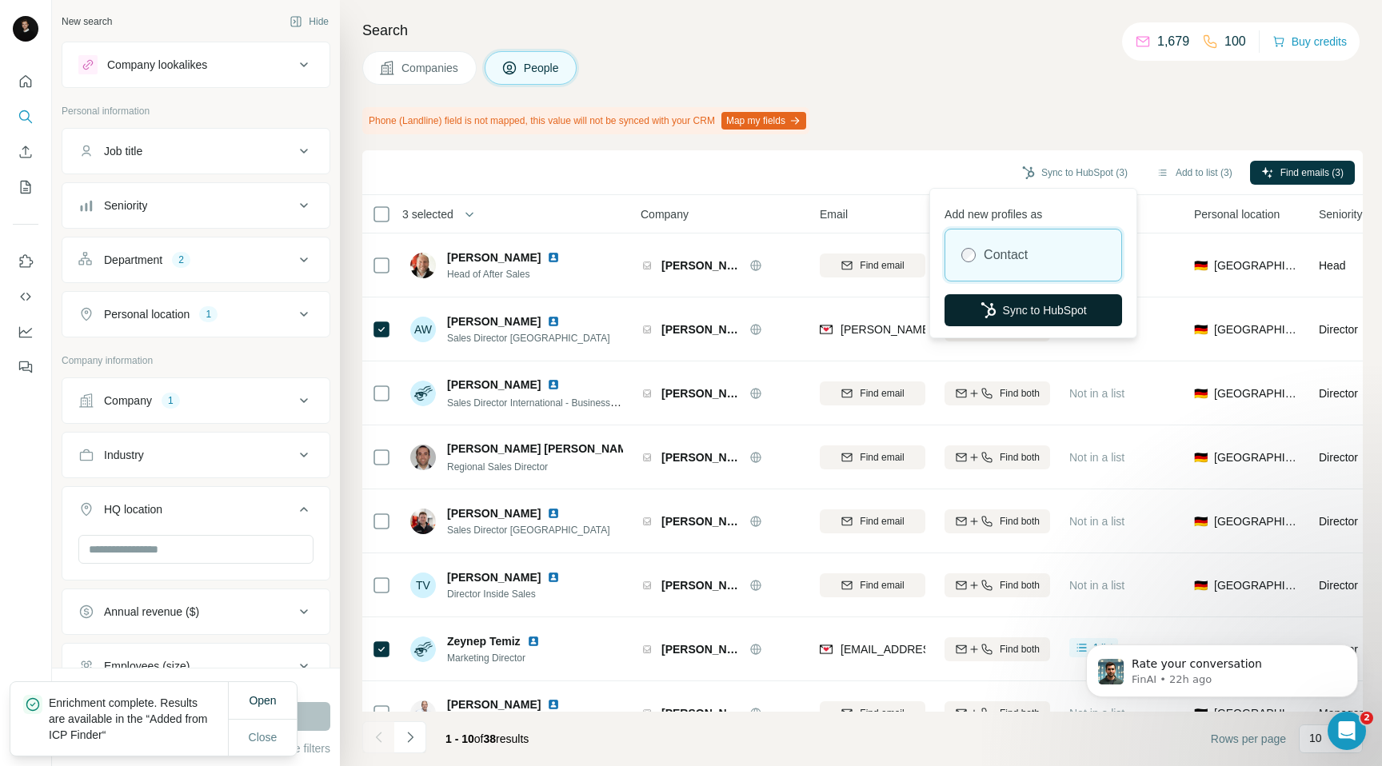
click at [970, 304] on button "Sync to HubSpot" at bounding box center [1034, 310] width 178 height 32
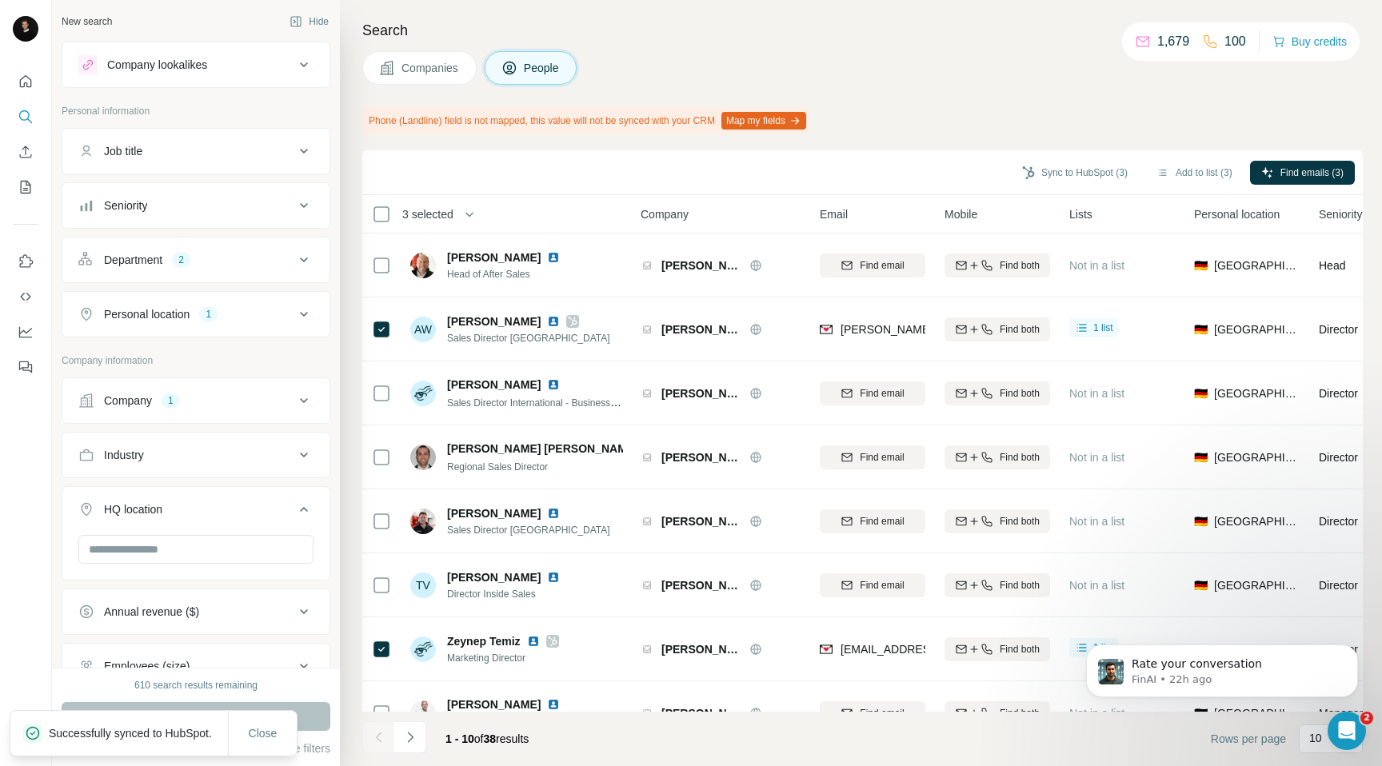
click at [415, 82] on button "Companies" at bounding box center [419, 68] width 114 height 34
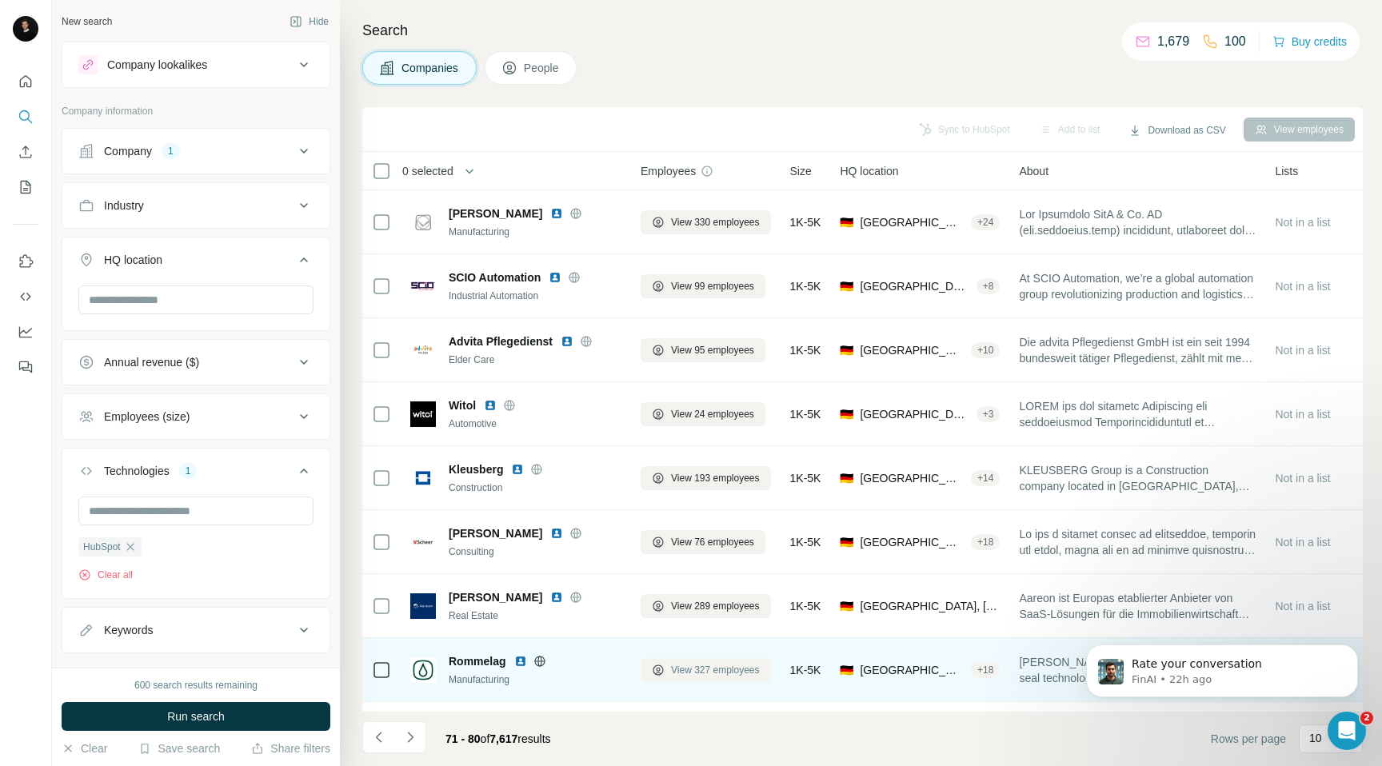
click at [706, 675] on span "View 327 employees" at bounding box center [715, 670] width 89 height 14
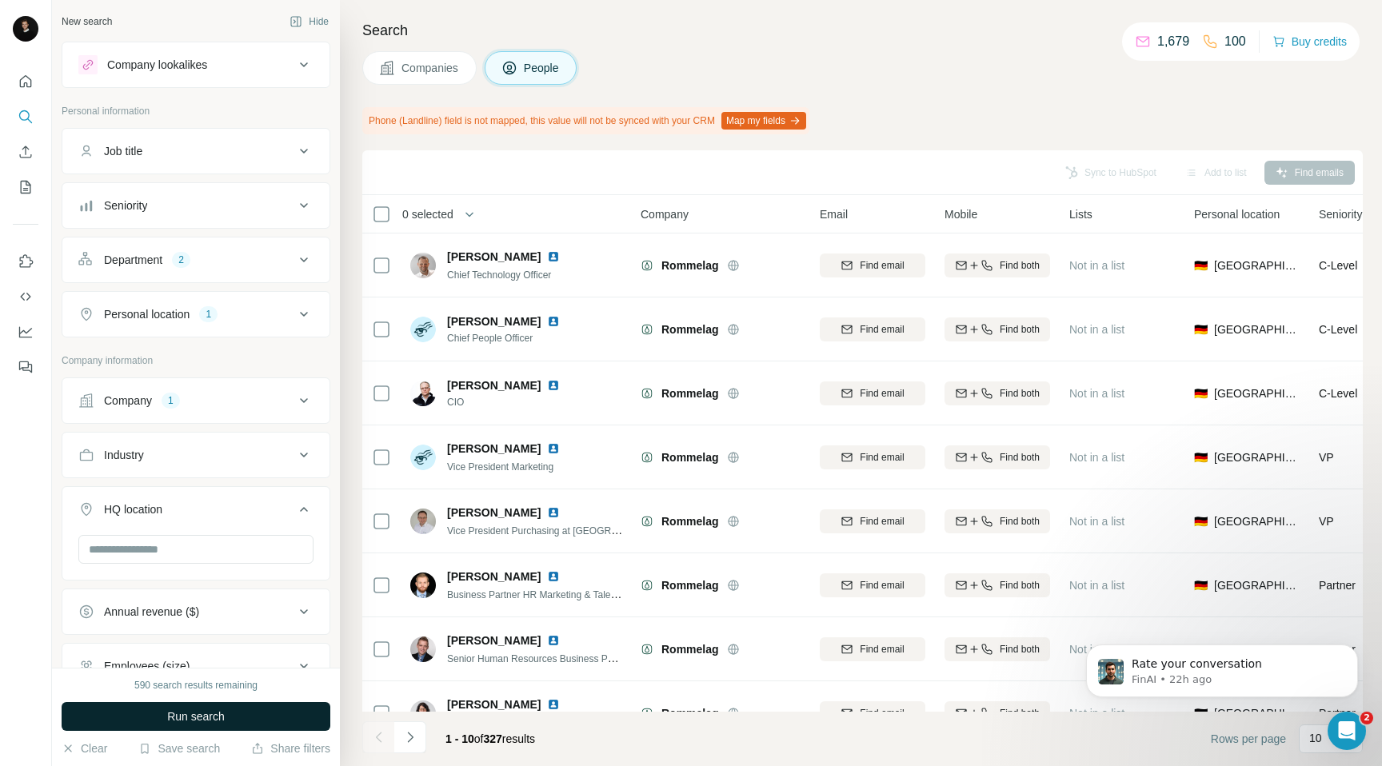
click at [186, 711] on span "Run search" at bounding box center [196, 717] width 58 height 16
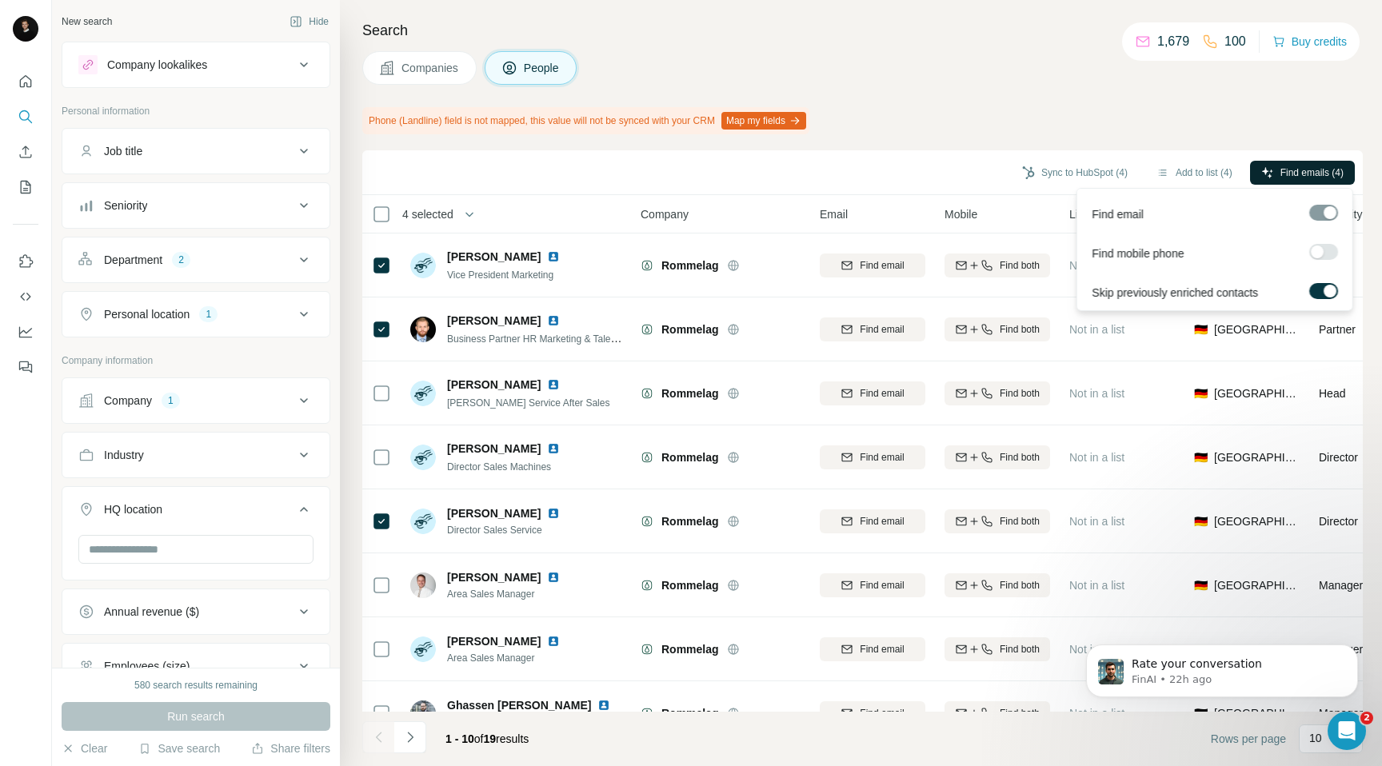
click at [1262, 178] on icon "button" at bounding box center [1268, 172] width 13 height 13
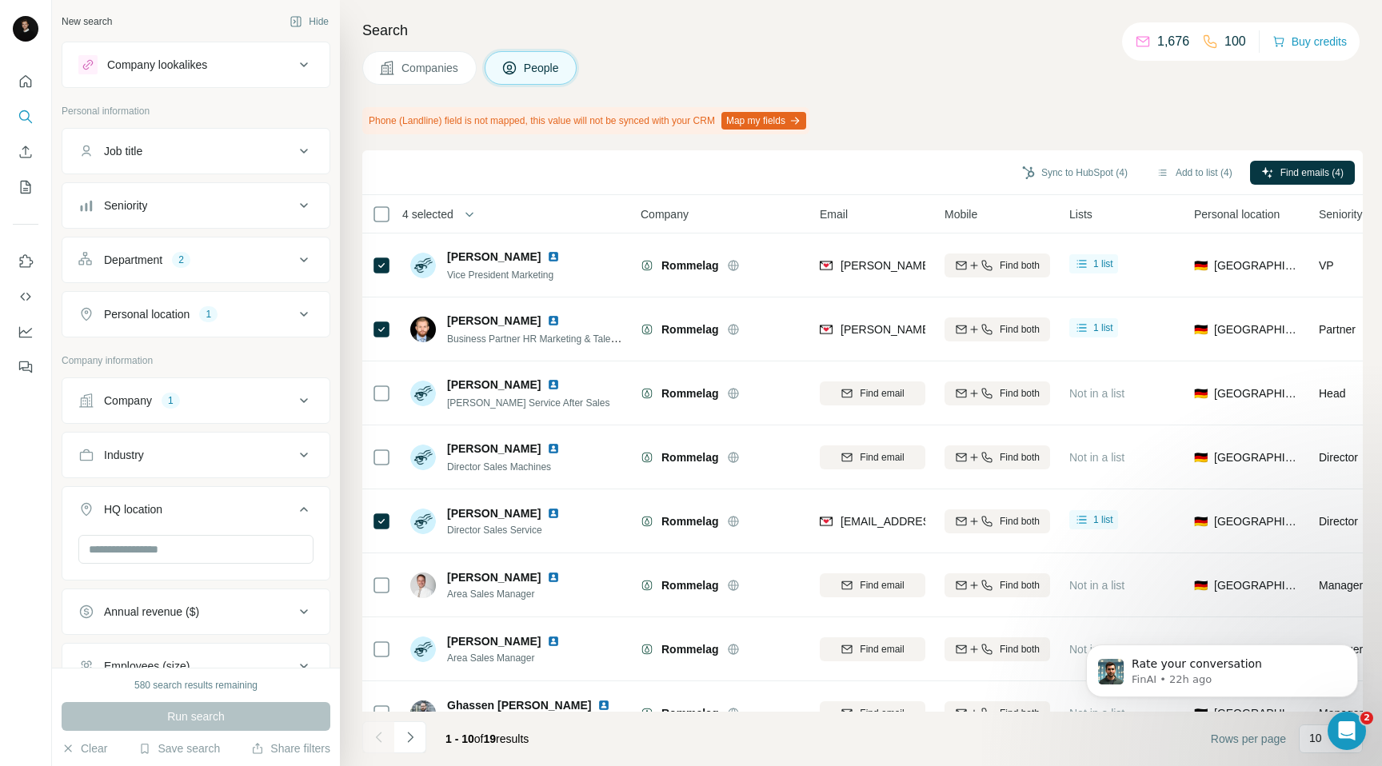
click at [345, 460] on div "Search Companies People Phone (Landline) field is not mapped, this value will n…" at bounding box center [861, 383] width 1042 height 766
click at [1050, 182] on button "Sync to HubSpot (4)" at bounding box center [1075, 173] width 128 height 24
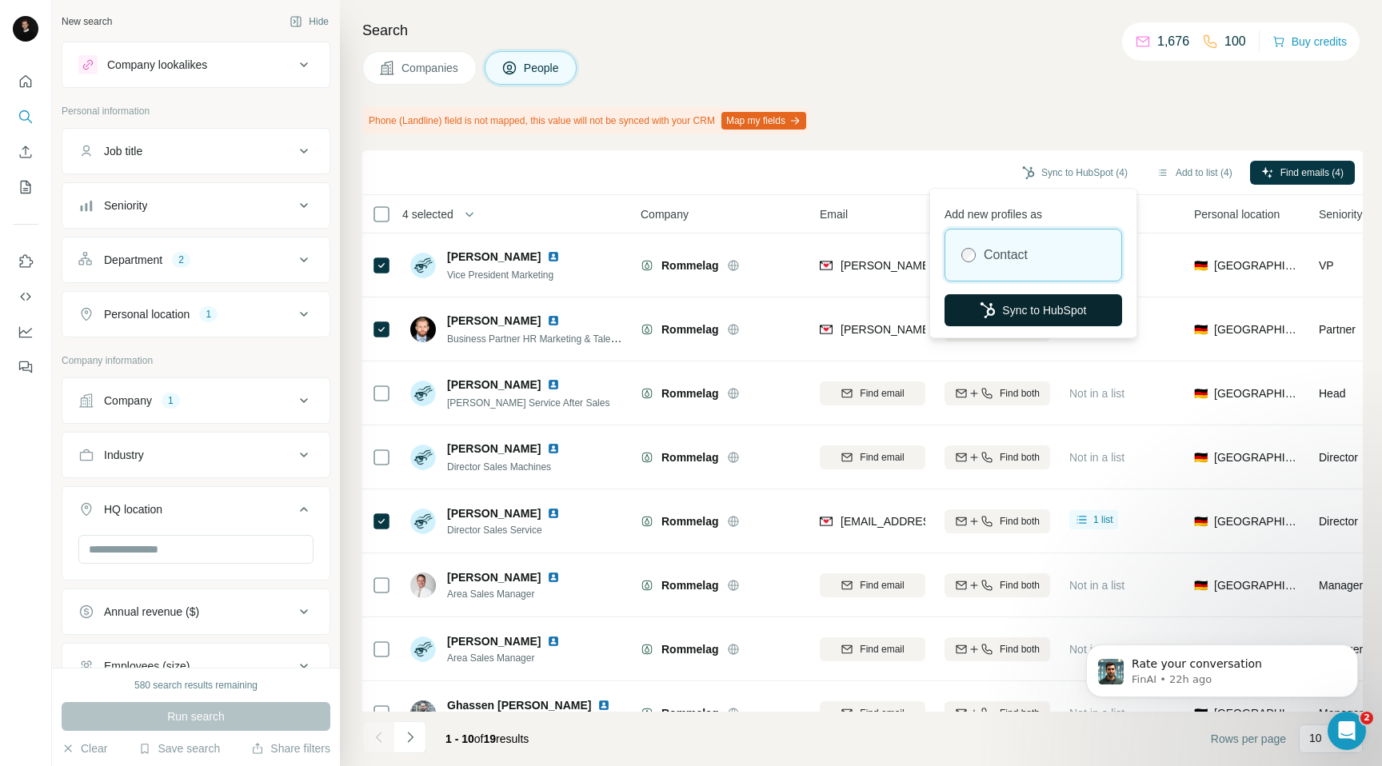
click at [1000, 300] on button "Sync to HubSpot" at bounding box center [1034, 310] width 178 height 32
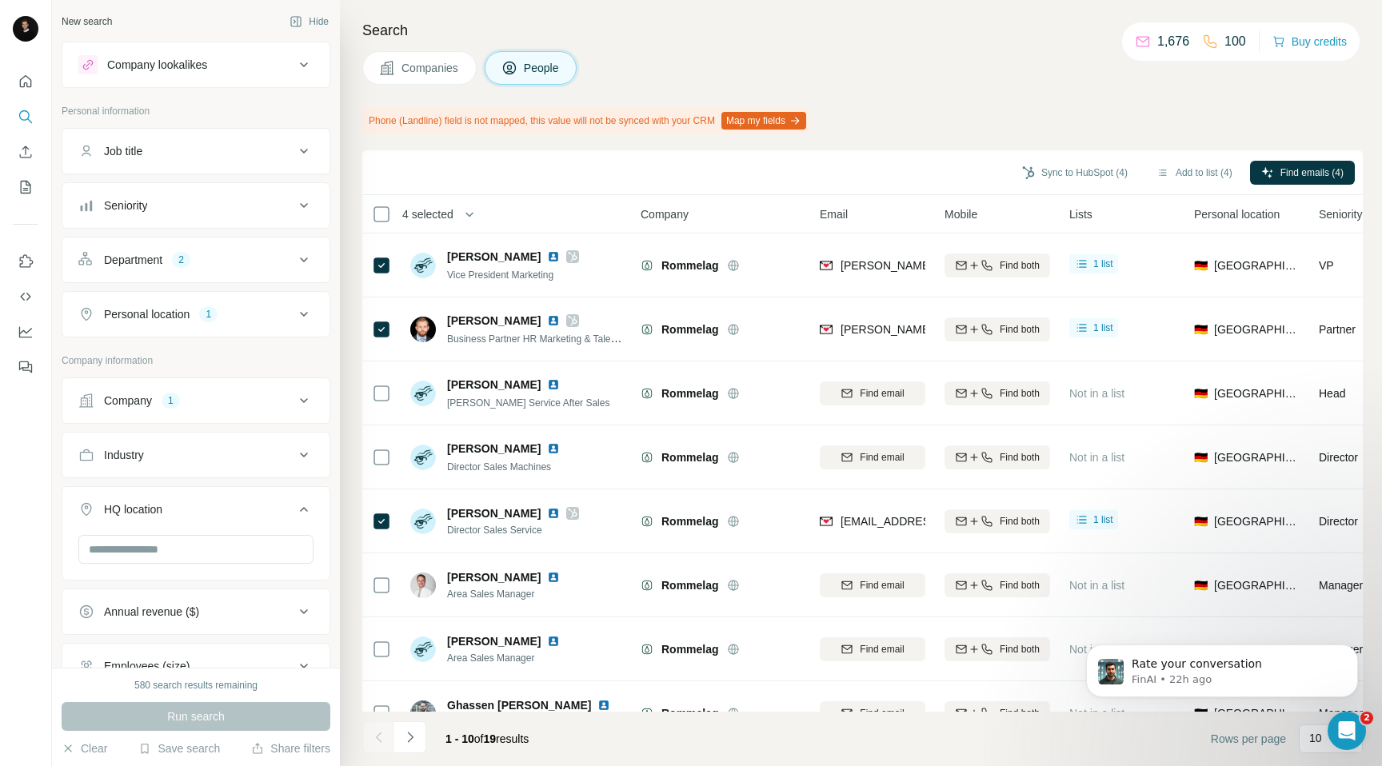
click at [406, 67] on span "Companies" at bounding box center [431, 68] width 58 height 16
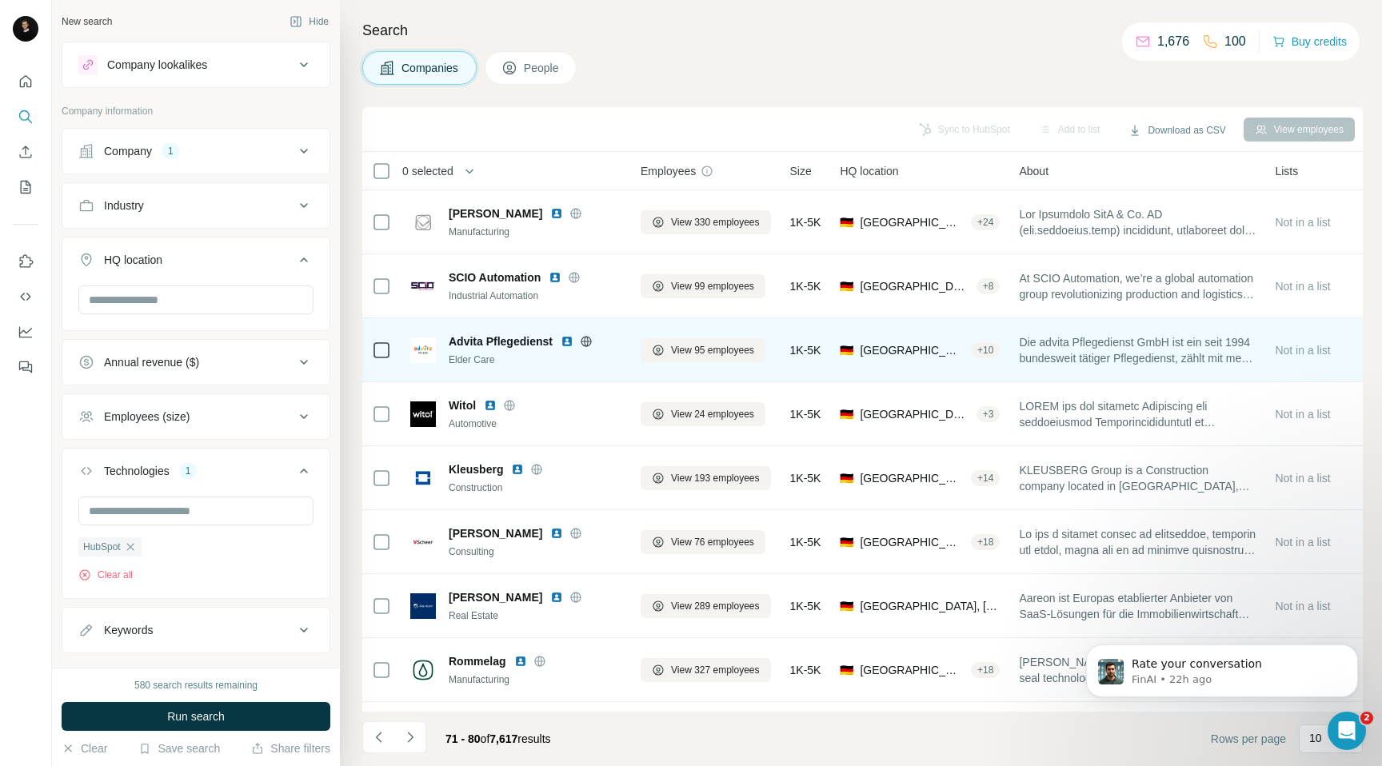
scroll to position [118, 0]
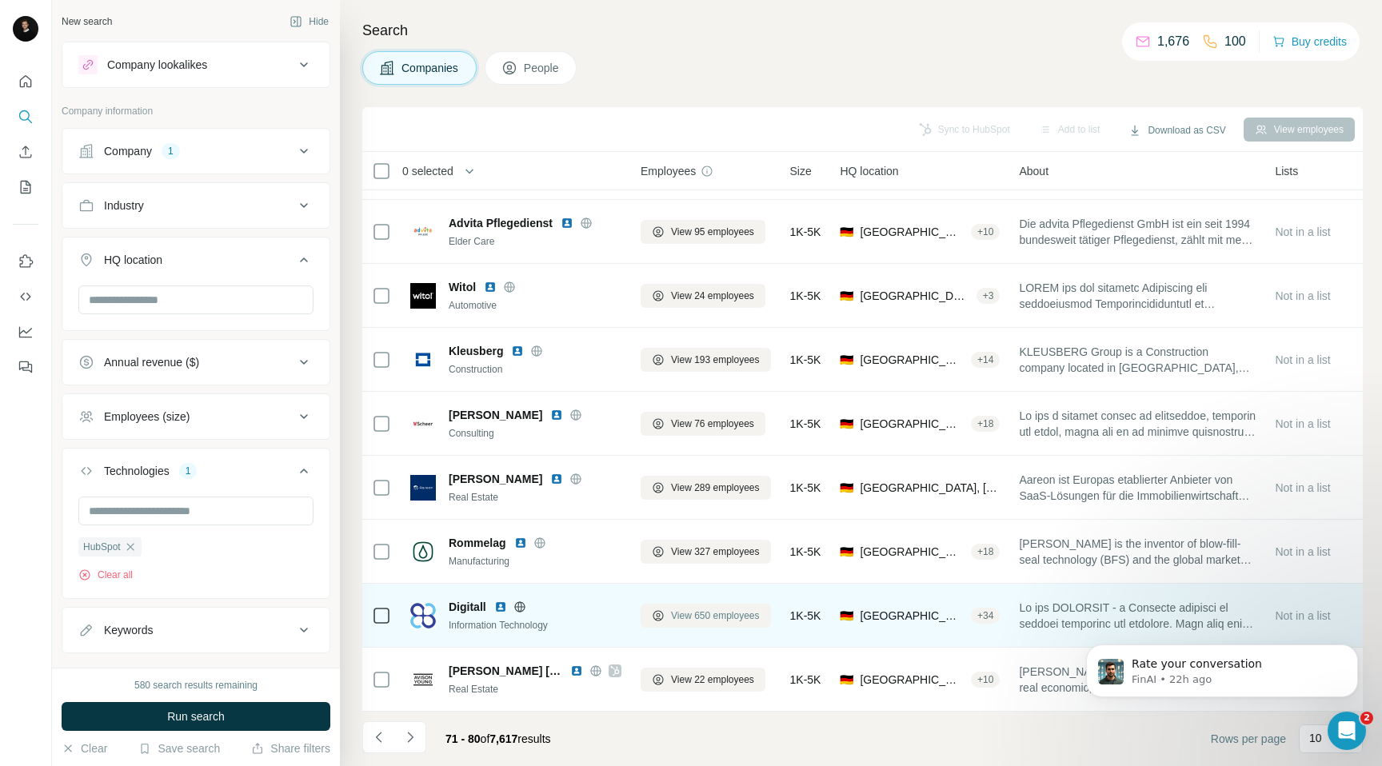
click at [686, 611] on span "View 650 employees" at bounding box center [715, 616] width 89 height 14
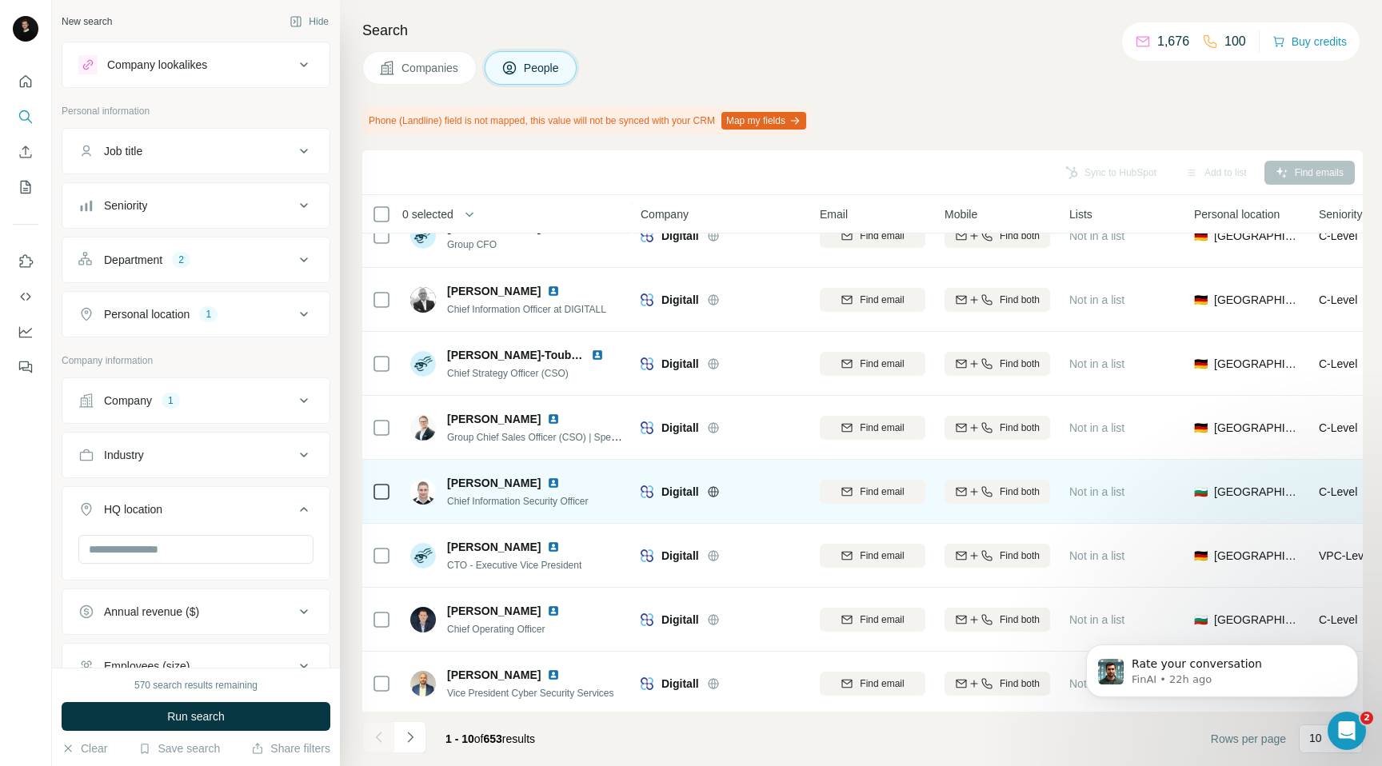
scroll to position [162, 0]
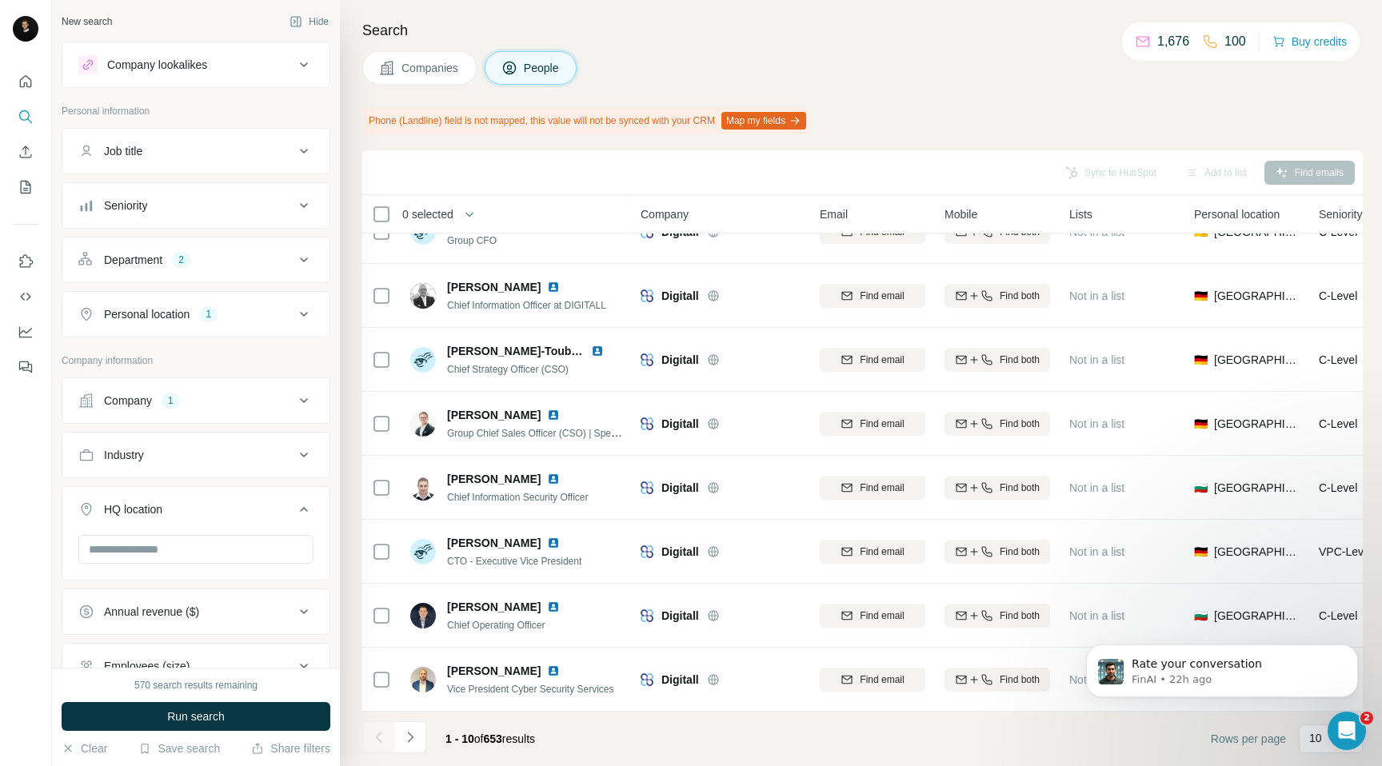
click at [190, 266] on div "2" at bounding box center [181, 260] width 18 height 14
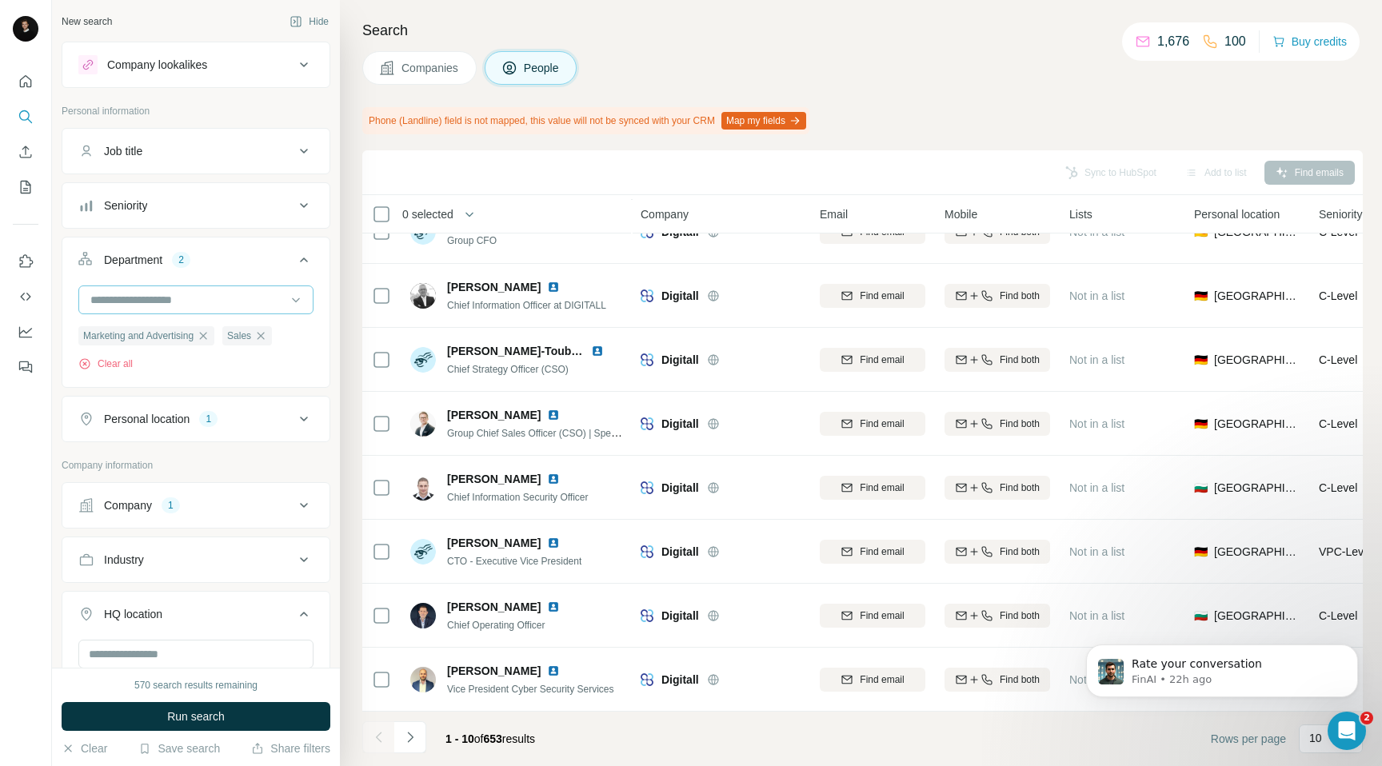
click at [201, 302] on input at bounding box center [188, 300] width 198 height 18
click at [35, 454] on div at bounding box center [26, 383] width 52 height 766
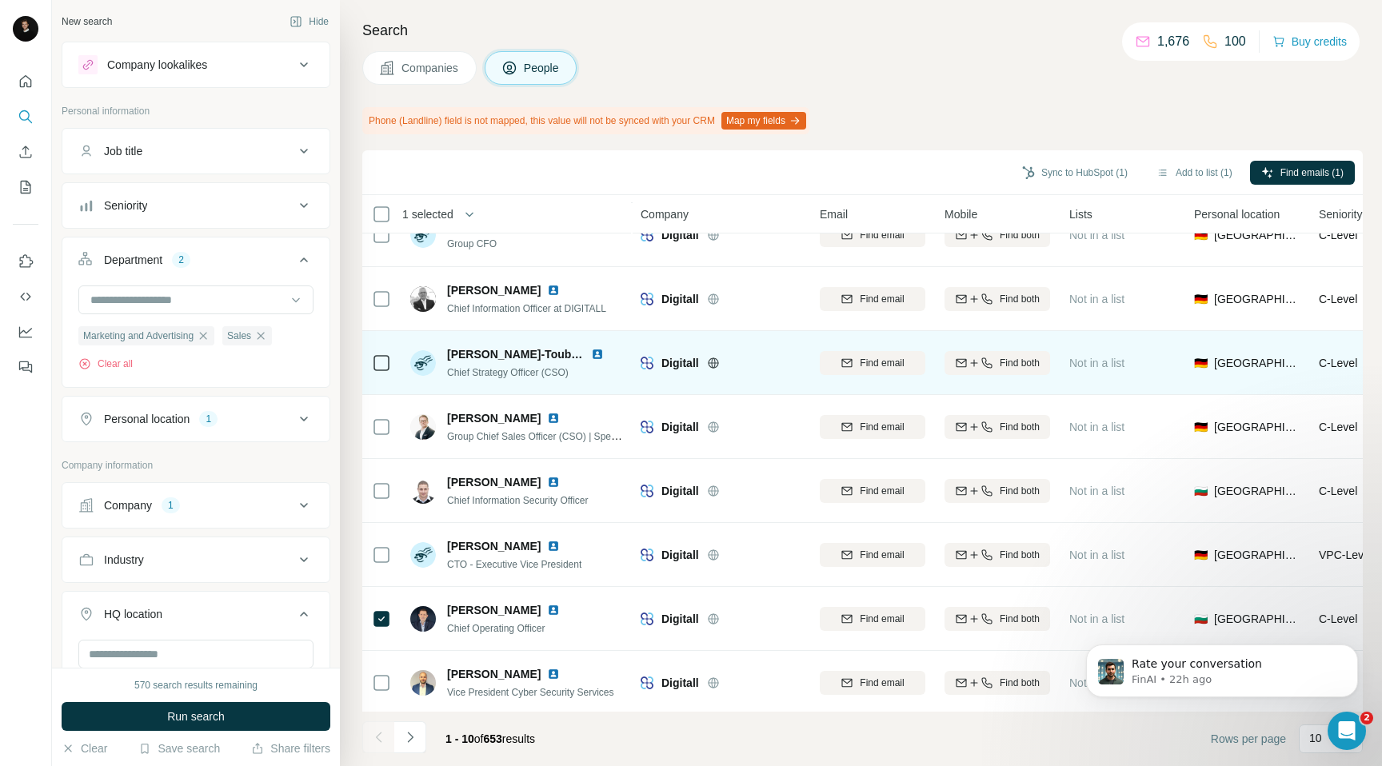
scroll to position [162, 0]
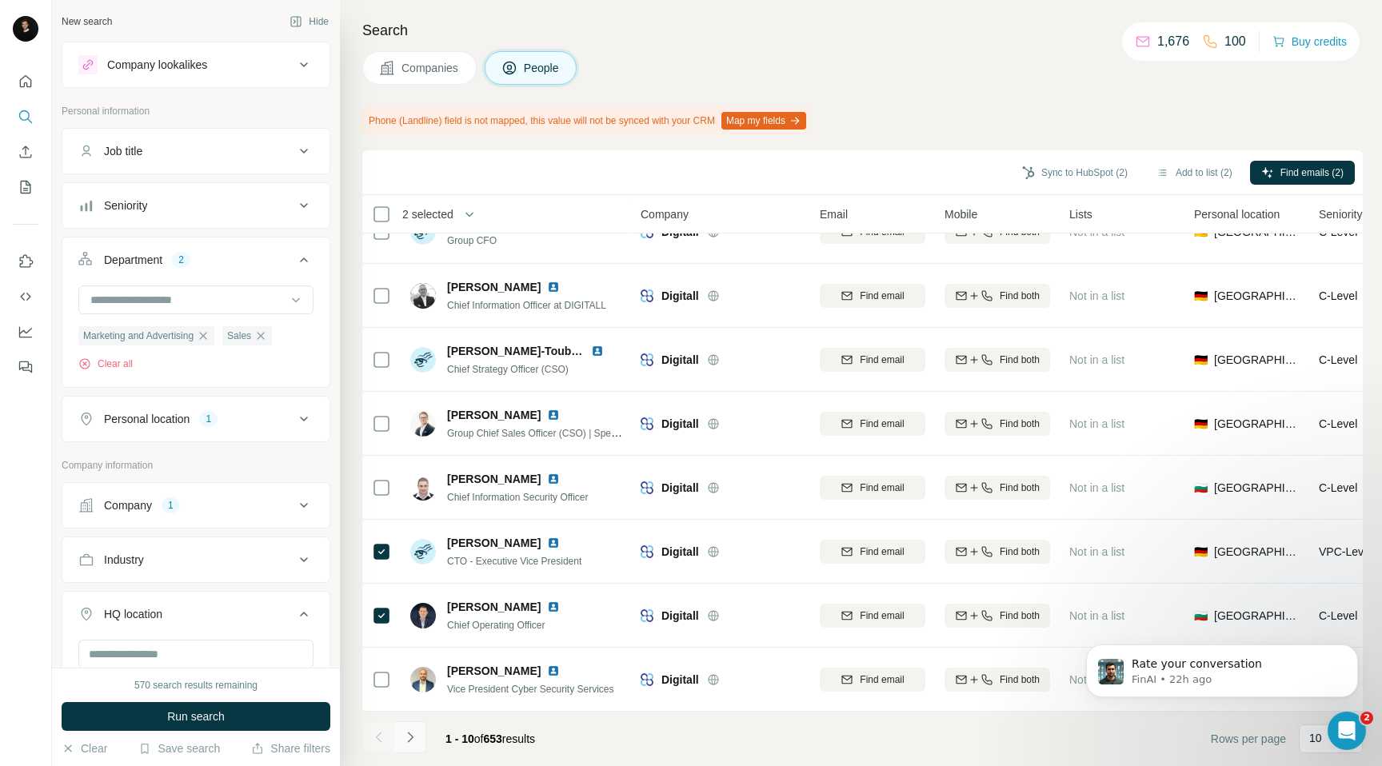
click at [411, 731] on icon "Navigate to next page" at bounding box center [410, 738] width 16 height 16
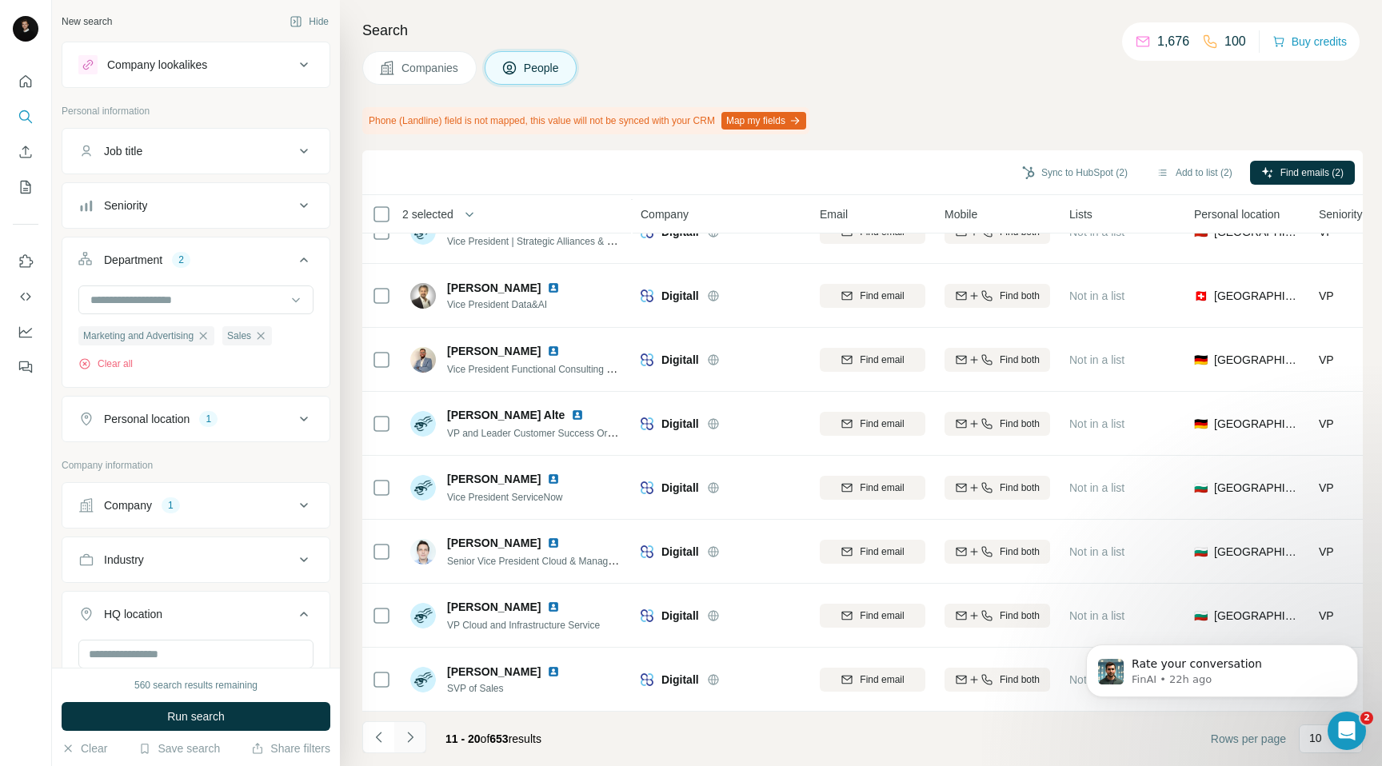
click at [410, 735] on icon "Navigate to next page" at bounding box center [410, 737] width 6 height 10
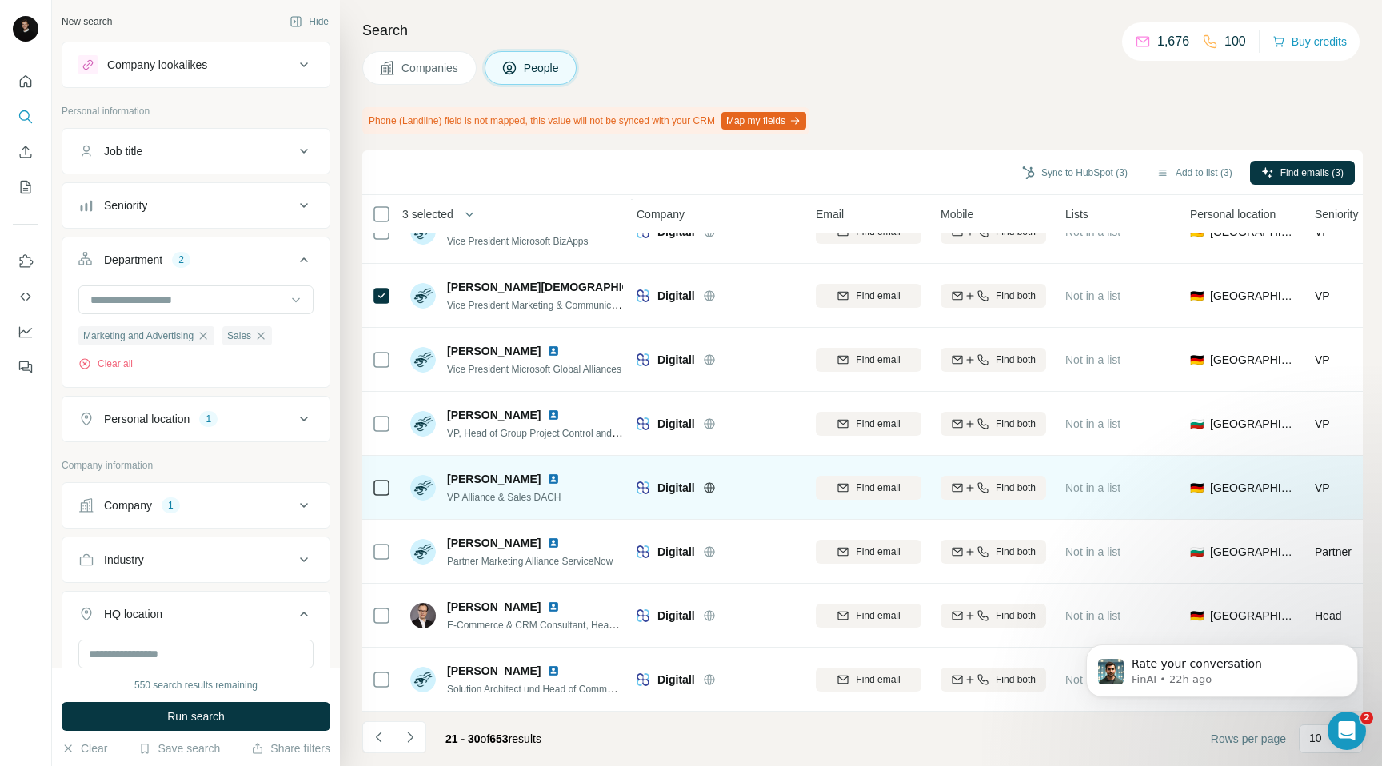
scroll to position [162, 2]
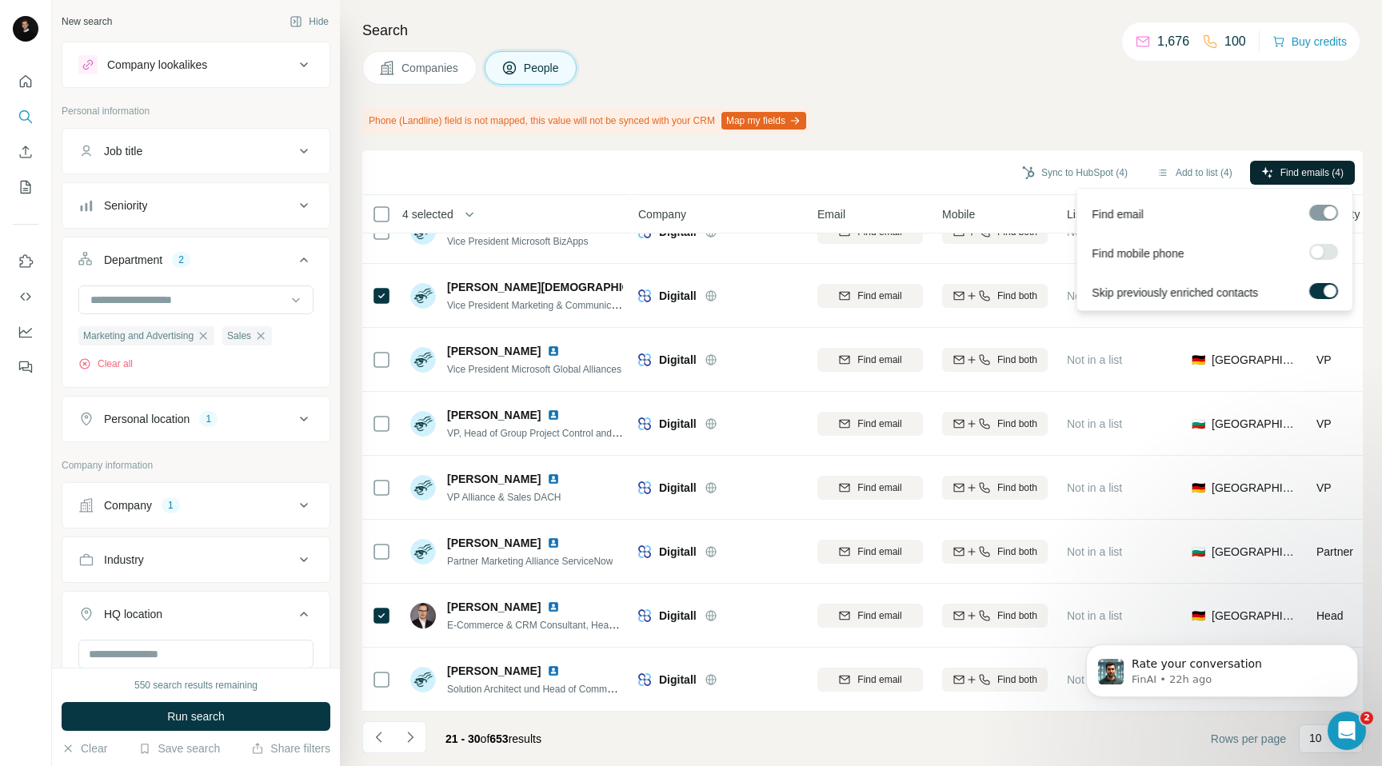
click at [1275, 166] on button "Find emails (4)" at bounding box center [1302, 173] width 105 height 24
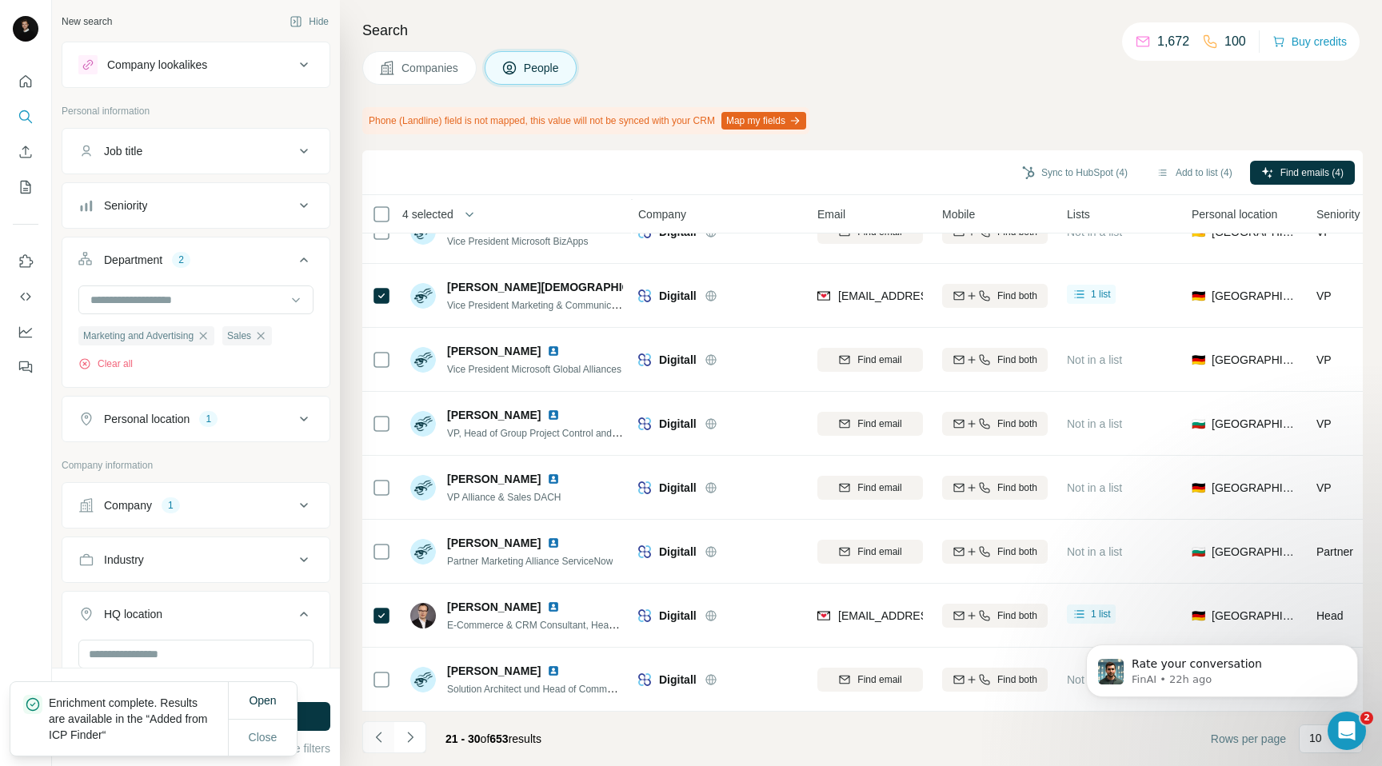
click at [388, 737] on button "Navigate to previous page" at bounding box center [378, 738] width 32 height 32
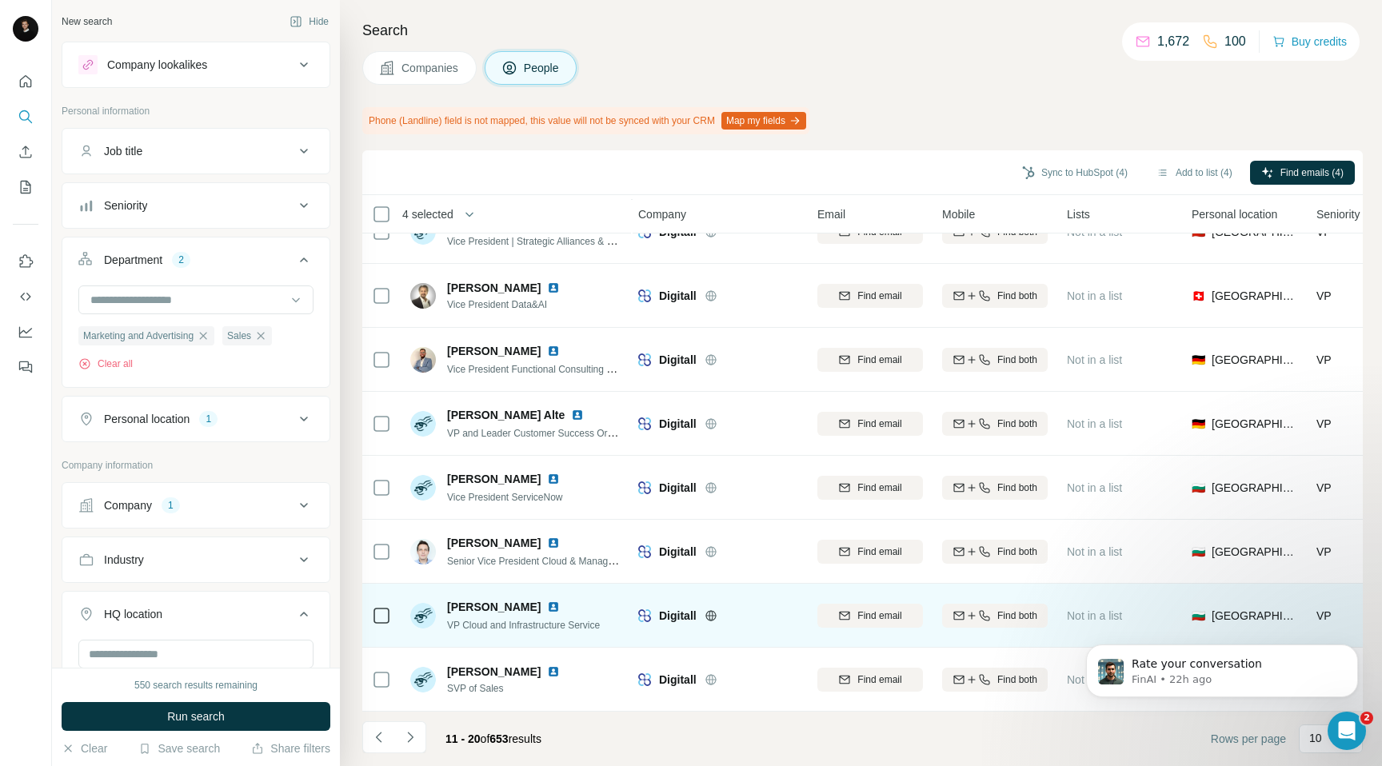
scroll to position [0, 2]
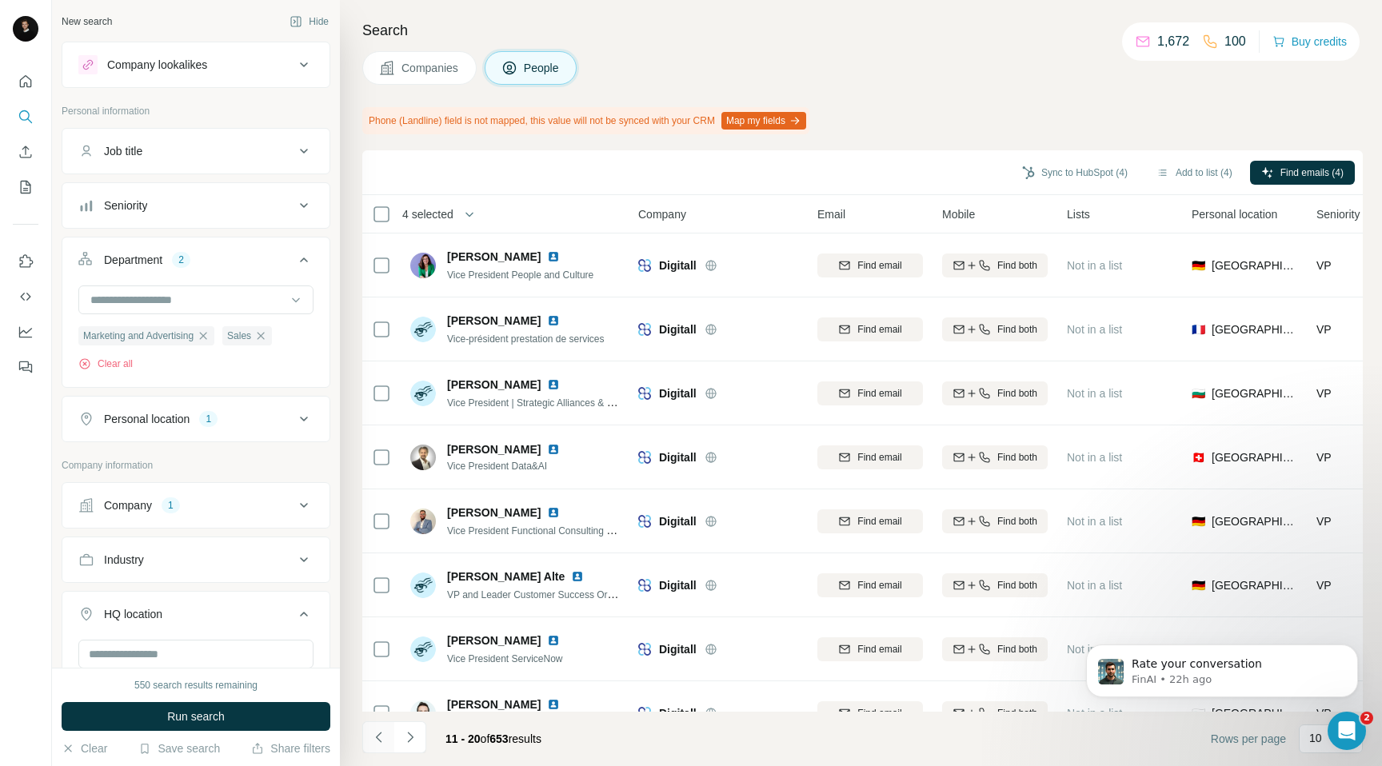
click at [368, 741] on button "Navigate to previous page" at bounding box center [378, 738] width 32 height 32
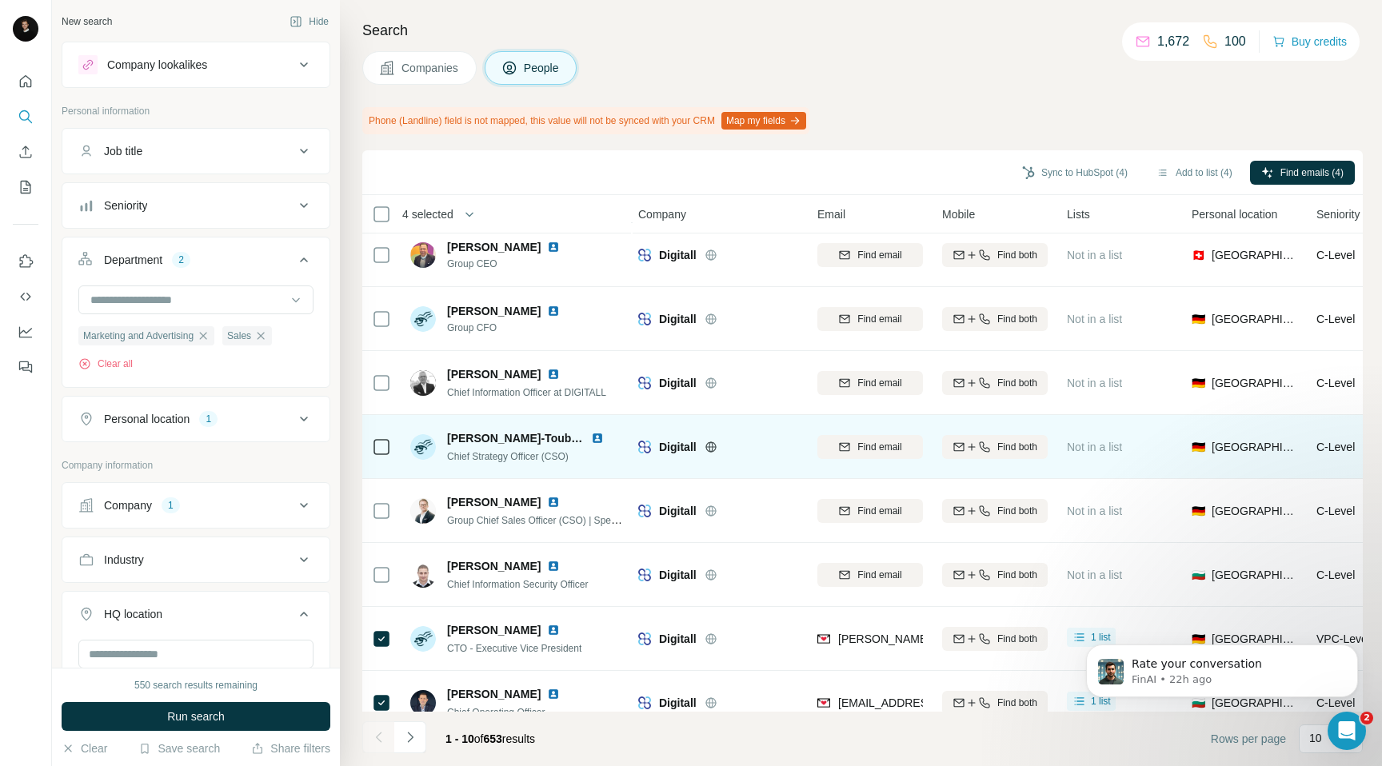
scroll to position [162, 2]
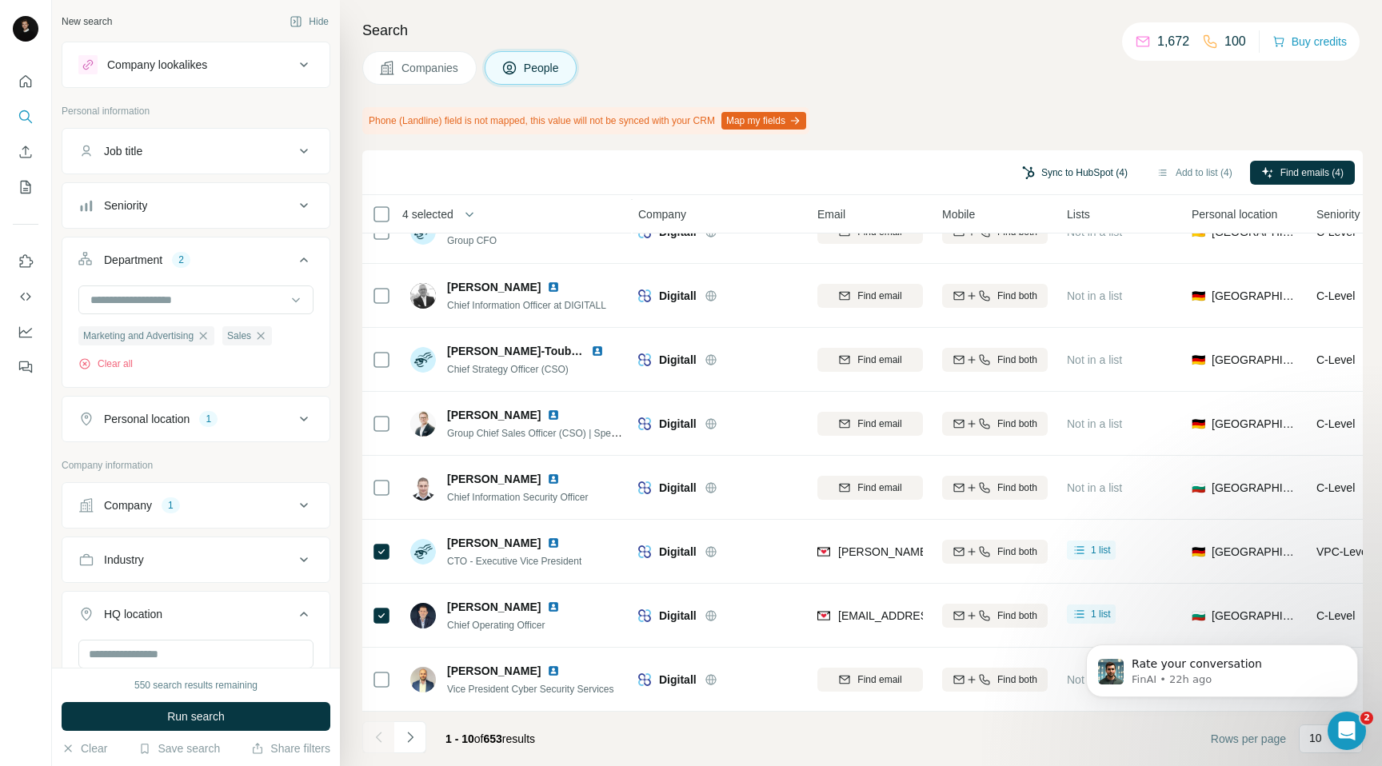
click at [1074, 169] on button "Sync to HubSpot (4)" at bounding box center [1075, 173] width 128 height 24
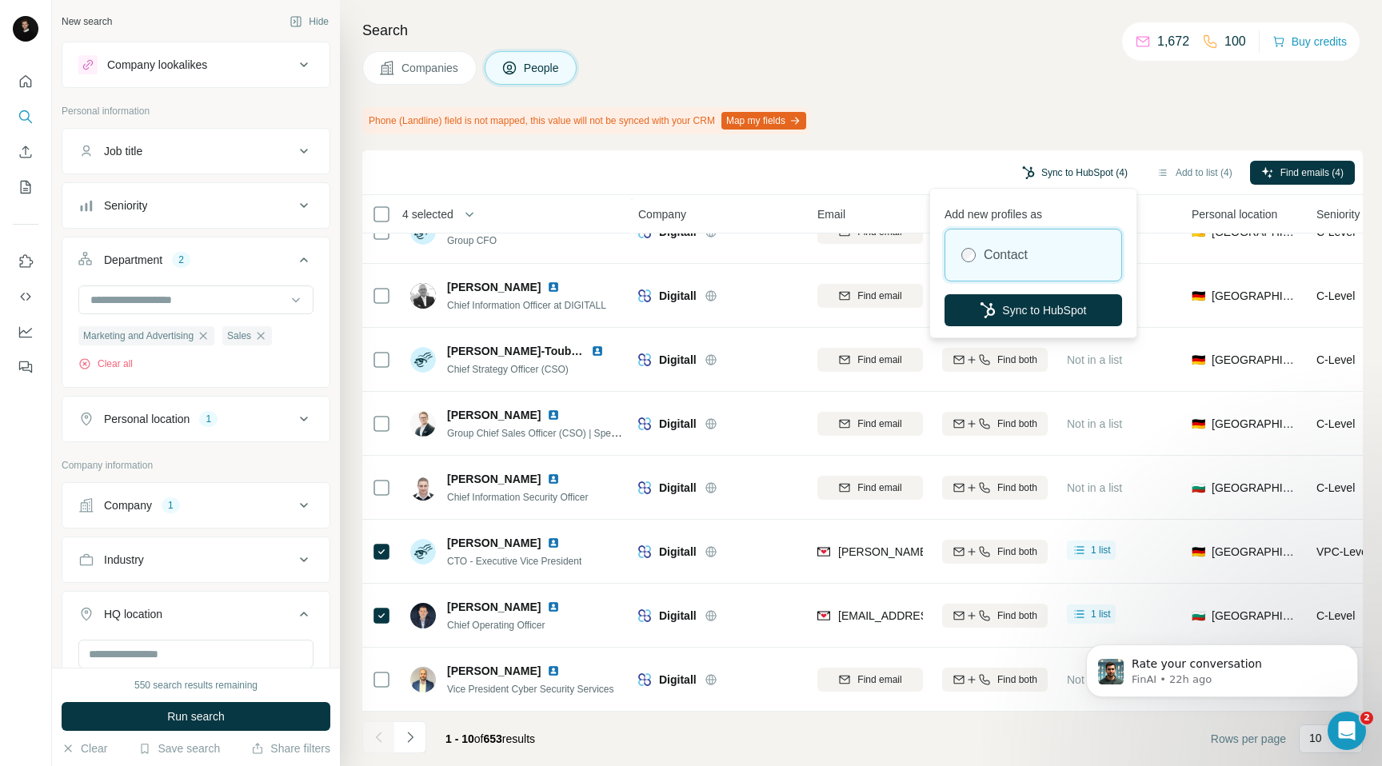
click at [1074, 169] on button "Sync to HubSpot (4)" at bounding box center [1075, 173] width 128 height 24
click at [980, 310] on icon "button" at bounding box center [988, 310] width 16 height 16
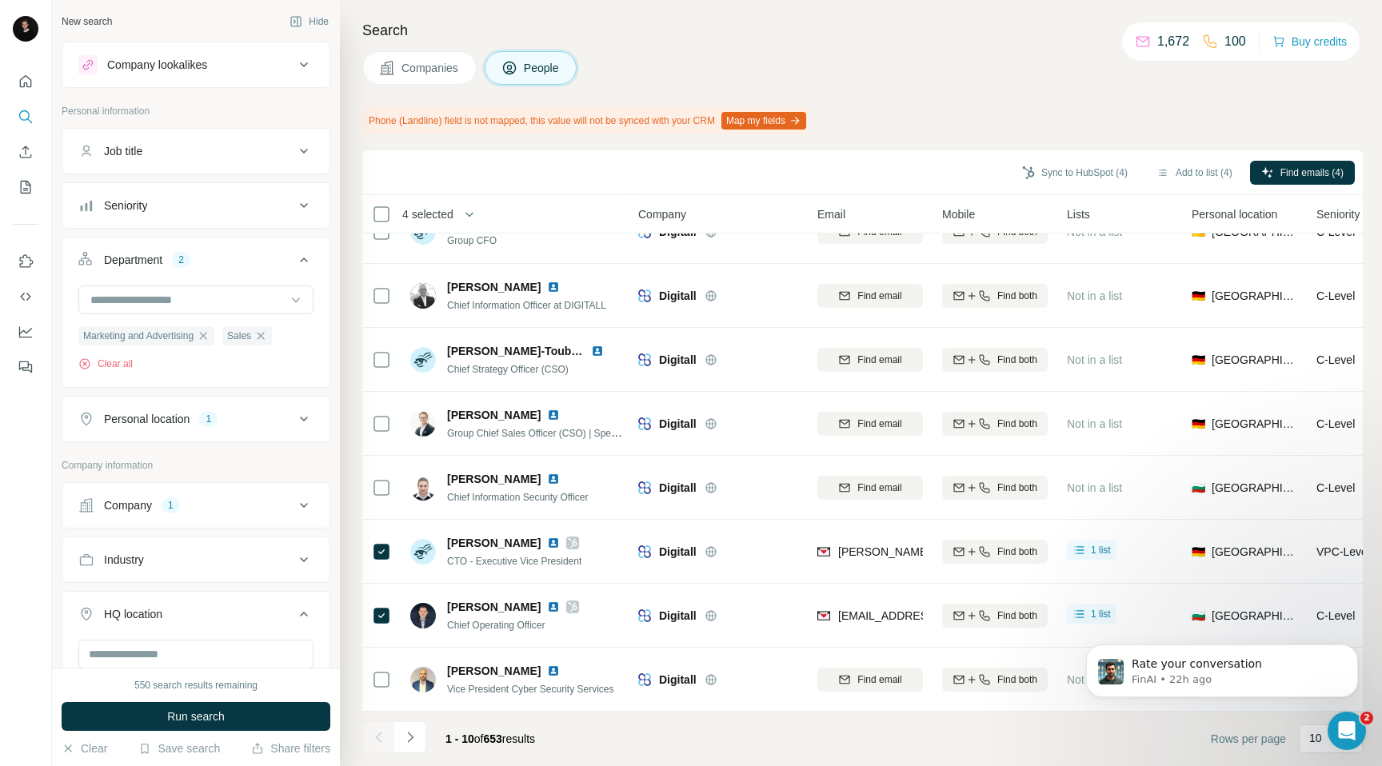
click at [410, 73] on span "Companies" at bounding box center [431, 68] width 58 height 16
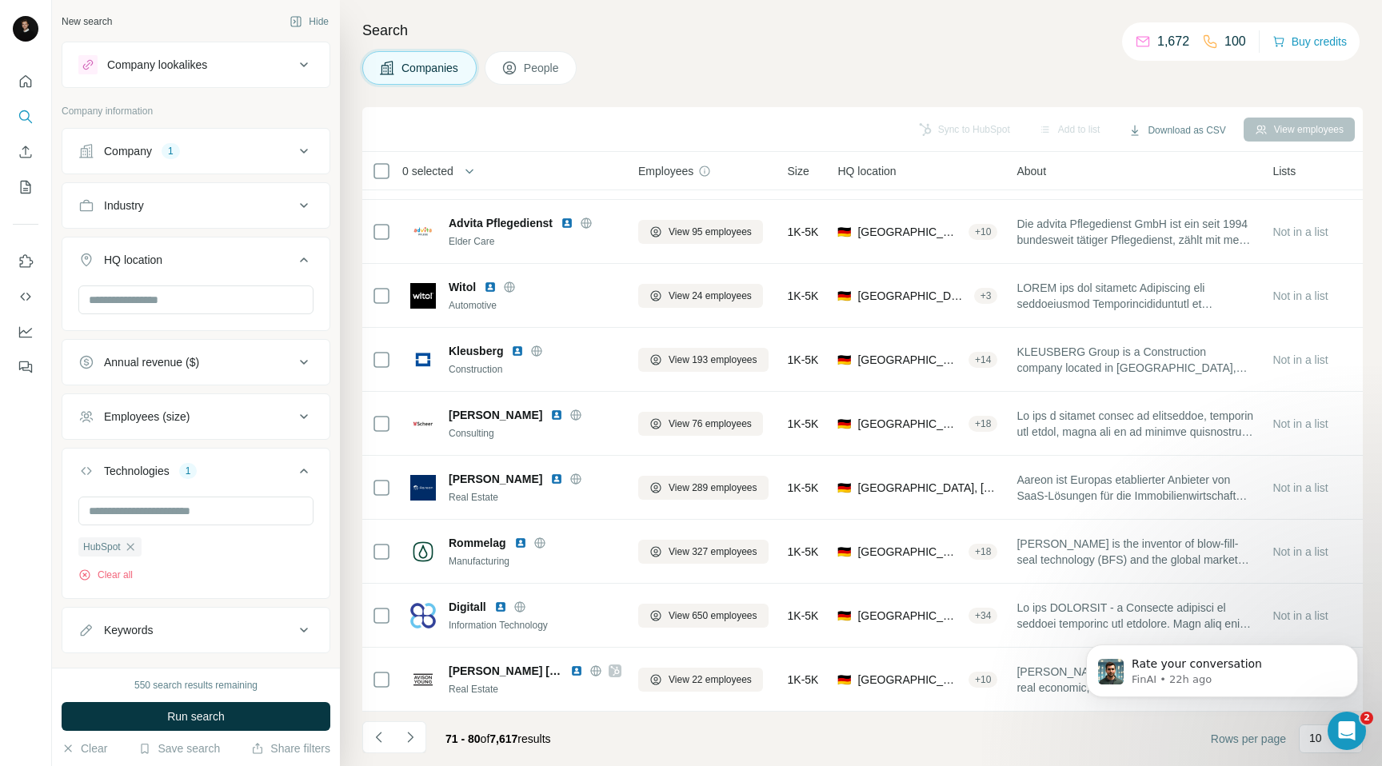
scroll to position [118, 2]
click at [411, 750] on button "Navigate to next page" at bounding box center [410, 738] width 32 height 32
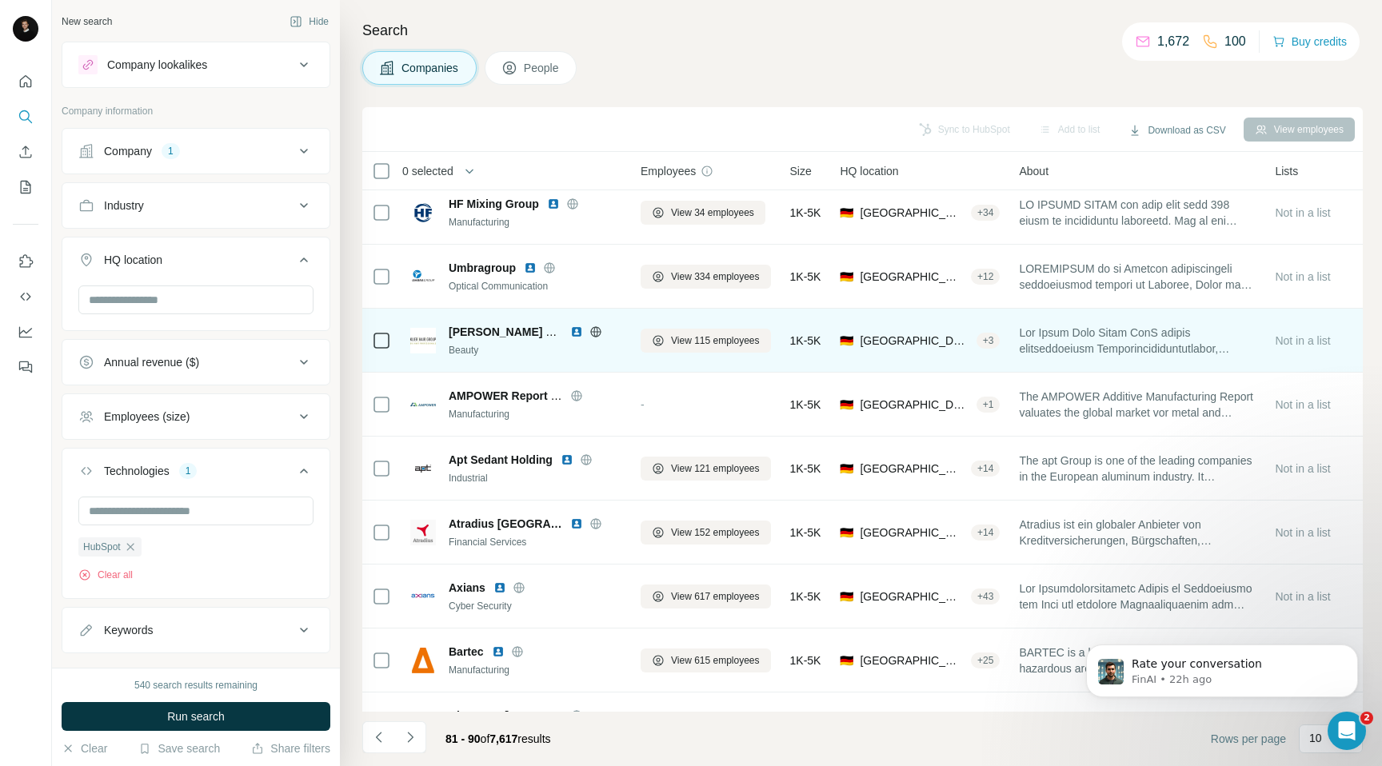
scroll to position [118, 0]
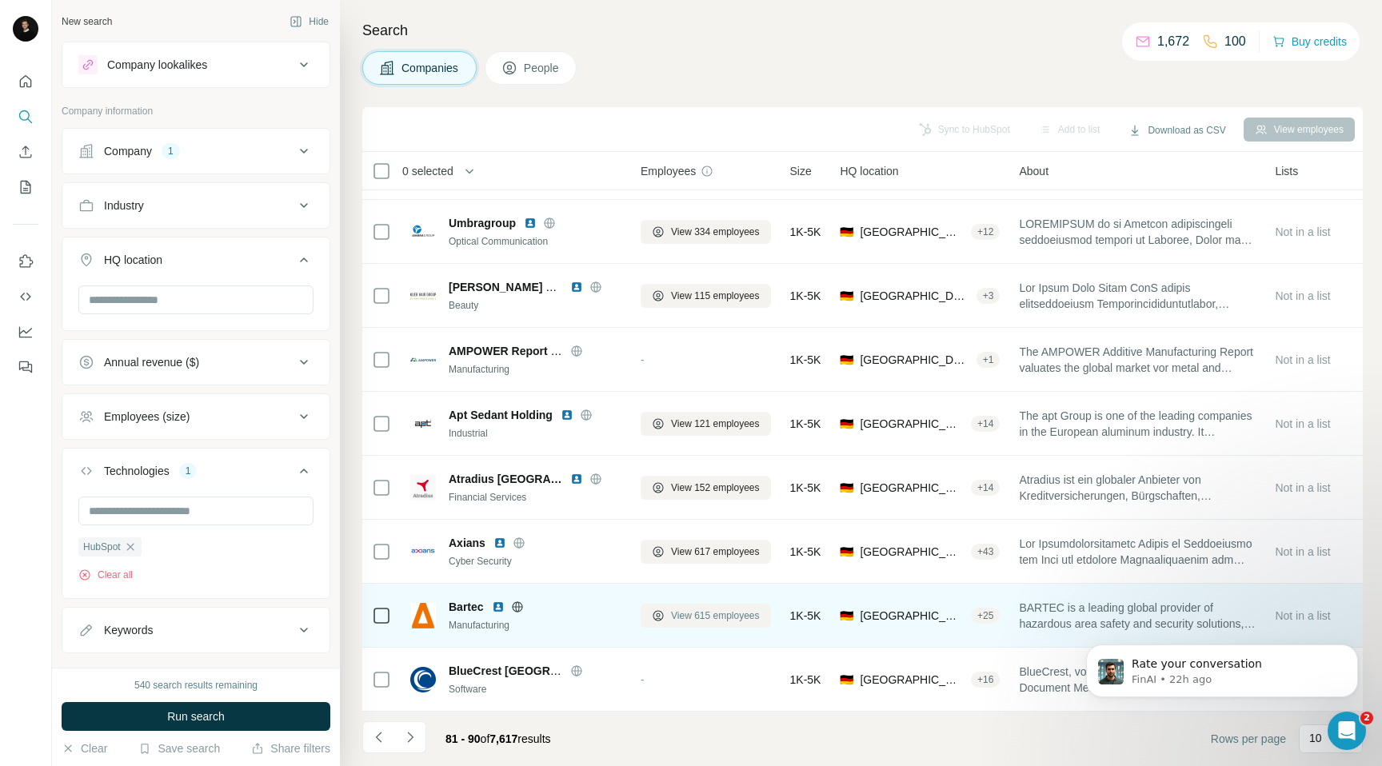
click at [715, 614] on span "View 615 employees" at bounding box center [715, 616] width 89 height 14
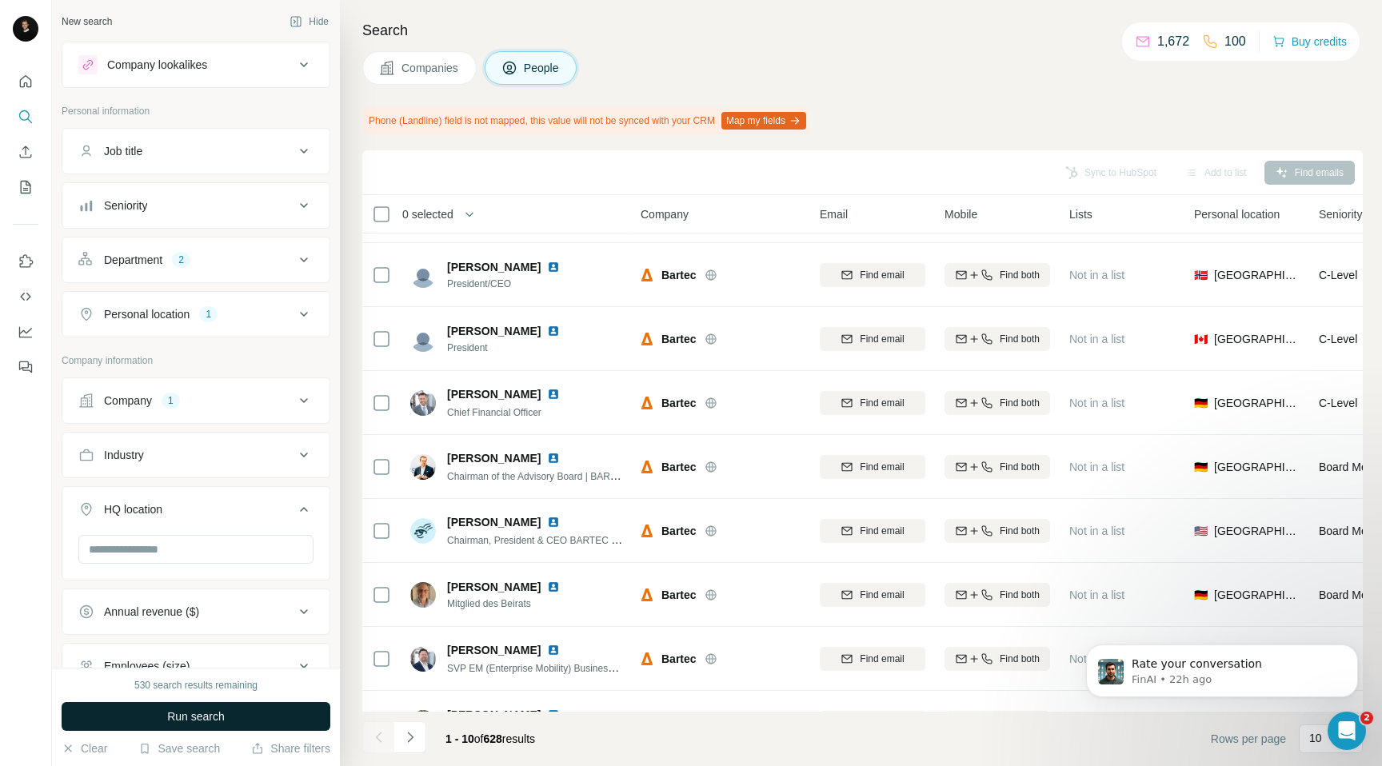
click at [174, 721] on span "Run search" at bounding box center [196, 717] width 58 height 16
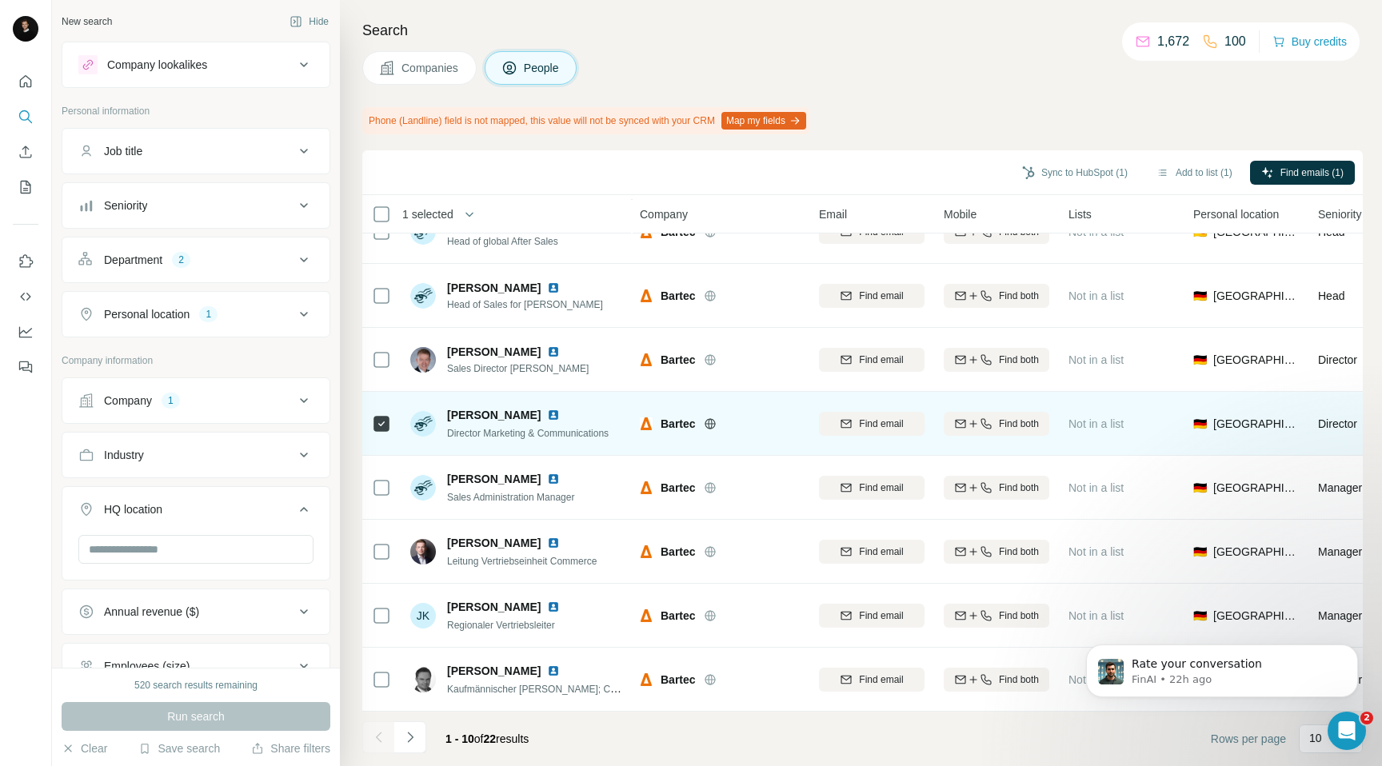
scroll to position [162, 0]
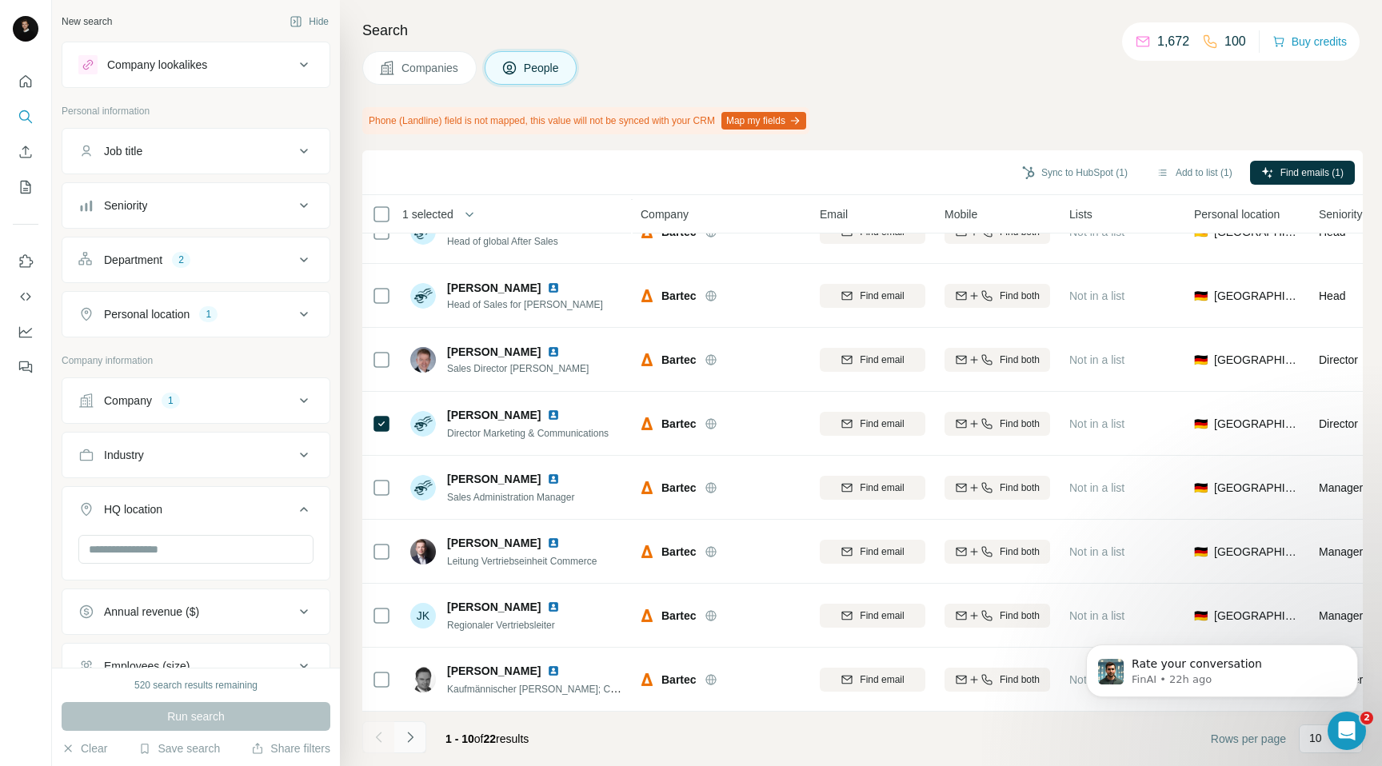
click at [411, 732] on icon "Navigate to next page" at bounding box center [410, 738] width 16 height 16
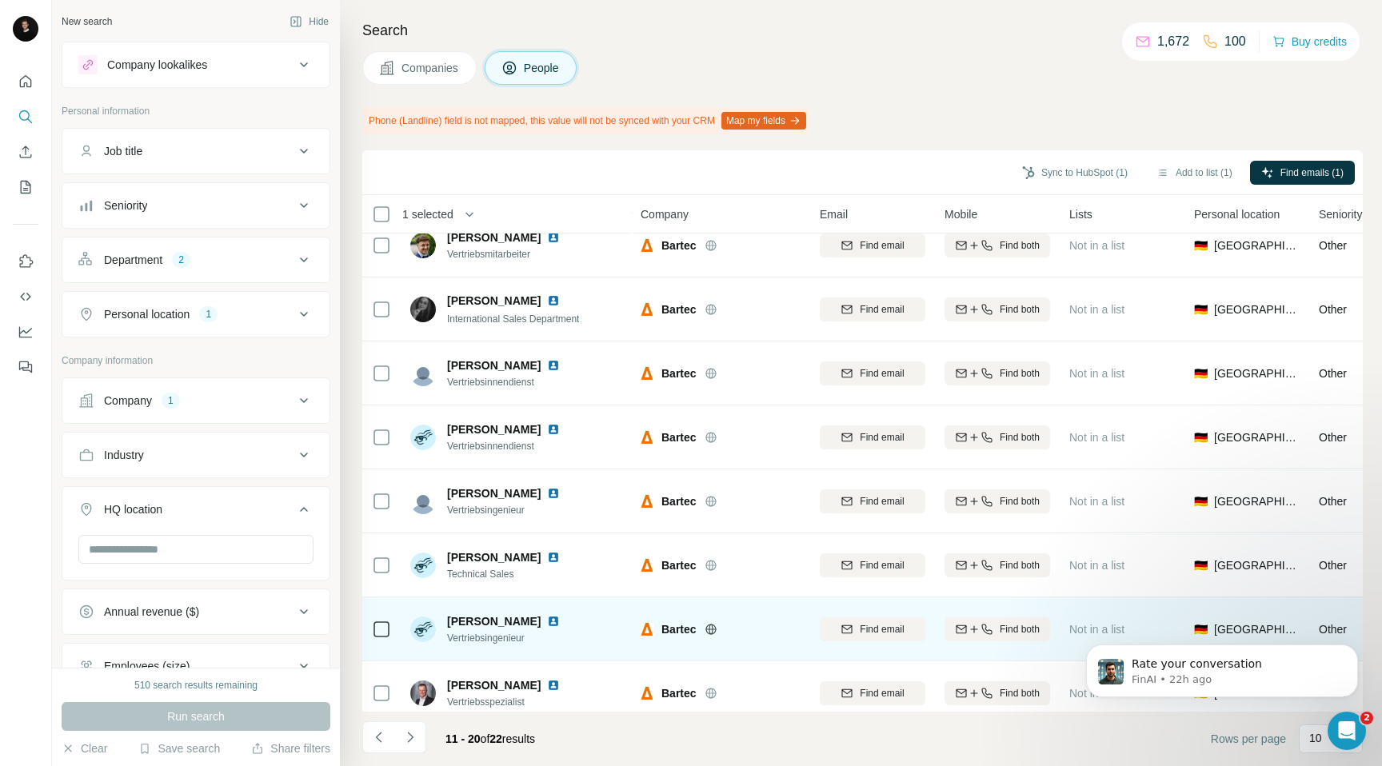
scroll to position [0, 0]
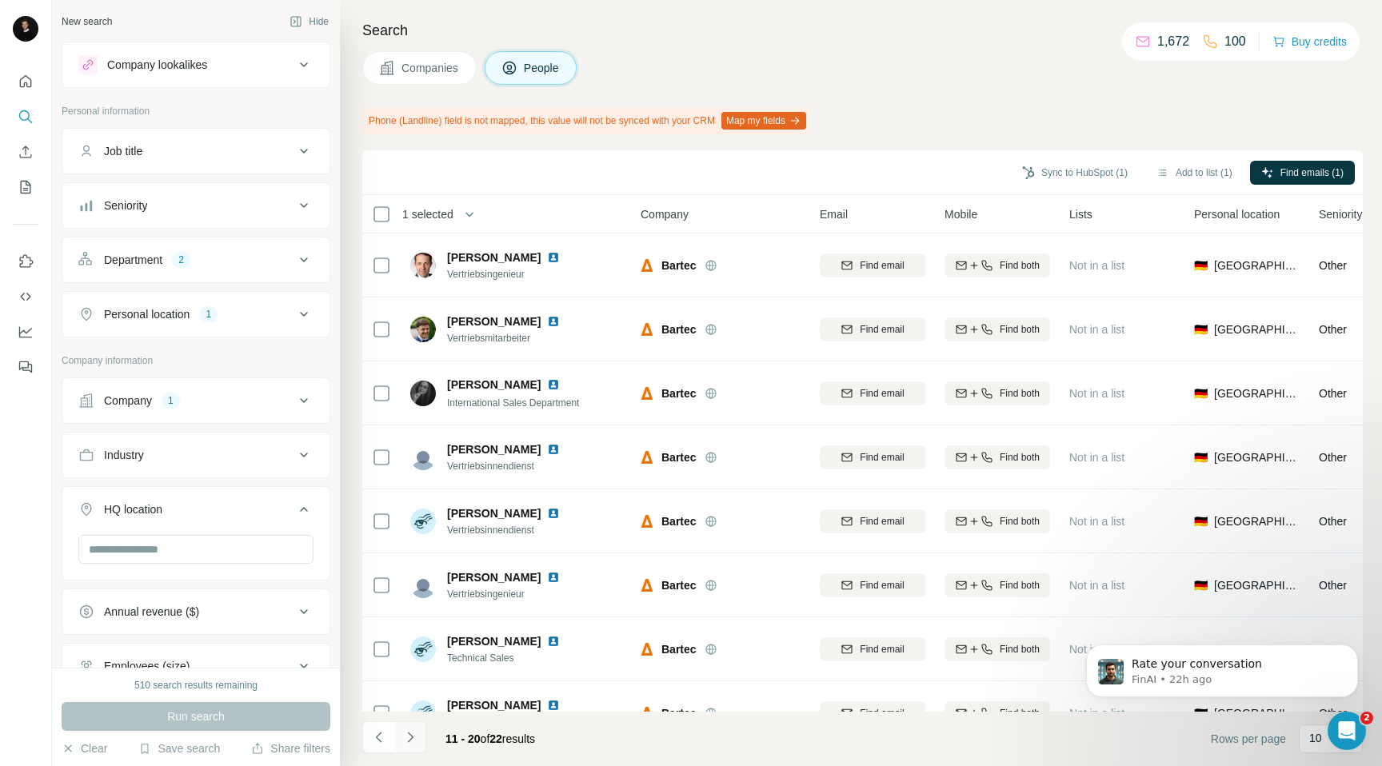
click at [406, 738] on icon "Navigate to next page" at bounding box center [410, 738] width 16 height 16
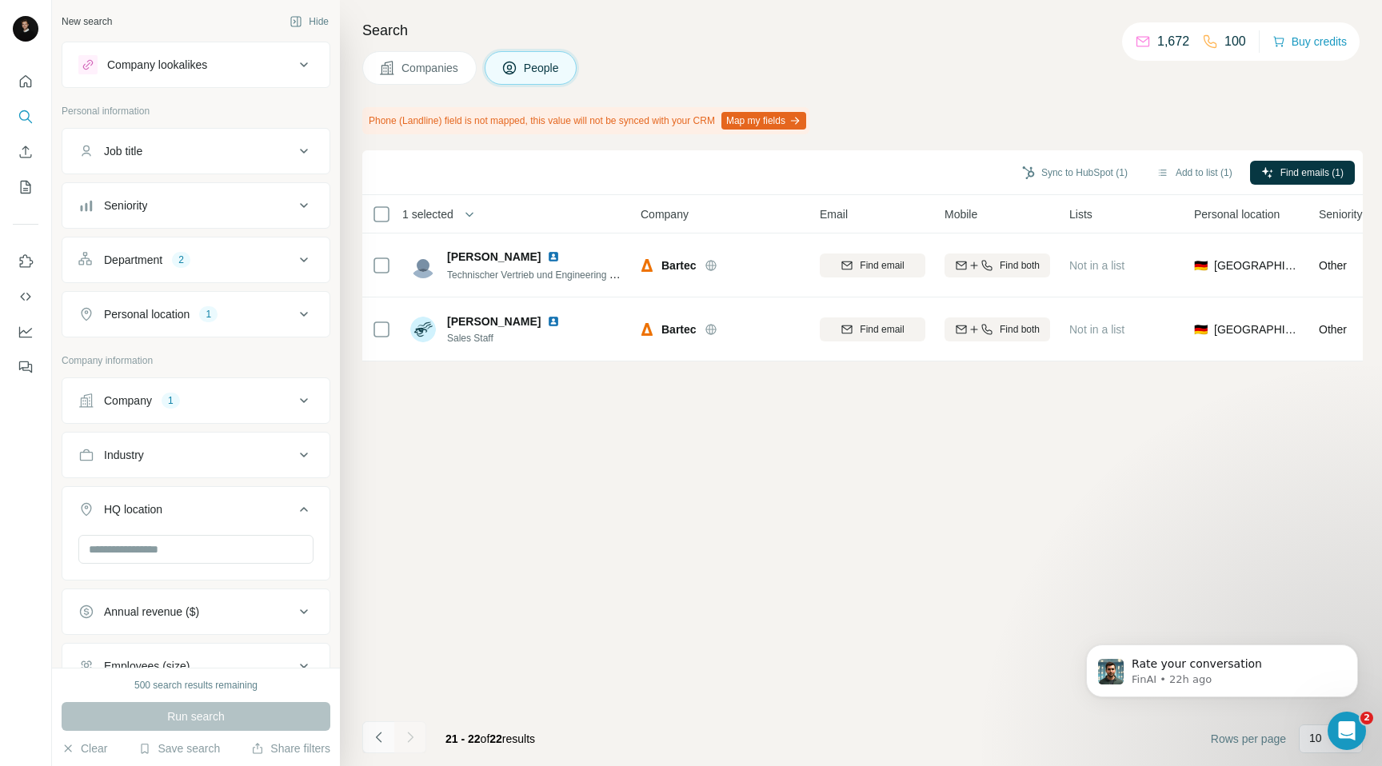
click at [365, 743] on button "Navigate to previous page" at bounding box center [378, 738] width 32 height 32
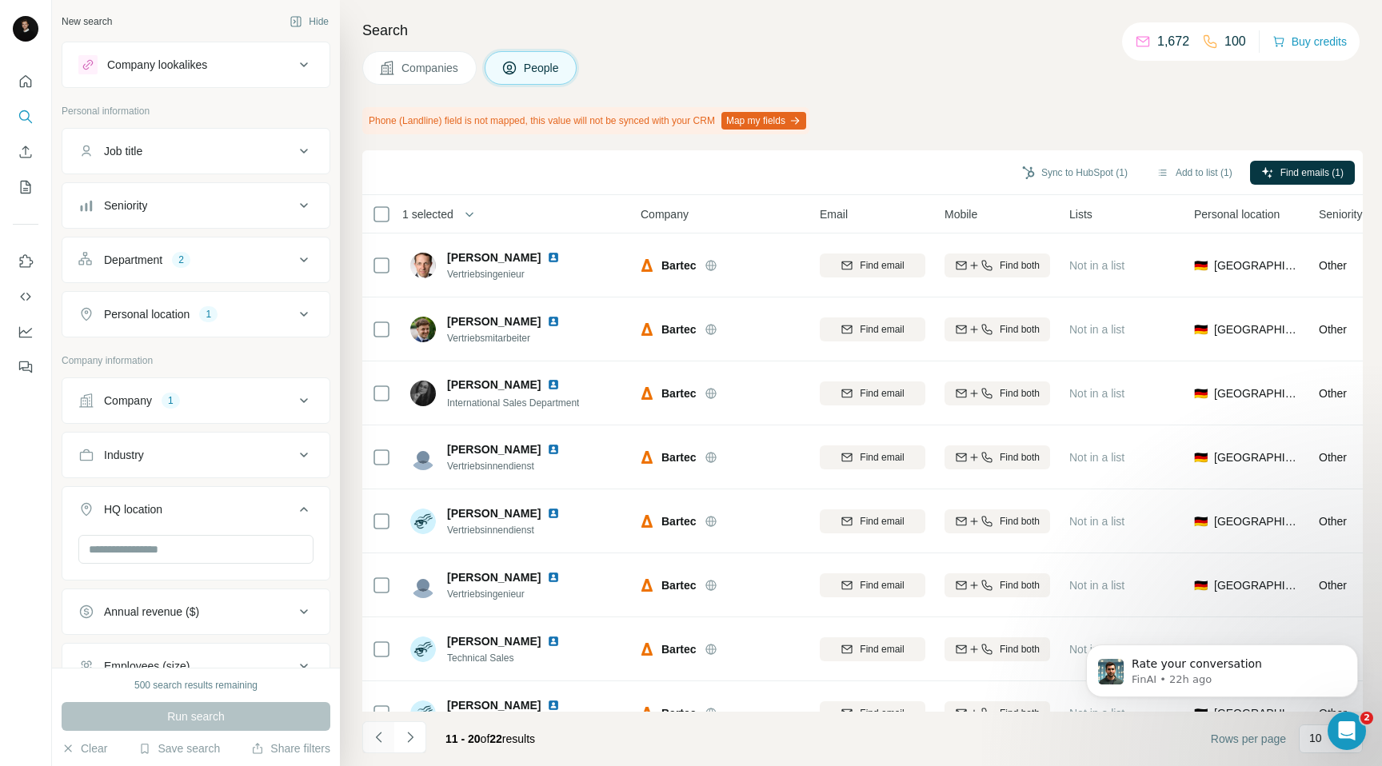
click at [365, 743] on button "Navigate to previous page" at bounding box center [378, 738] width 32 height 32
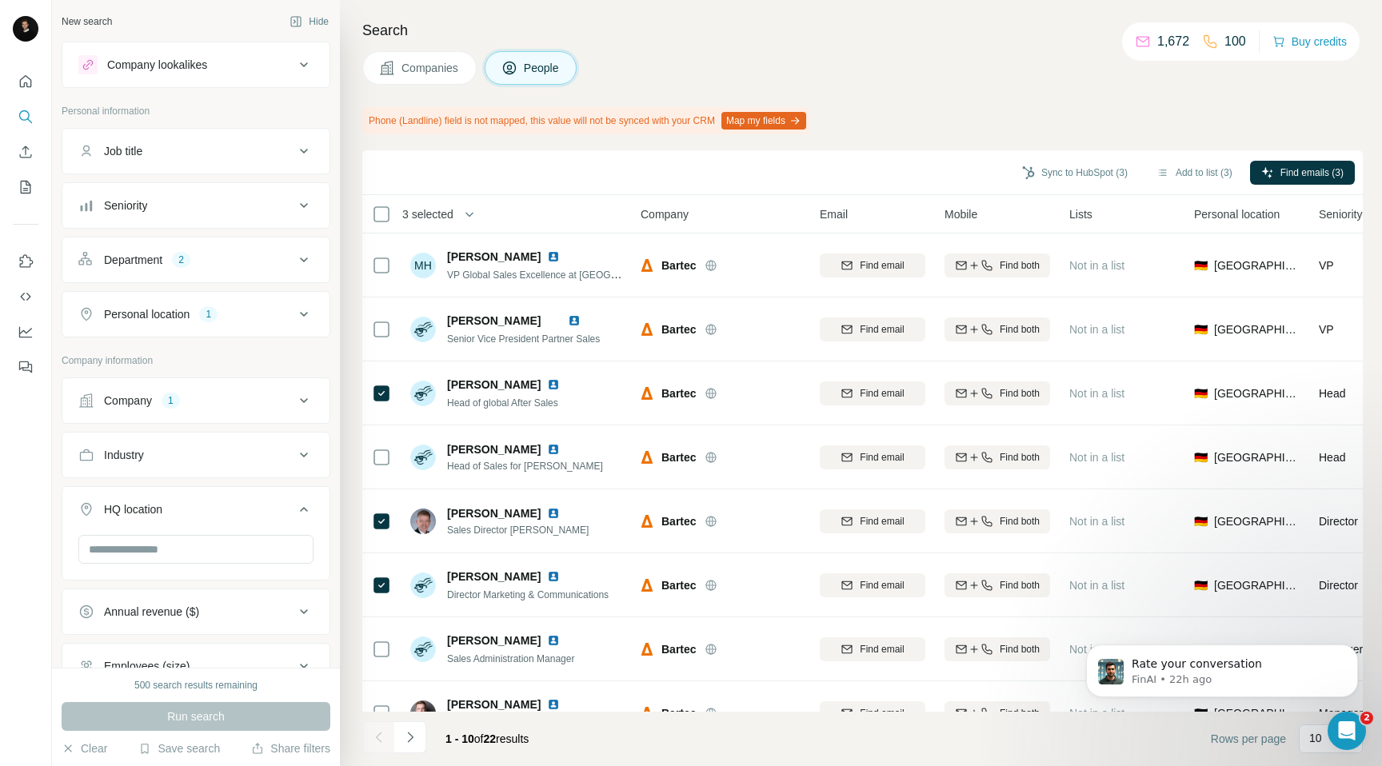
click at [1298, 155] on div "Sync to HubSpot (3) Add to list (3) Find emails (3)" at bounding box center [862, 172] width 1001 height 45
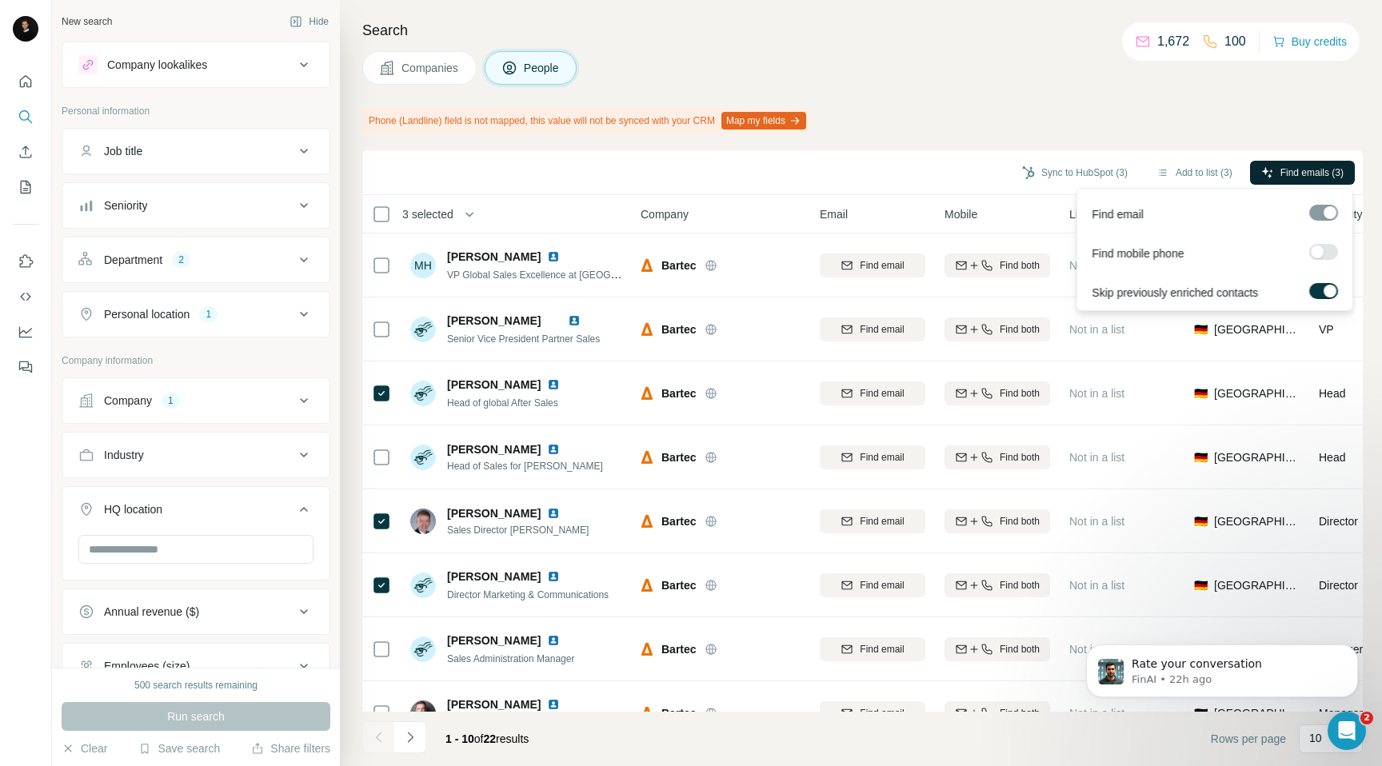
click at [1279, 184] on button "Find emails (3)" at bounding box center [1302, 173] width 105 height 24
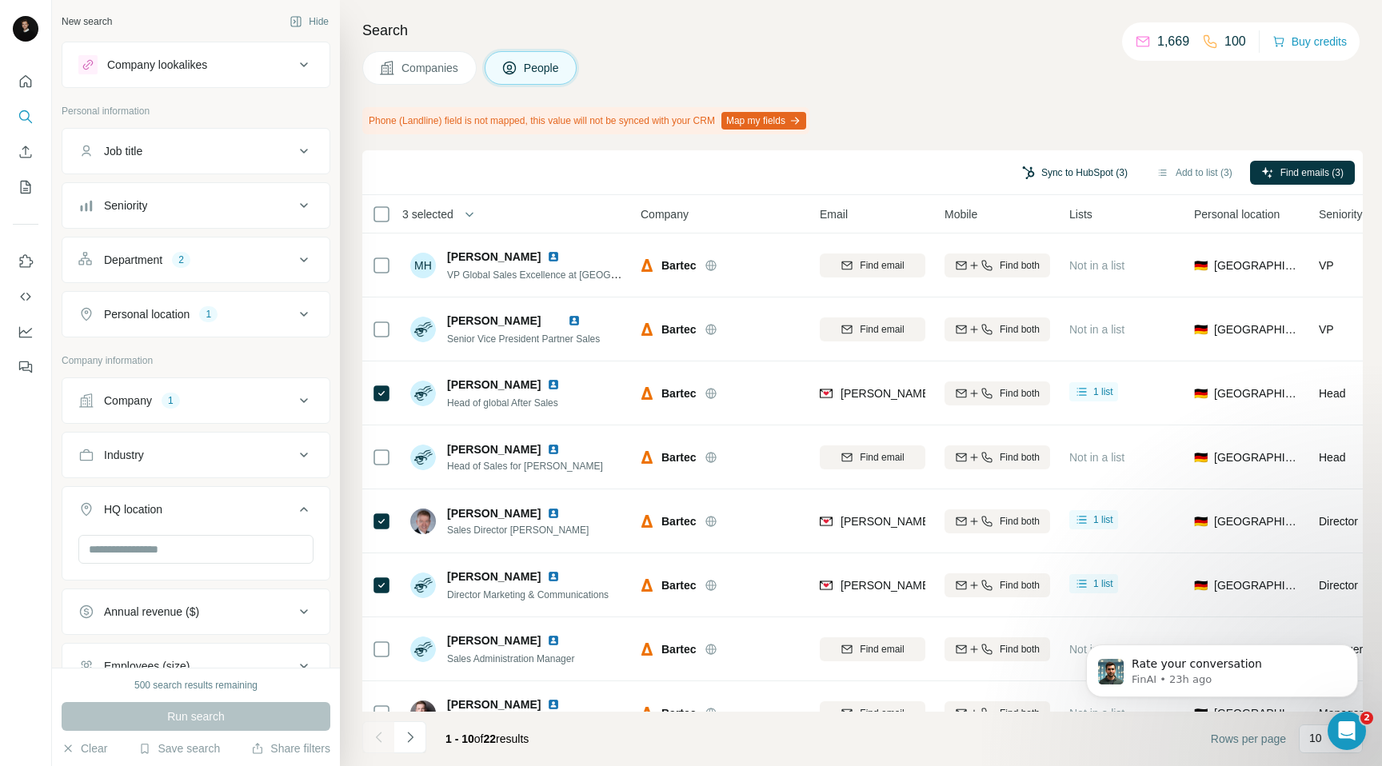
click at [1041, 178] on button "Sync to HubSpot (3)" at bounding box center [1075, 173] width 128 height 24
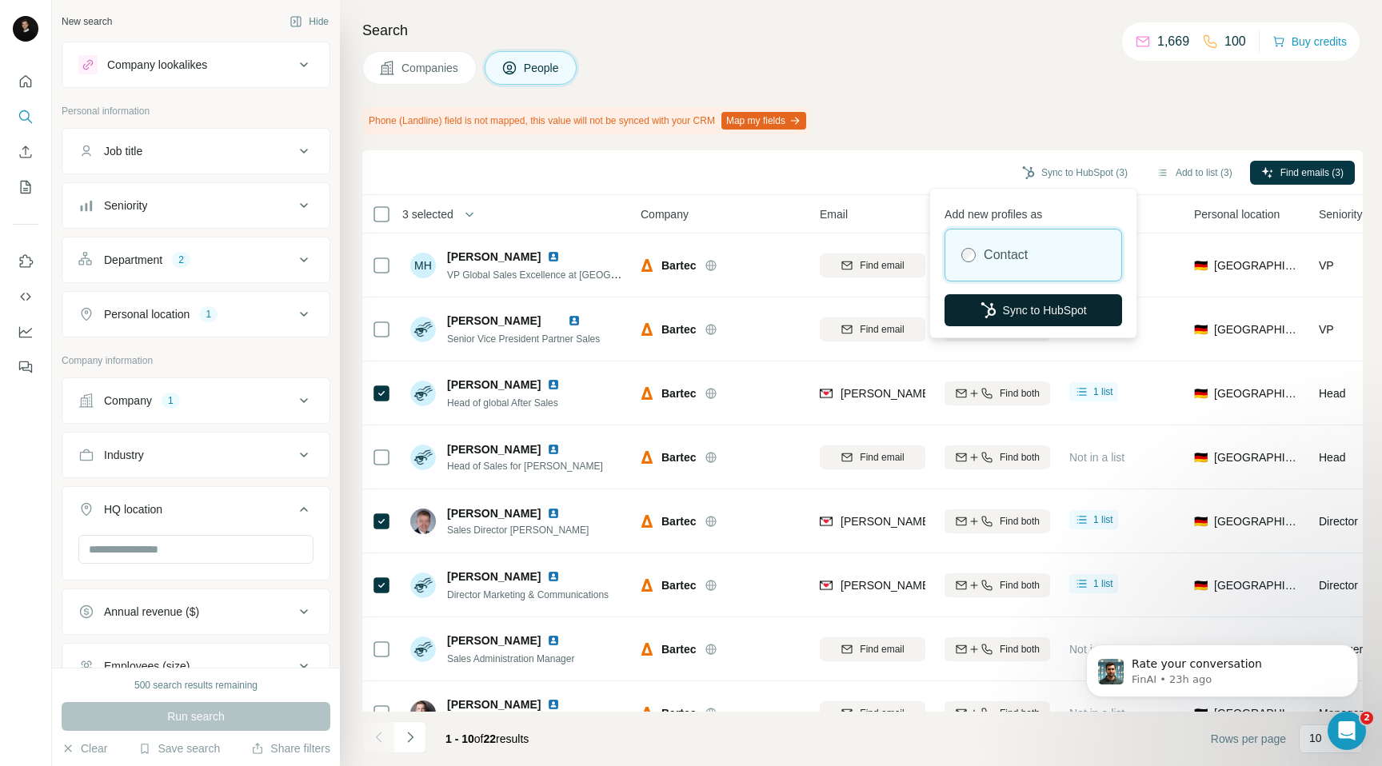
click at [1007, 314] on button "Sync to HubSpot" at bounding box center [1034, 310] width 178 height 32
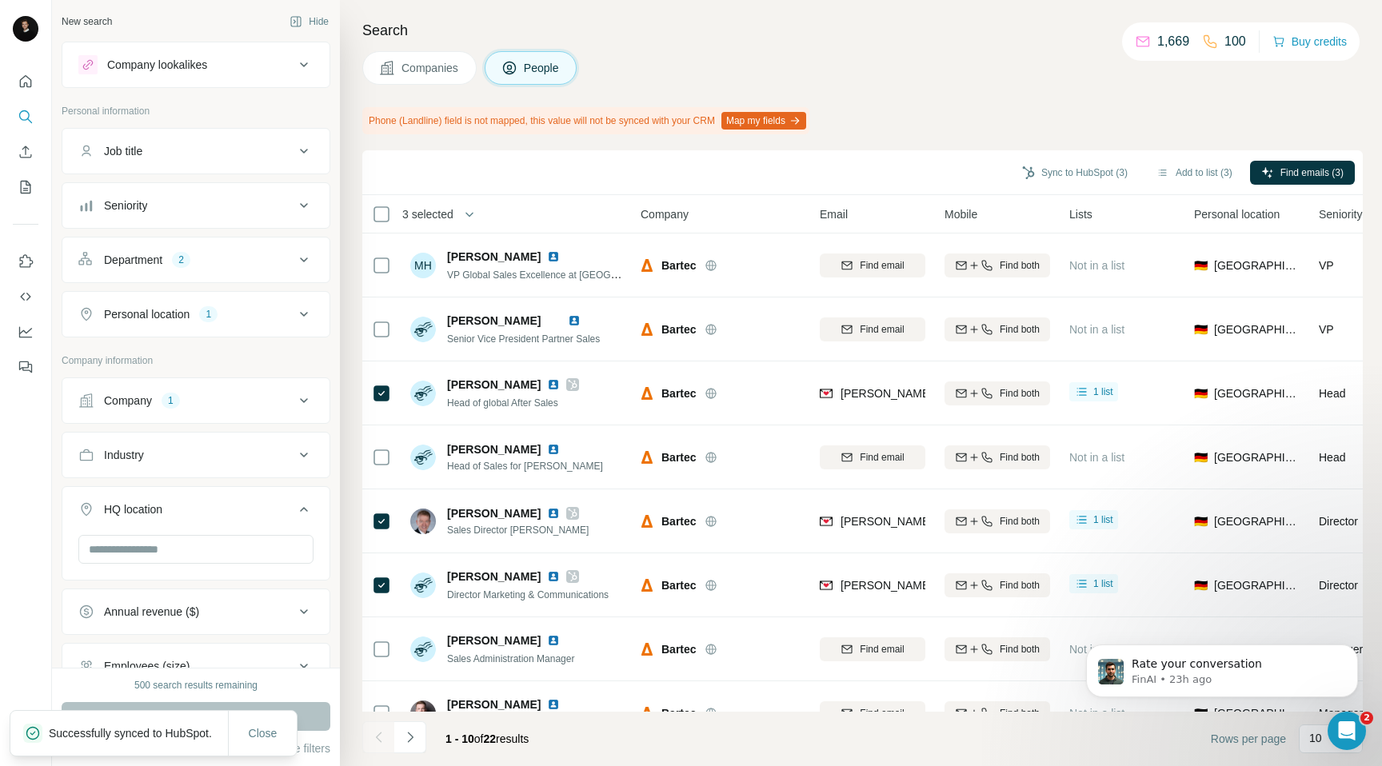
click at [415, 70] on span "Companies" at bounding box center [431, 68] width 58 height 16
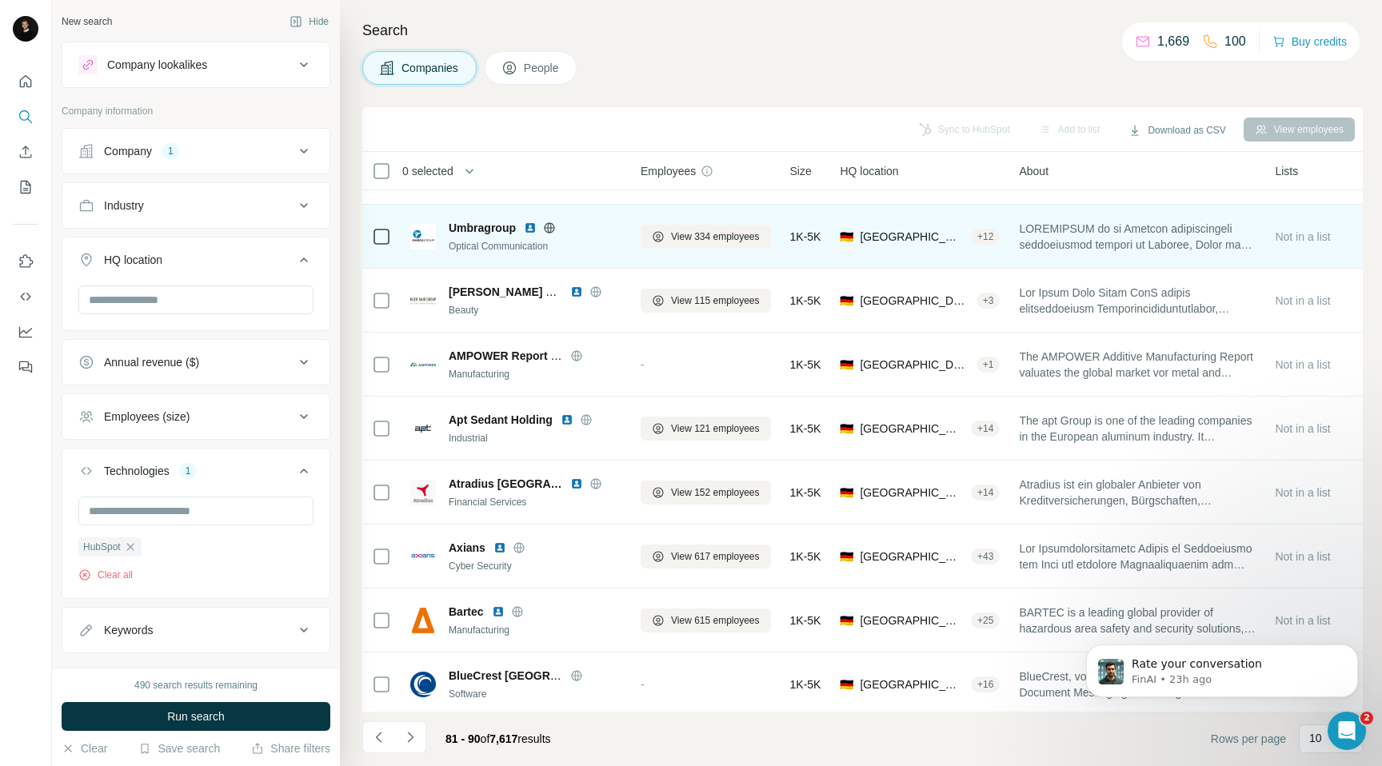
scroll to position [118, 0]
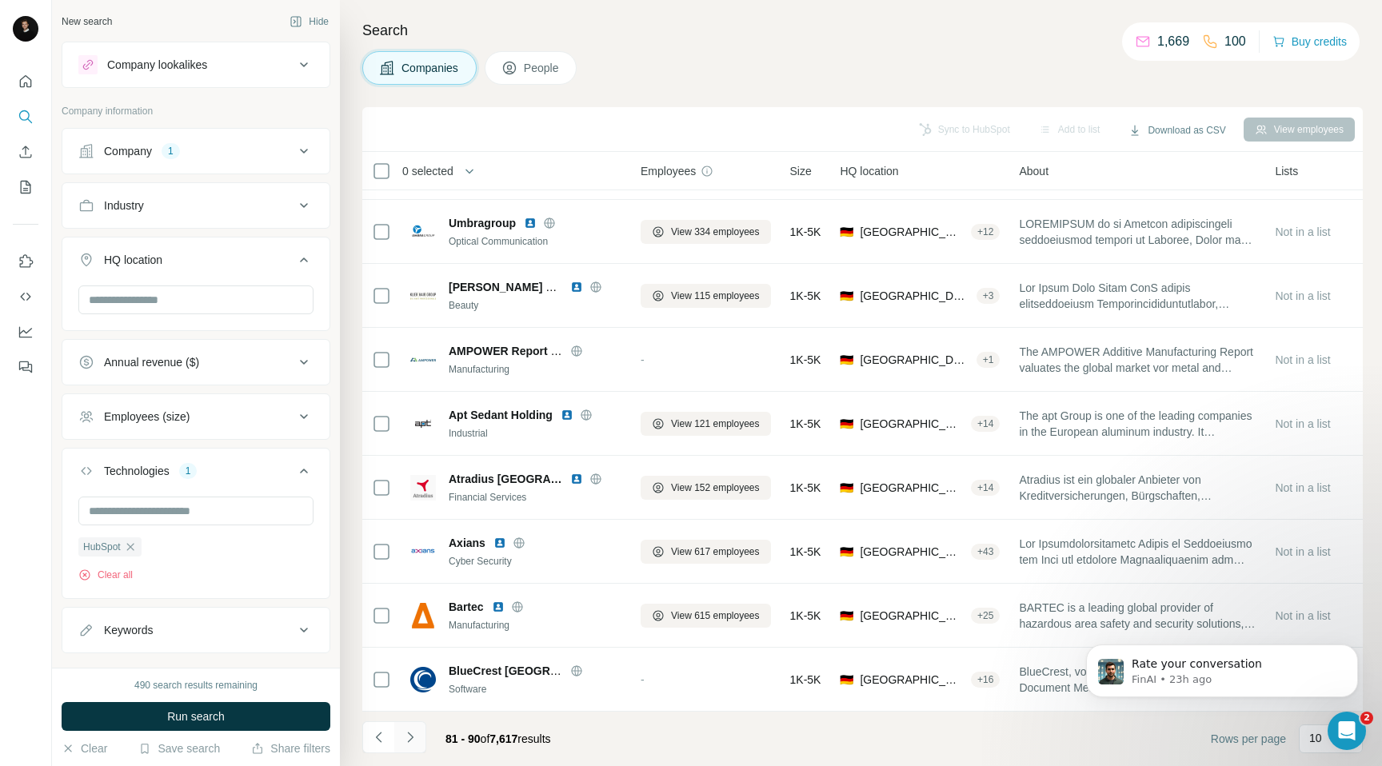
click at [401, 738] on button "Navigate to next page" at bounding box center [410, 738] width 32 height 32
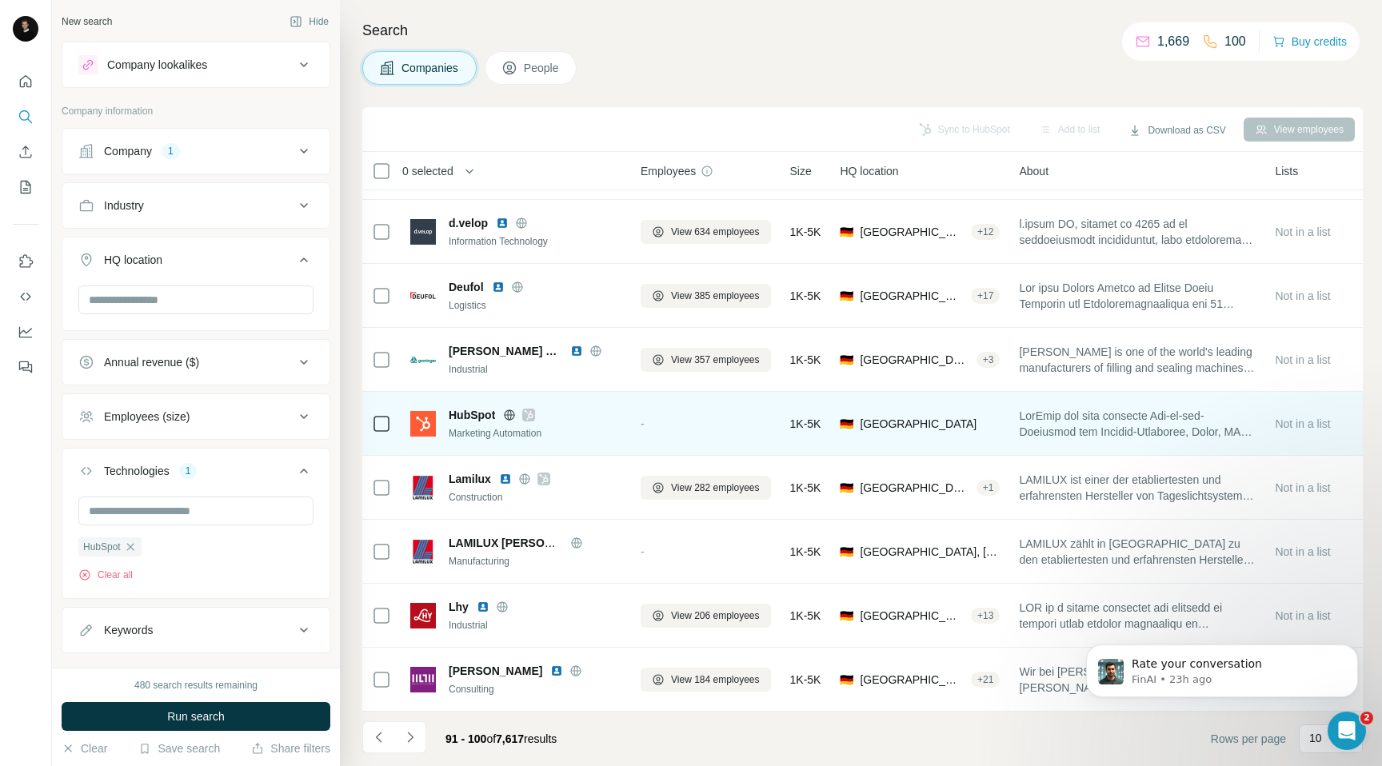
scroll to position [0, 0]
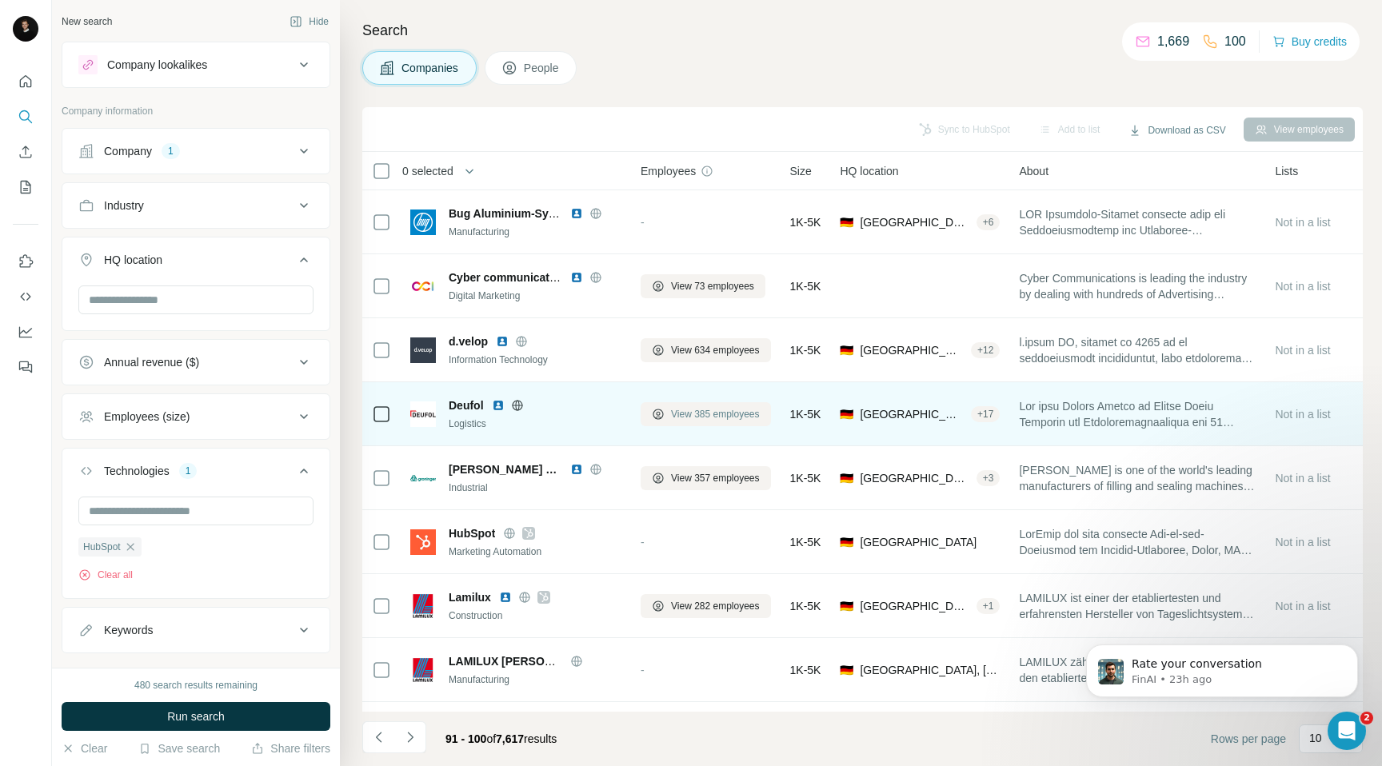
click at [692, 414] on span "View 385 employees" at bounding box center [715, 414] width 89 height 14
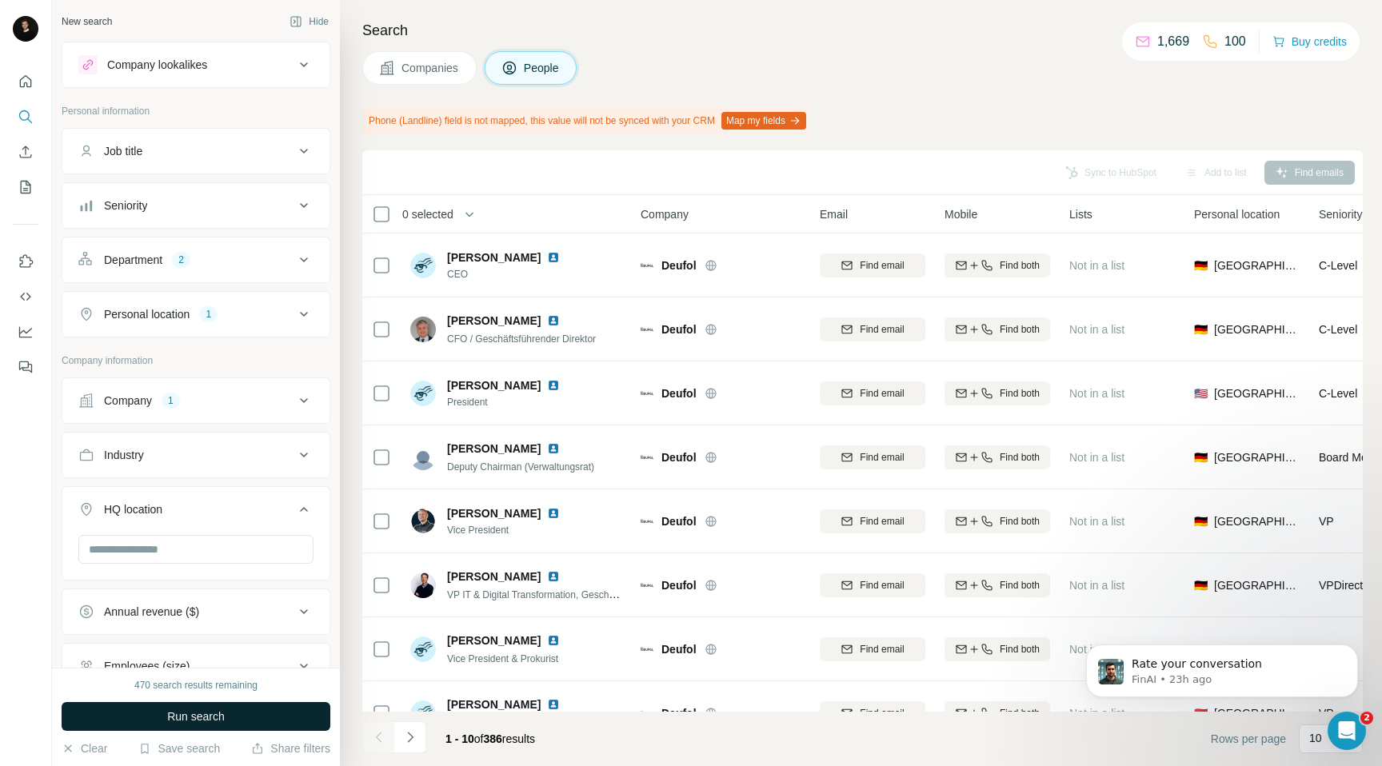
click at [163, 714] on button "Run search" at bounding box center [196, 716] width 269 height 29
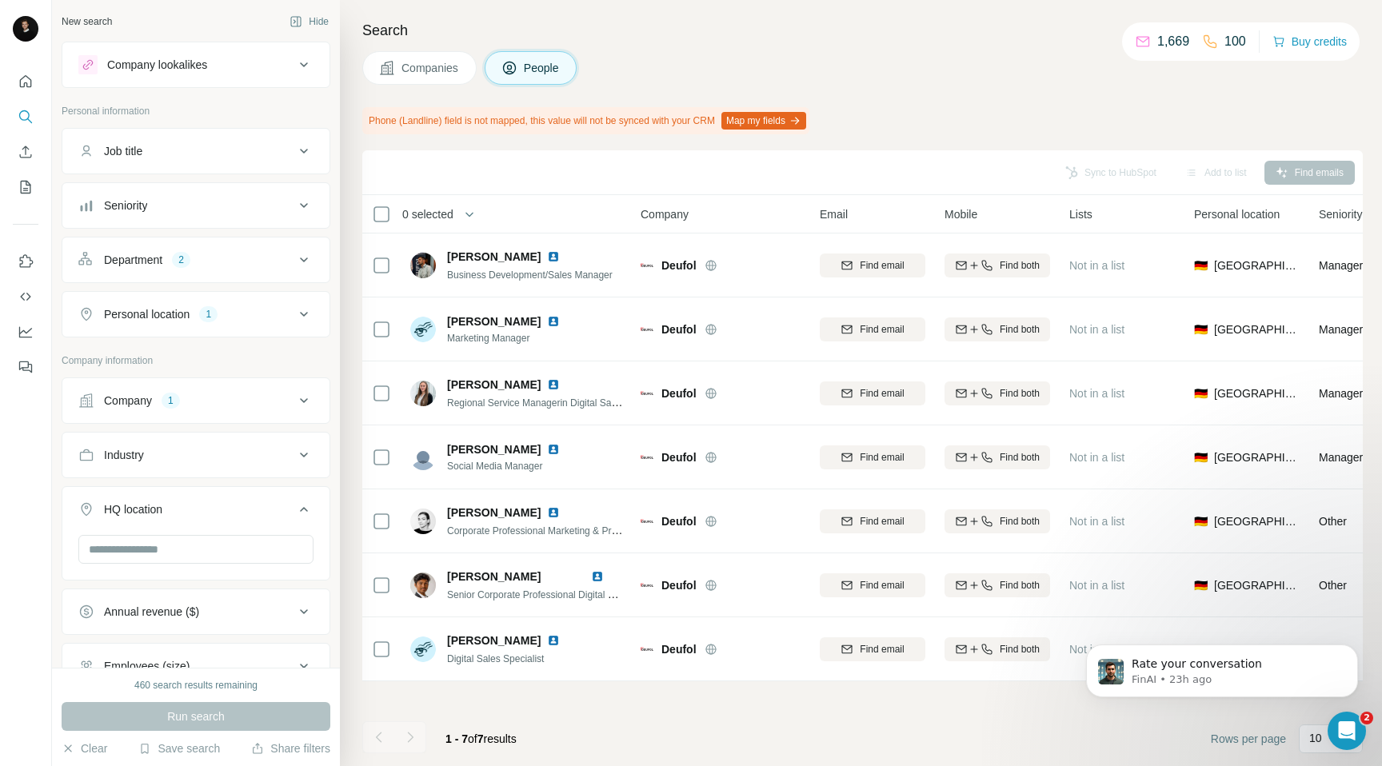
click at [273, 270] on button "Department 2" at bounding box center [195, 260] width 267 height 38
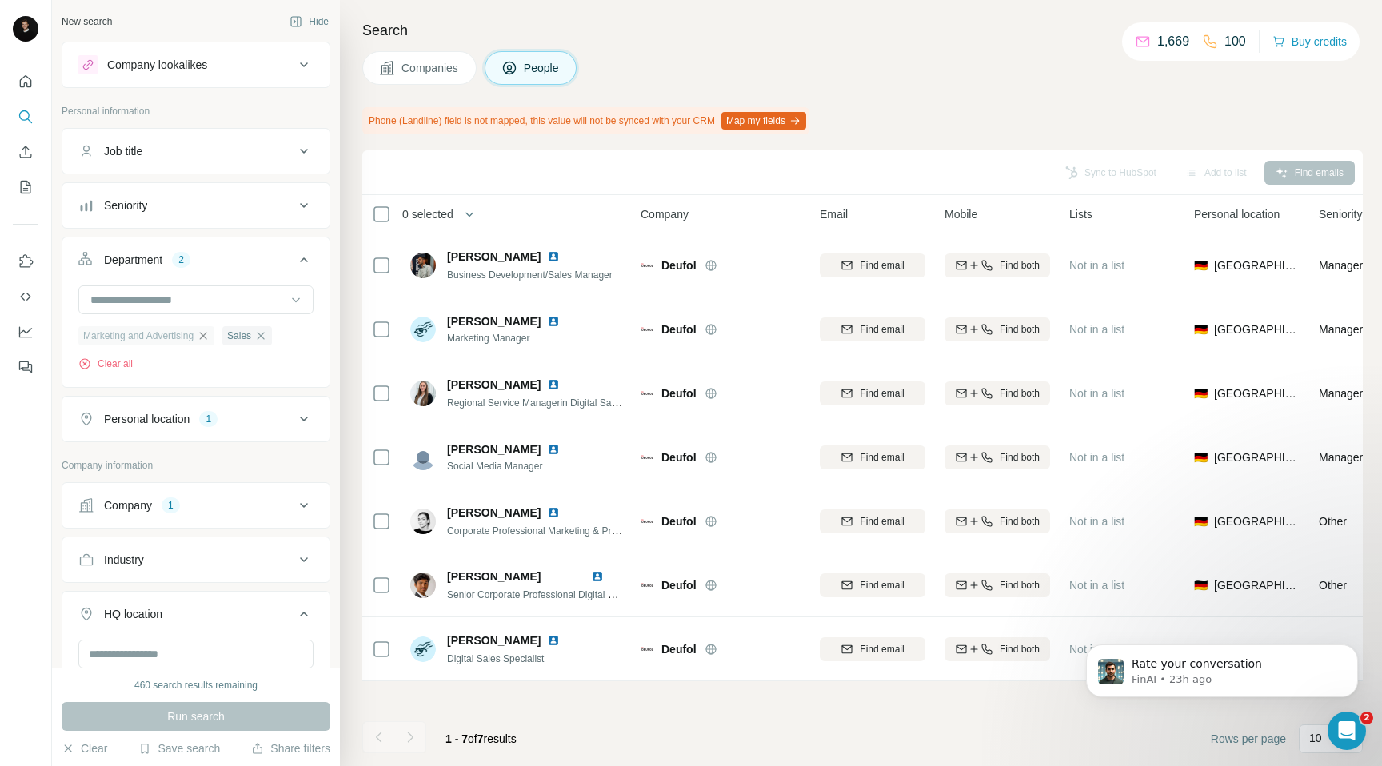
click at [207, 338] on icon "button" at bounding box center [203, 335] width 7 height 7
click at [116, 335] on icon "button" at bounding box center [117, 335] width 7 height 7
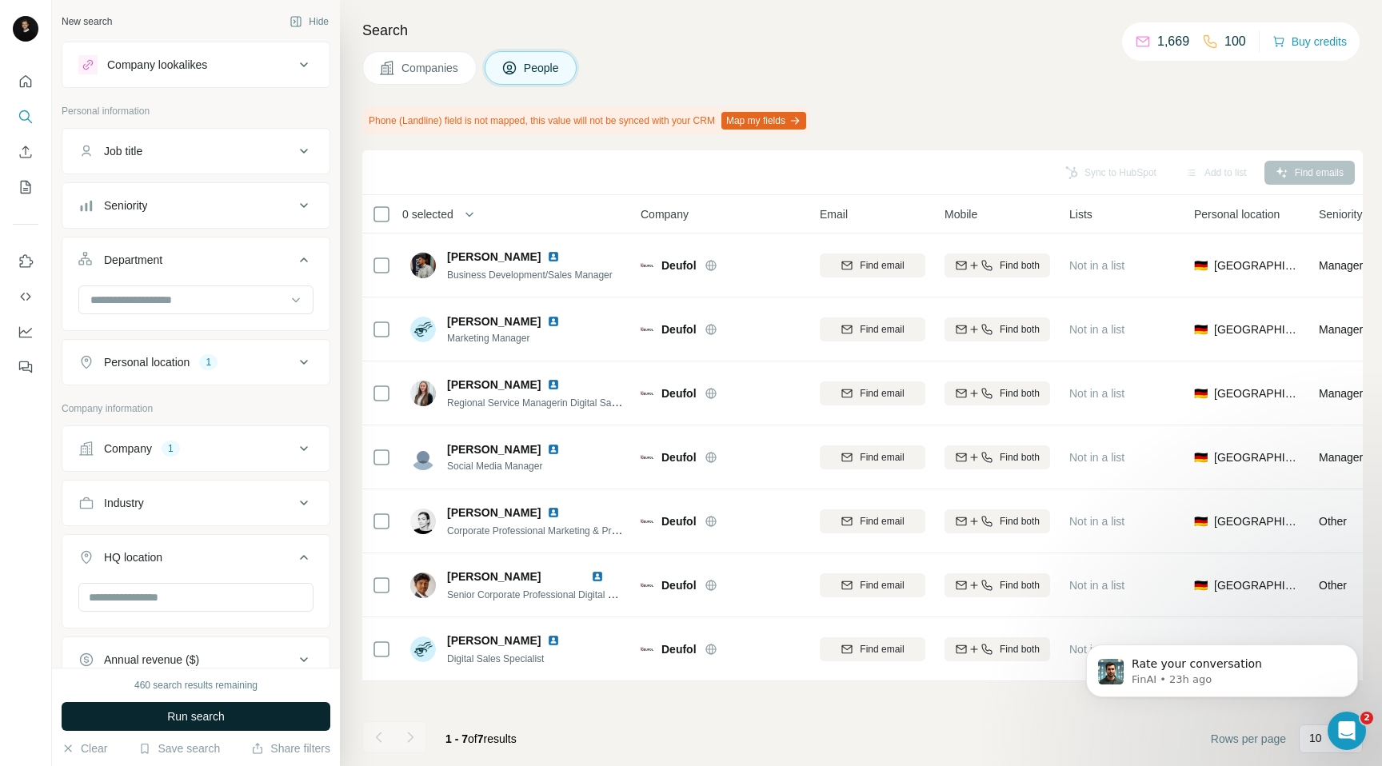
click at [191, 722] on span "Run search" at bounding box center [196, 717] width 58 height 16
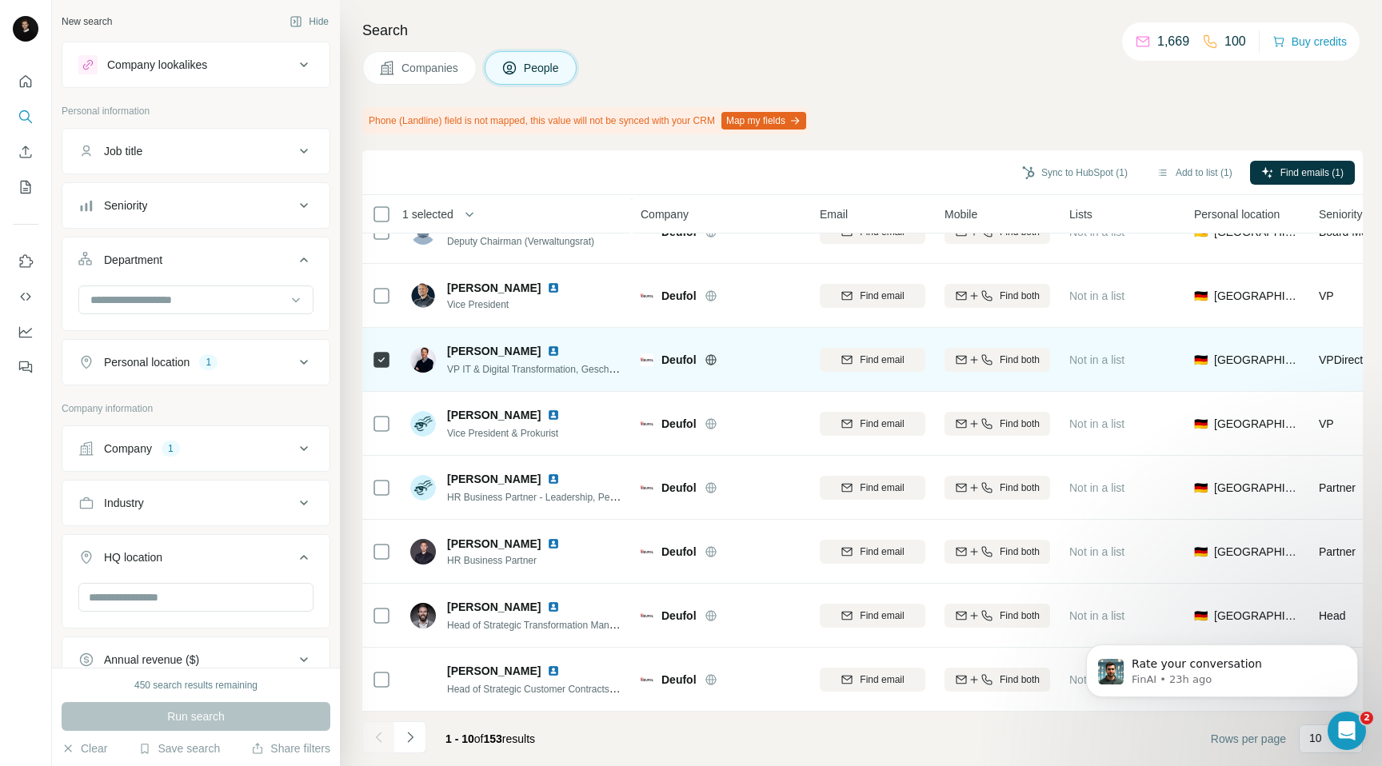
scroll to position [161, 0]
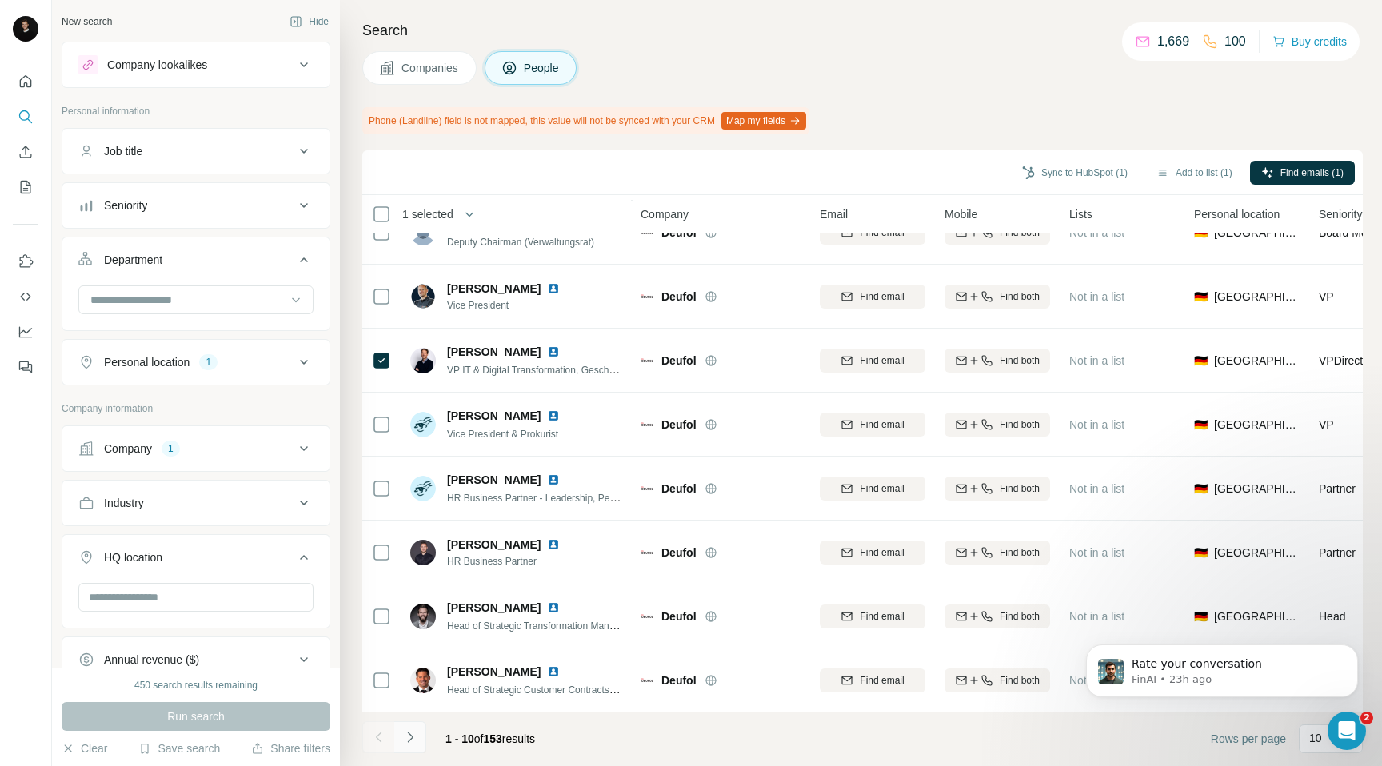
click at [410, 728] on button "Navigate to next page" at bounding box center [410, 738] width 32 height 32
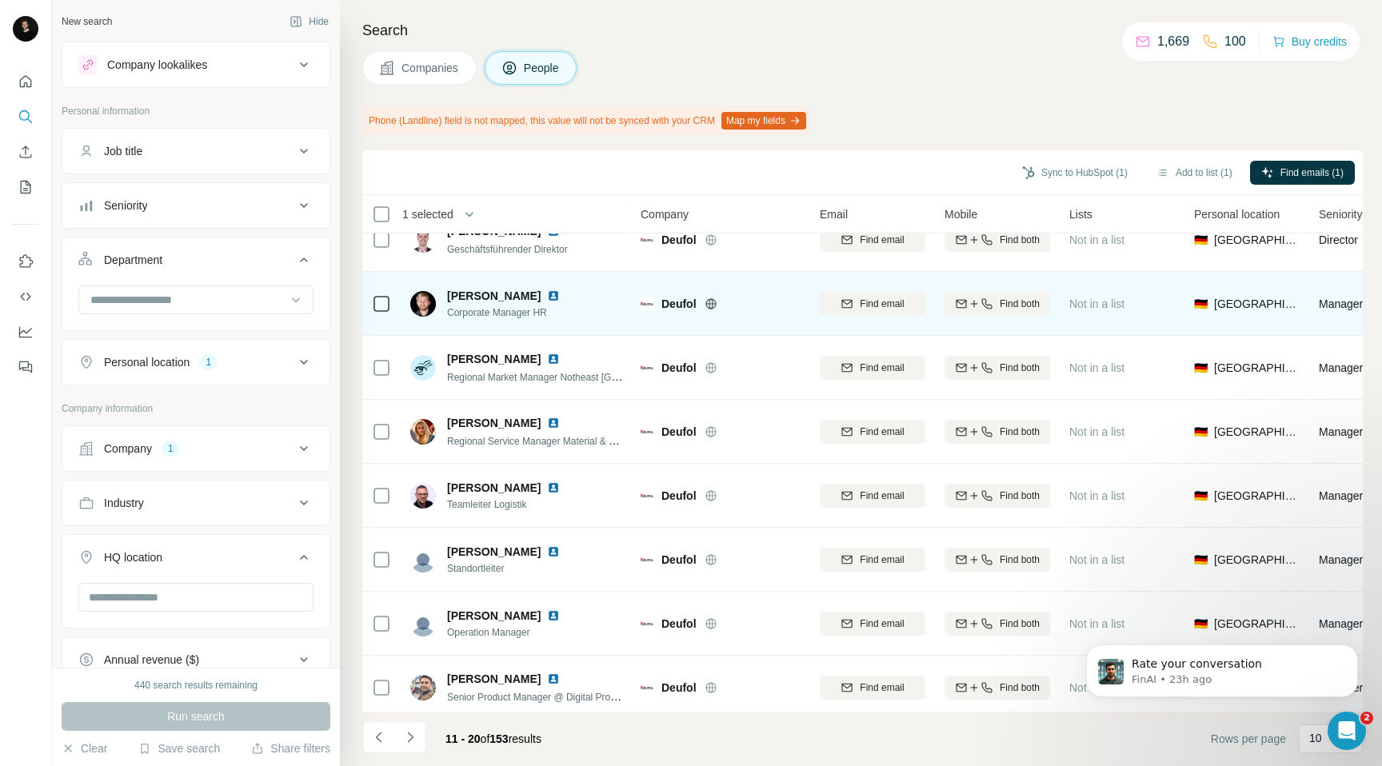
scroll to position [162, 0]
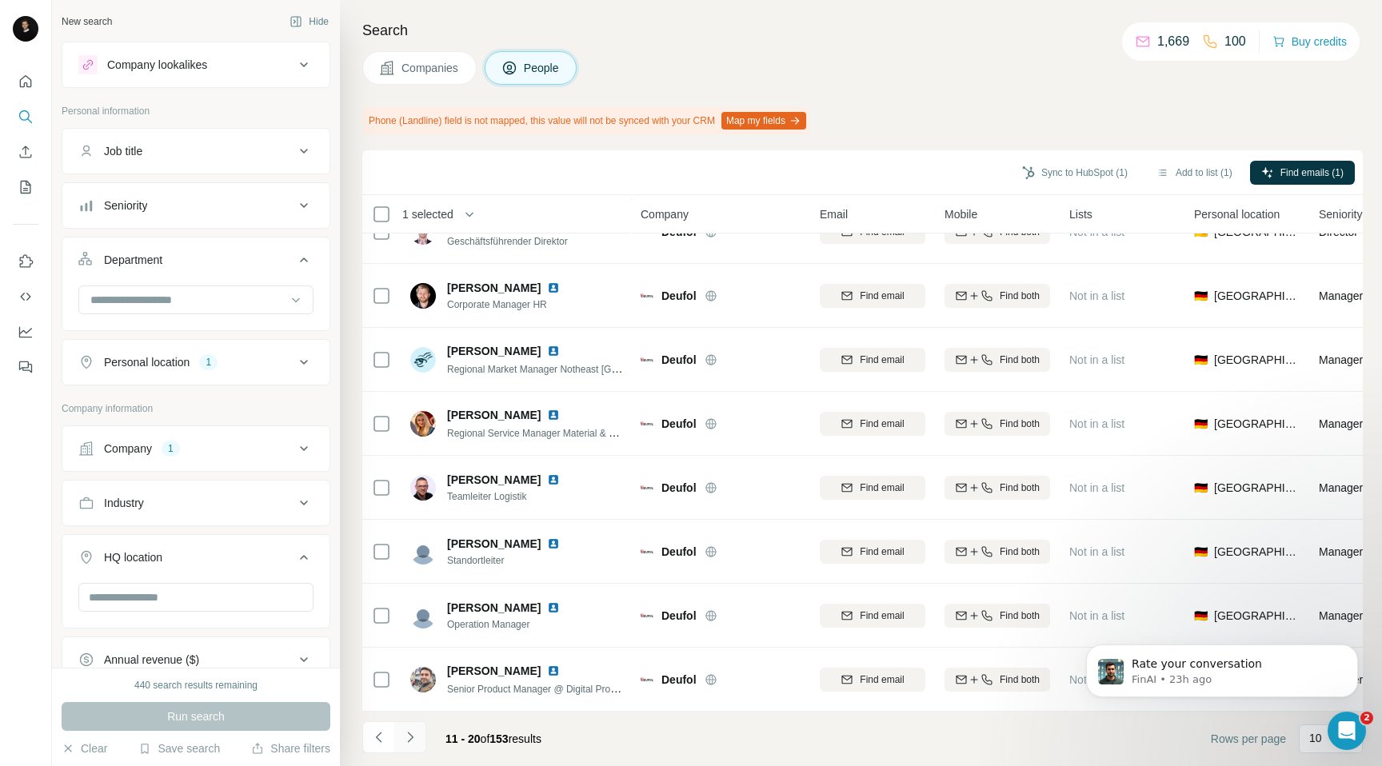
click at [402, 738] on icon "Navigate to next page" at bounding box center [410, 738] width 16 height 16
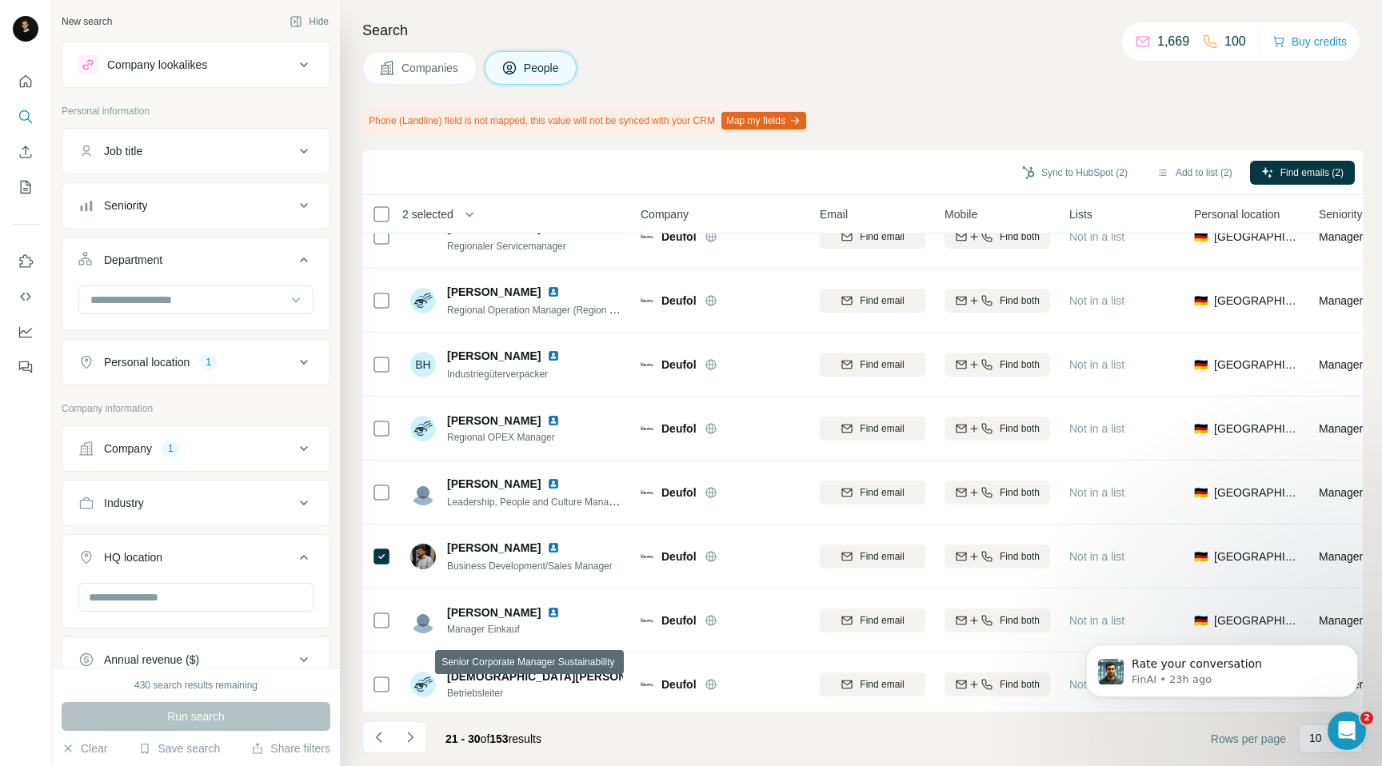
scroll to position [0, 0]
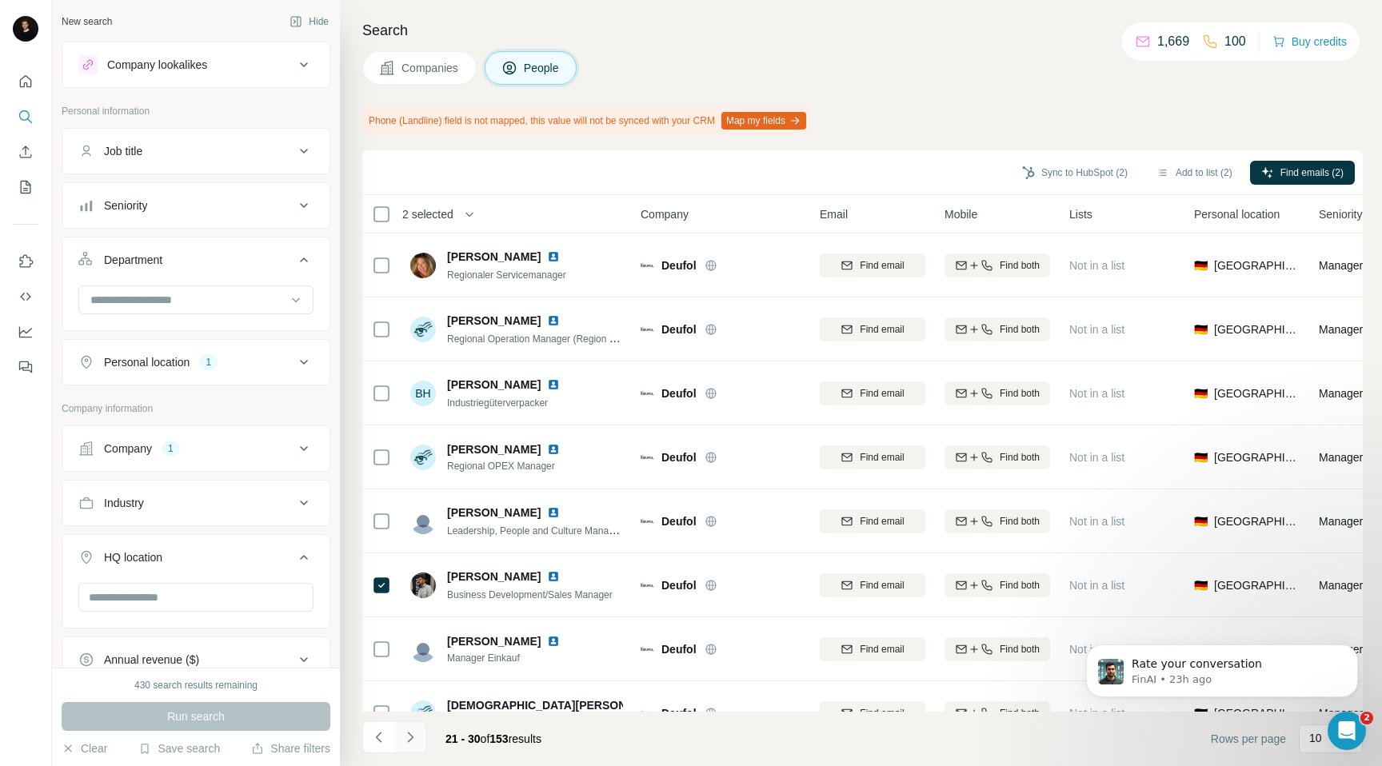
click at [408, 734] on icon "Navigate to next page" at bounding box center [410, 737] width 6 height 10
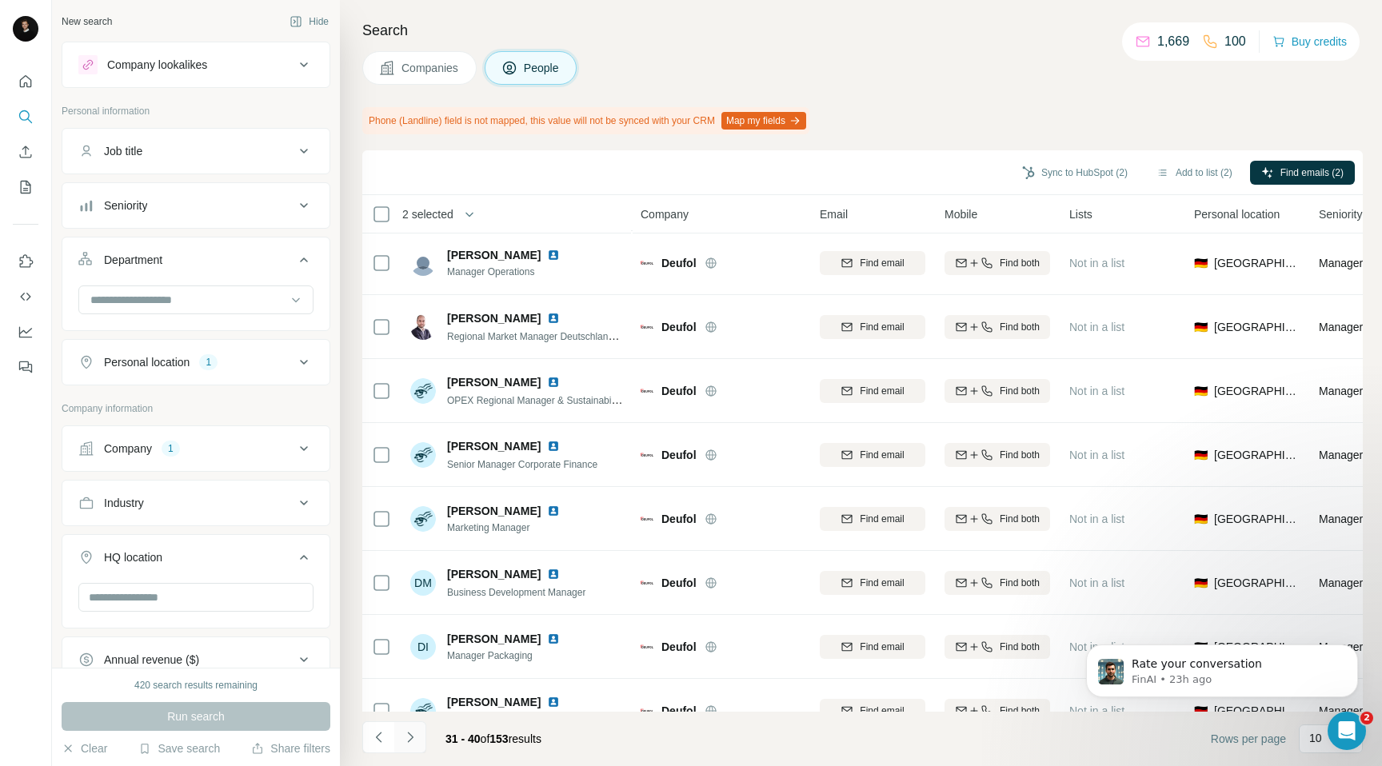
scroll to position [162, 0]
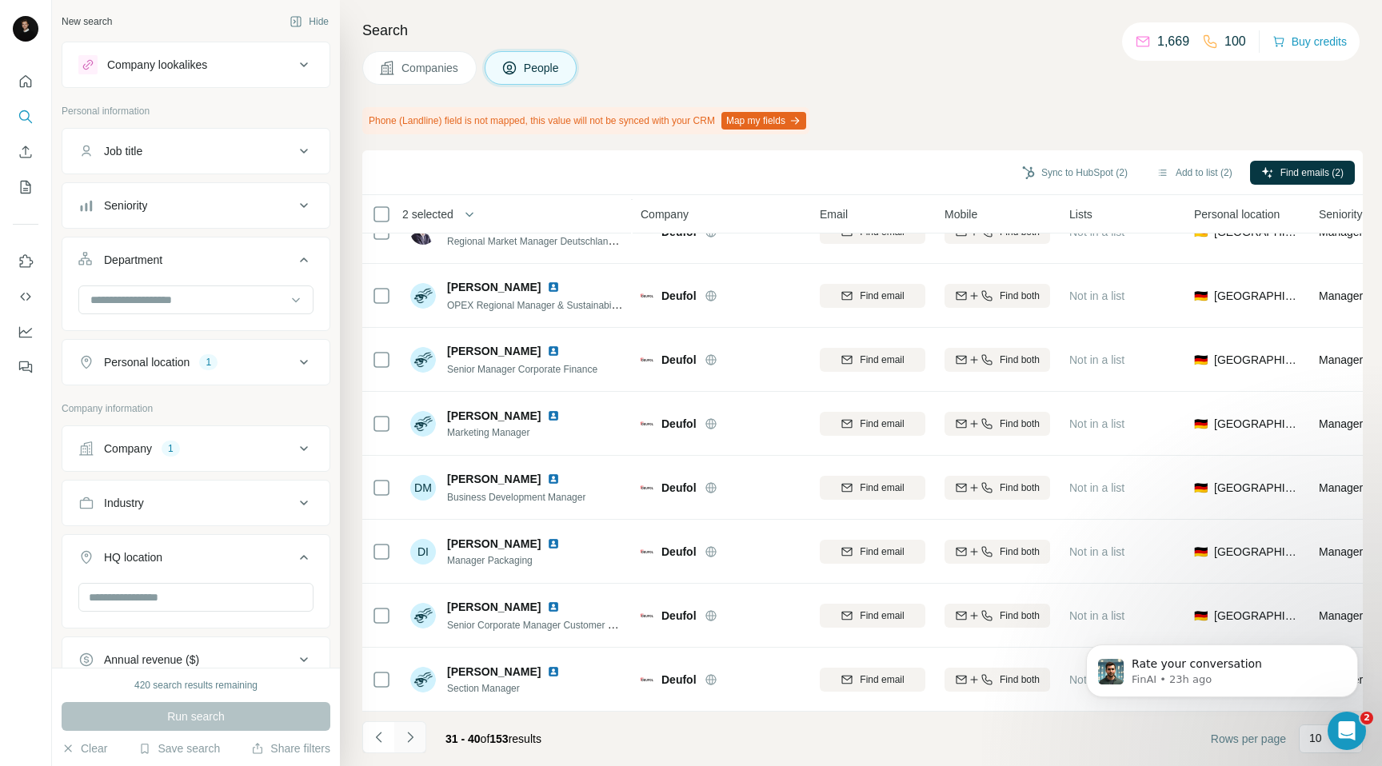
click at [411, 731] on icon "Navigate to next page" at bounding box center [410, 738] width 16 height 16
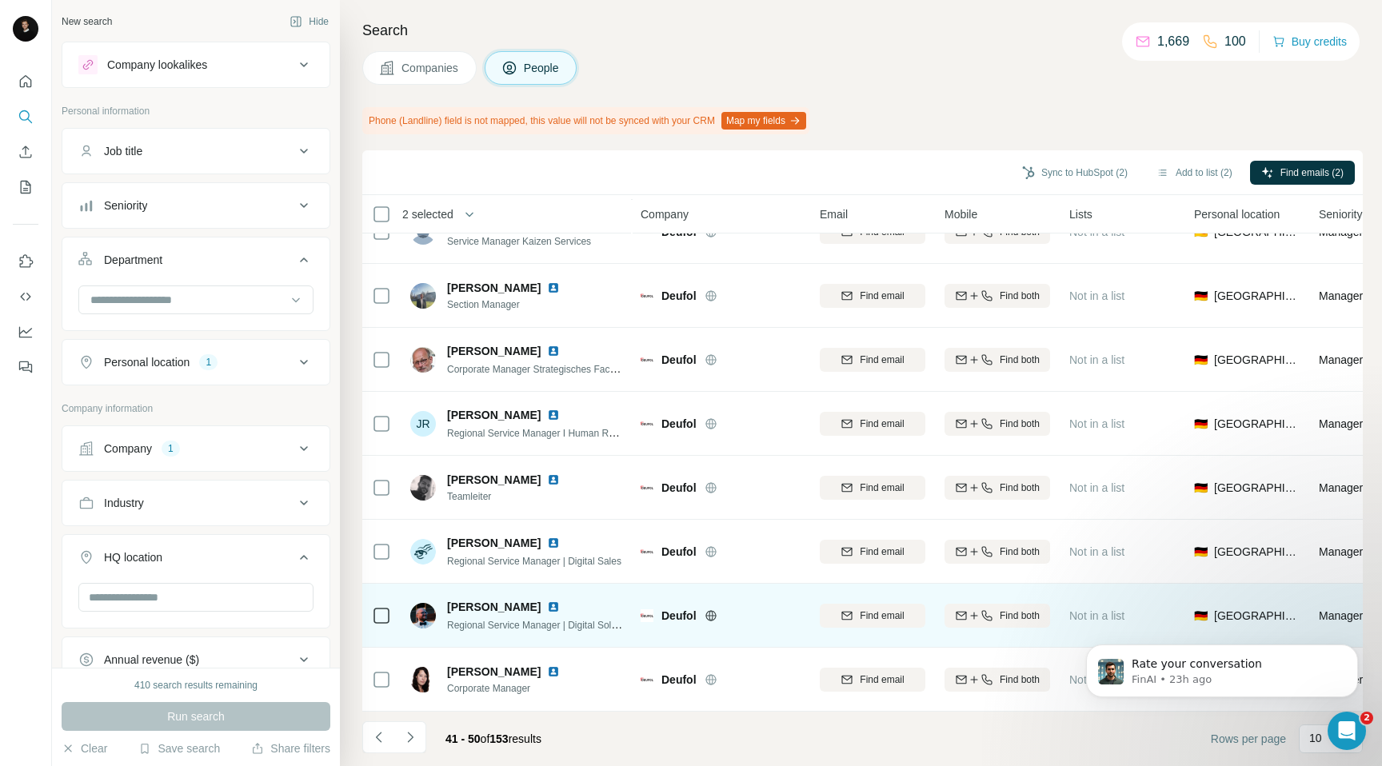
scroll to position [0, 0]
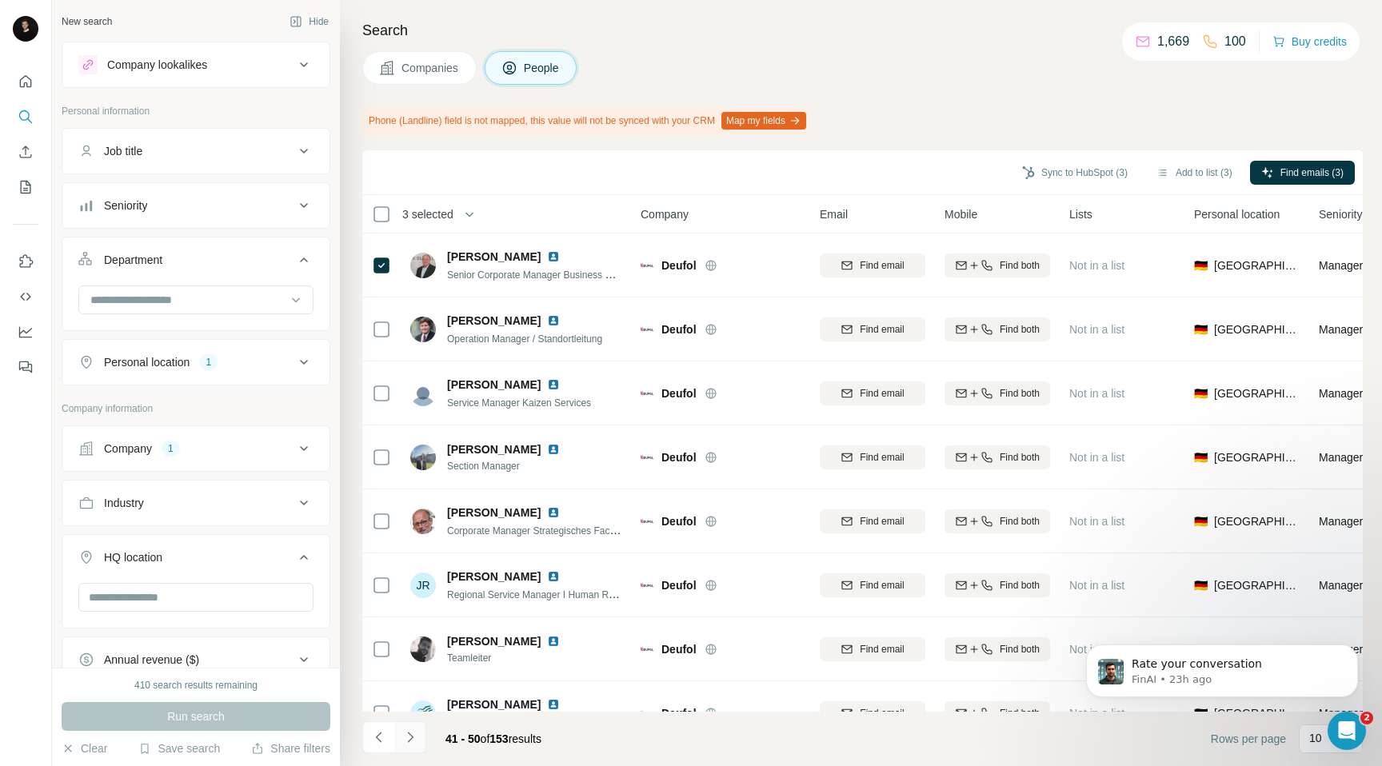
click at [403, 746] on button "Navigate to next page" at bounding box center [410, 738] width 32 height 32
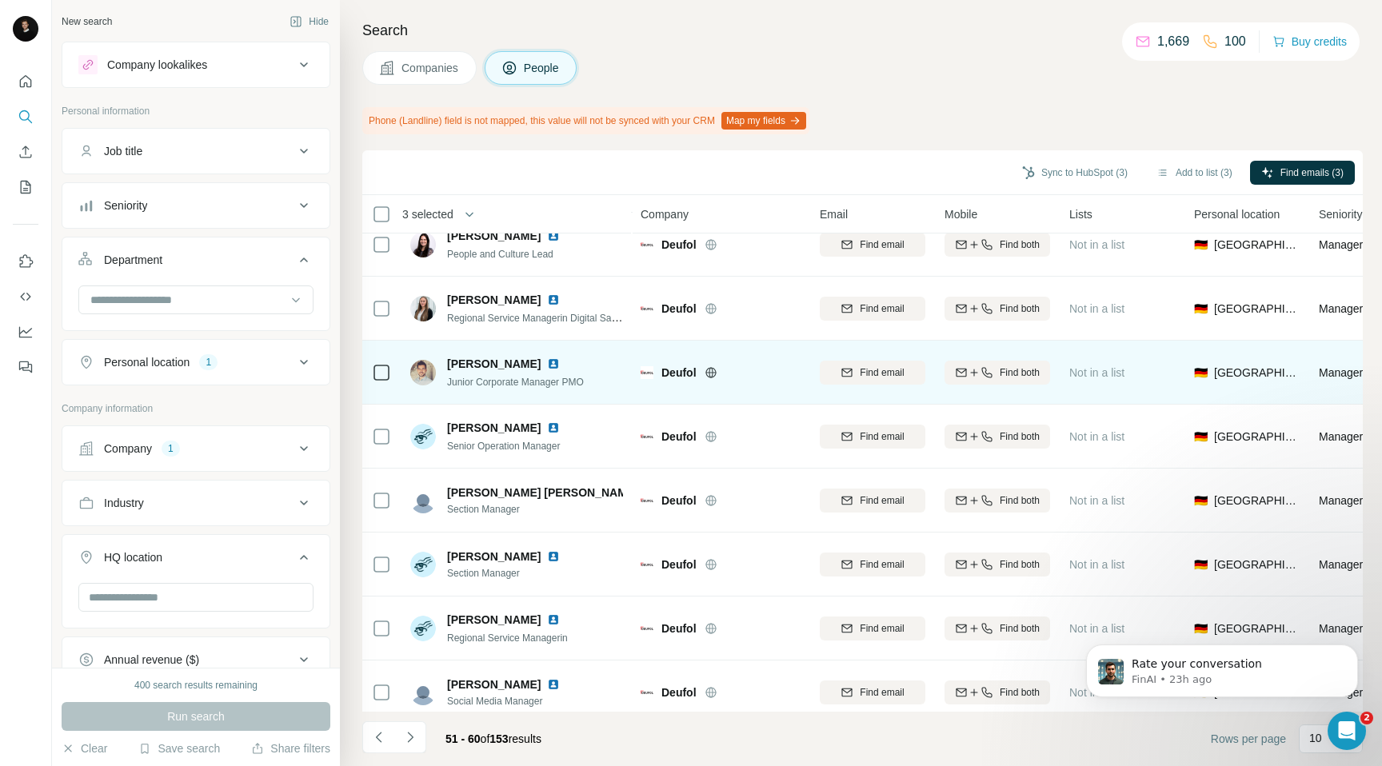
scroll to position [162, 0]
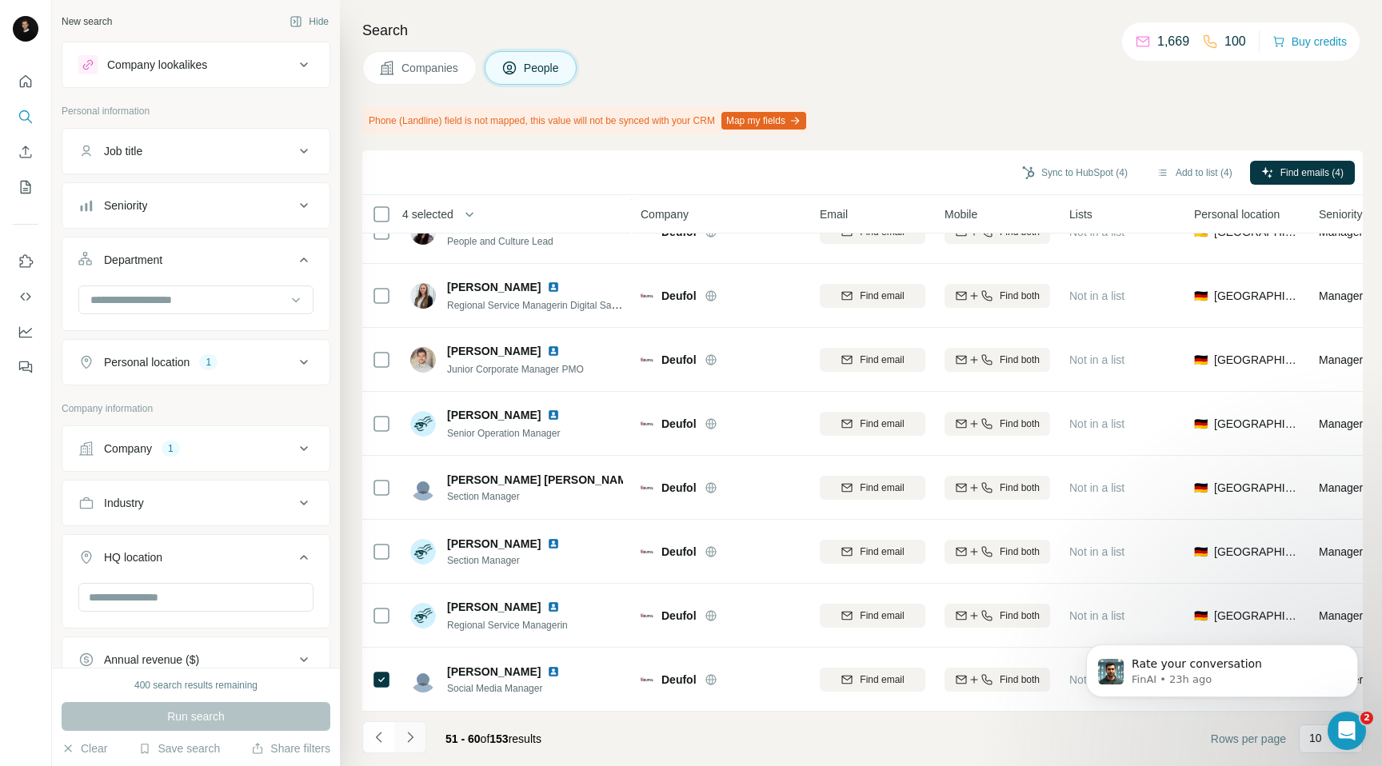
click at [416, 742] on icon "Navigate to next page" at bounding box center [410, 738] width 16 height 16
click at [409, 738] on icon "Navigate to next page" at bounding box center [410, 738] width 16 height 16
click at [411, 732] on icon "Navigate to next page" at bounding box center [410, 738] width 16 height 16
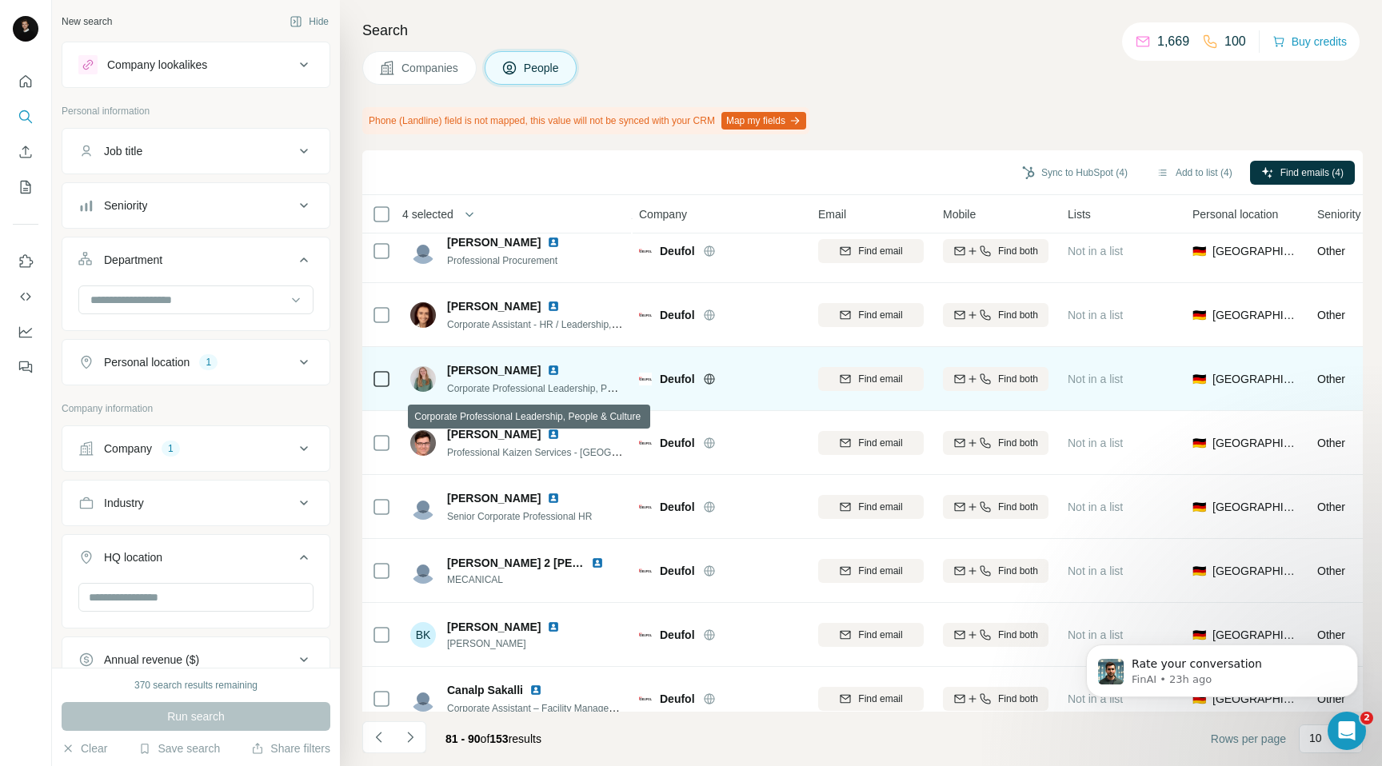
scroll to position [162, 2]
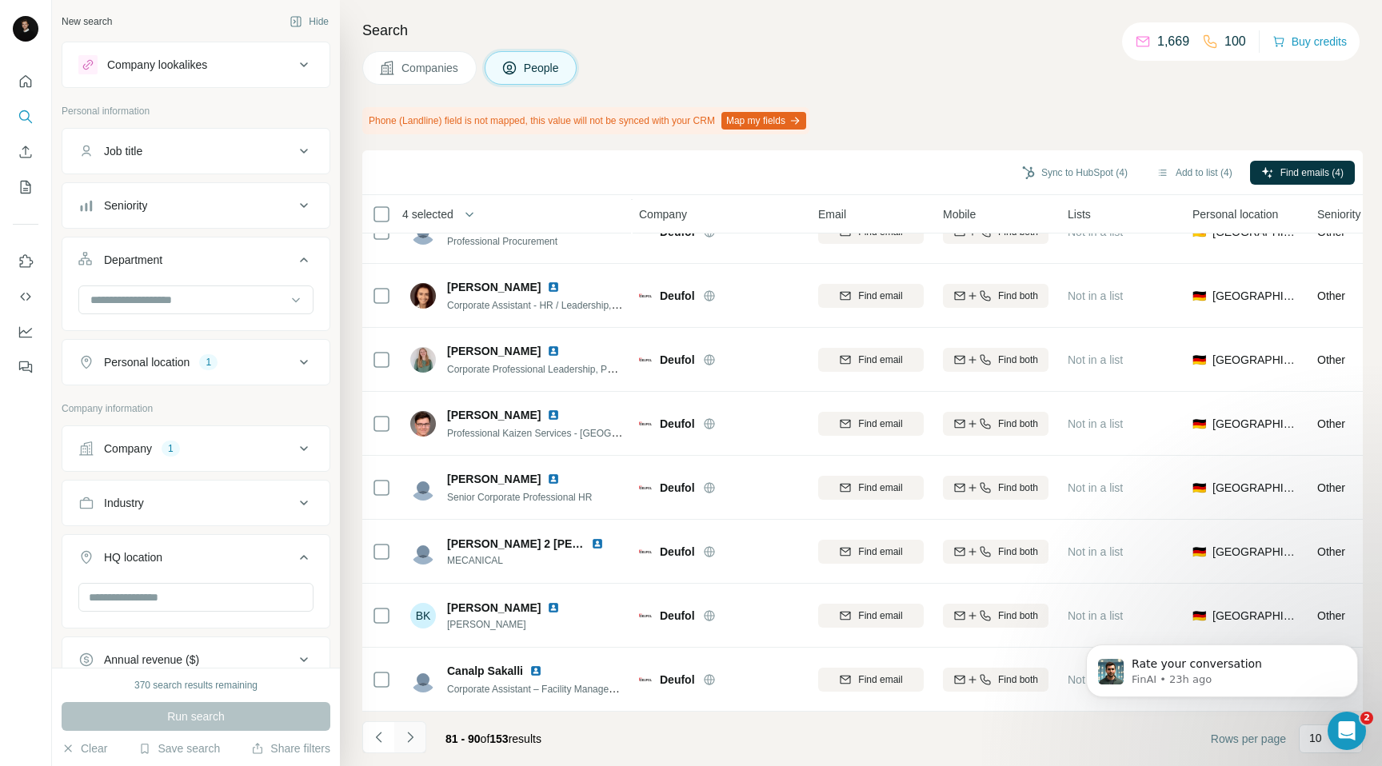
click at [408, 735] on icon "Navigate to next page" at bounding box center [410, 738] width 16 height 16
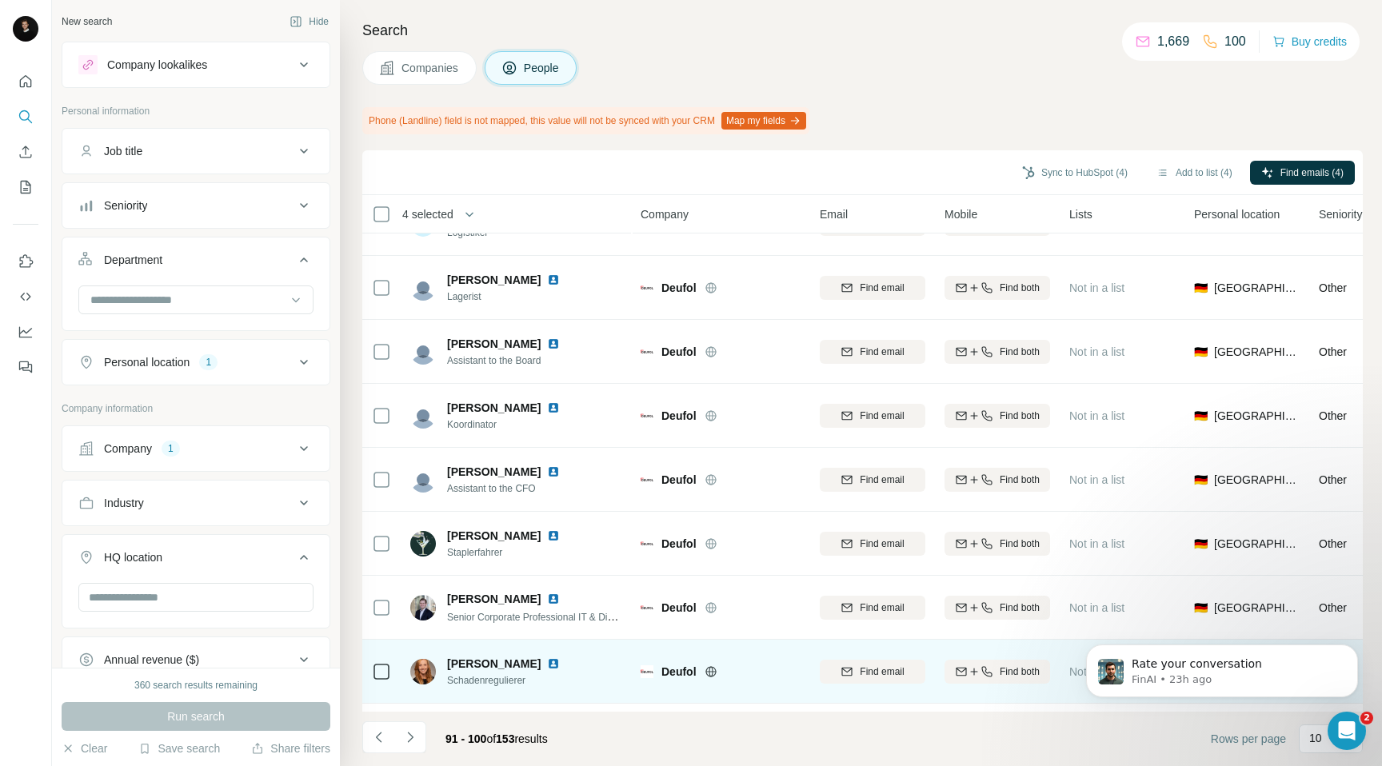
scroll to position [0, 0]
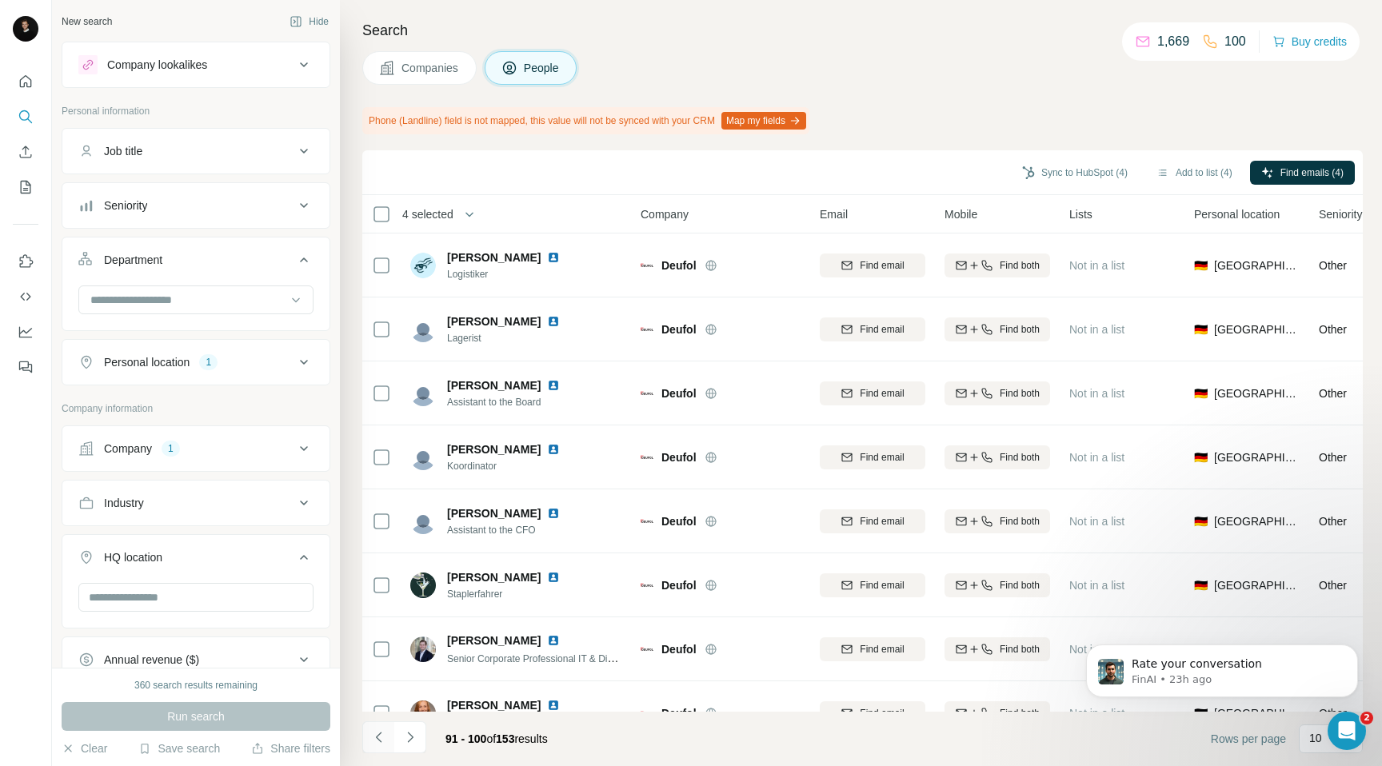
click at [377, 735] on icon "Navigate to previous page" at bounding box center [378, 737] width 6 height 10
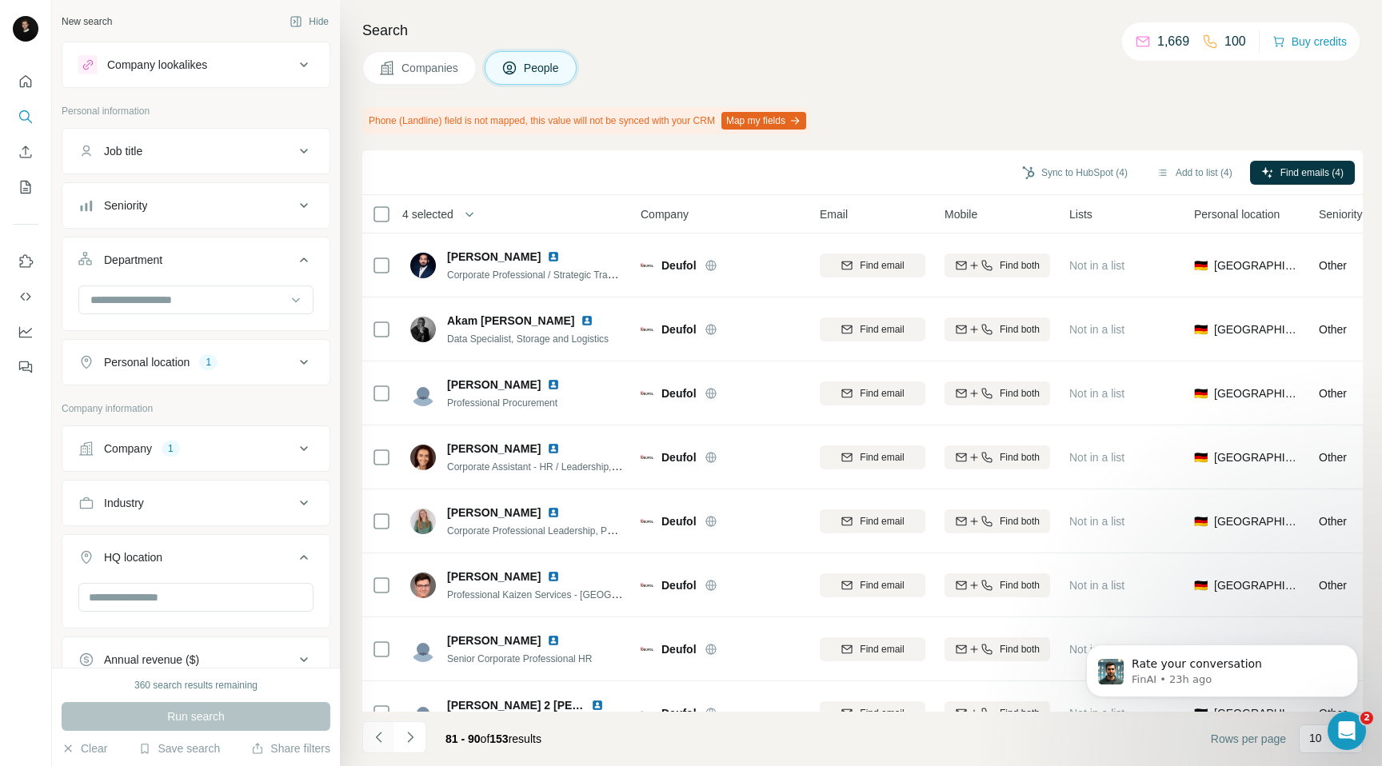
click at [377, 735] on icon "Navigate to previous page" at bounding box center [378, 737] width 6 height 10
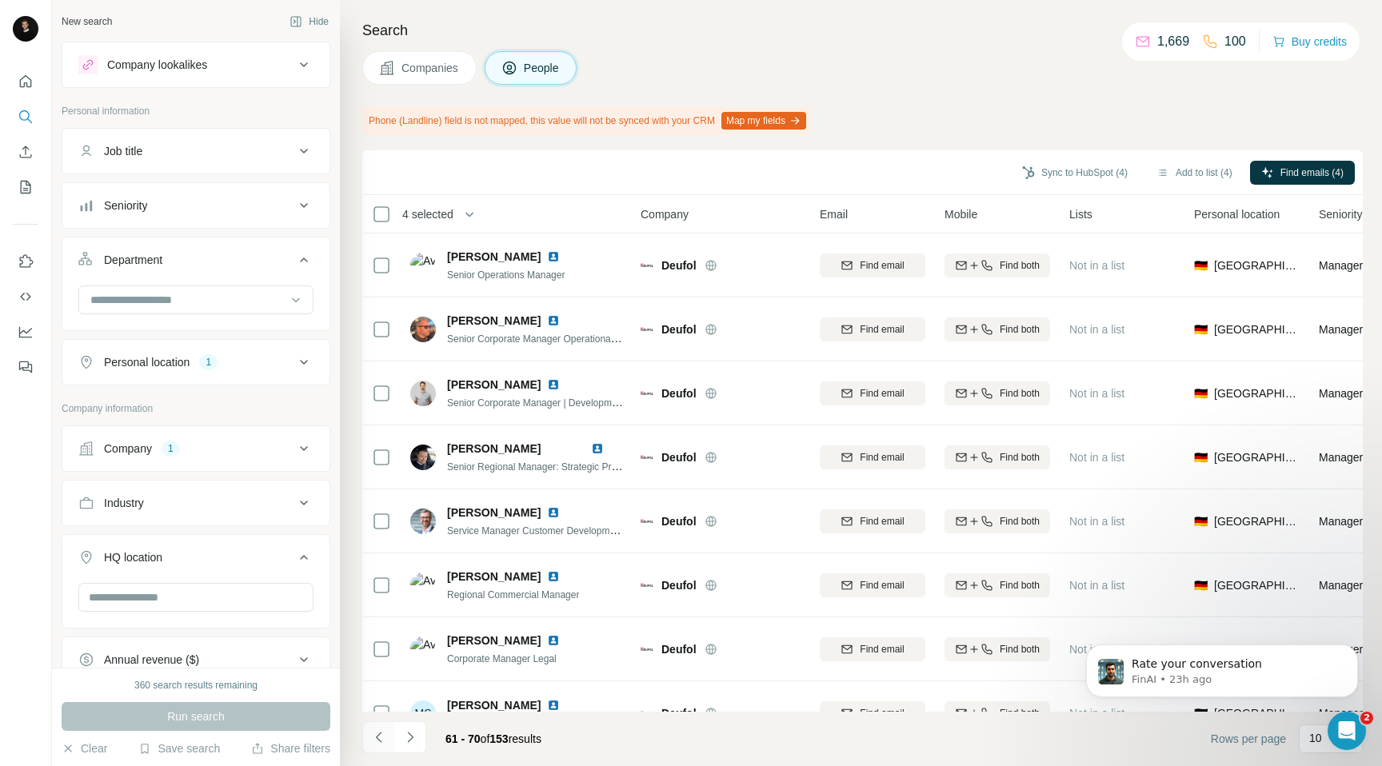
click at [377, 735] on icon "Navigate to previous page" at bounding box center [378, 737] width 6 height 10
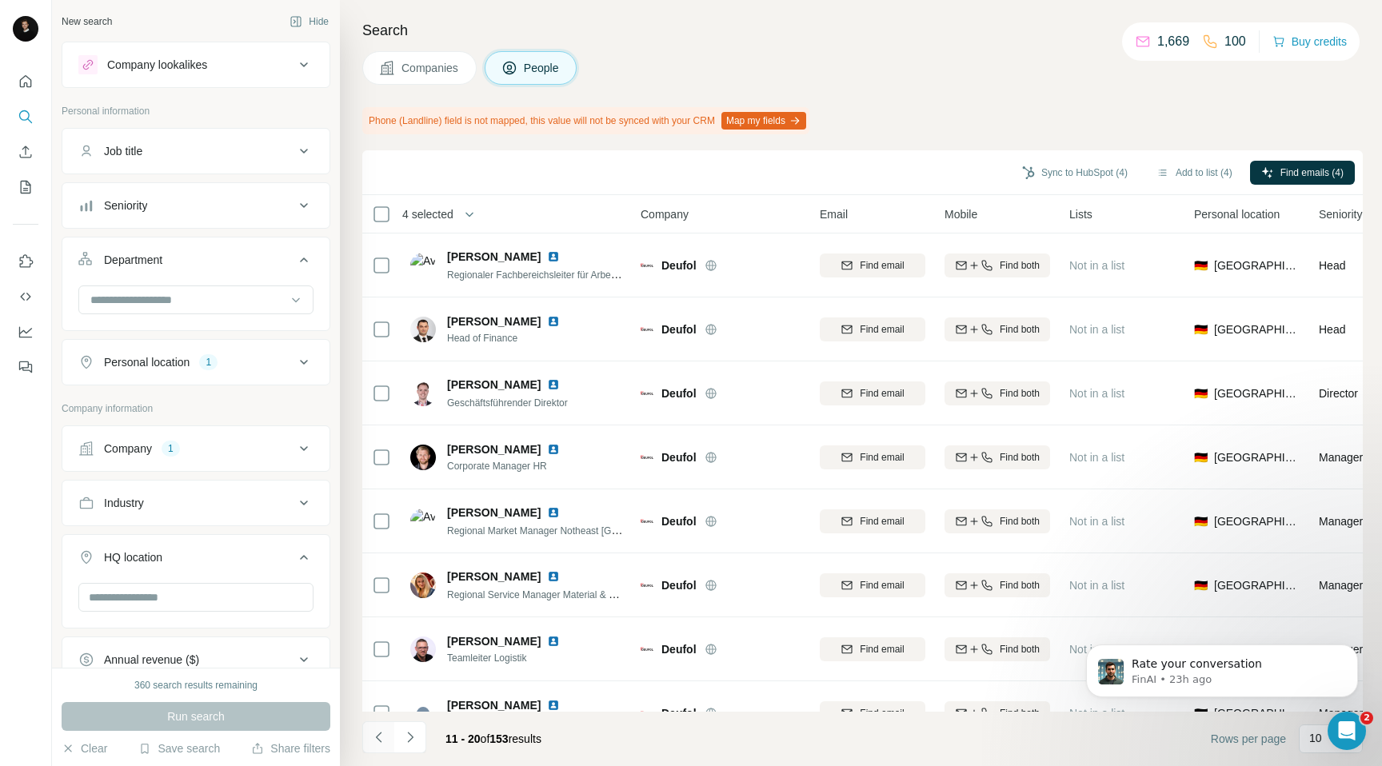
click at [377, 735] on icon "Navigate to previous page" at bounding box center [378, 737] width 6 height 10
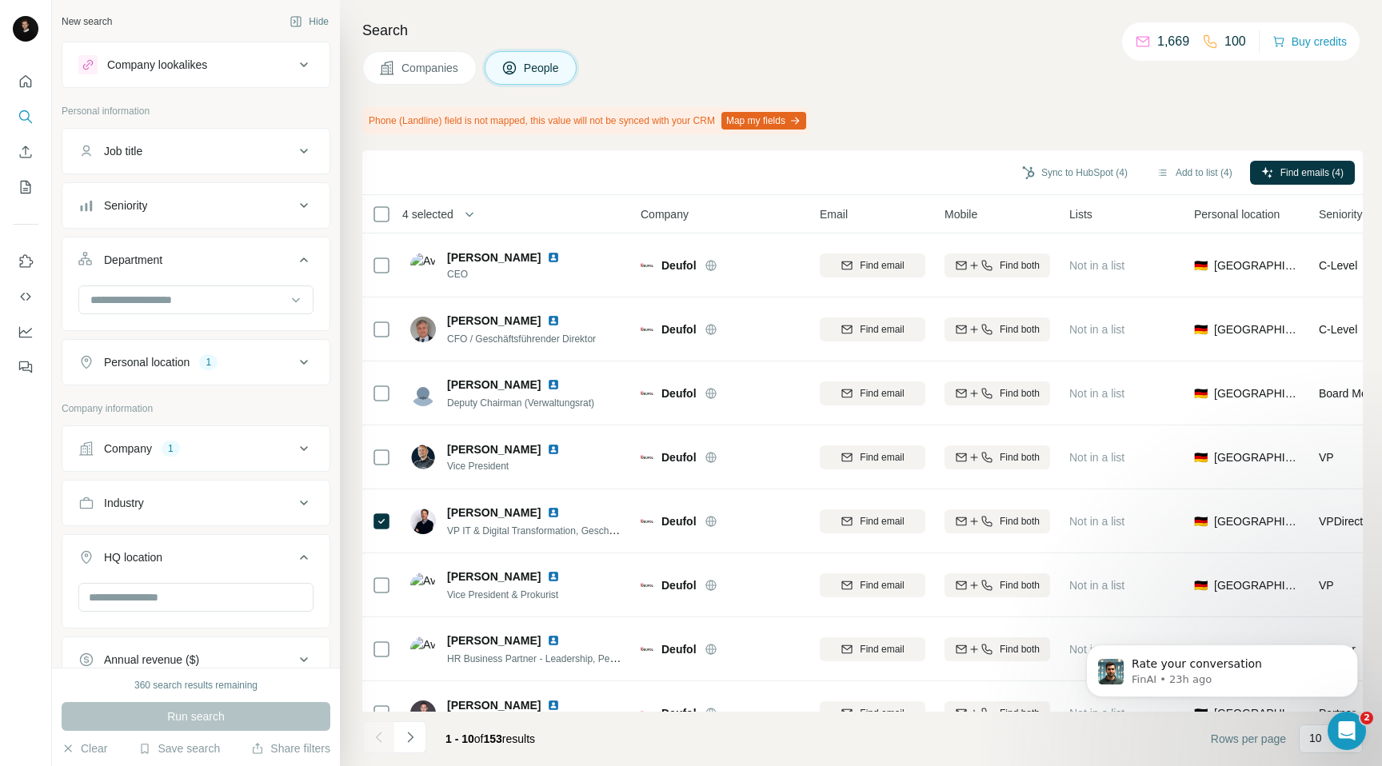
click at [377, 735] on div at bounding box center [378, 738] width 32 height 32
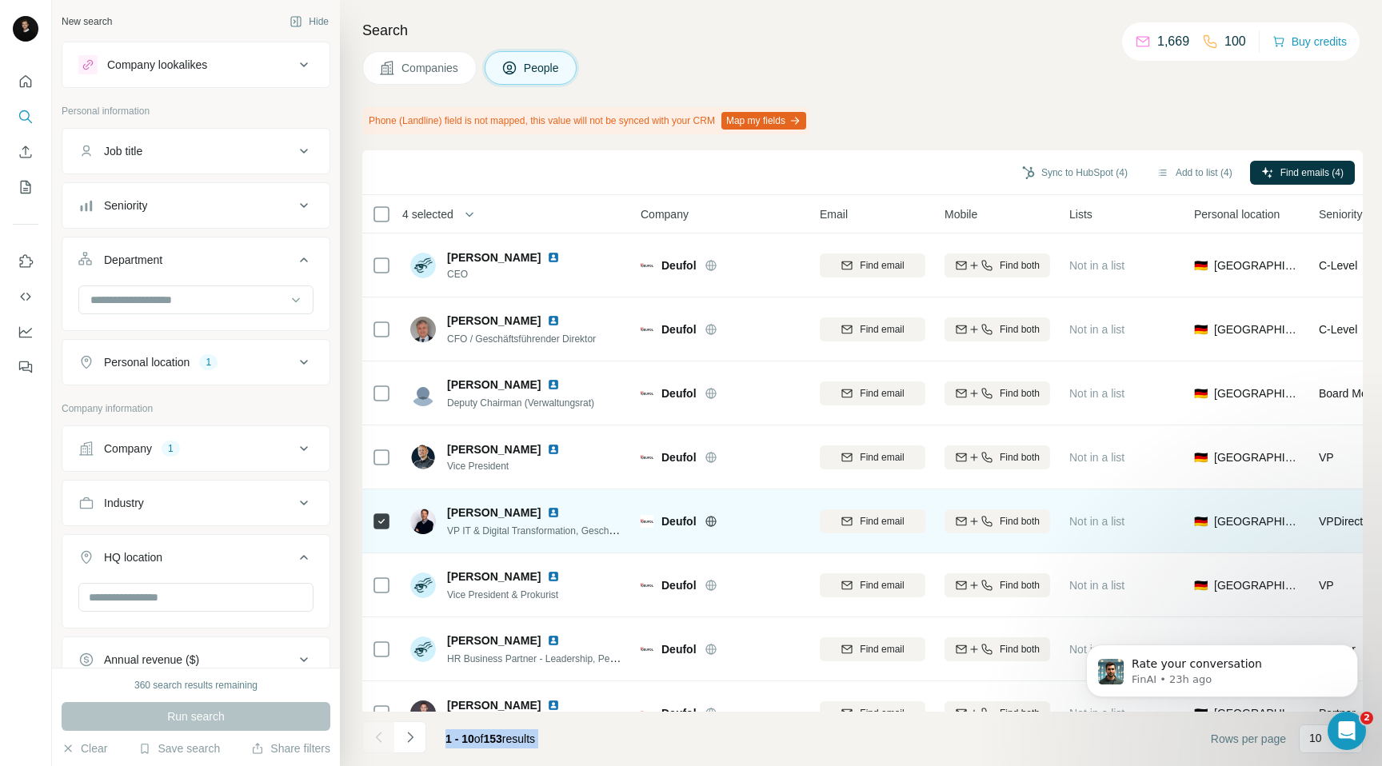
click at [585, 523] on div "VP IT & Digital Transformation, Geschäftsführer" at bounding box center [535, 530] width 176 height 16
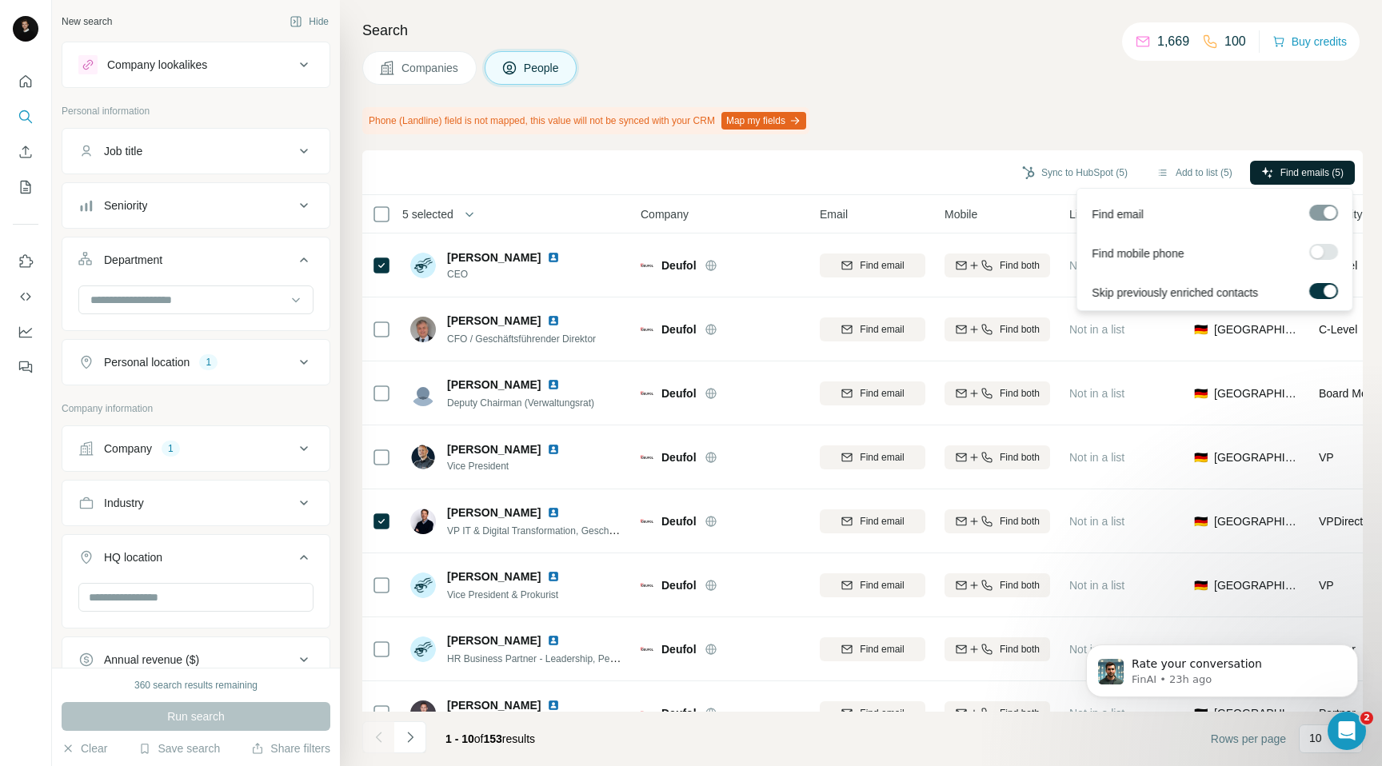
click at [1294, 166] on span "Find emails (5)" at bounding box center [1312, 173] width 63 height 14
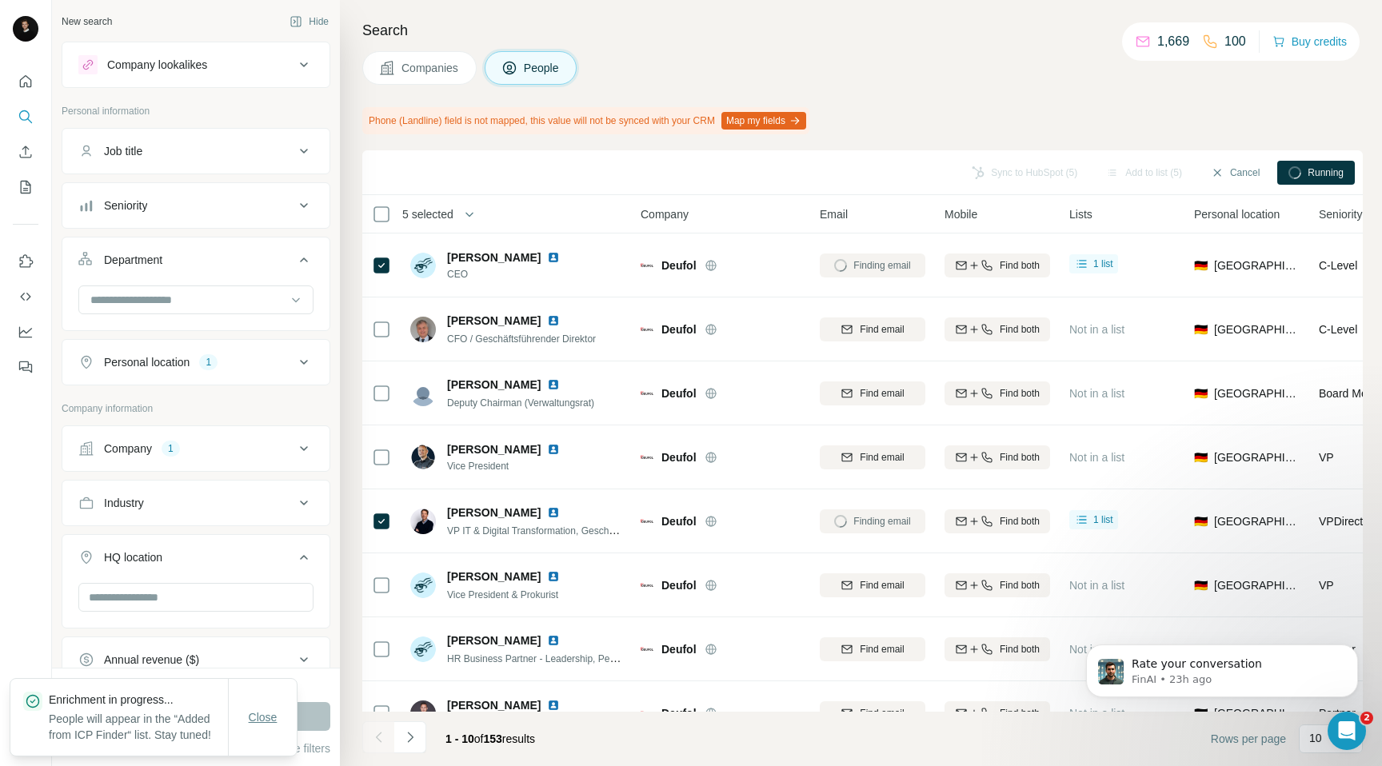
click at [256, 710] on span "Close" at bounding box center [263, 718] width 29 height 16
click at [1046, 178] on button "Sync to HubSpot (5)" at bounding box center [1075, 173] width 128 height 24
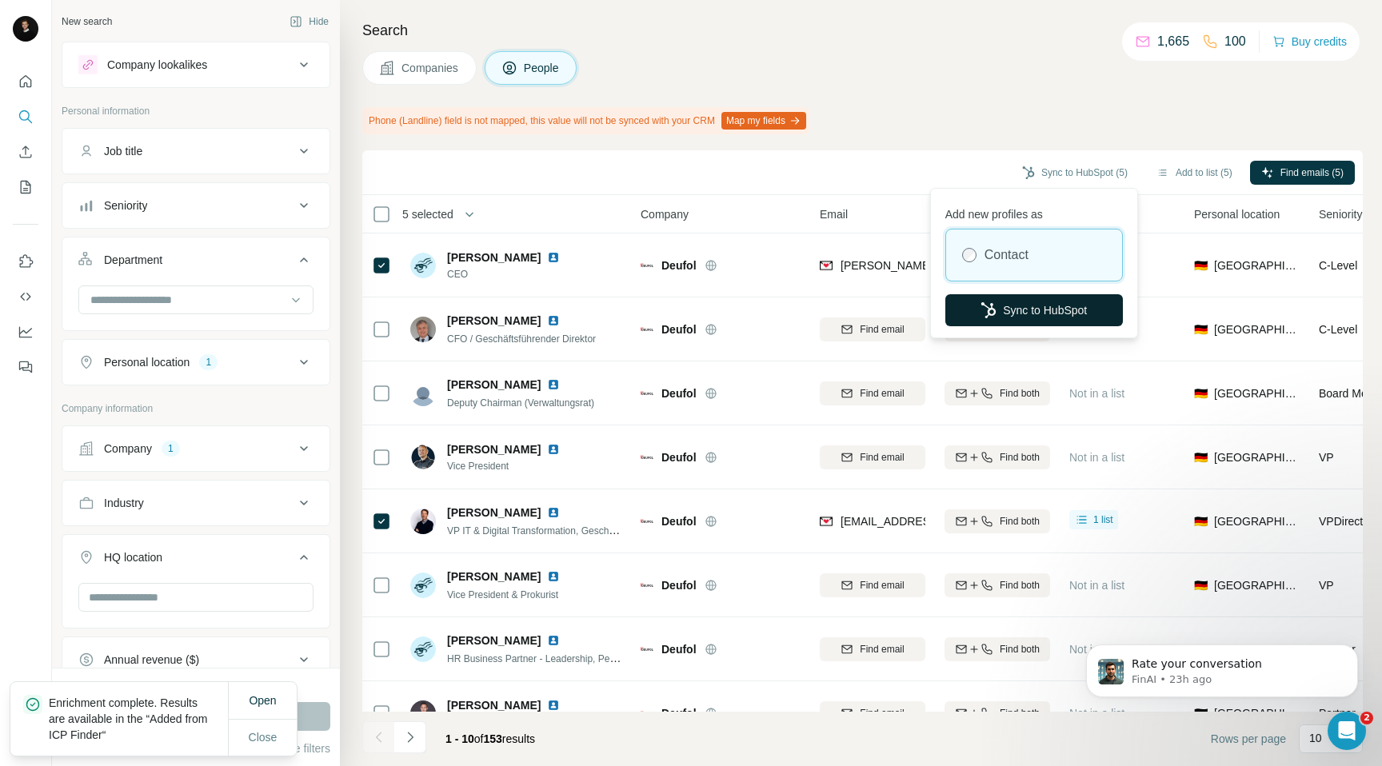
click at [1010, 314] on button "Sync to HubSpot" at bounding box center [1035, 310] width 178 height 32
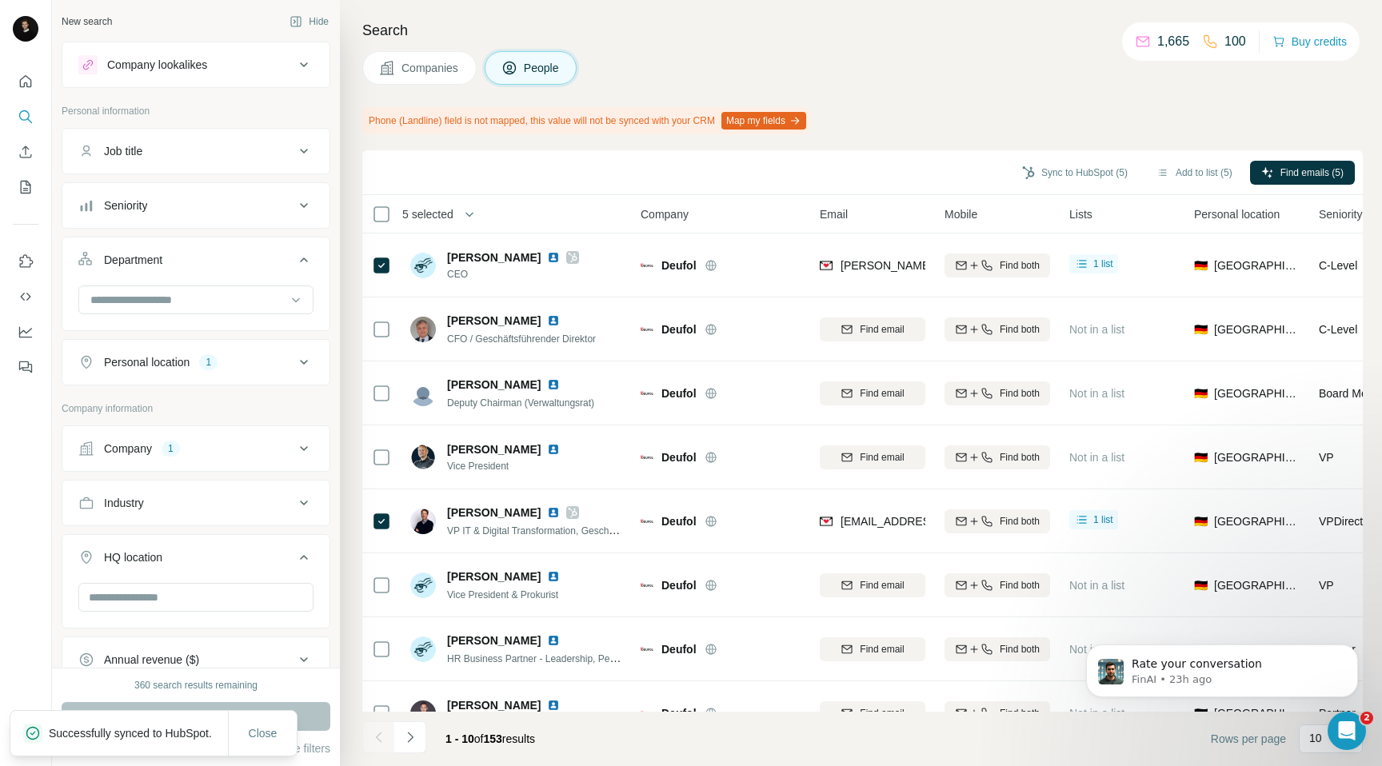
click at [452, 74] on span "Companies" at bounding box center [431, 68] width 58 height 16
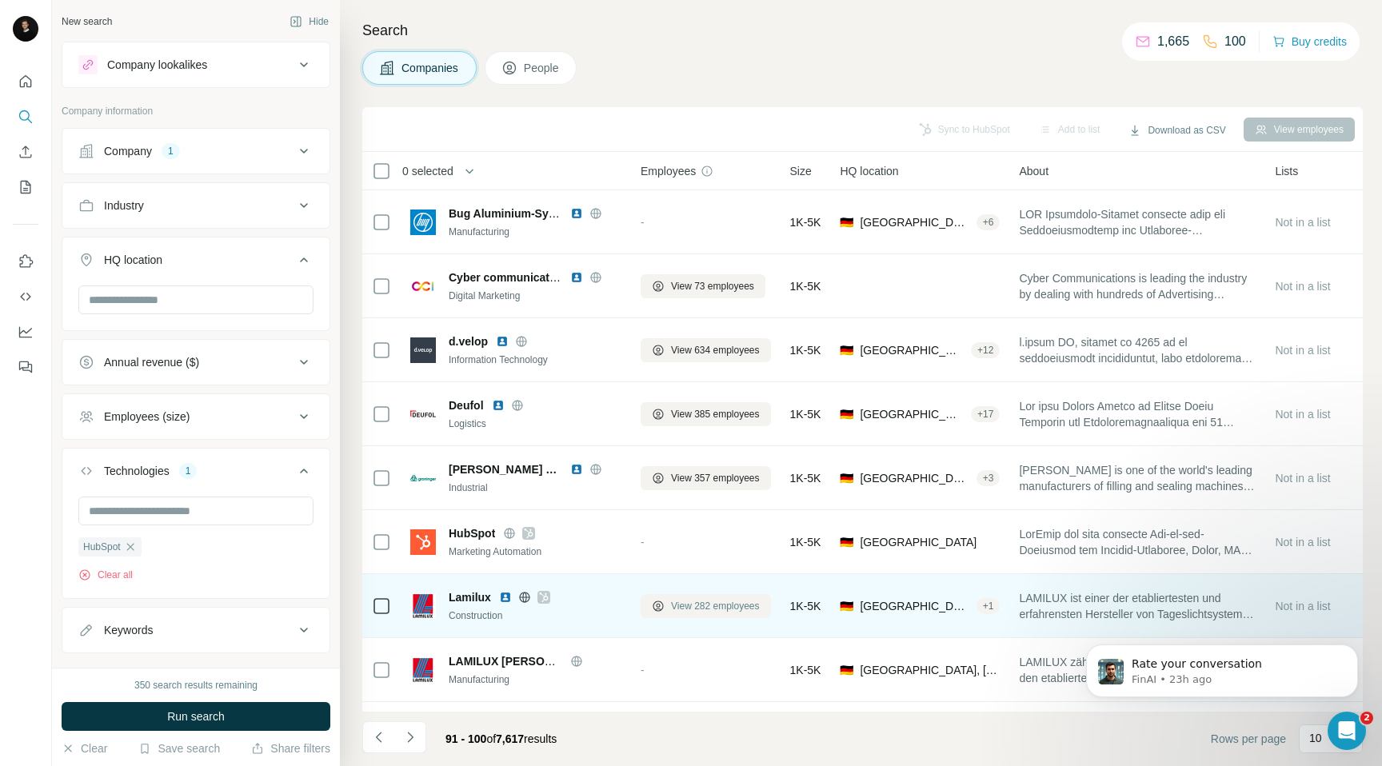
click at [694, 601] on span "View 282 employees" at bounding box center [715, 606] width 89 height 14
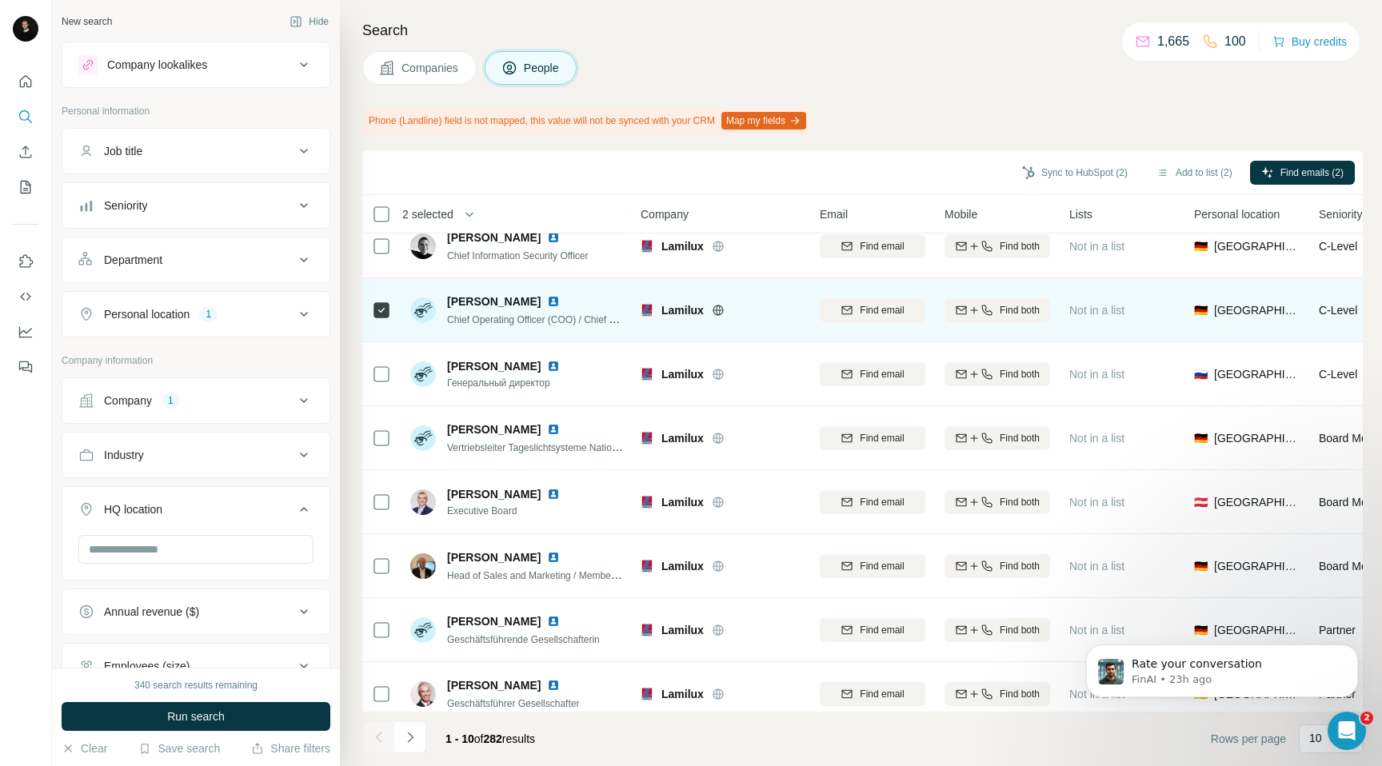
scroll to position [162, 0]
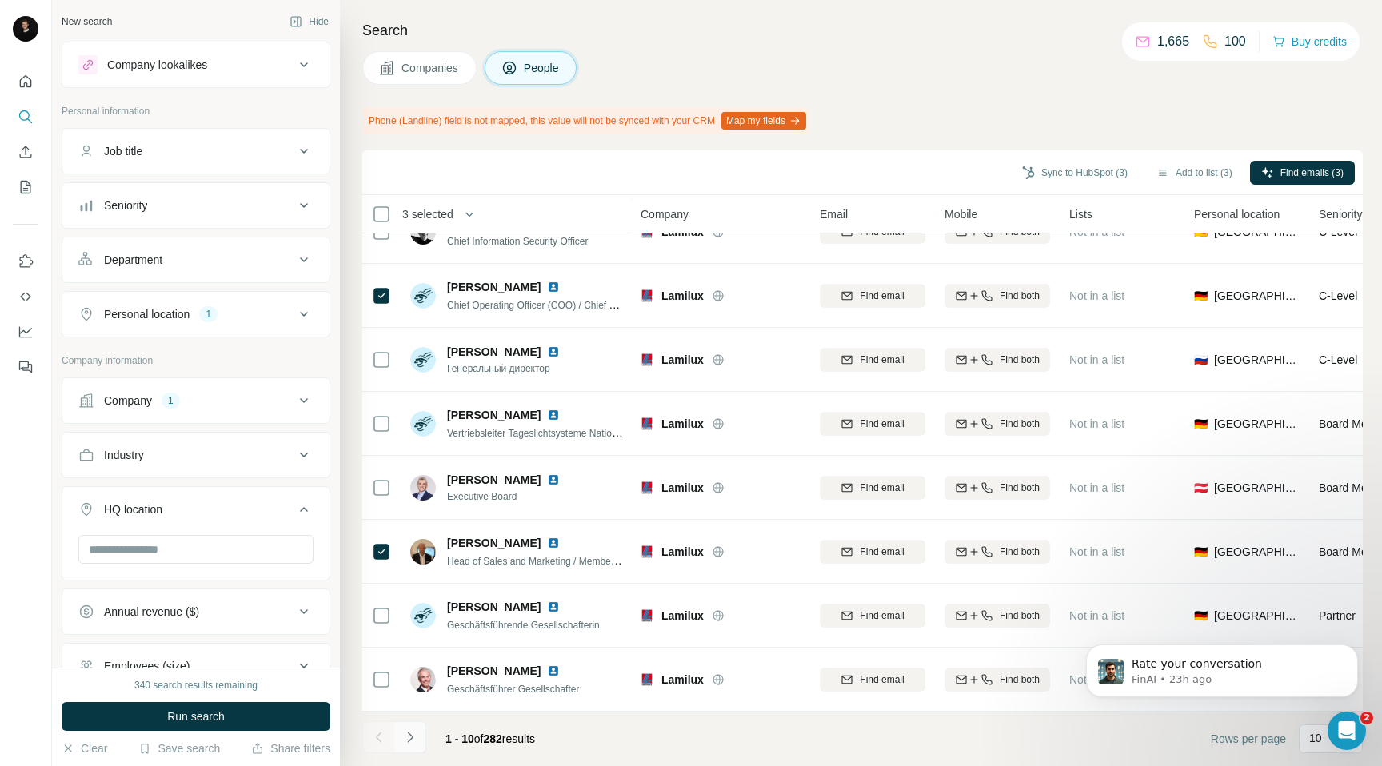
click at [410, 734] on icon "Navigate to next page" at bounding box center [410, 737] width 6 height 10
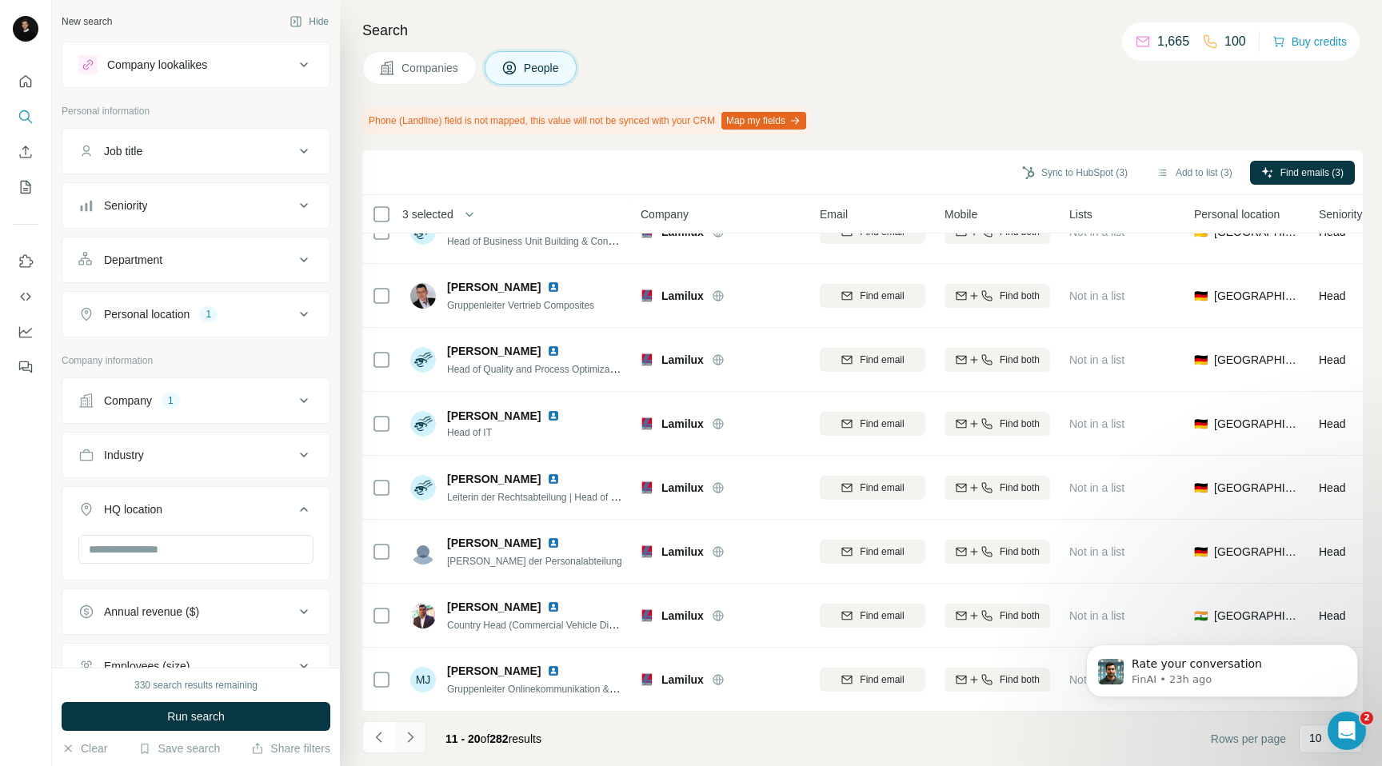
click at [410, 735] on icon "Navigate to next page" at bounding box center [410, 737] width 6 height 10
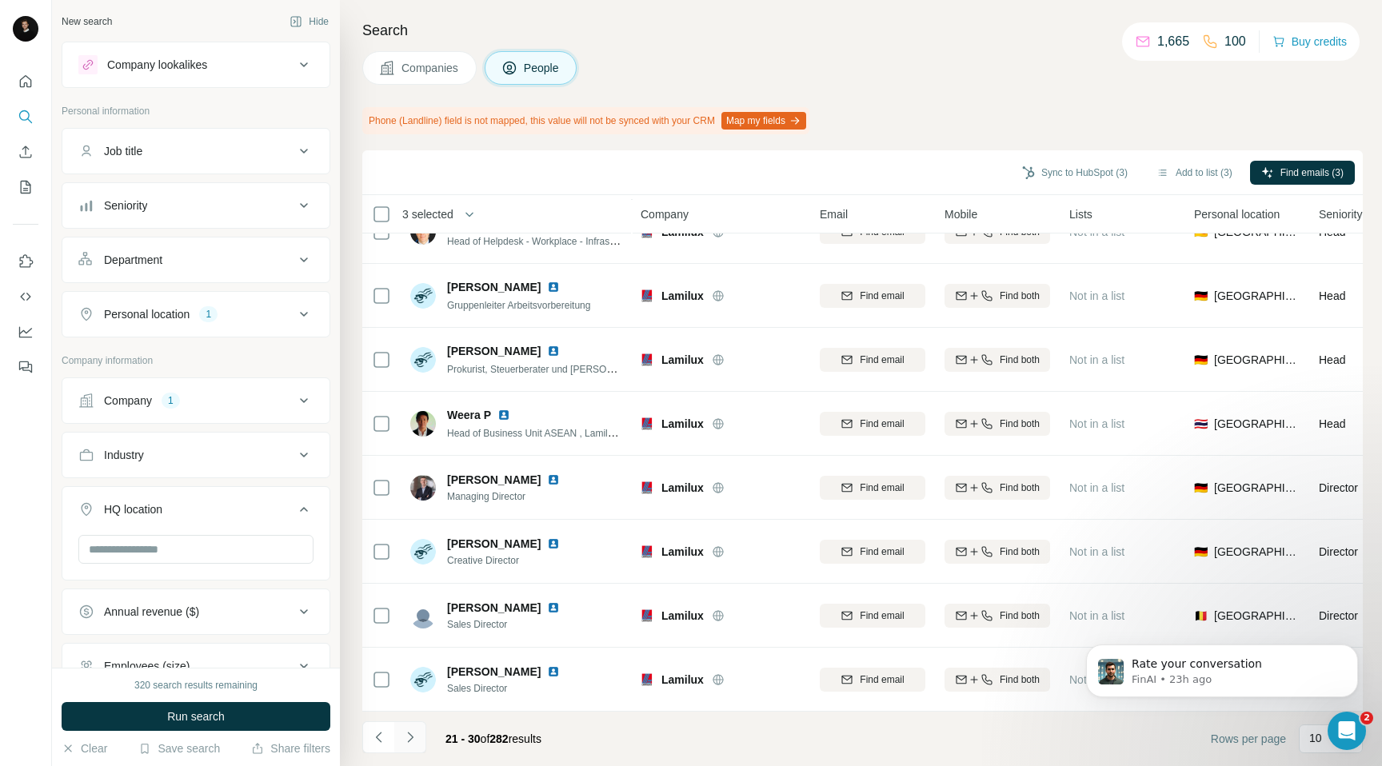
click at [415, 737] on icon "Navigate to next page" at bounding box center [410, 738] width 16 height 16
click at [414, 738] on icon "Navigate to next page" at bounding box center [410, 738] width 16 height 16
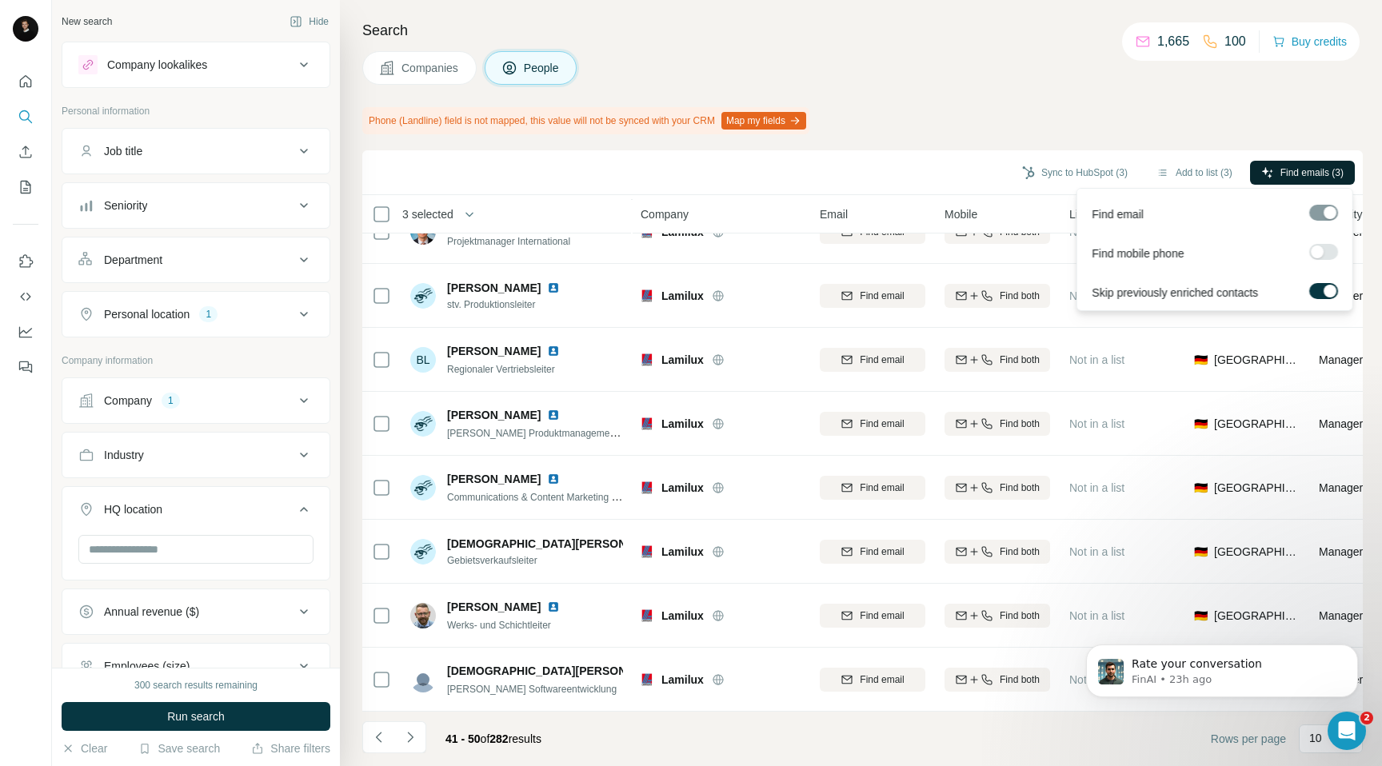
click at [1268, 176] on icon "button" at bounding box center [1268, 172] width 13 height 13
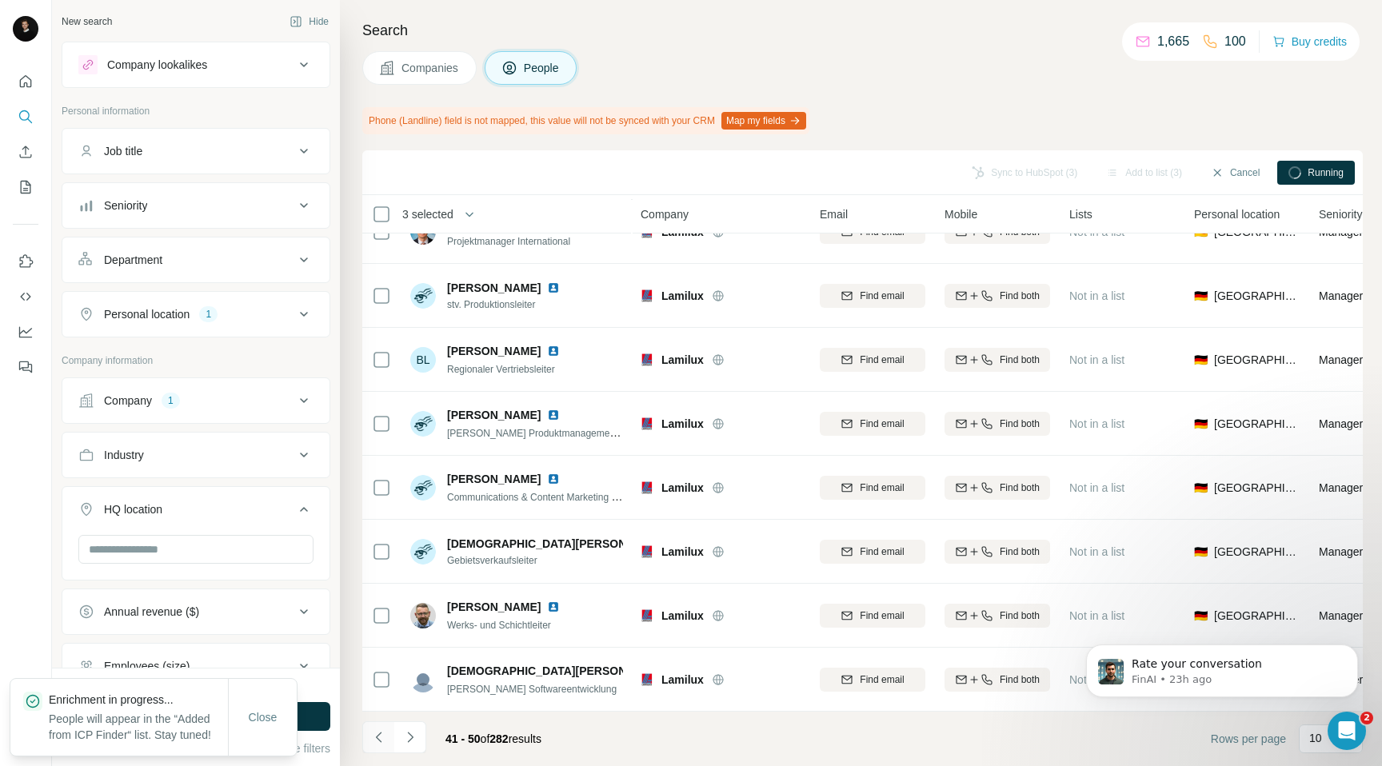
click at [386, 746] on button "Navigate to previous page" at bounding box center [378, 738] width 32 height 32
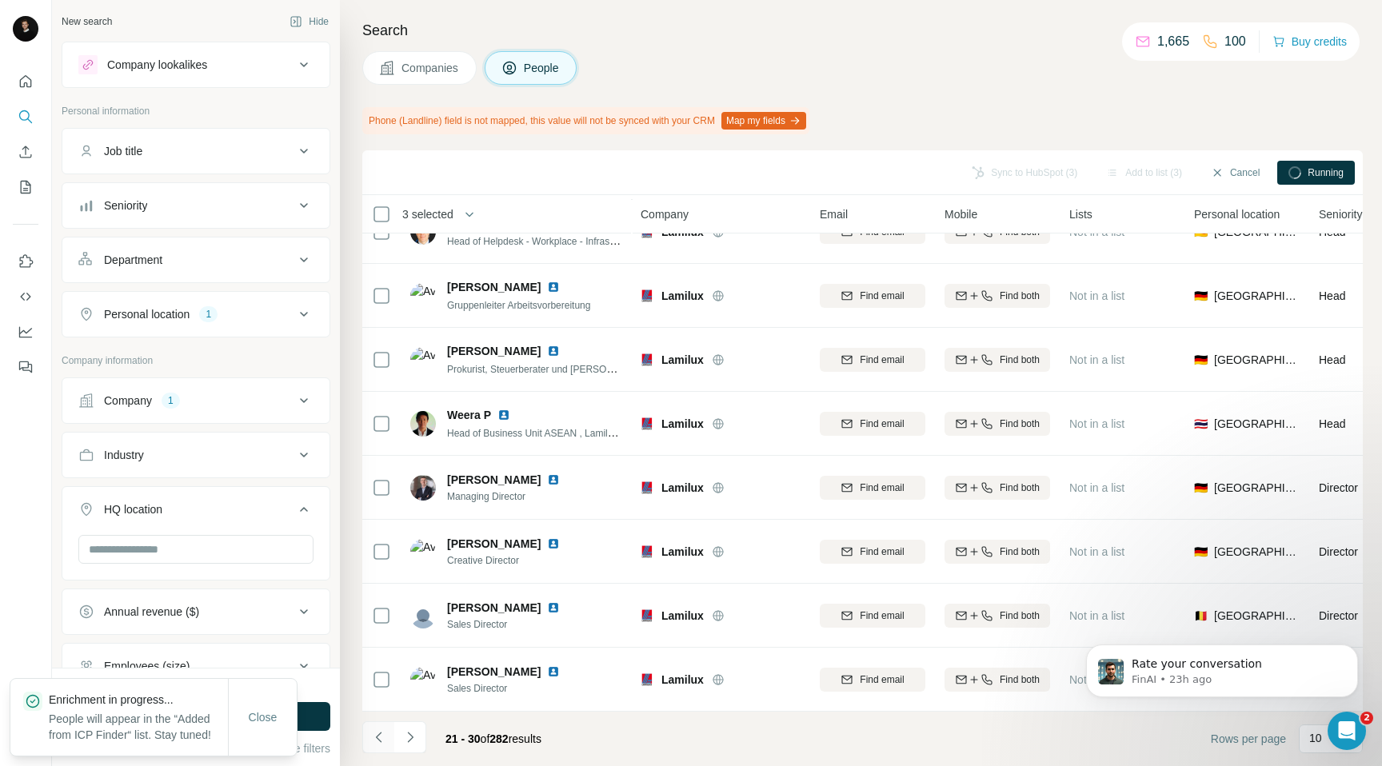
click at [386, 746] on button "Navigate to previous page" at bounding box center [378, 738] width 32 height 32
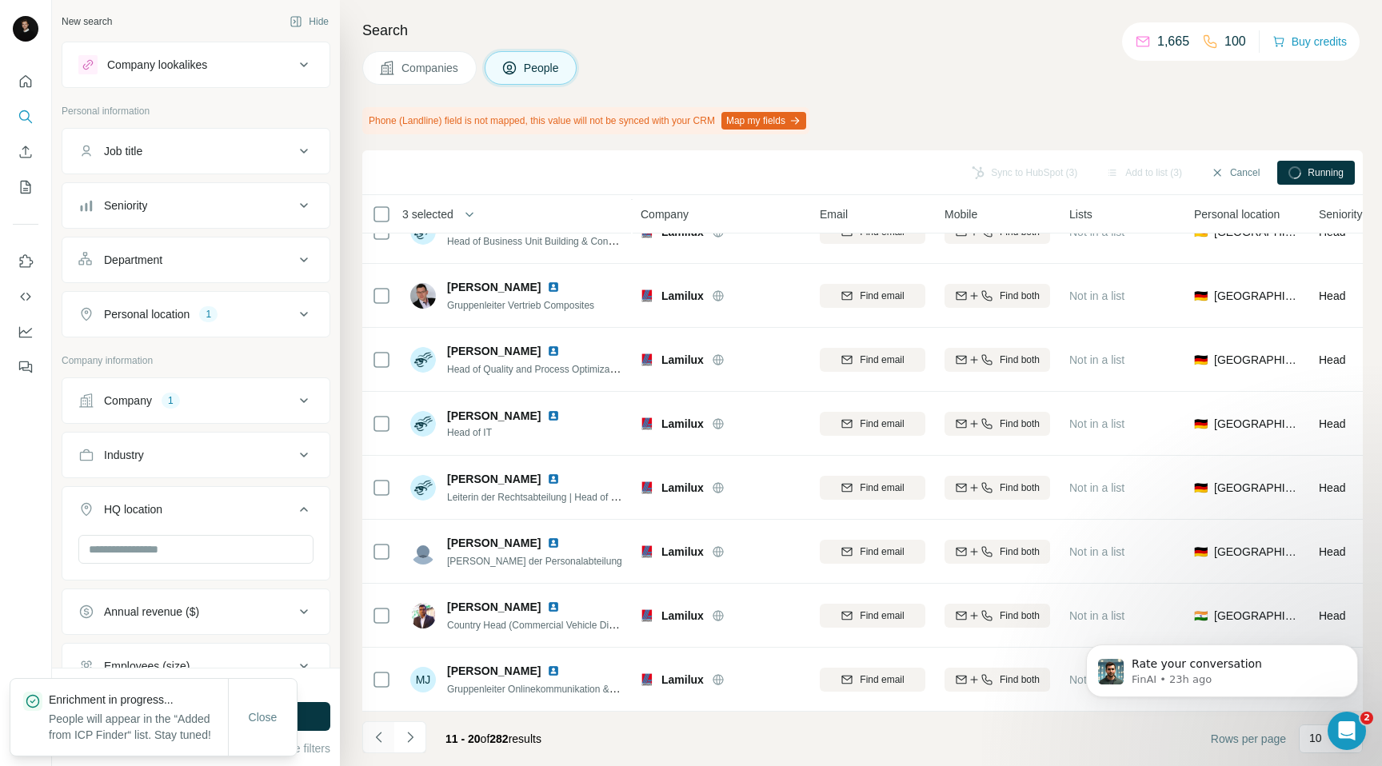
click at [386, 746] on button "Navigate to previous page" at bounding box center [378, 738] width 32 height 32
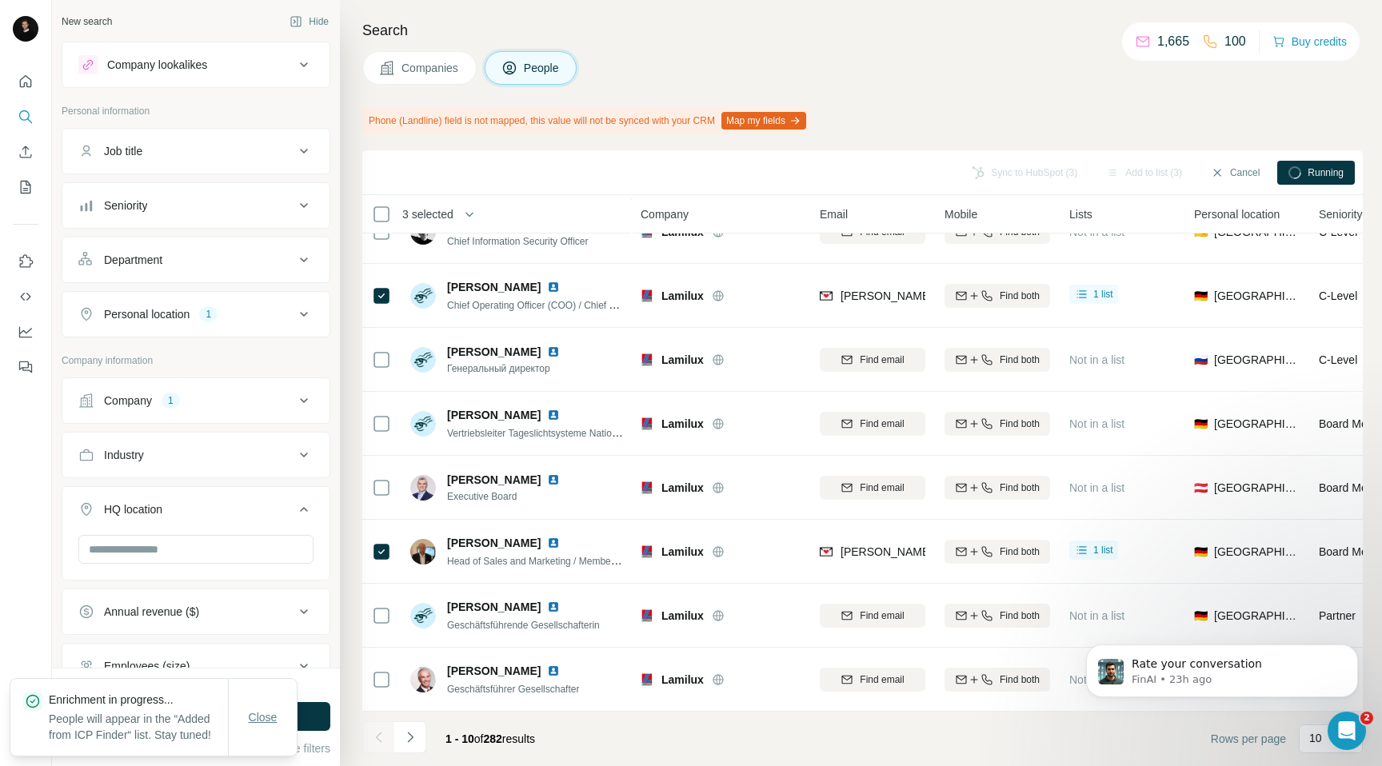
click at [277, 714] on span "Close" at bounding box center [263, 718] width 29 height 16
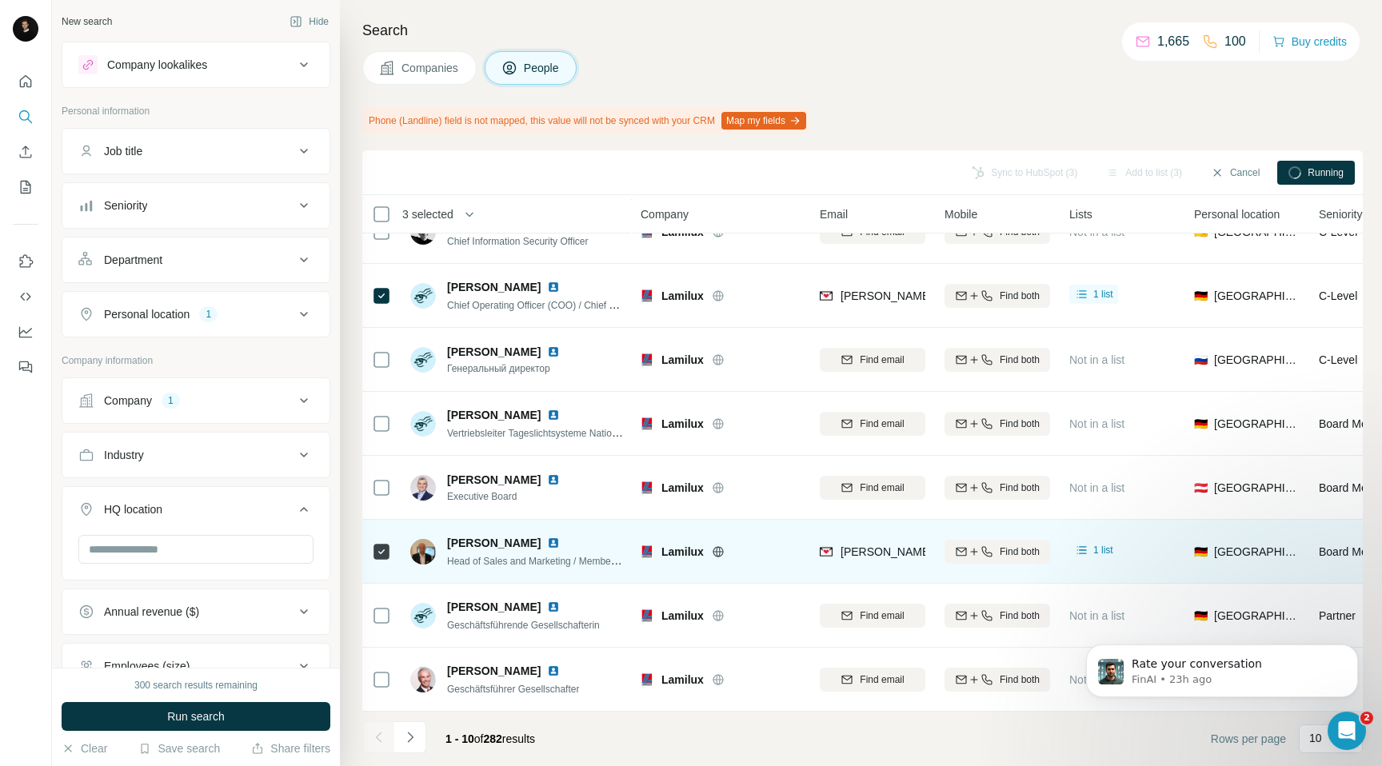
scroll to position [0, 0]
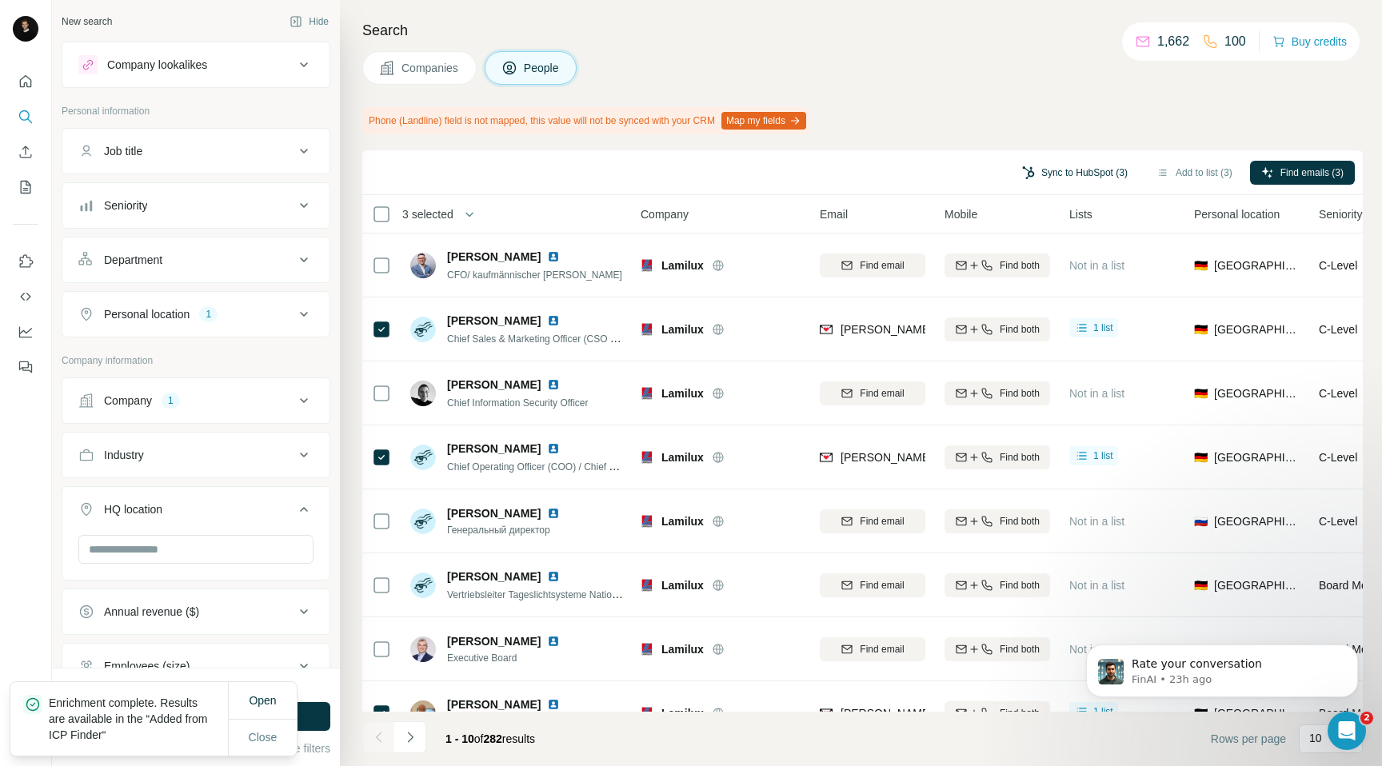
click at [1074, 183] on button "Sync to HubSpot (3)" at bounding box center [1075, 173] width 128 height 24
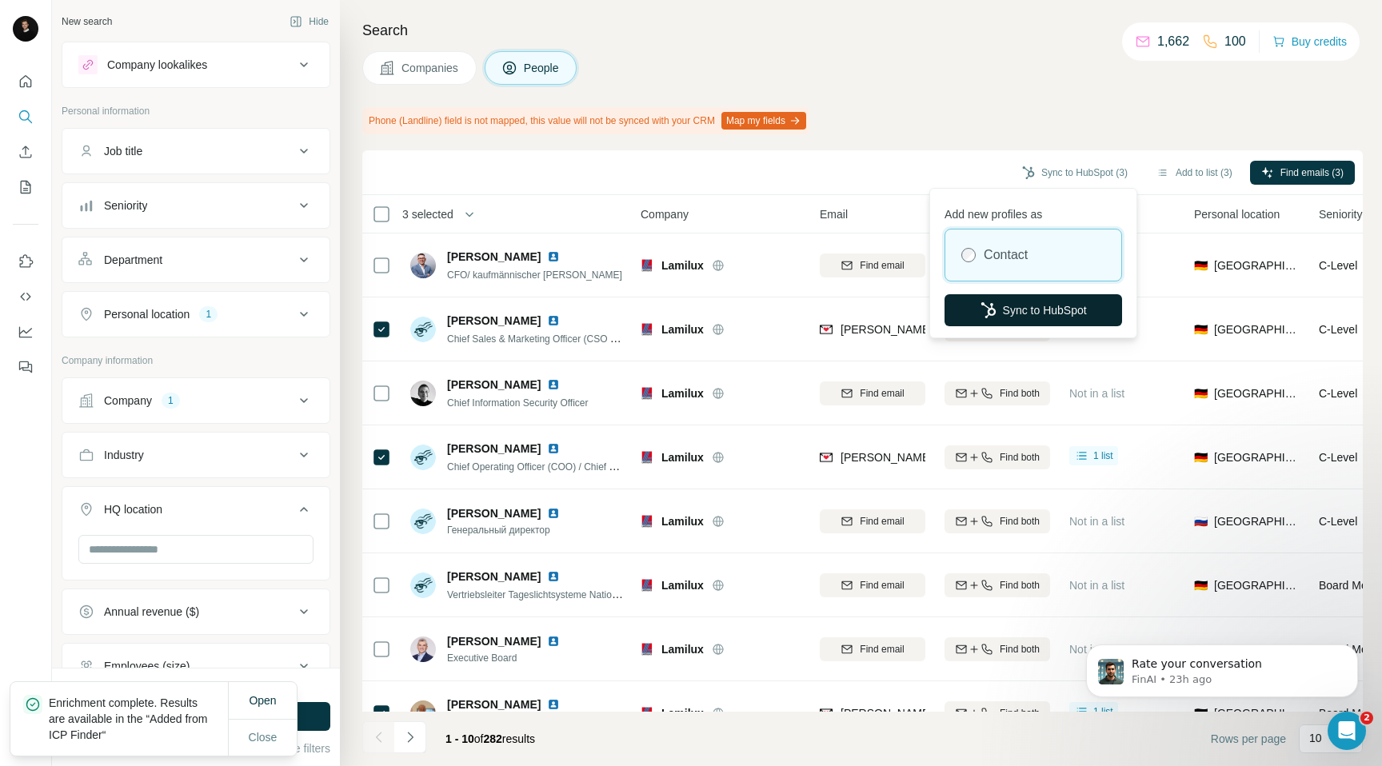
click at [1051, 310] on button "Sync to HubSpot" at bounding box center [1034, 310] width 178 height 32
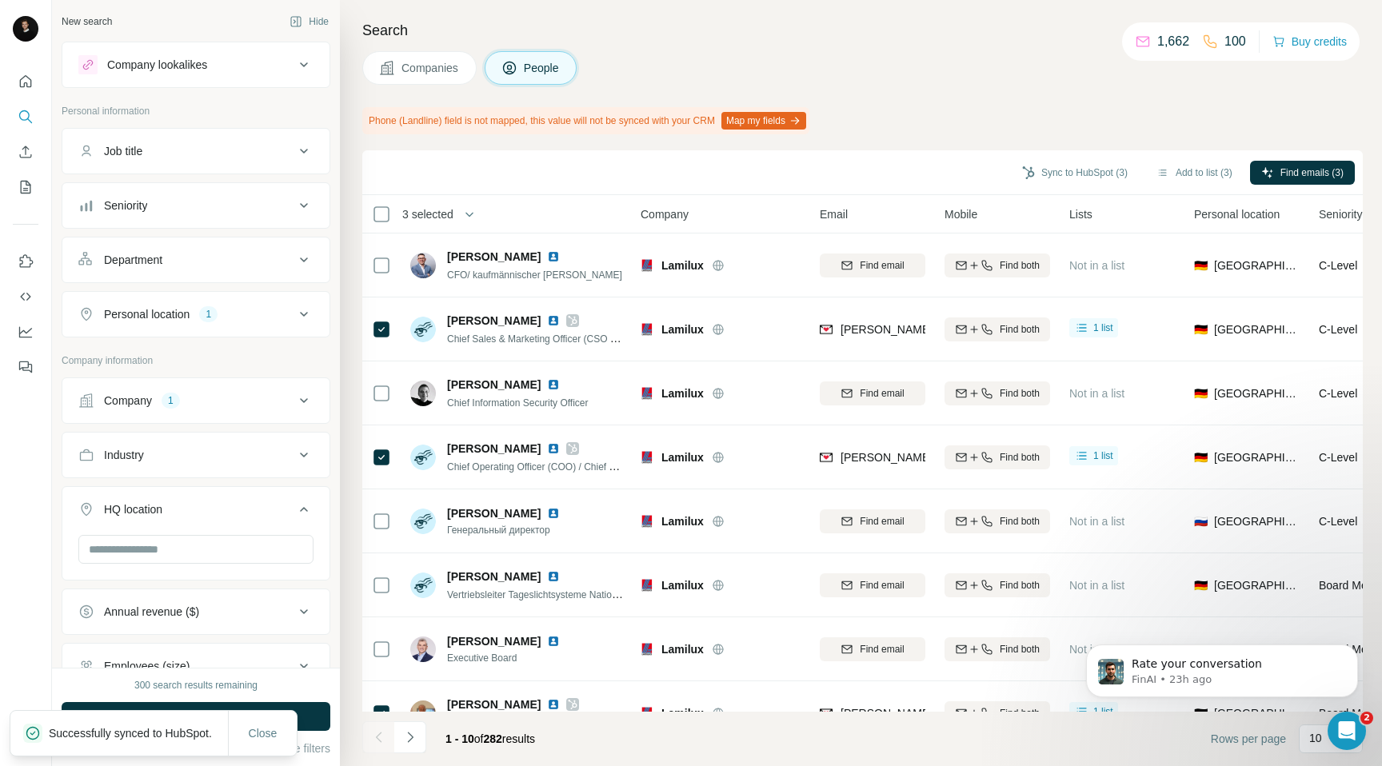
click at [390, 70] on icon at bounding box center [387, 68] width 16 height 16
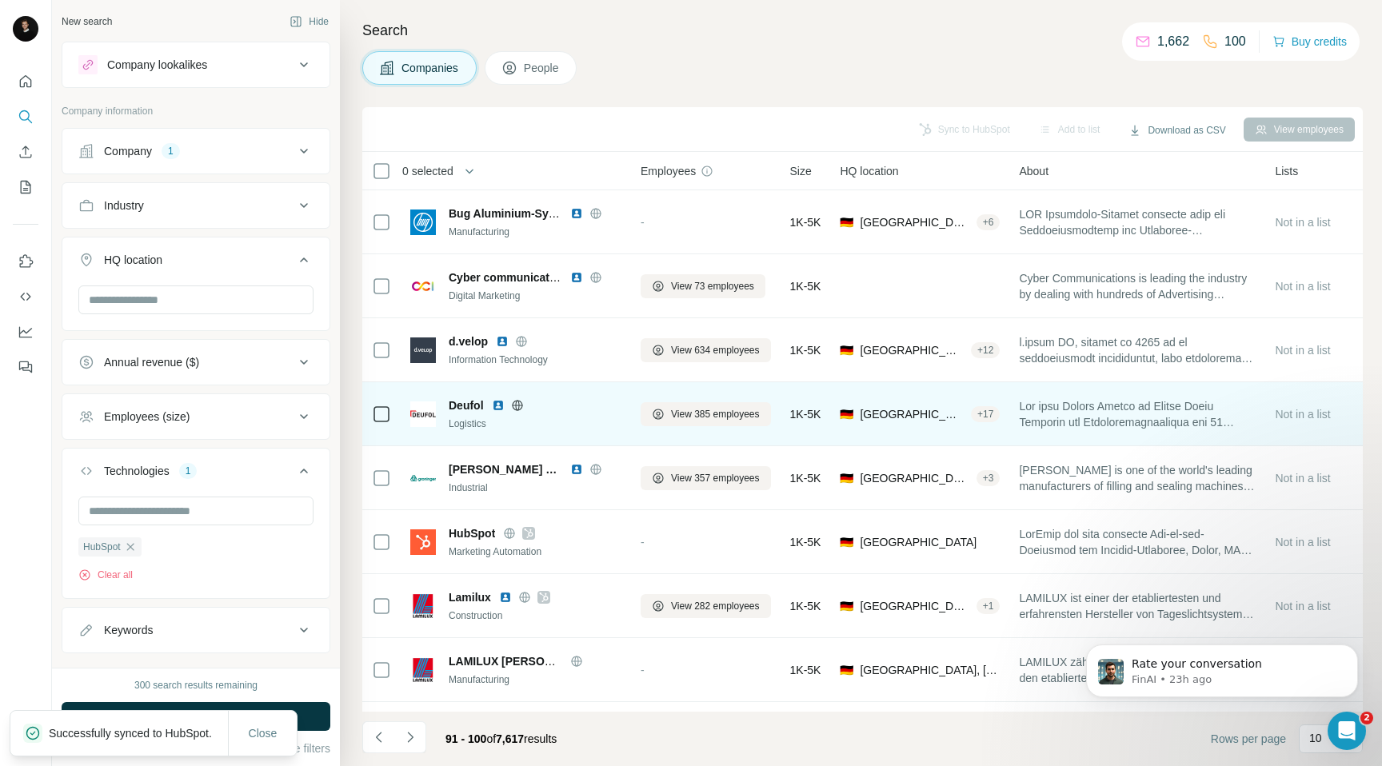
scroll to position [118, 0]
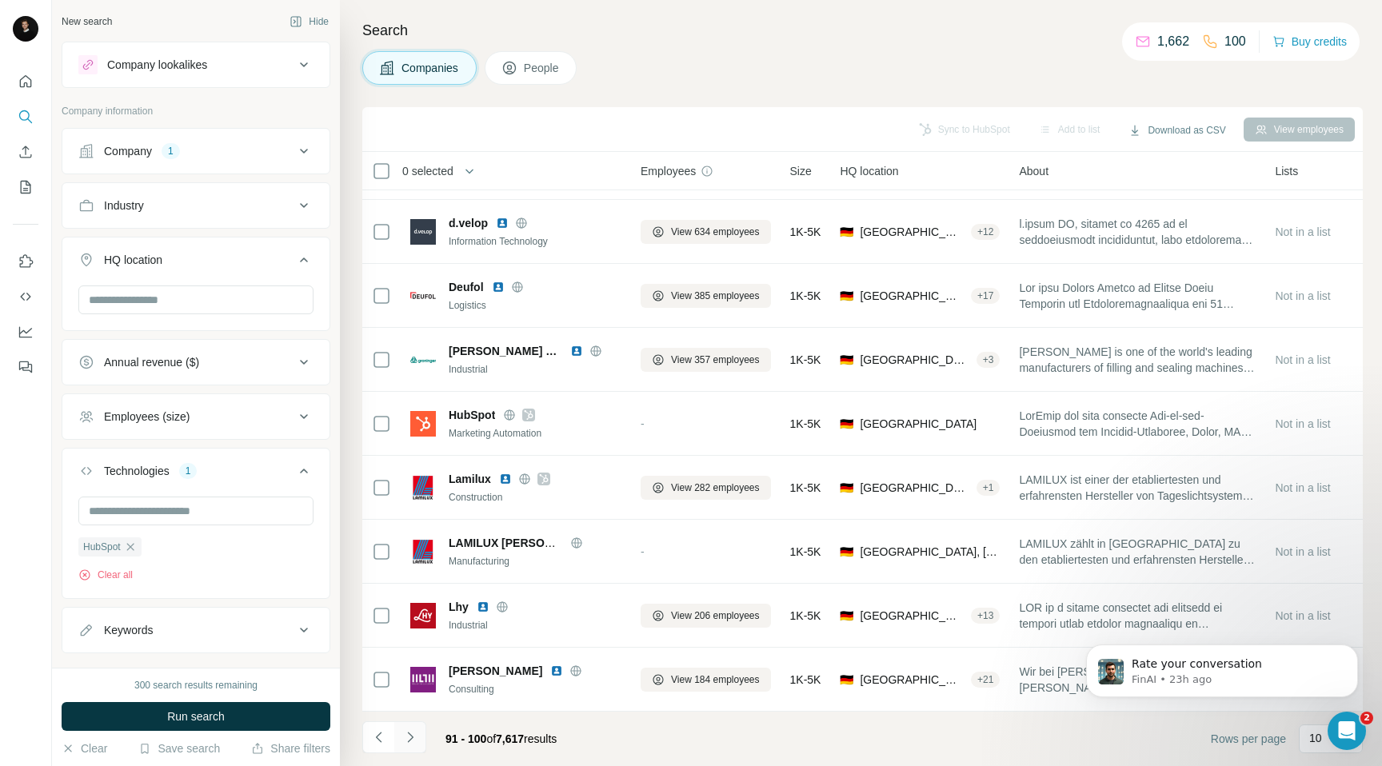
click at [410, 738] on icon "Navigate to next page" at bounding box center [410, 738] width 16 height 16
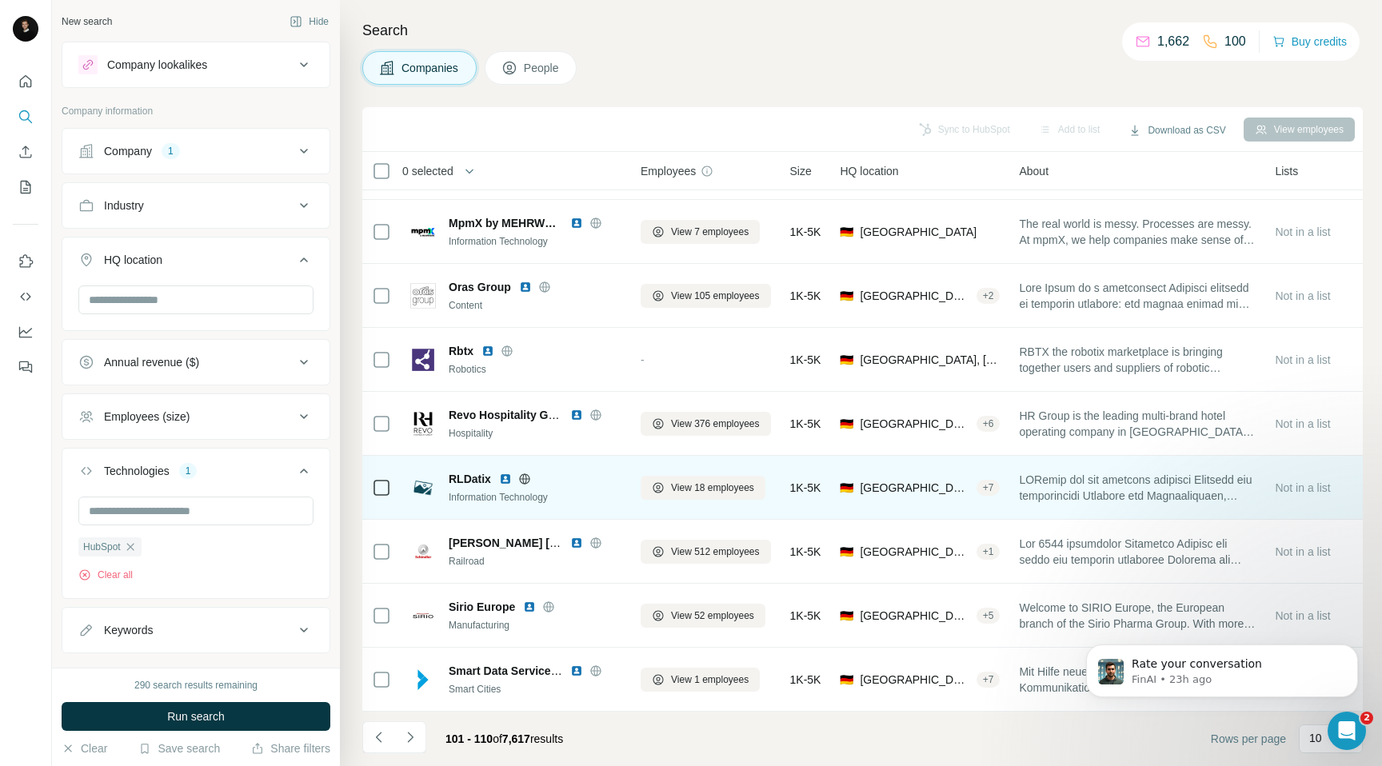
scroll to position [0, 0]
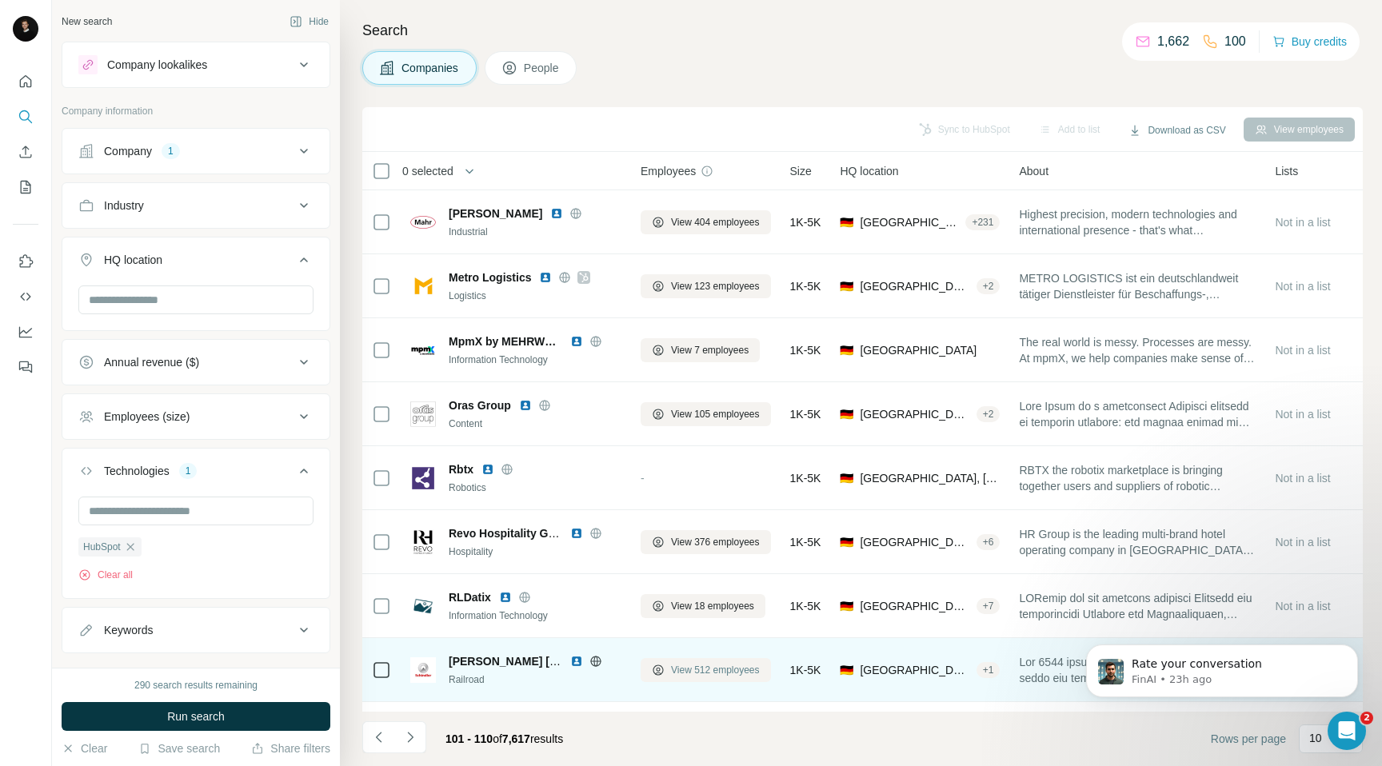
click at [725, 670] on span "View 512 employees" at bounding box center [715, 670] width 89 height 14
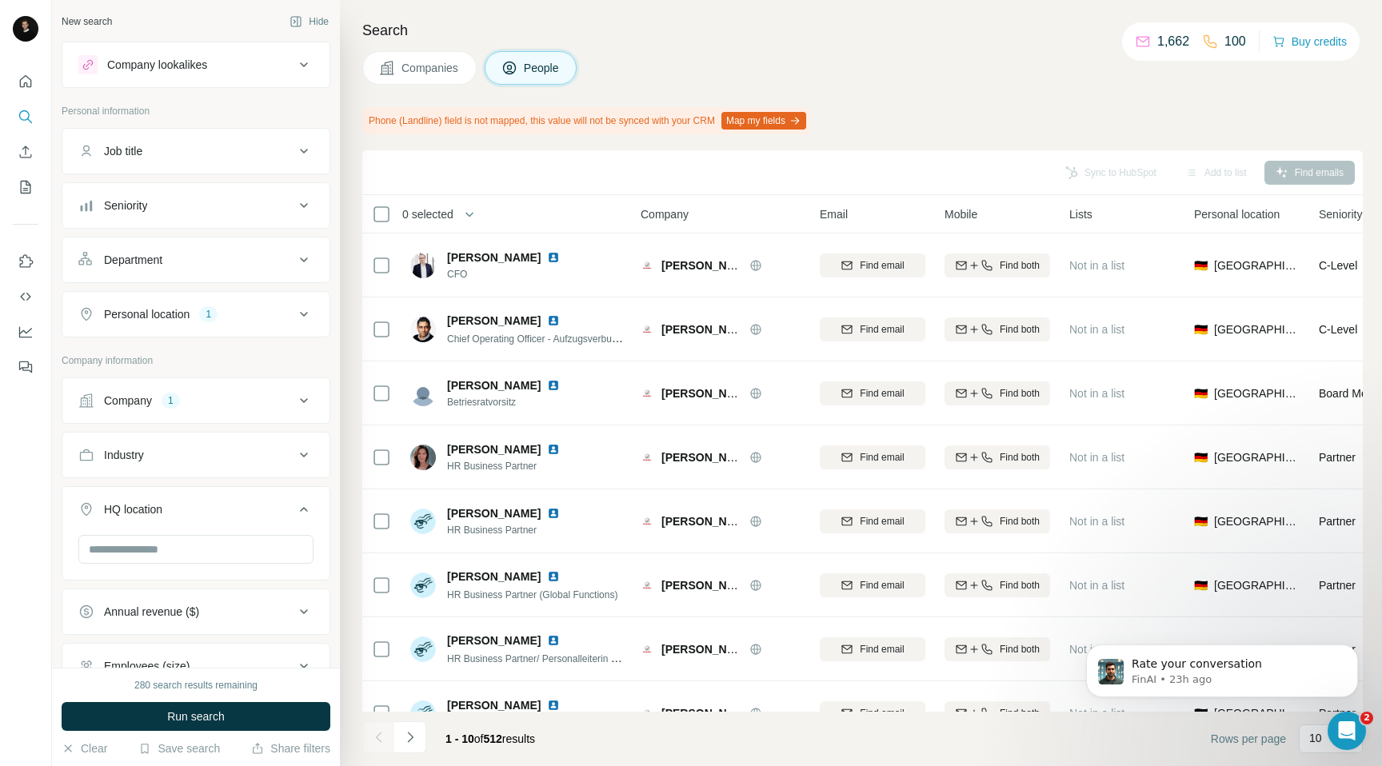
click at [226, 262] on div "Department" at bounding box center [186, 260] width 216 height 16
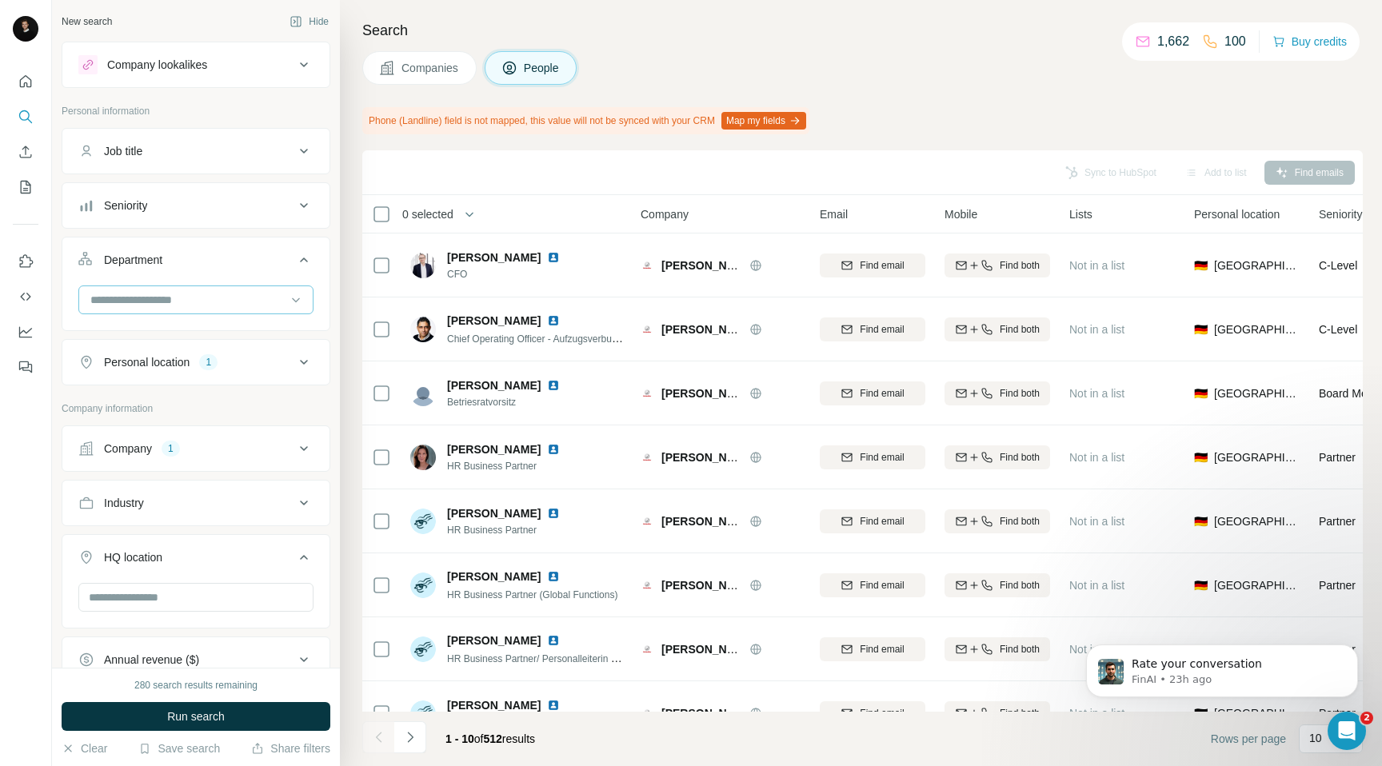
click at [159, 302] on input at bounding box center [188, 300] width 198 height 18
type input "*****"
click at [115, 338] on p "Marketing and Advertising" at bounding box center [156, 336] width 129 height 16
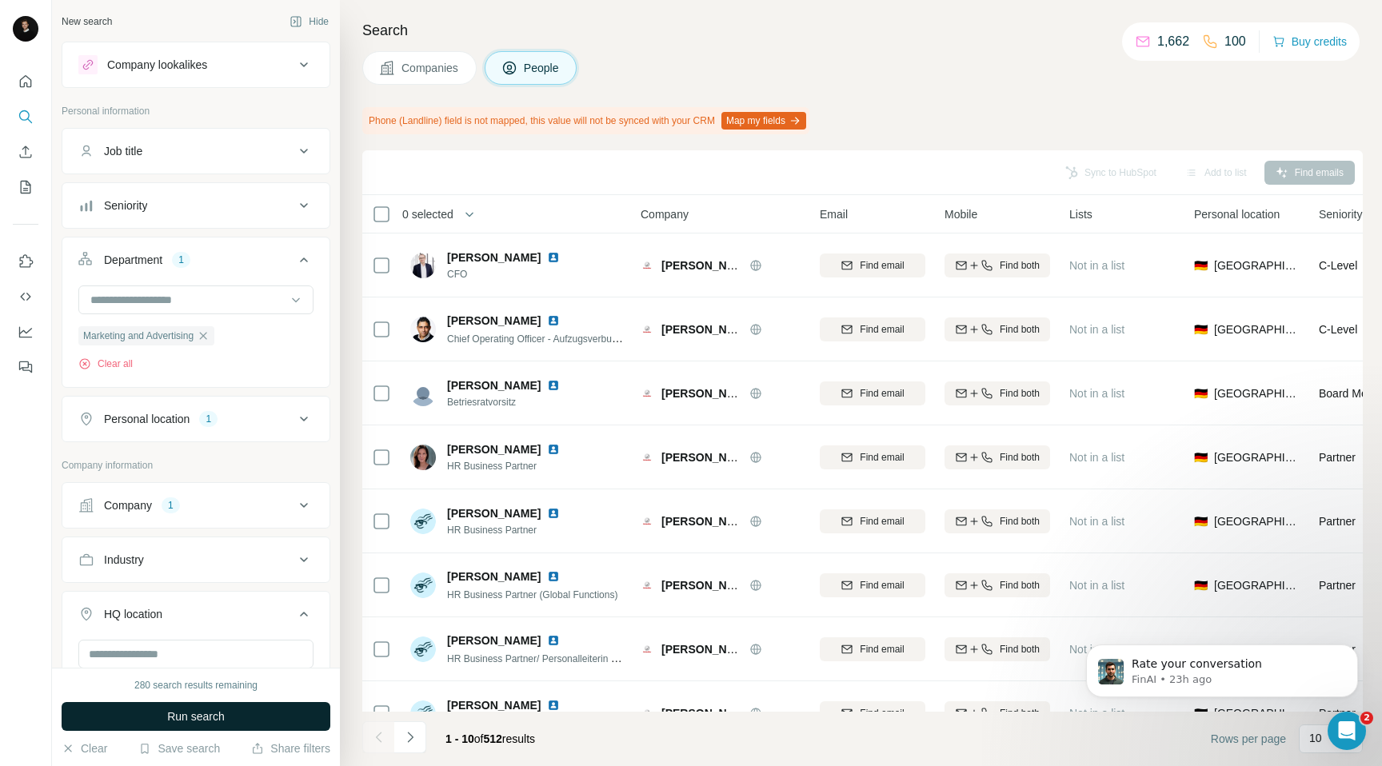
click at [113, 713] on button "Run search" at bounding box center [196, 716] width 269 height 29
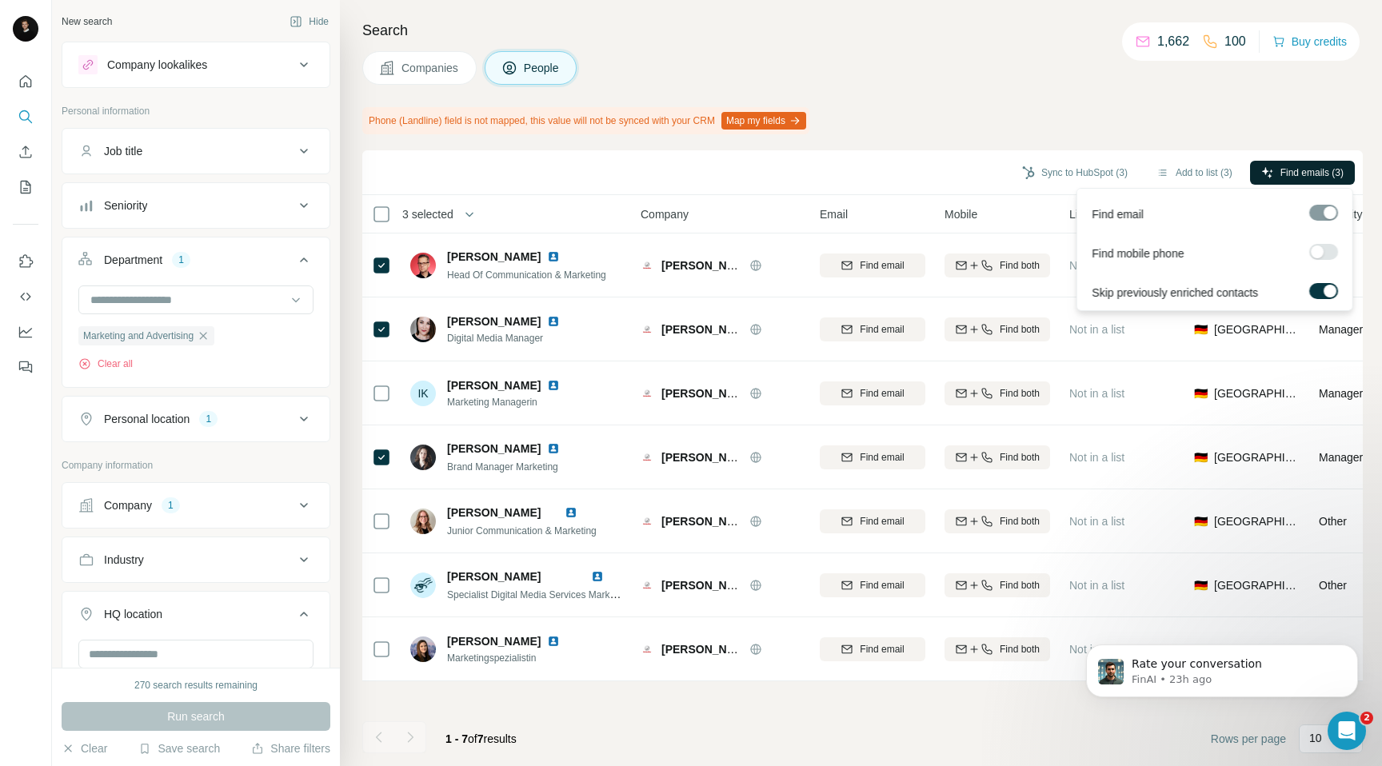
click at [1293, 172] on span "Find emails (3)" at bounding box center [1312, 173] width 63 height 14
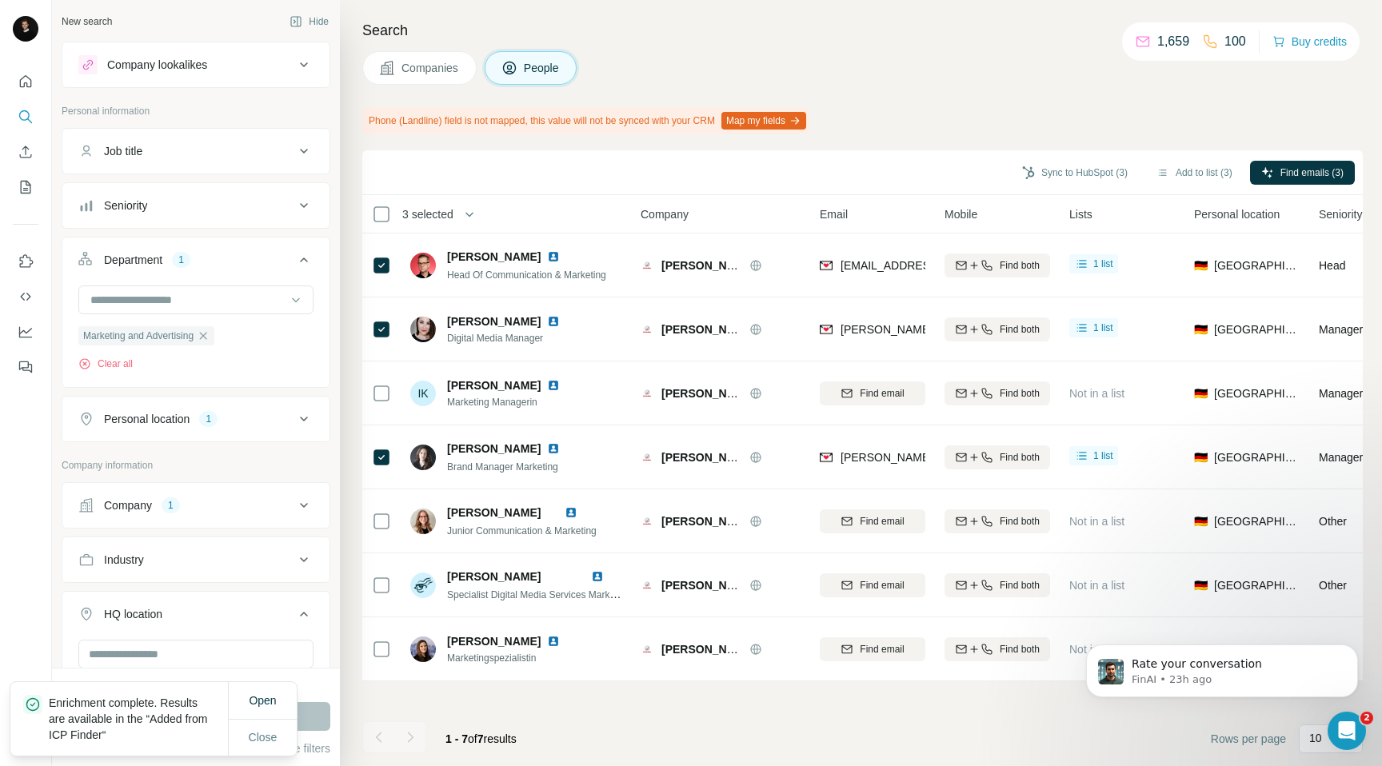
click at [1026, 168] on button "Sync to HubSpot (3)" at bounding box center [1075, 173] width 128 height 24
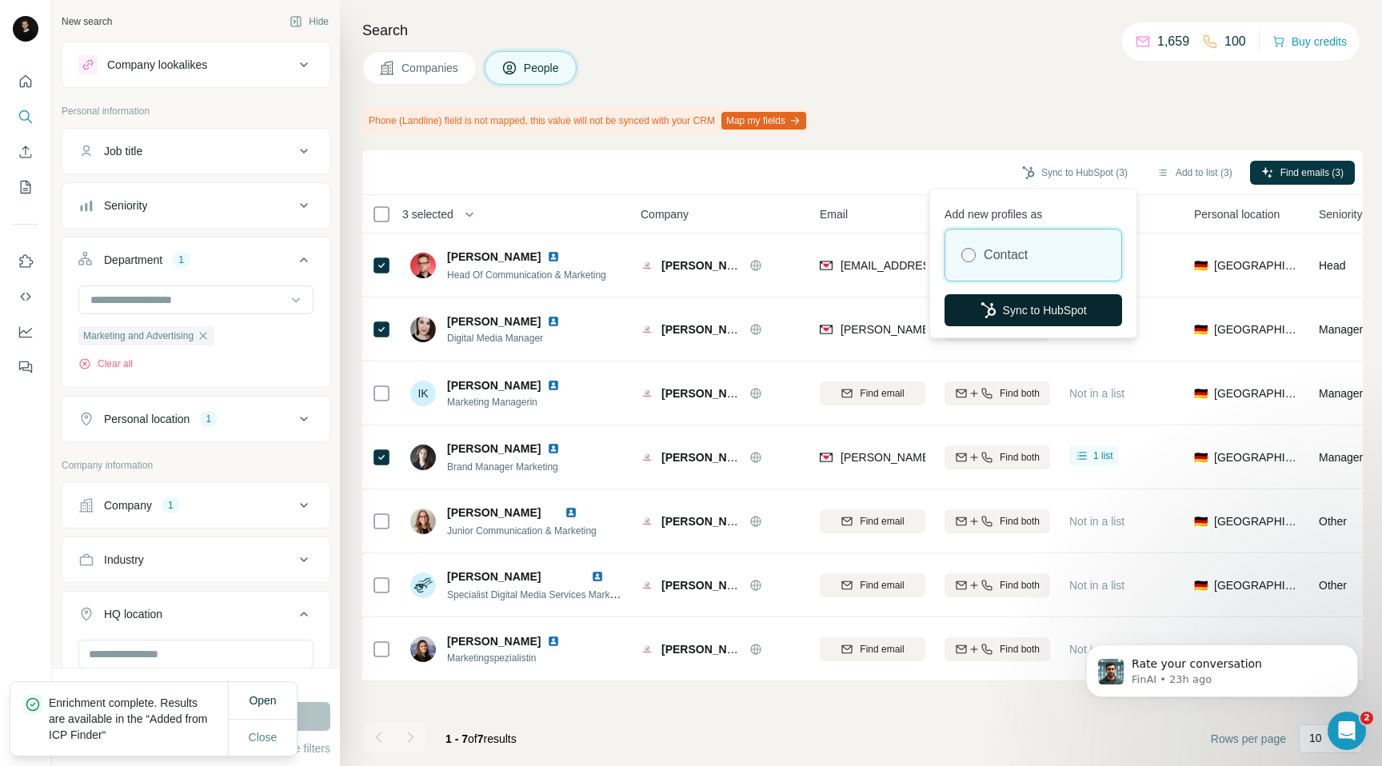
click at [990, 306] on icon "button" at bounding box center [989, 310] width 16 height 16
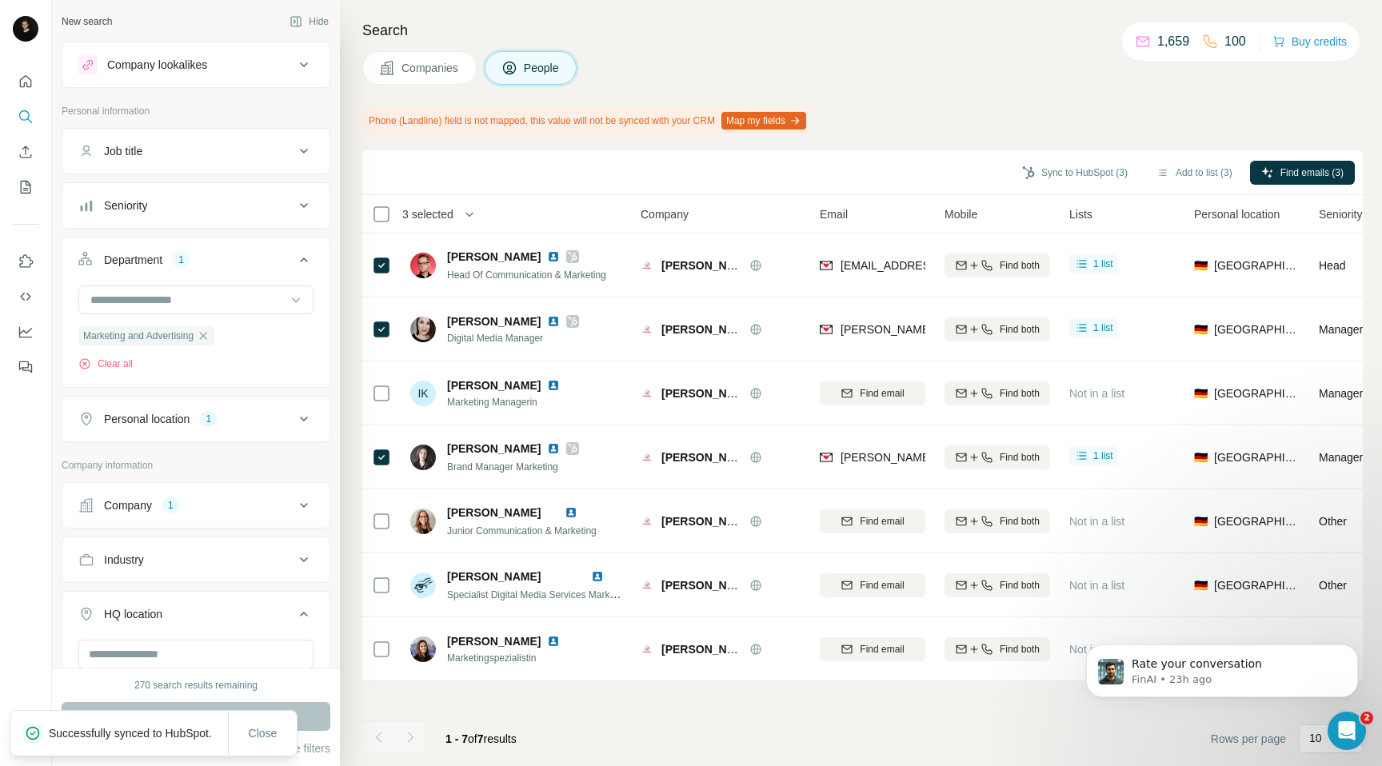
click at [458, 77] on button "Companies" at bounding box center [419, 68] width 114 height 34
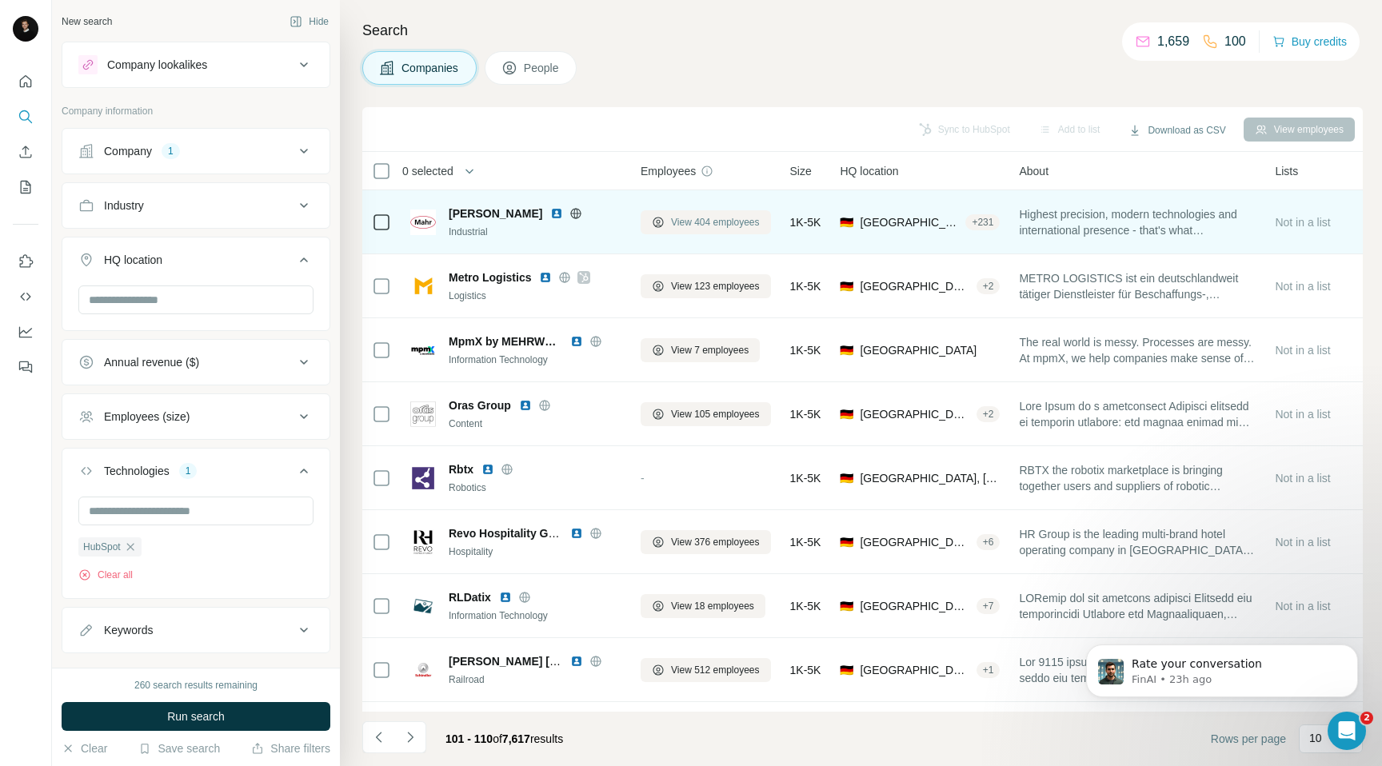
click at [735, 229] on span "View 404 employees" at bounding box center [715, 222] width 89 height 14
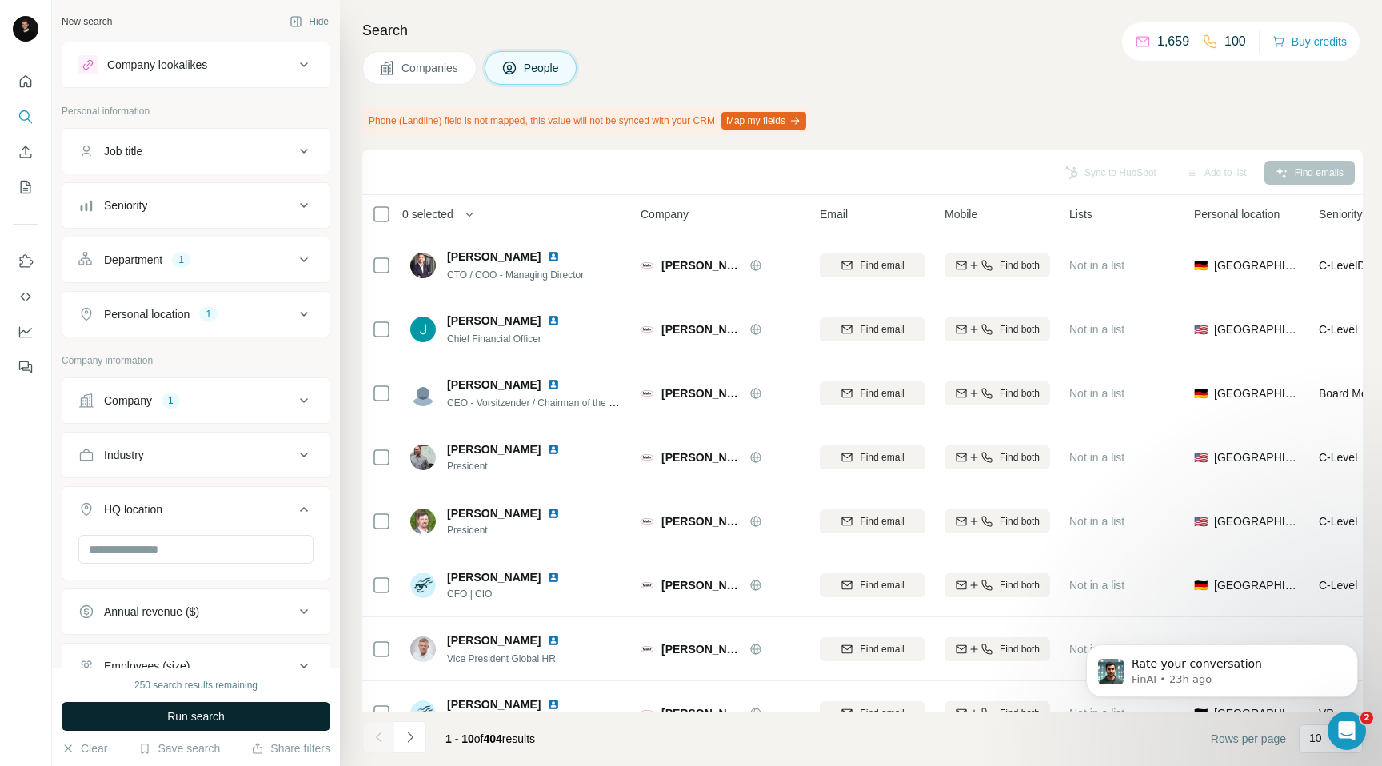
click at [123, 725] on button "Run search" at bounding box center [196, 716] width 269 height 29
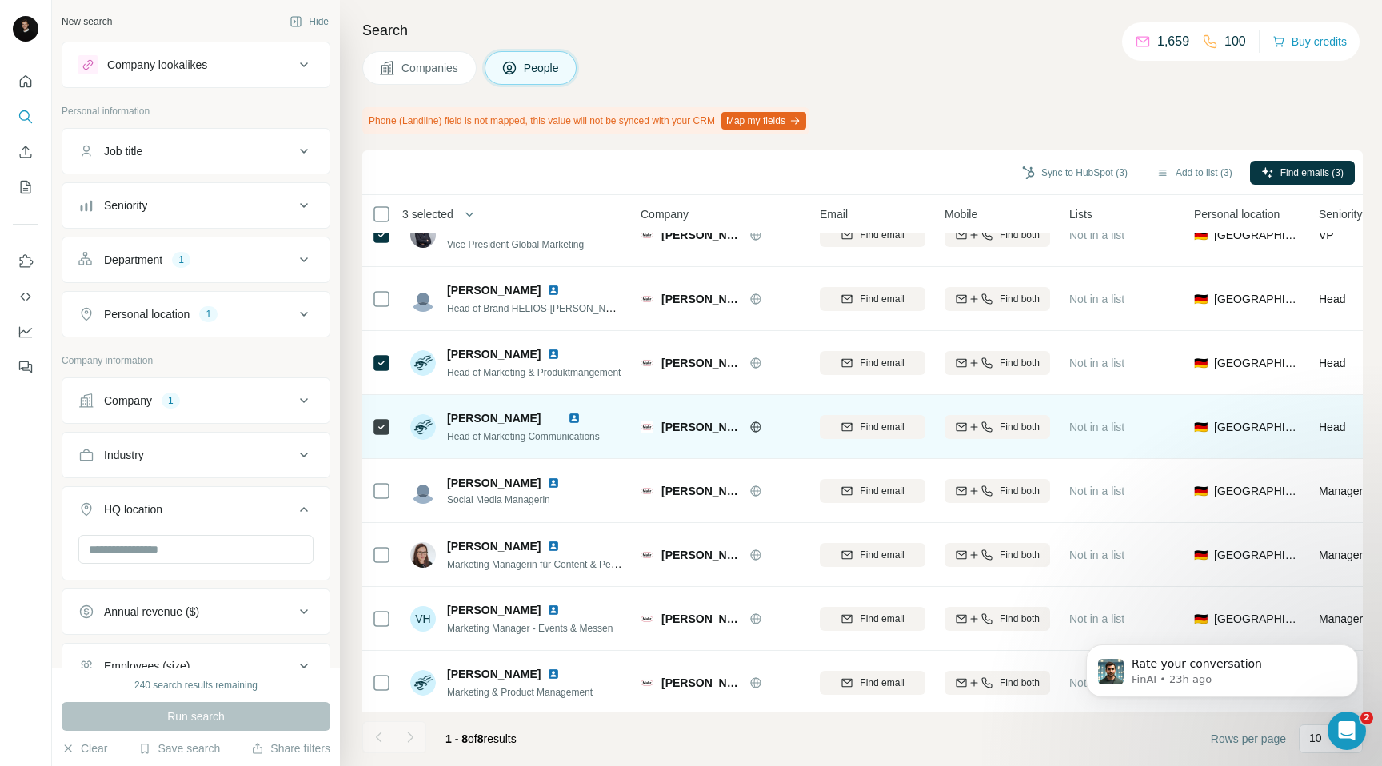
scroll to position [34, 0]
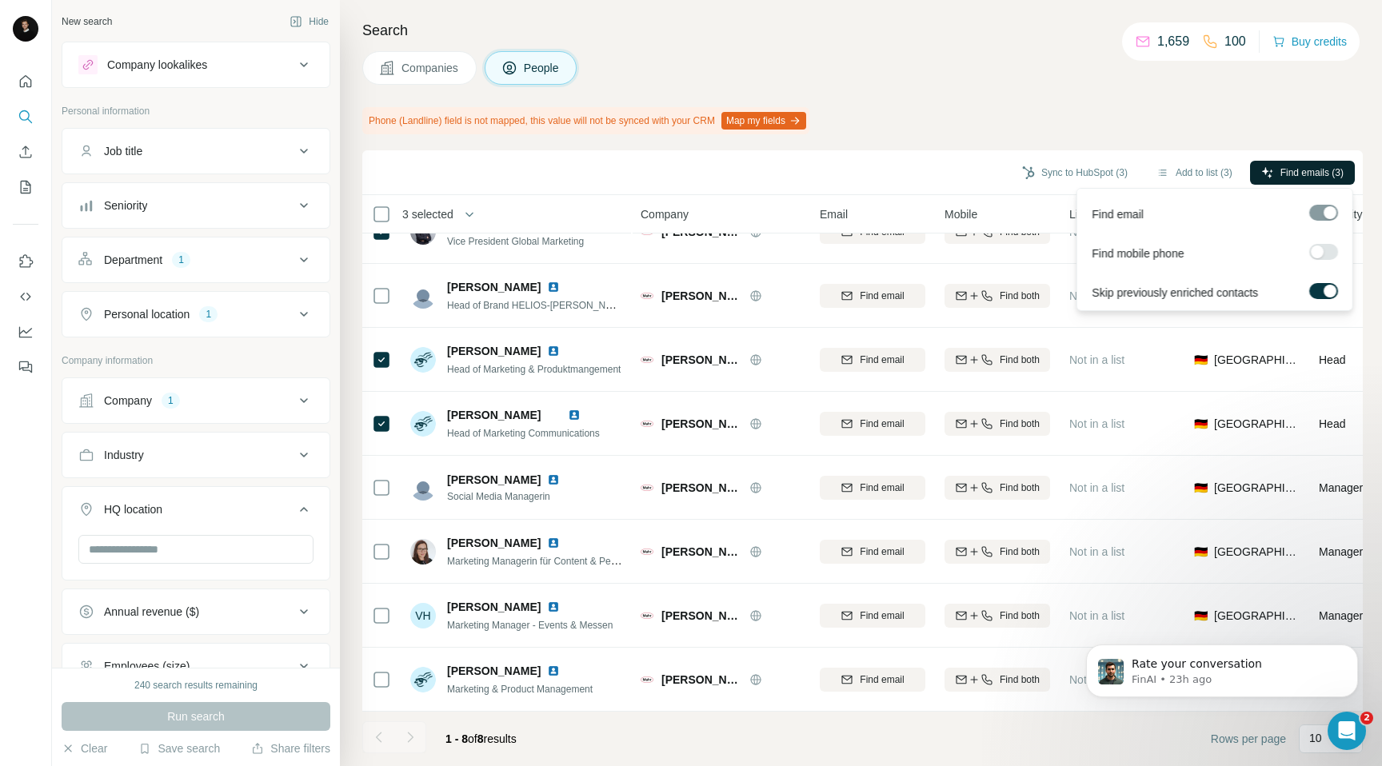
click at [1305, 174] on span "Find emails (3)" at bounding box center [1312, 173] width 63 height 14
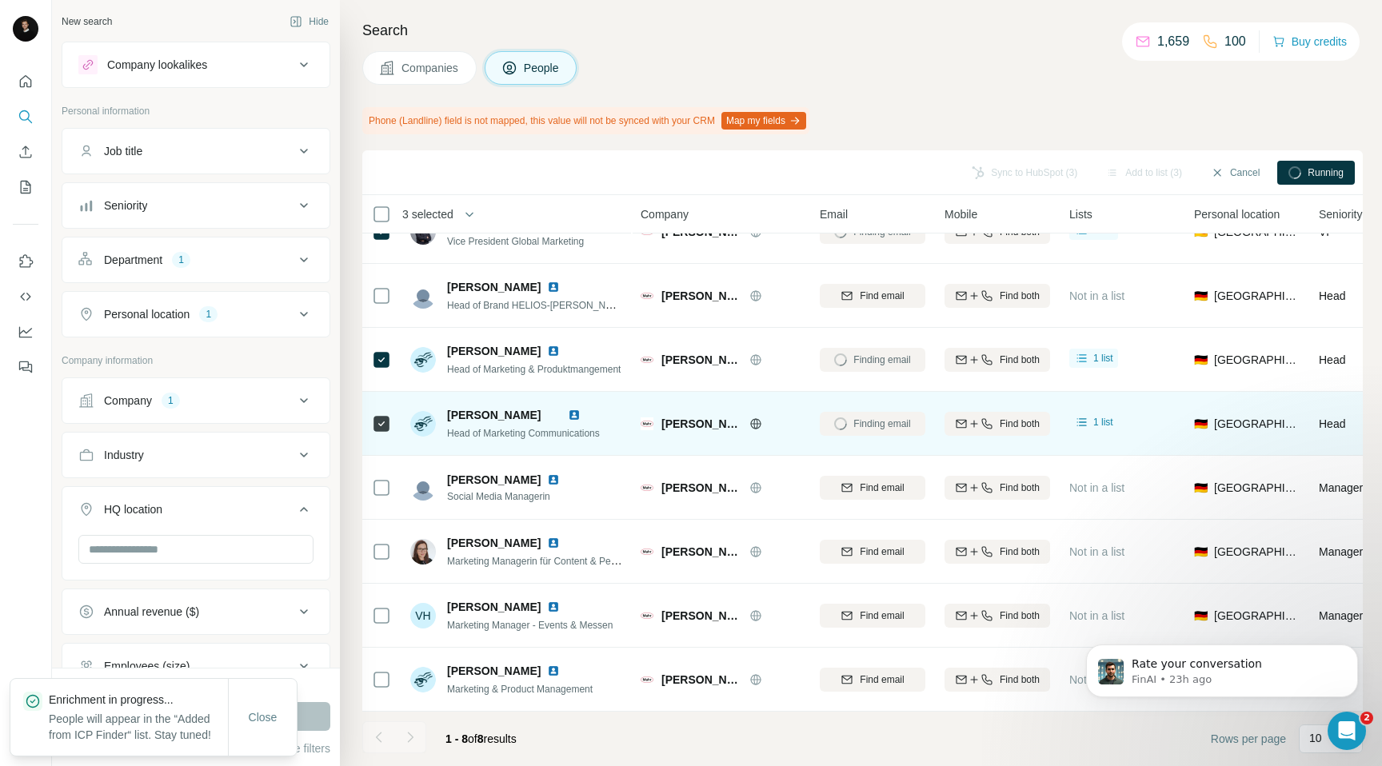
scroll to position [0, 0]
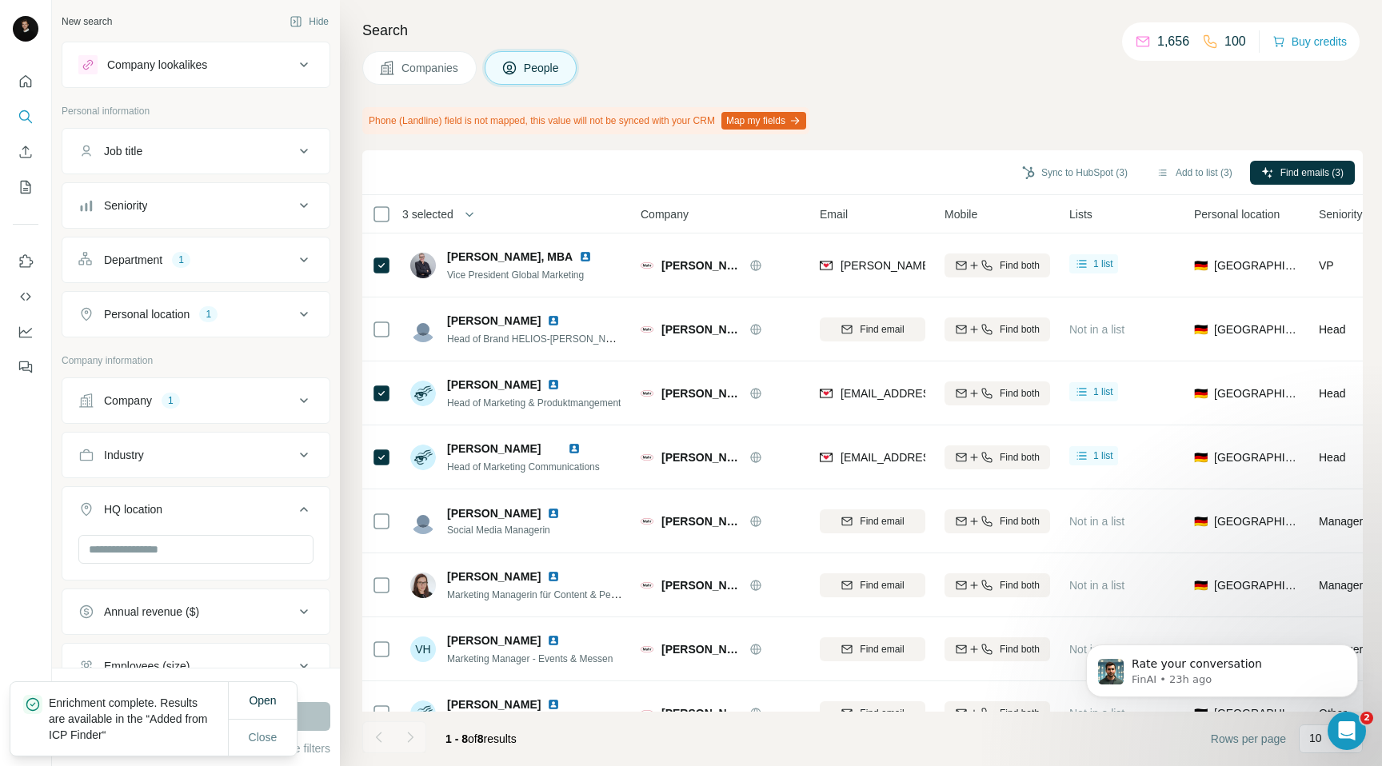
click at [1022, 171] on icon "button" at bounding box center [1028, 172] width 13 height 13
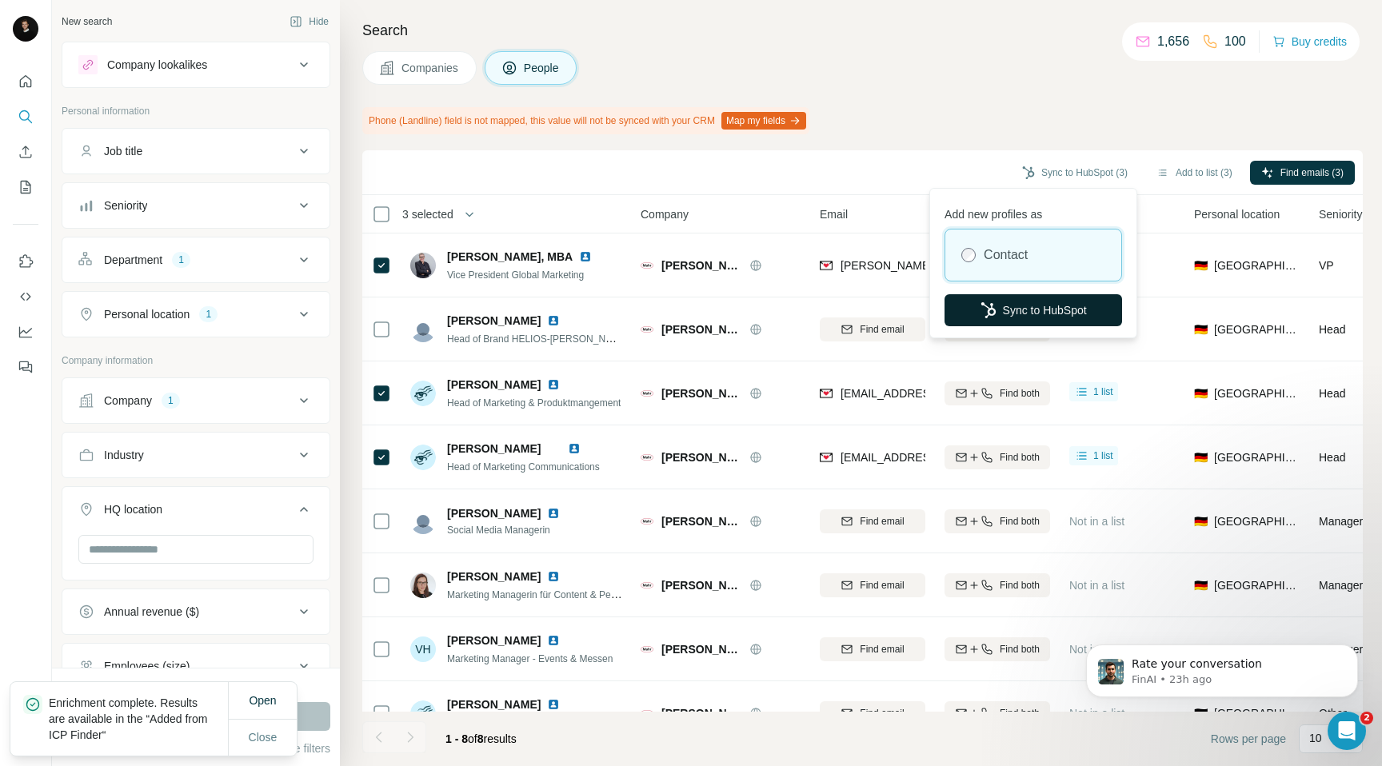
click at [996, 305] on button "Sync to HubSpot" at bounding box center [1034, 310] width 178 height 32
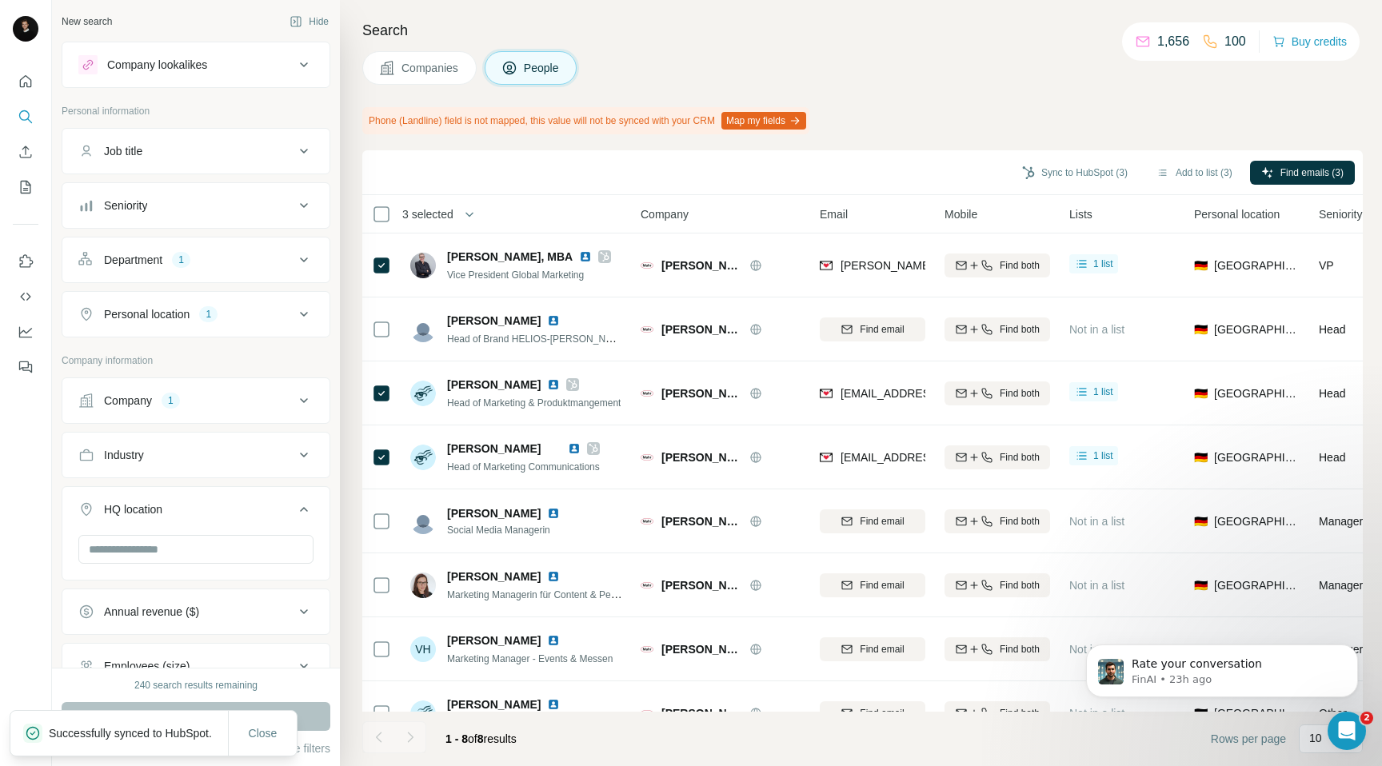
click at [402, 61] on span "Companies" at bounding box center [431, 68] width 58 height 16
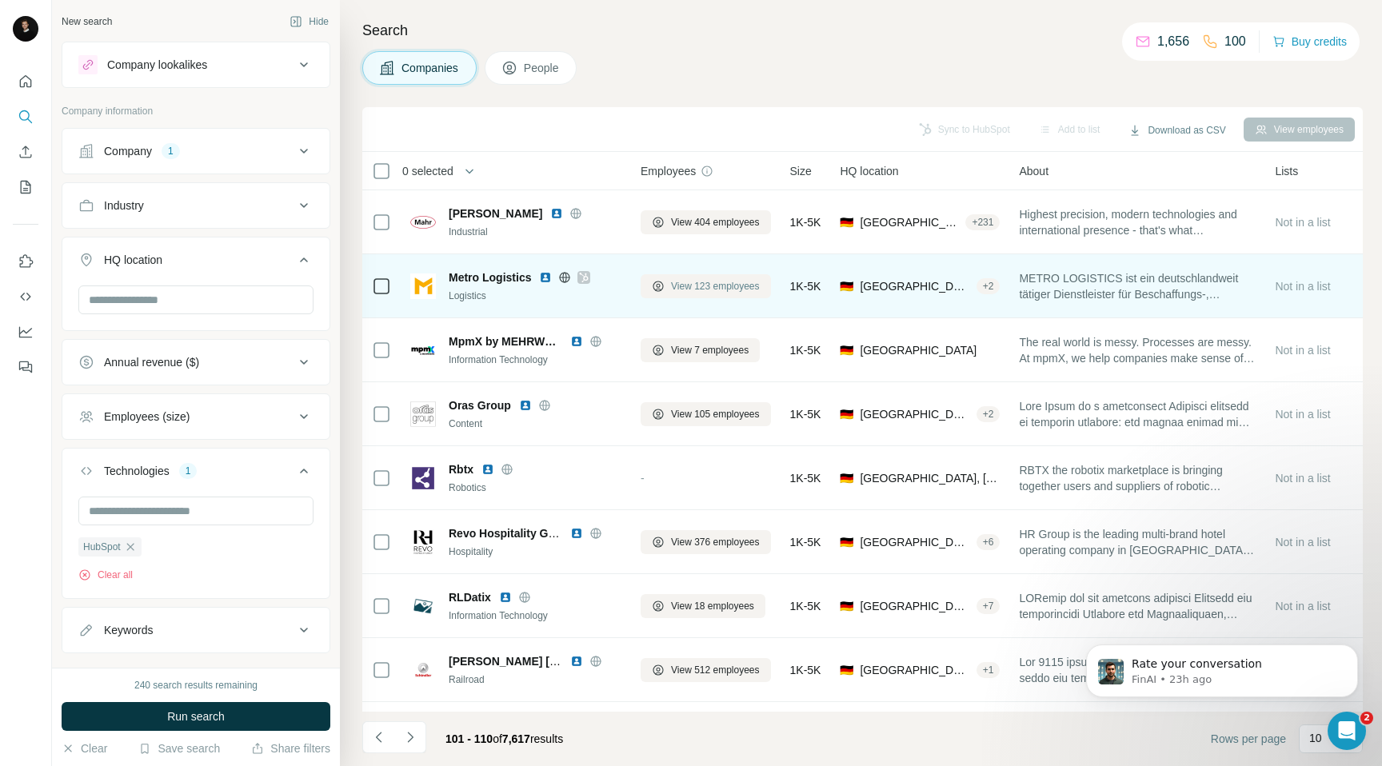
click at [720, 285] on span "View 123 employees" at bounding box center [715, 286] width 89 height 14
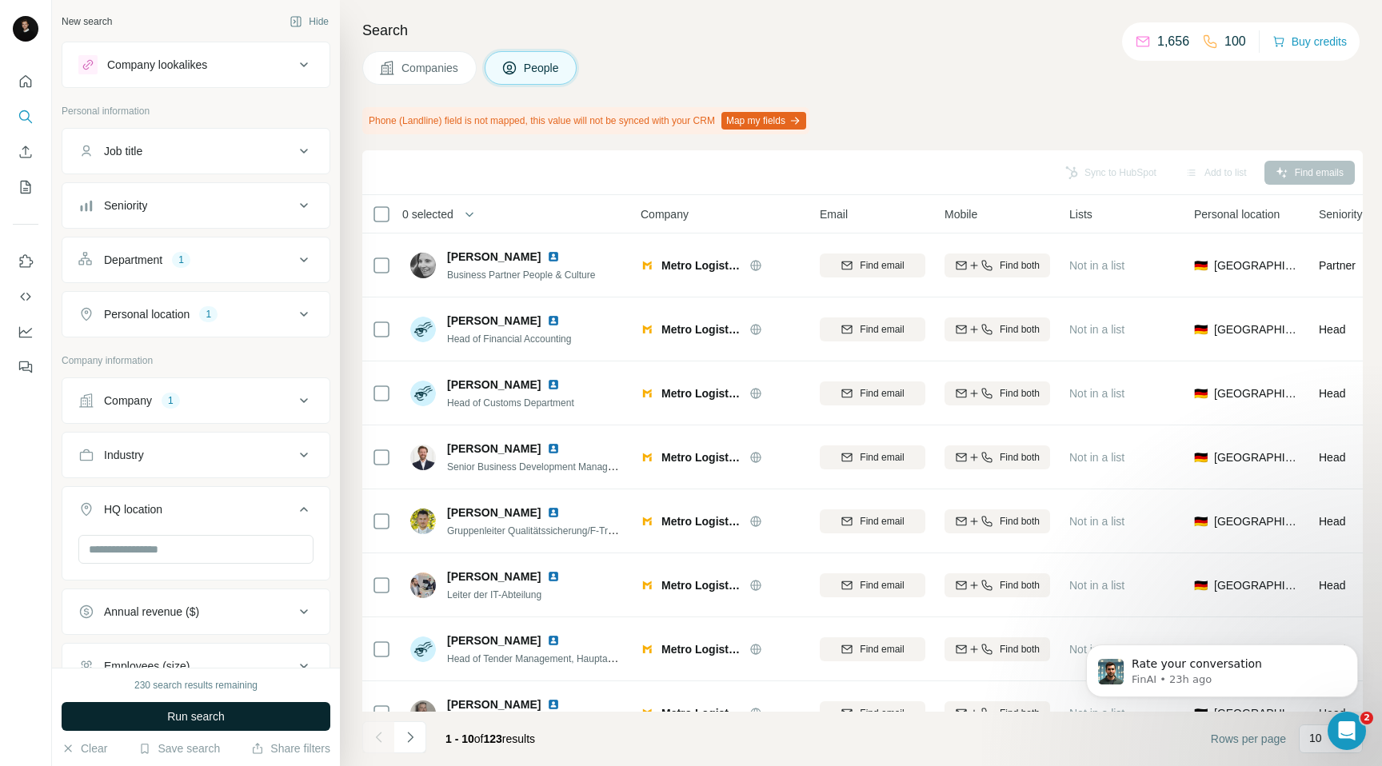
click at [198, 716] on span "Run search" at bounding box center [196, 717] width 58 height 16
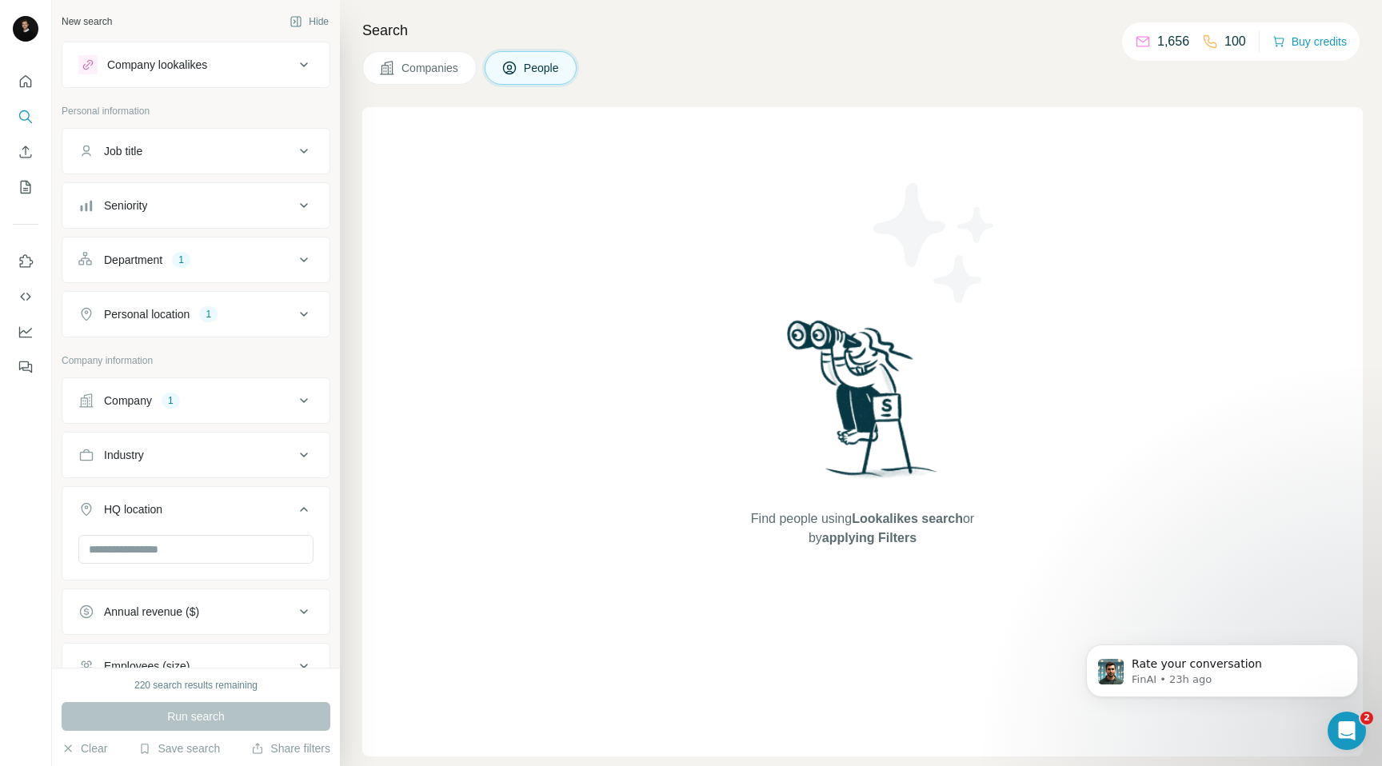
click at [242, 257] on div "Department 1" at bounding box center [186, 260] width 216 height 16
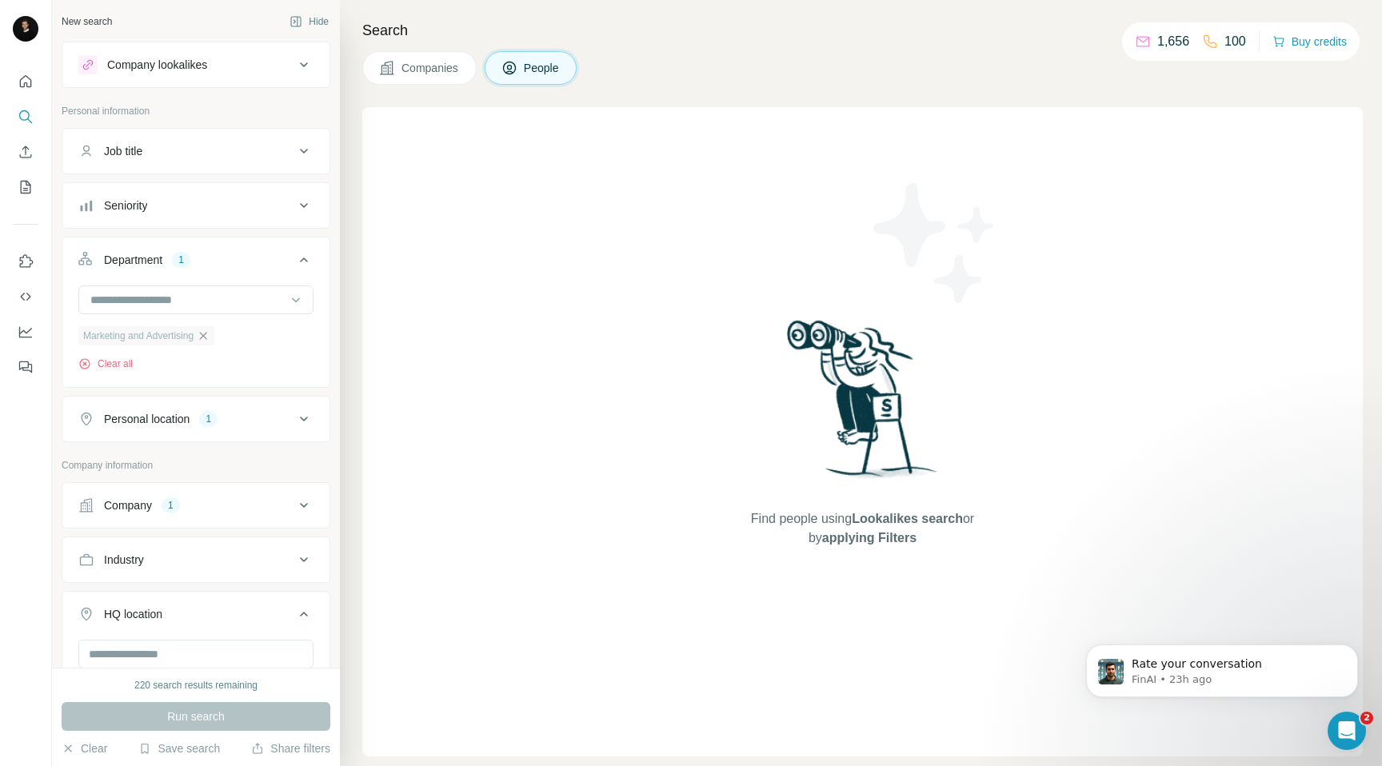
click at [210, 335] on icon "button" at bounding box center [203, 336] width 13 height 13
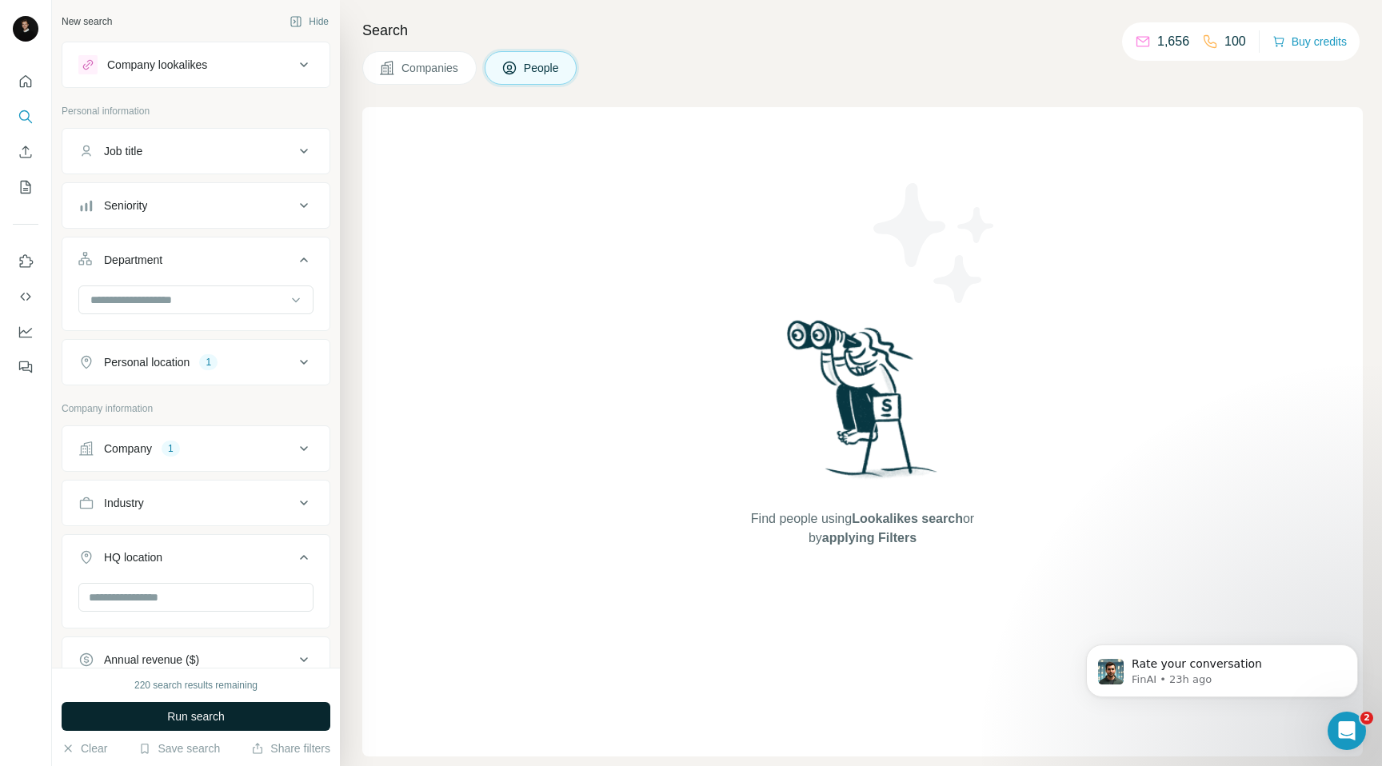
click at [167, 721] on span "Run search" at bounding box center [196, 717] width 58 height 16
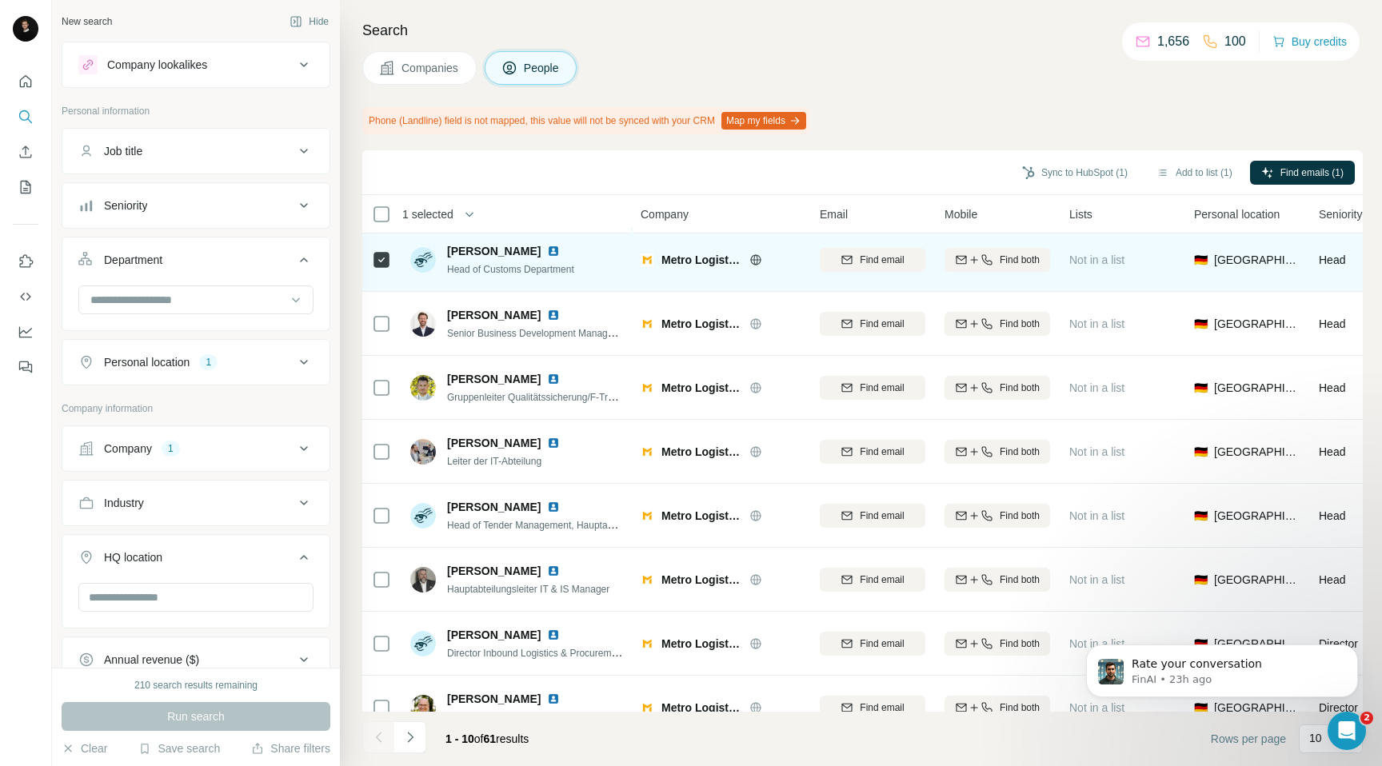
scroll to position [162, 0]
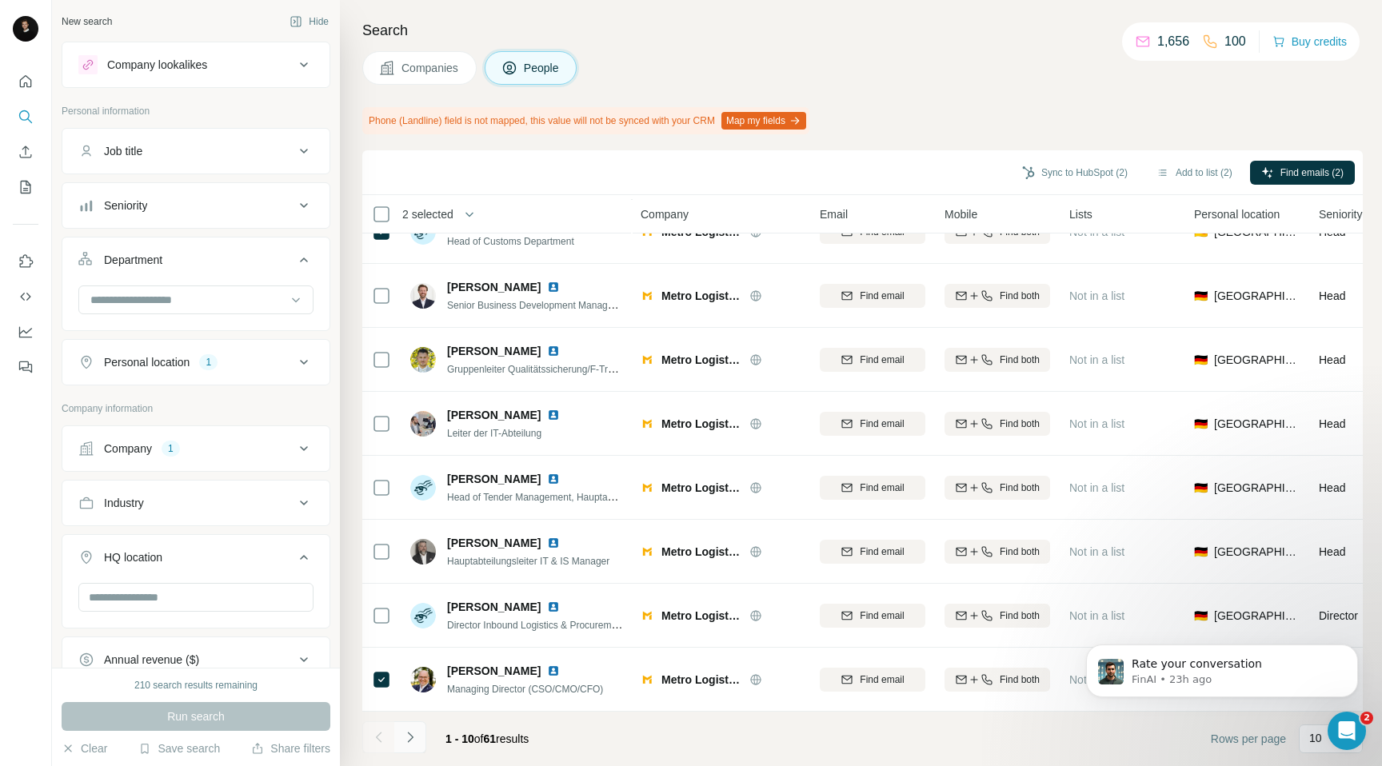
click at [407, 735] on icon "Navigate to next page" at bounding box center [410, 738] width 16 height 16
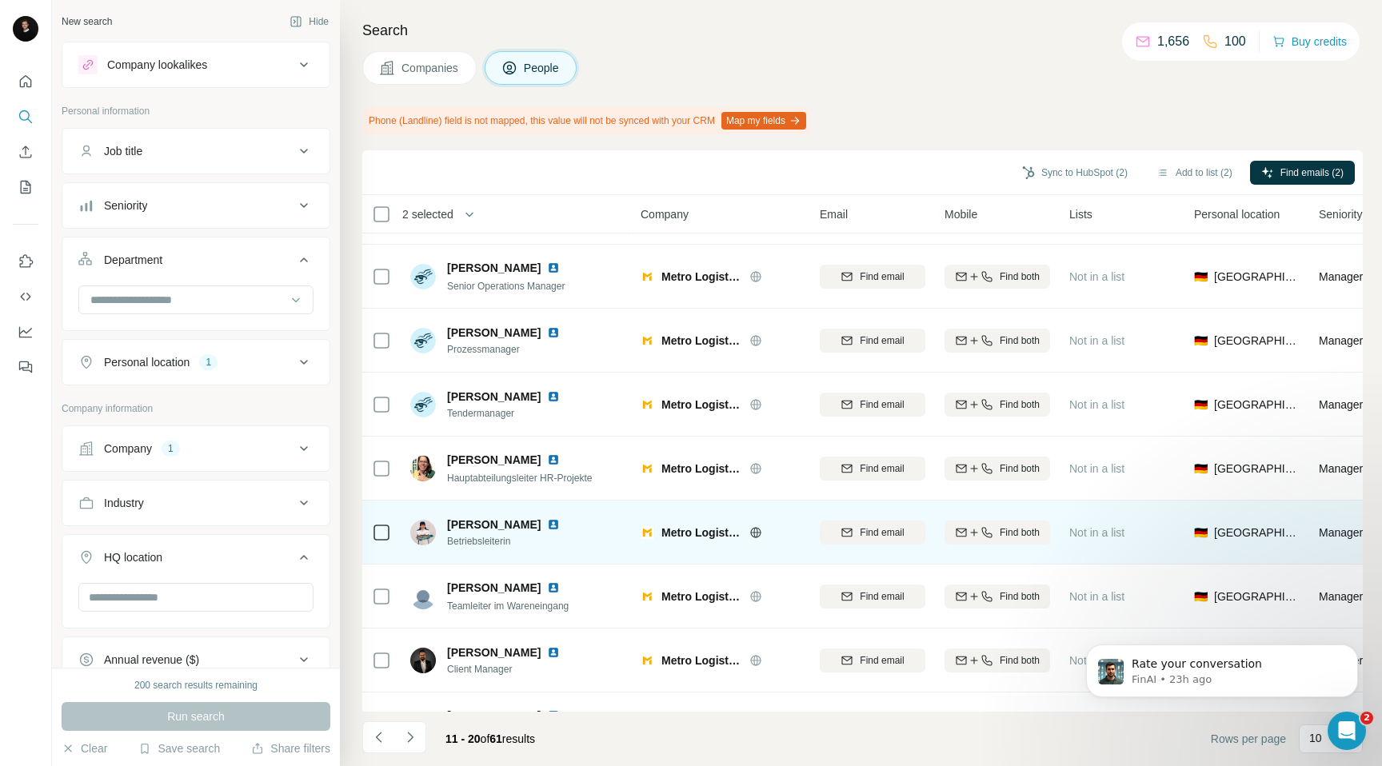
scroll to position [0, 0]
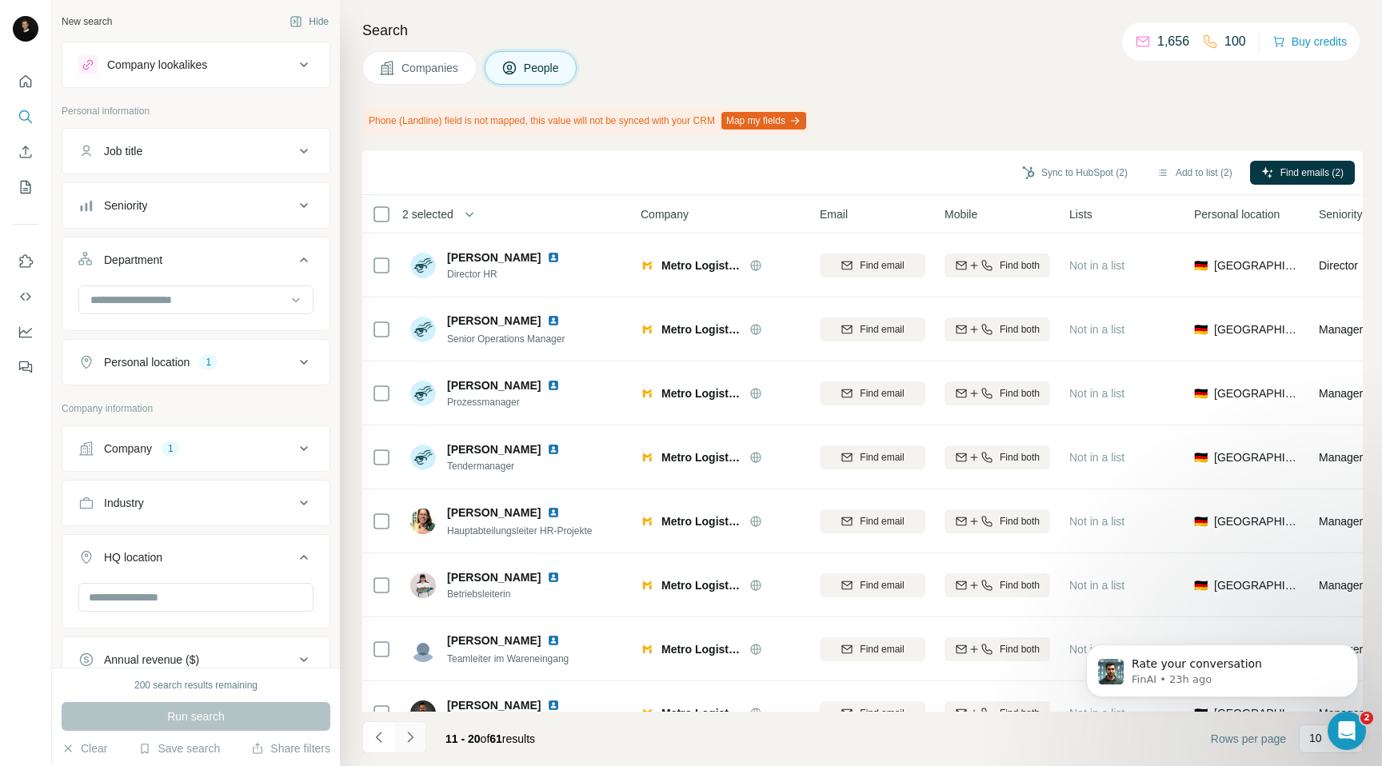
click at [411, 749] on button "Navigate to next page" at bounding box center [410, 738] width 32 height 32
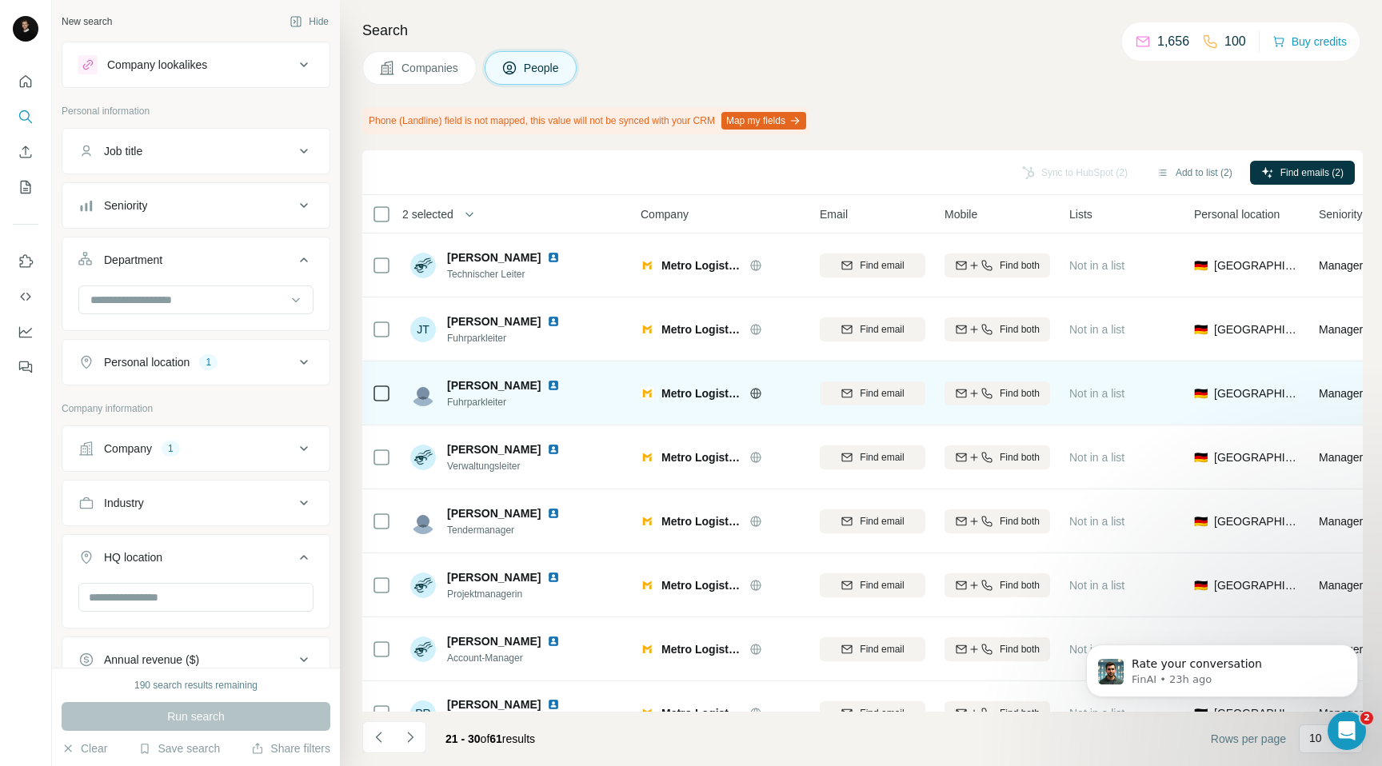
scroll to position [162, 0]
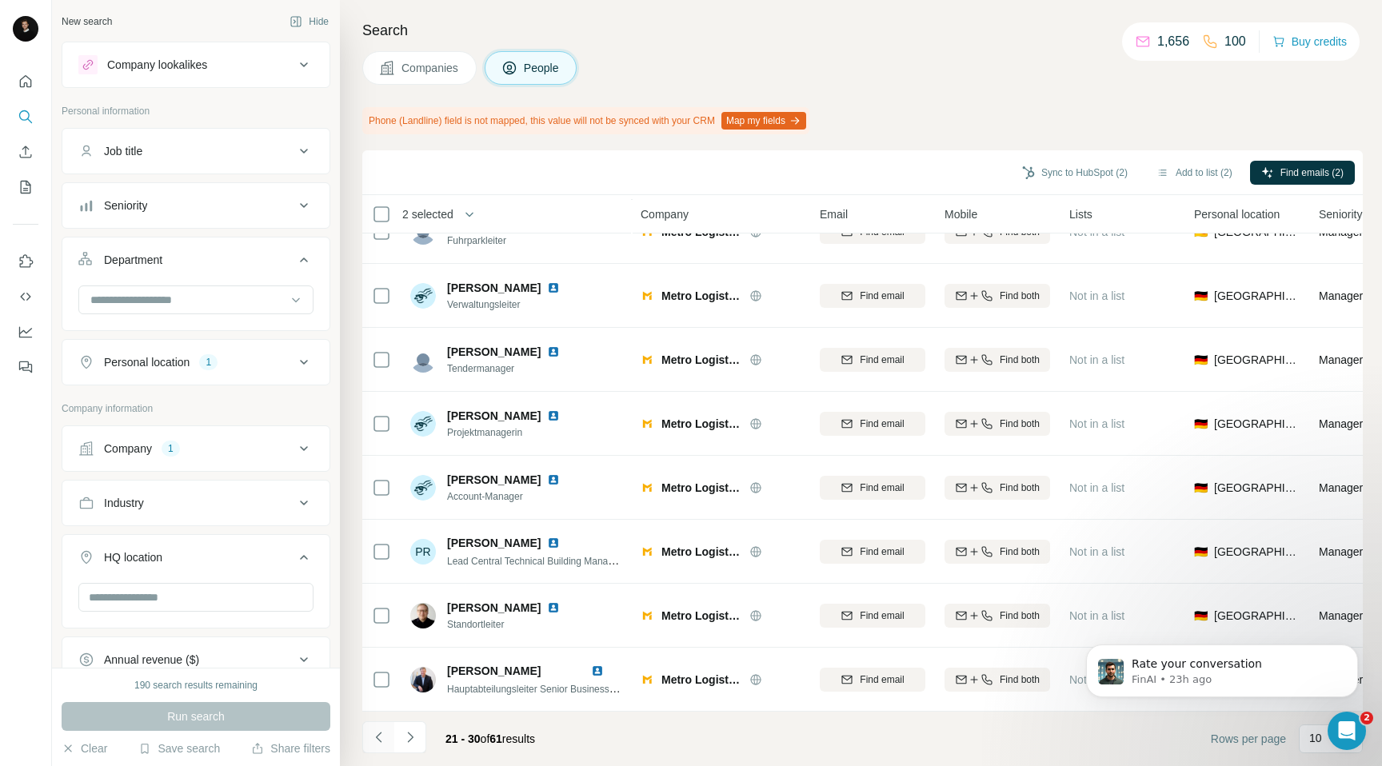
click at [382, 746] on button "Navigate to previous page" at bounding box center [378, 738] width 32 height 32
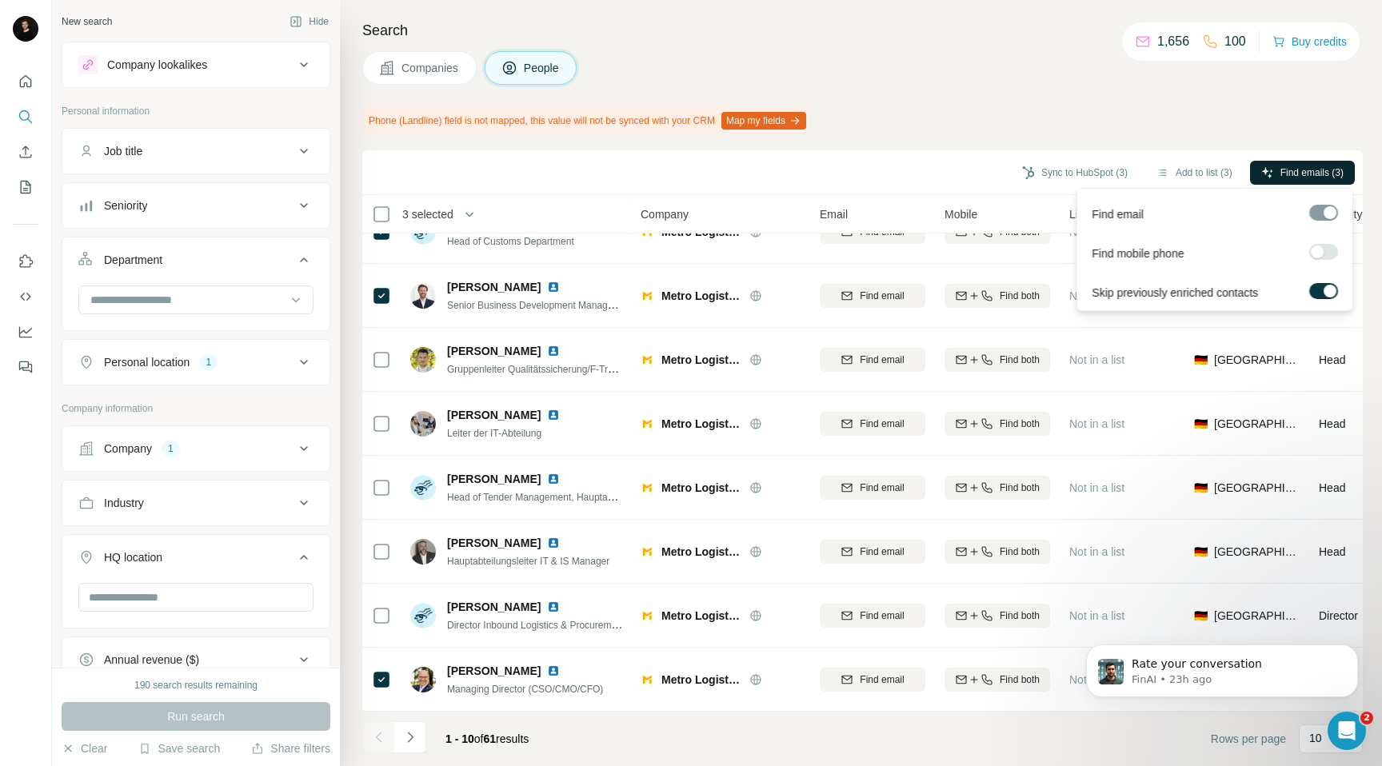
click at [1281, 173] on span "Find emails (3)" at bounding box center [1312, 173] width 63 height 14
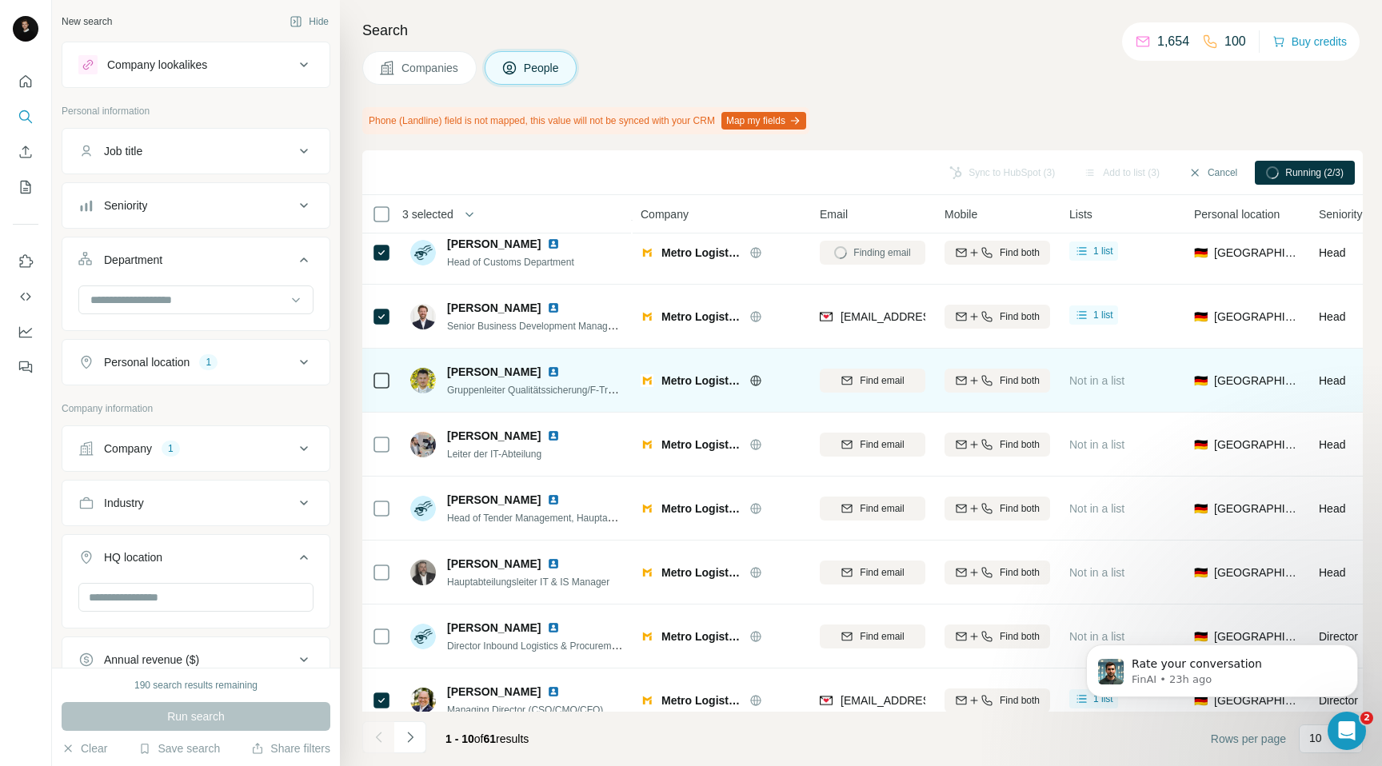
scroll to position [140, 0]
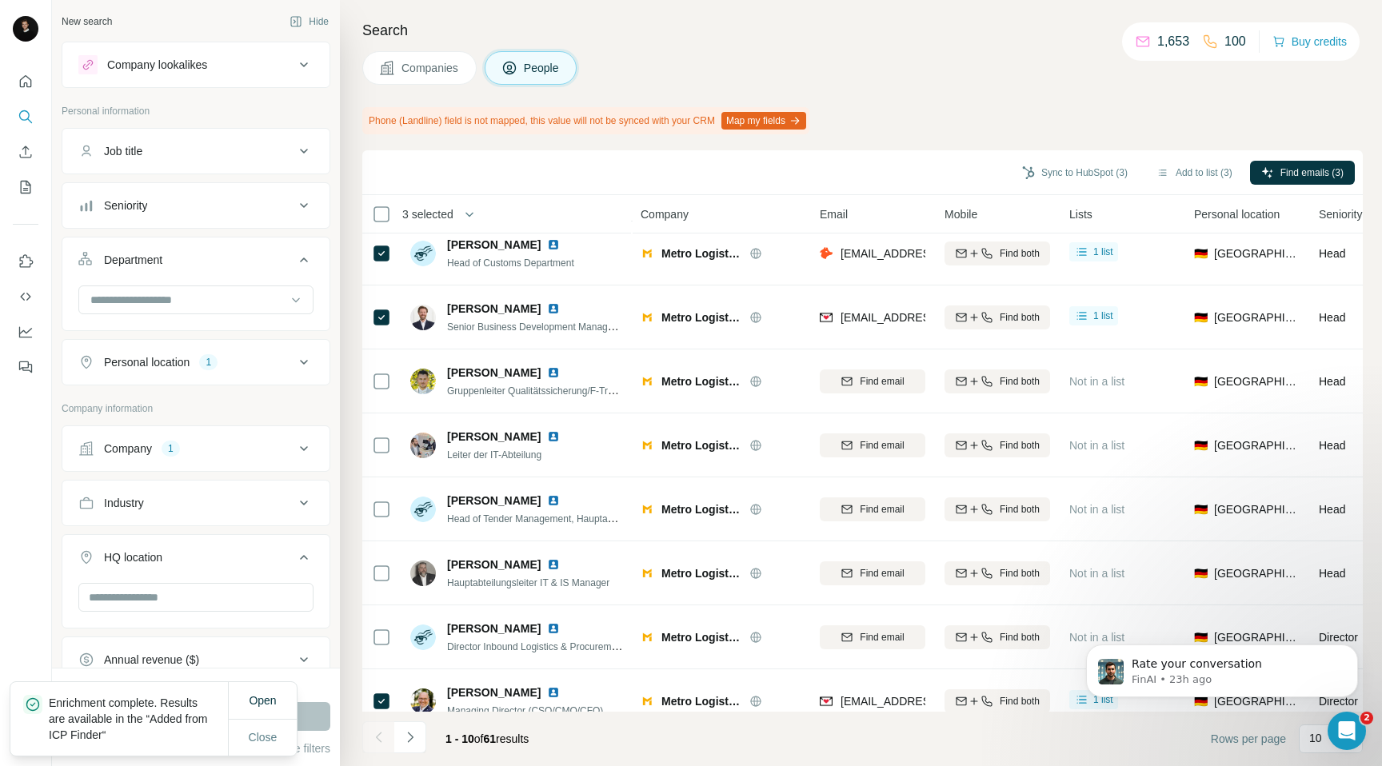
click at [1011, 176] on button "Sync to HubSpot (3)" at bounding box center [1075, 173] width 128 height 24
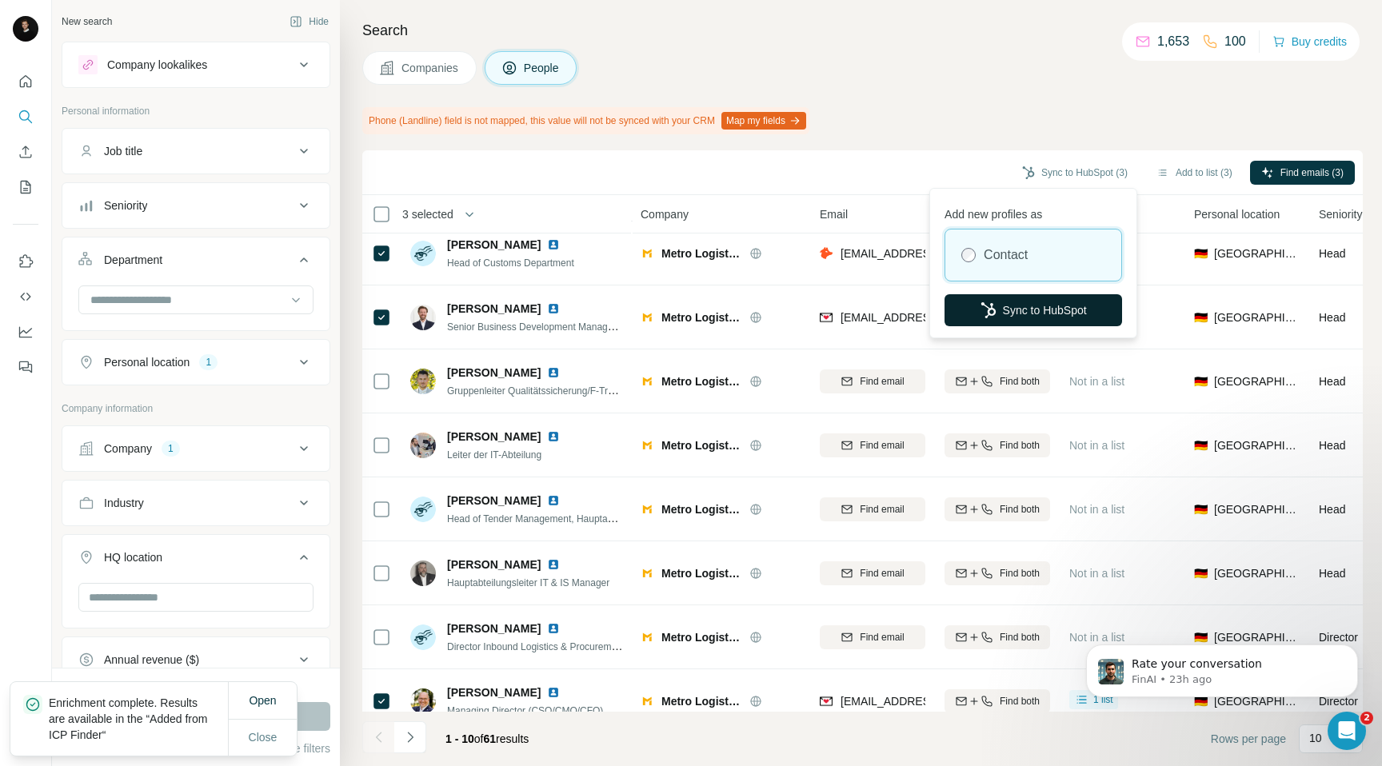
click at [981, 314] on icon "button" at bounding box center [989, 310] width 16 height 16
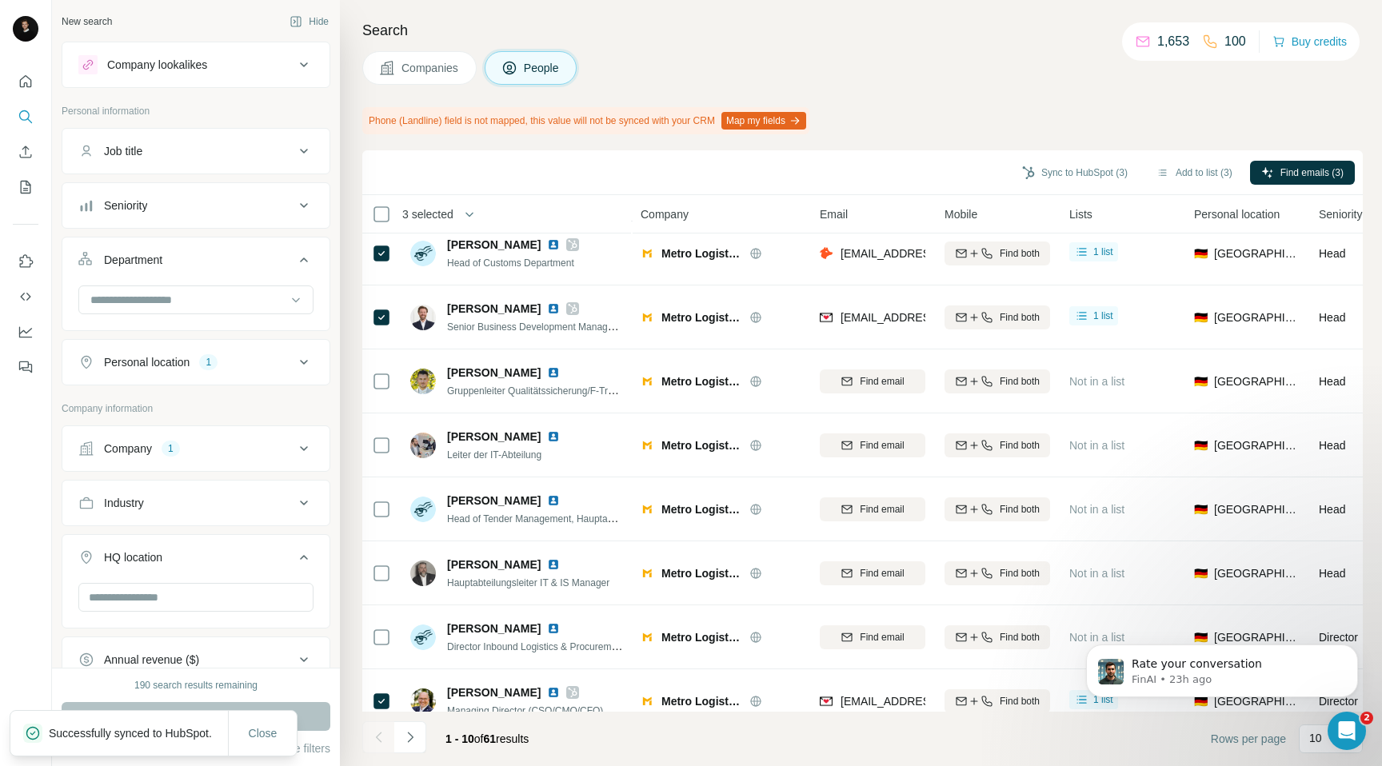
click at [415, 72] on span "Companies" at bounding box center [431, 68] width 58 height 16
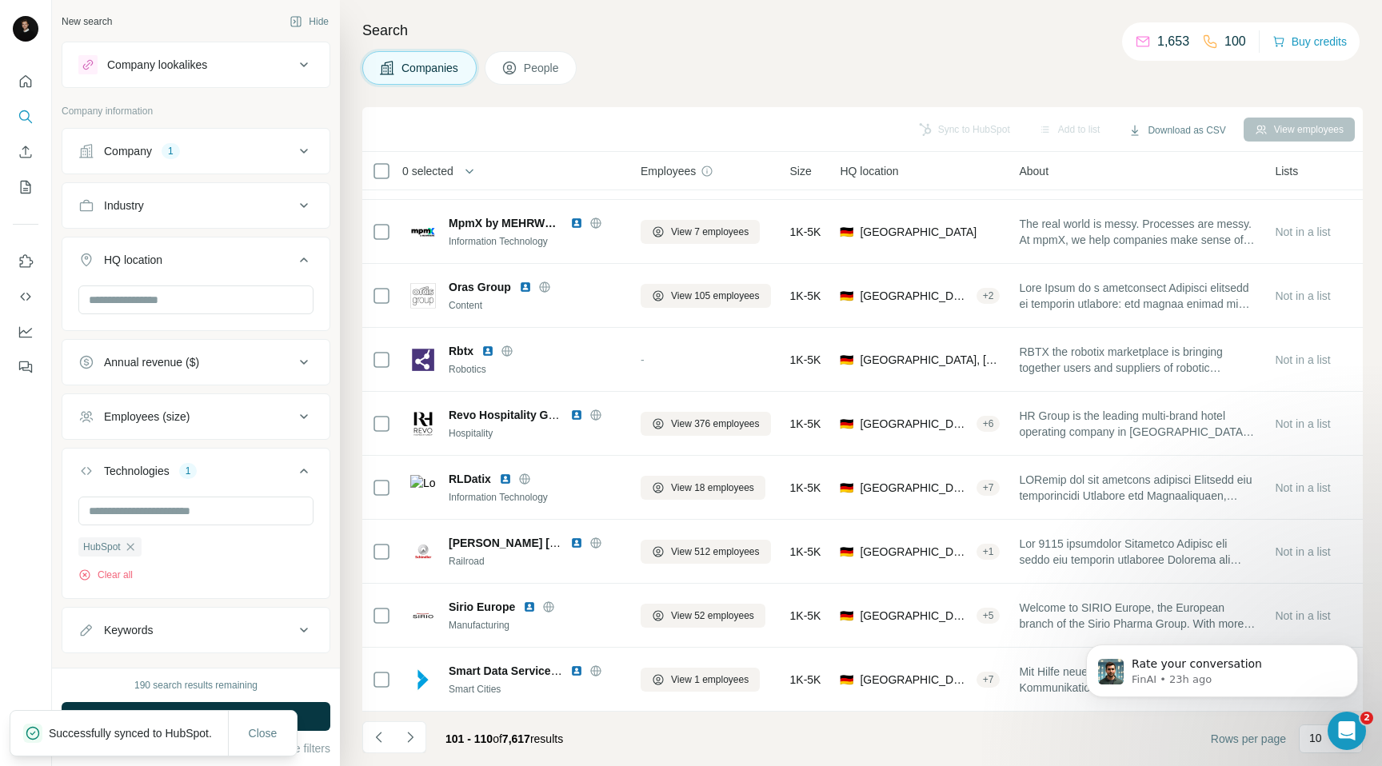
scroll to position [118, 0]
click at [406, 739] on icon "Navigate to next page" at bounding box center [410, 738] width 16 height 16
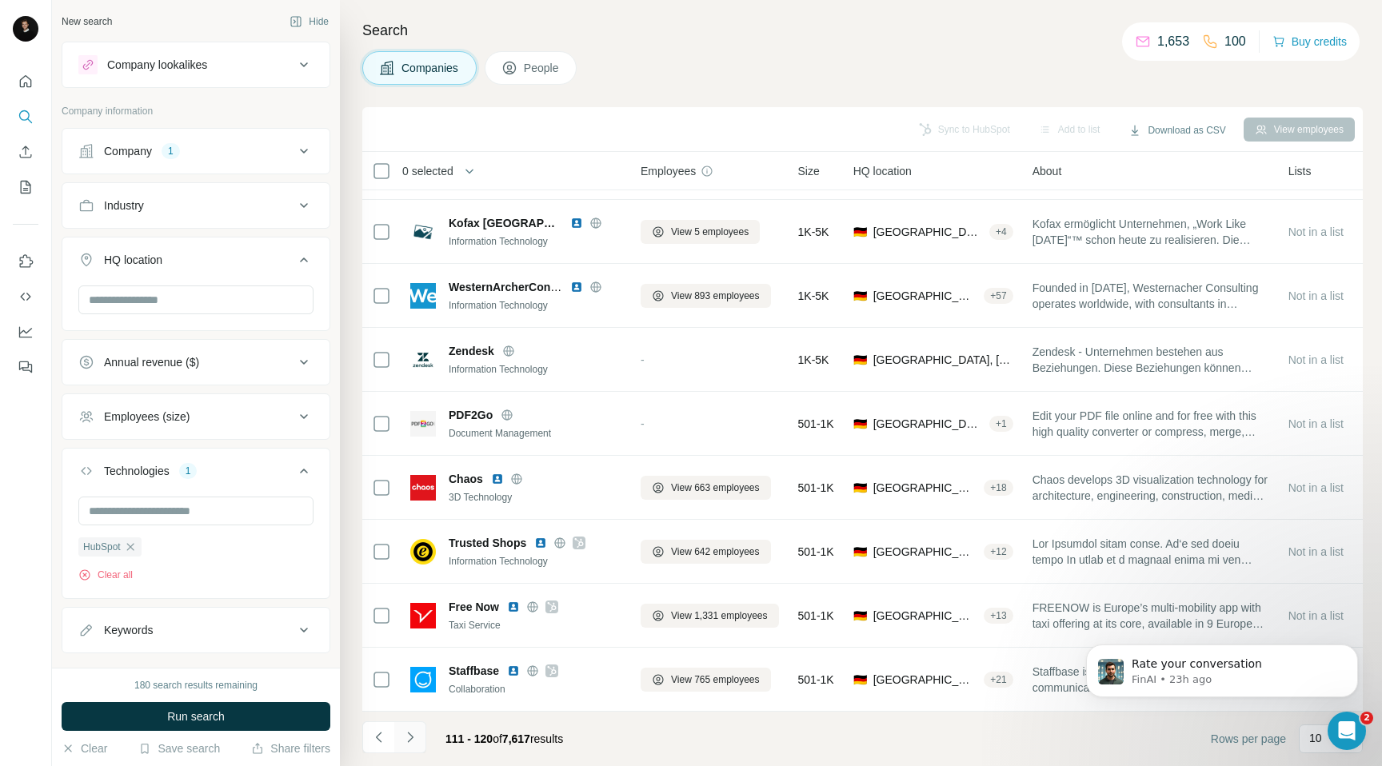
click at [414, 742] on icon "Navigate to next page" at bounding box center [410, 738] width 16 height 16
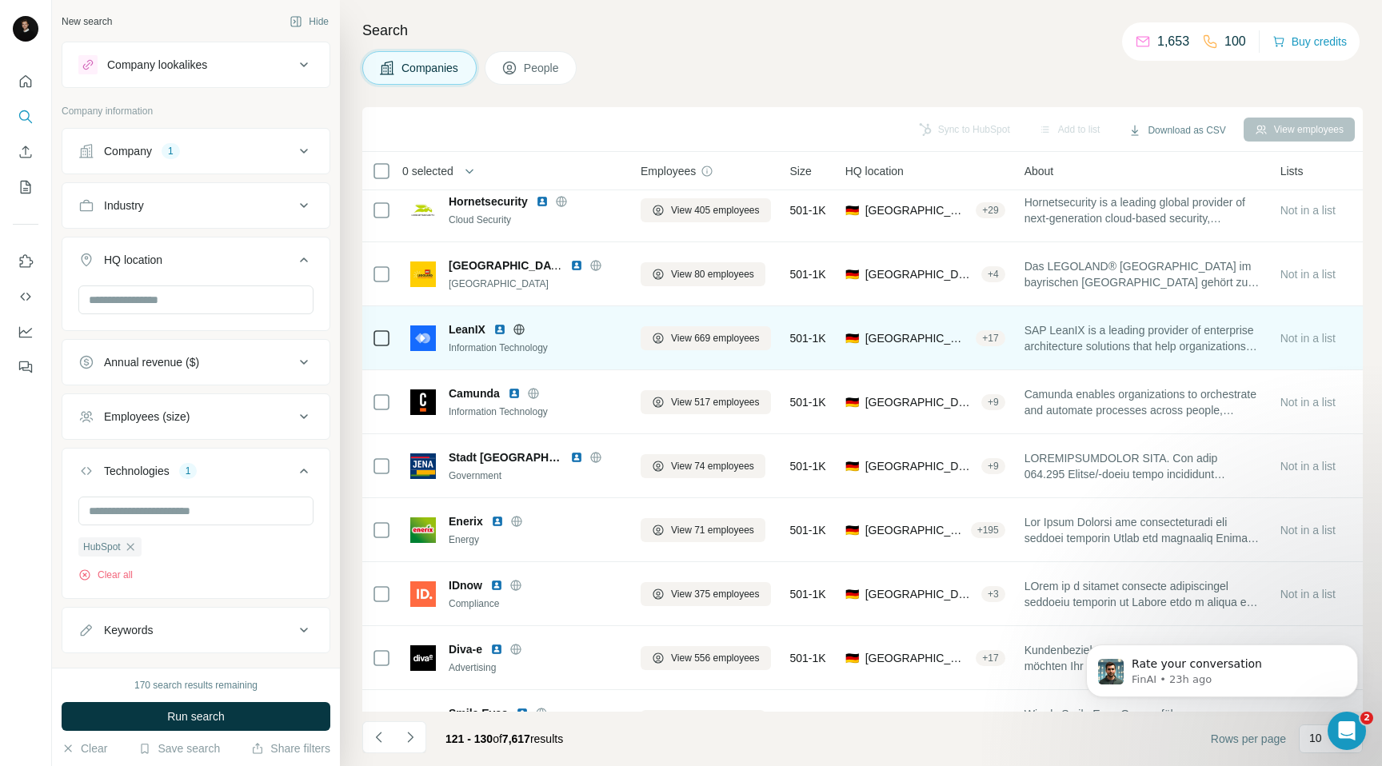
scroll to position [118, 0]
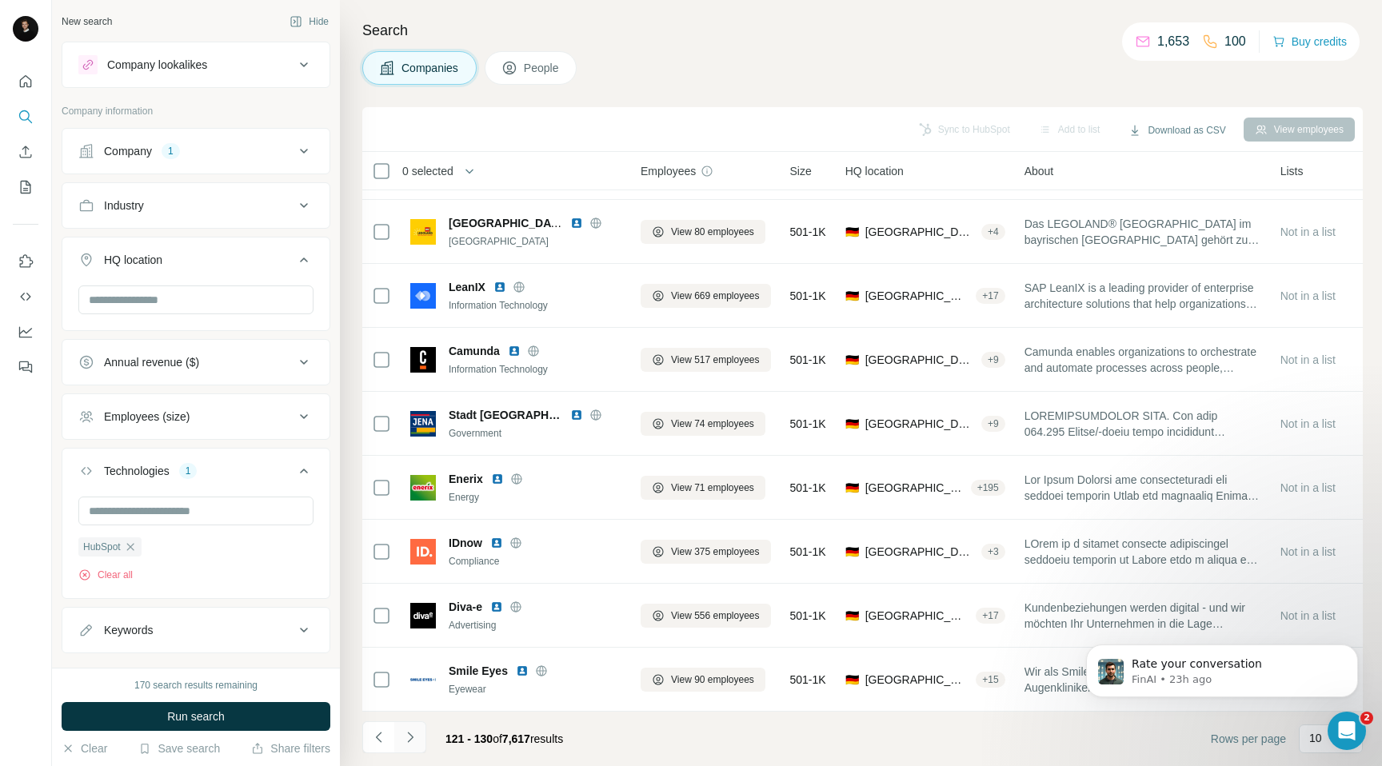
click at [403, 733] on icon "Navigate to next page" at bounding box center [410, 738] width 16 height 16
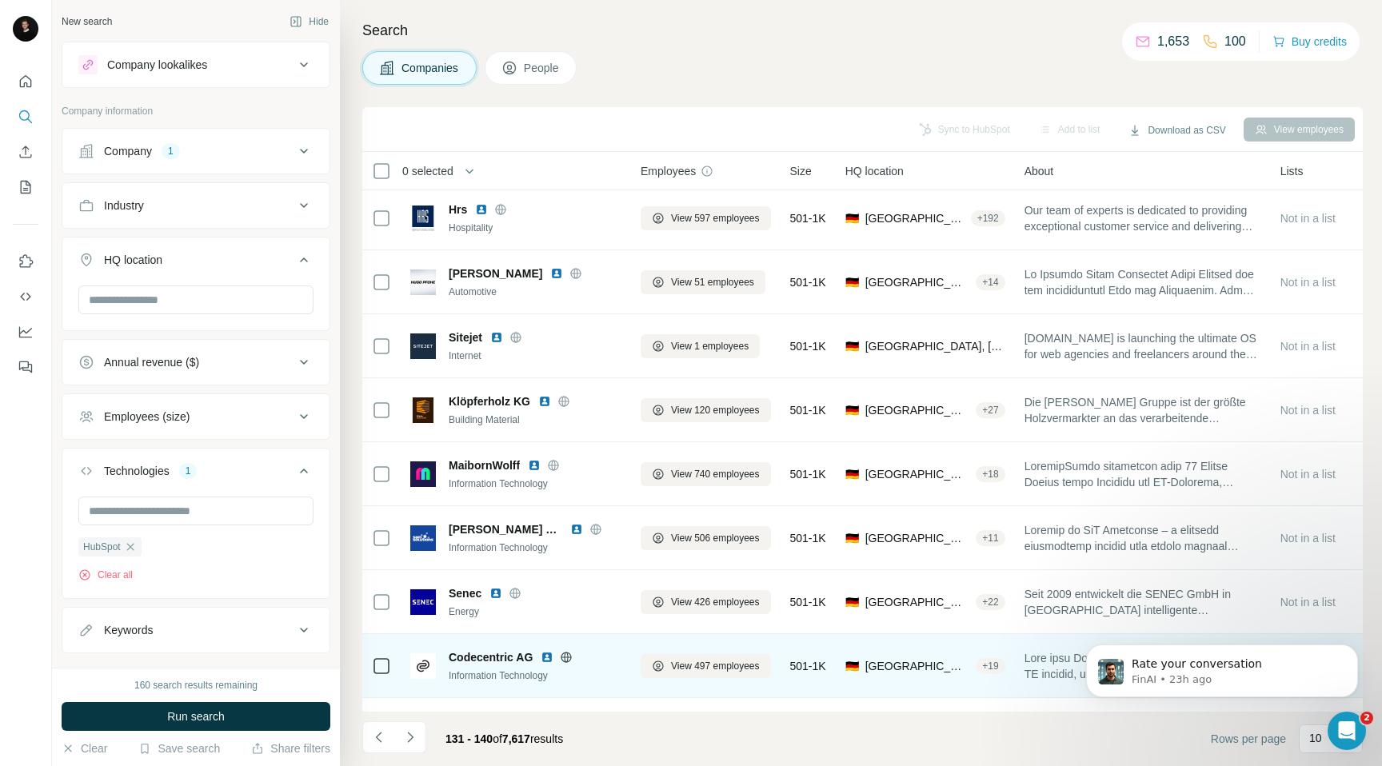
scroll to position [0, 0]
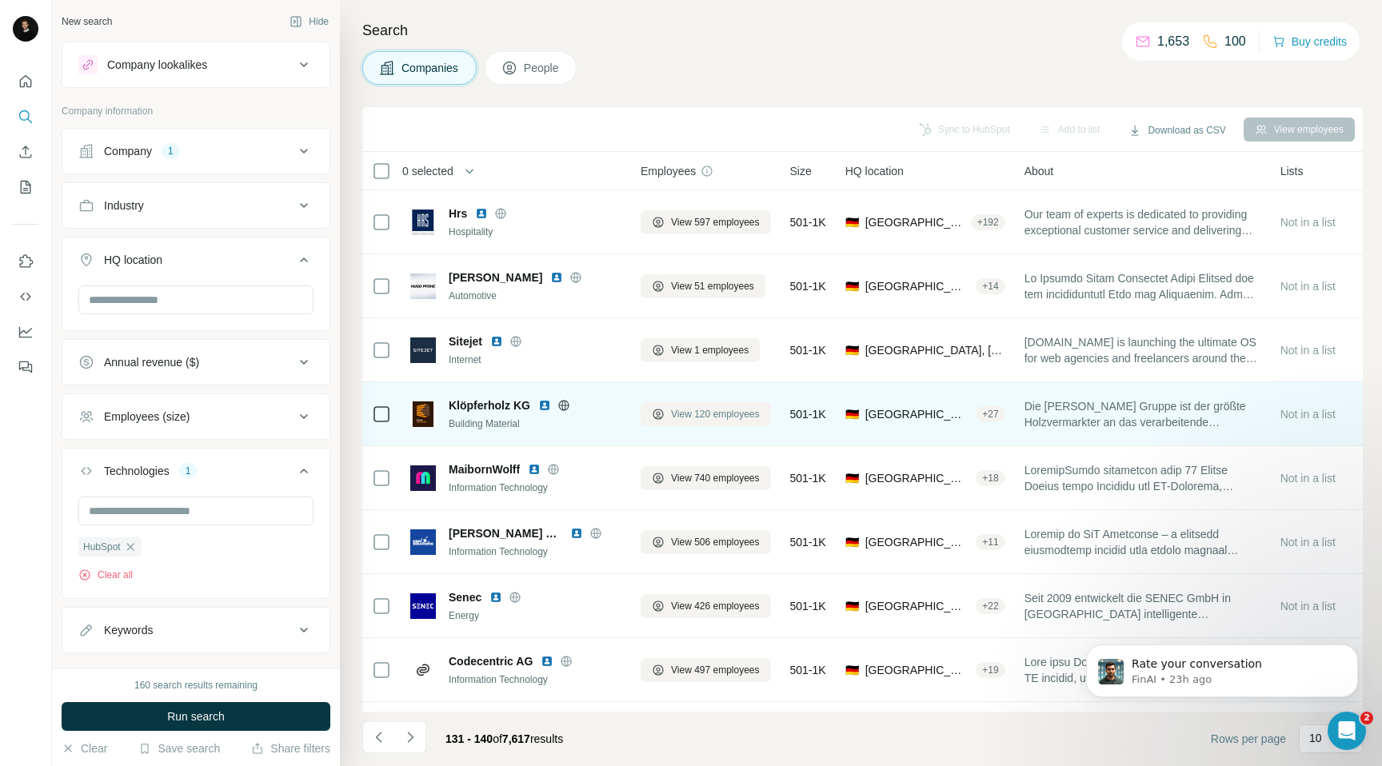
click at [676, 419] on span "View 120 employees" at bounding box center [715, 414] width 89 height 14
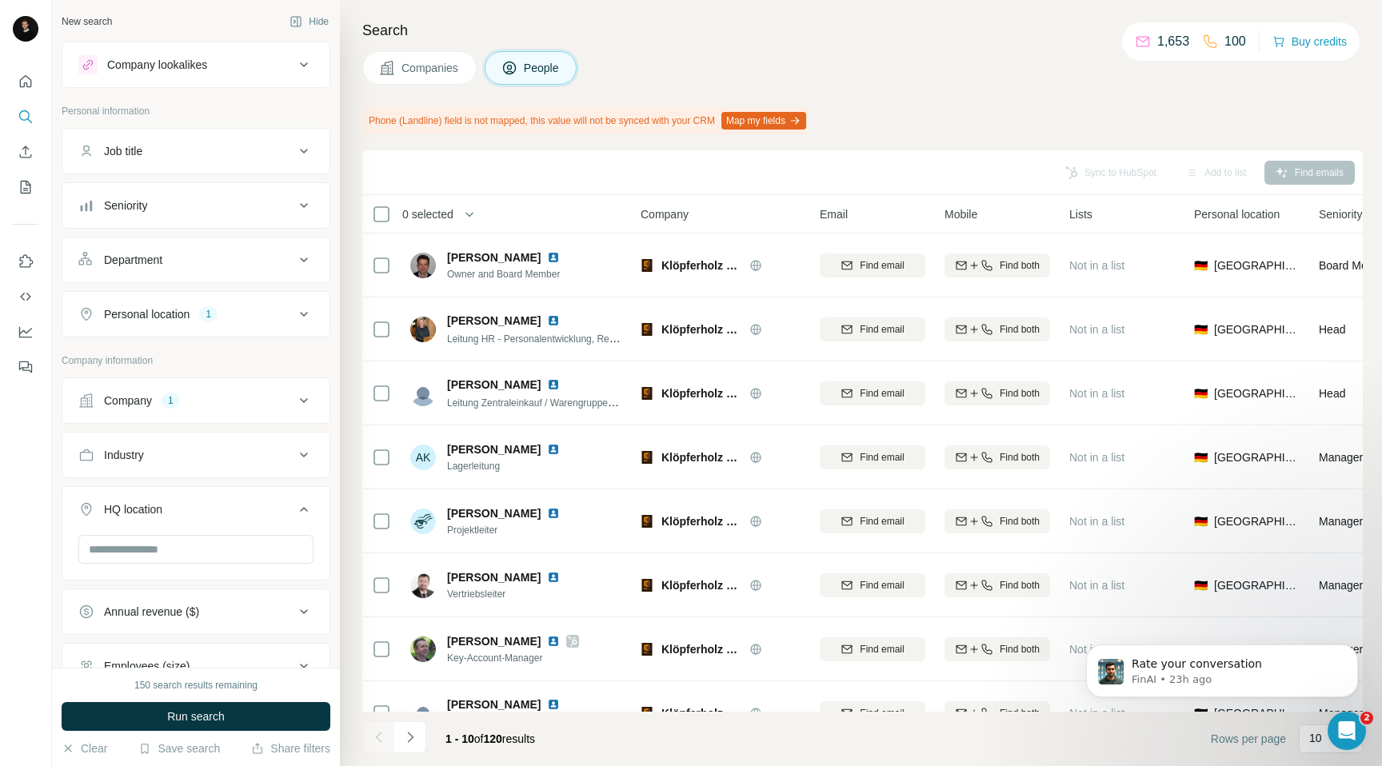
click at [206, 257] on div "Department" at bounding box center [186, 260] width 216 height 16
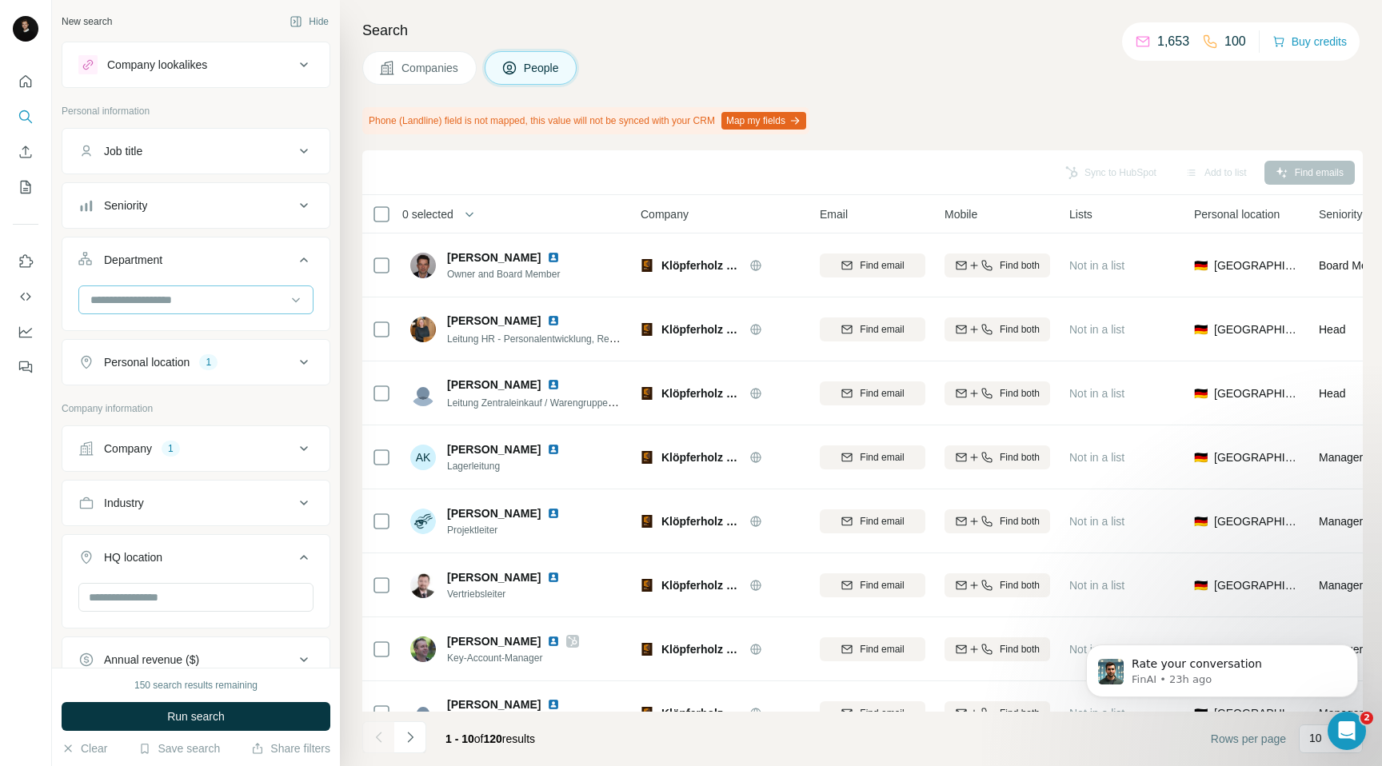
click at [175, 293] on input at bounding box center [188, 300] width 198 height 18
type input "**"
click at [134, 397] on p "Marketing and Advertising" at bounding box center [156, 394] width 129 height 16
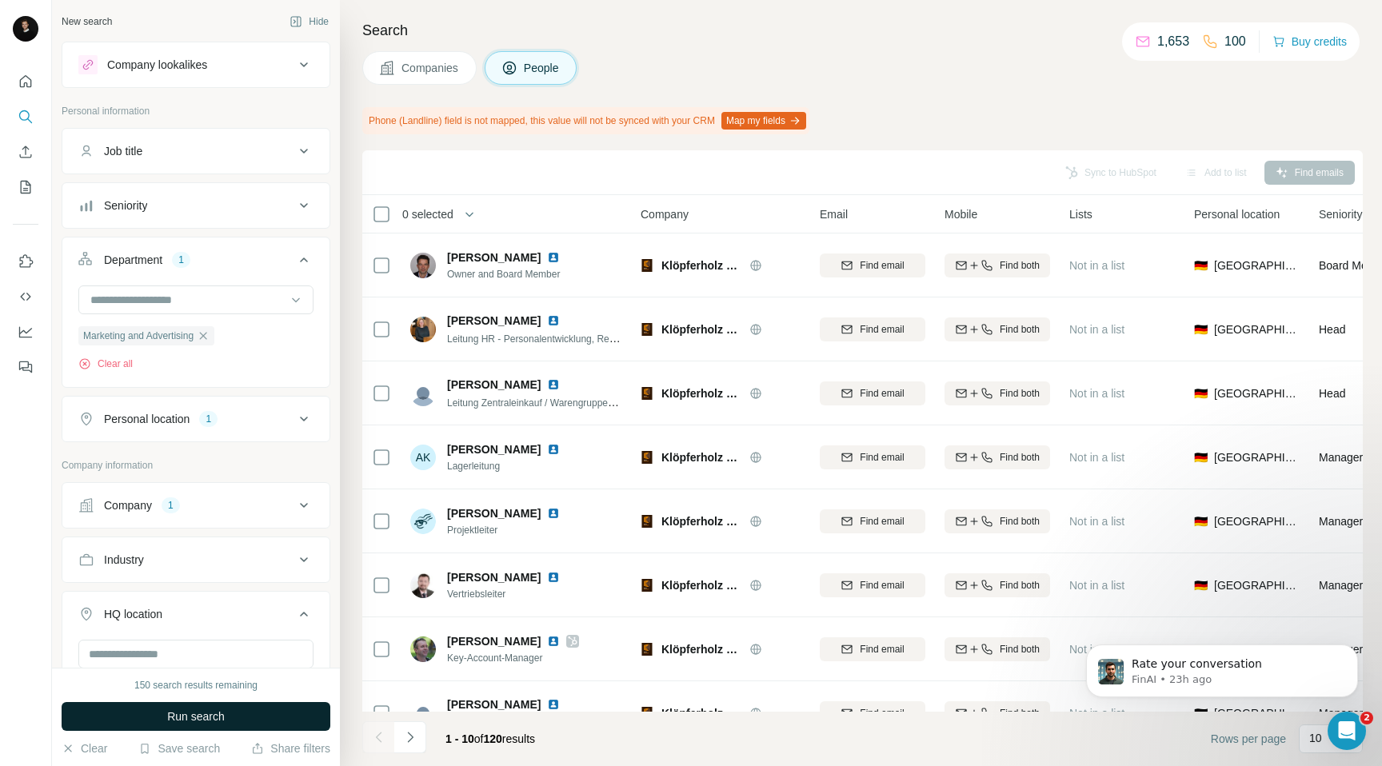
click at [102, 710] on button "Run search" at bounding box center [196, 716] width 269 height 29
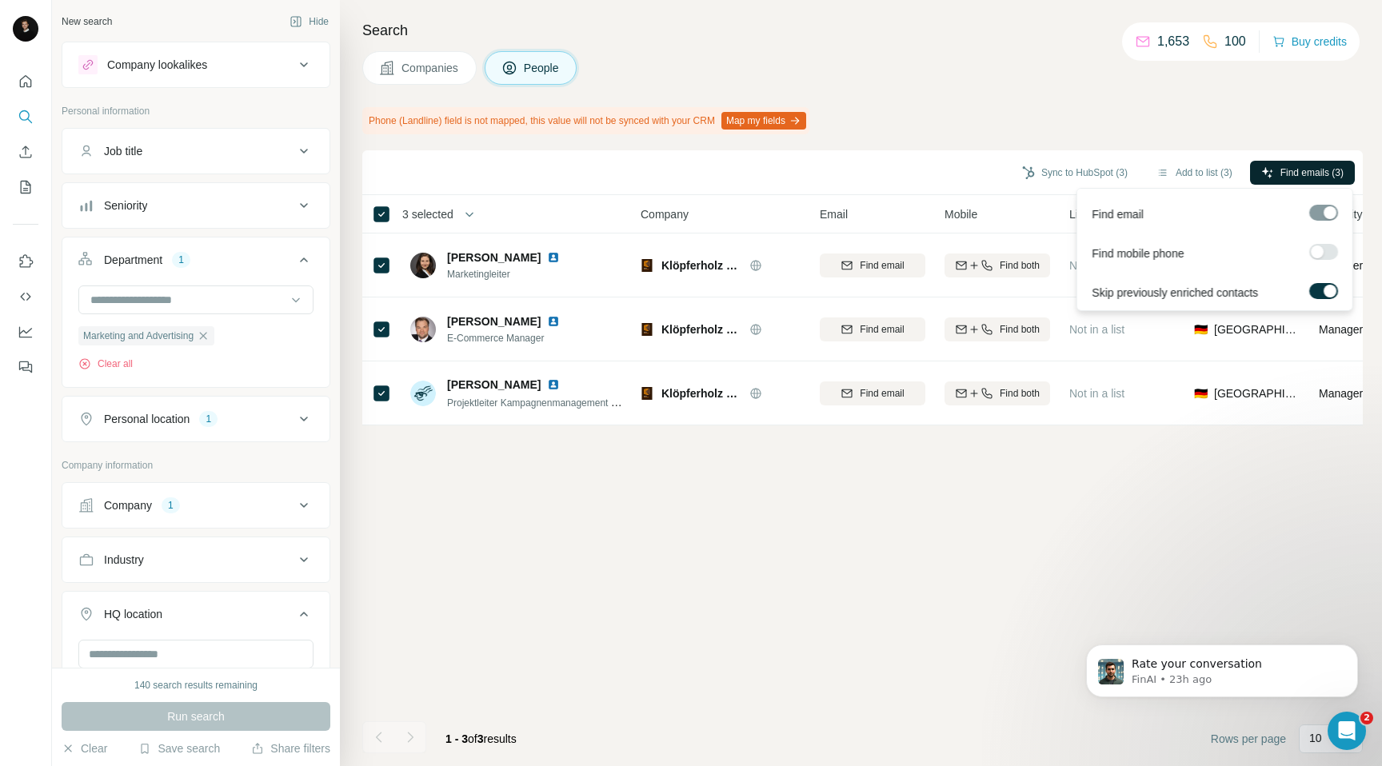
click at [1266, 182] on button "Find emails (3)" at bounding box center [1302, 173] width 105 height 24
